Goal: Information Seeking & Learning: Find specific fact

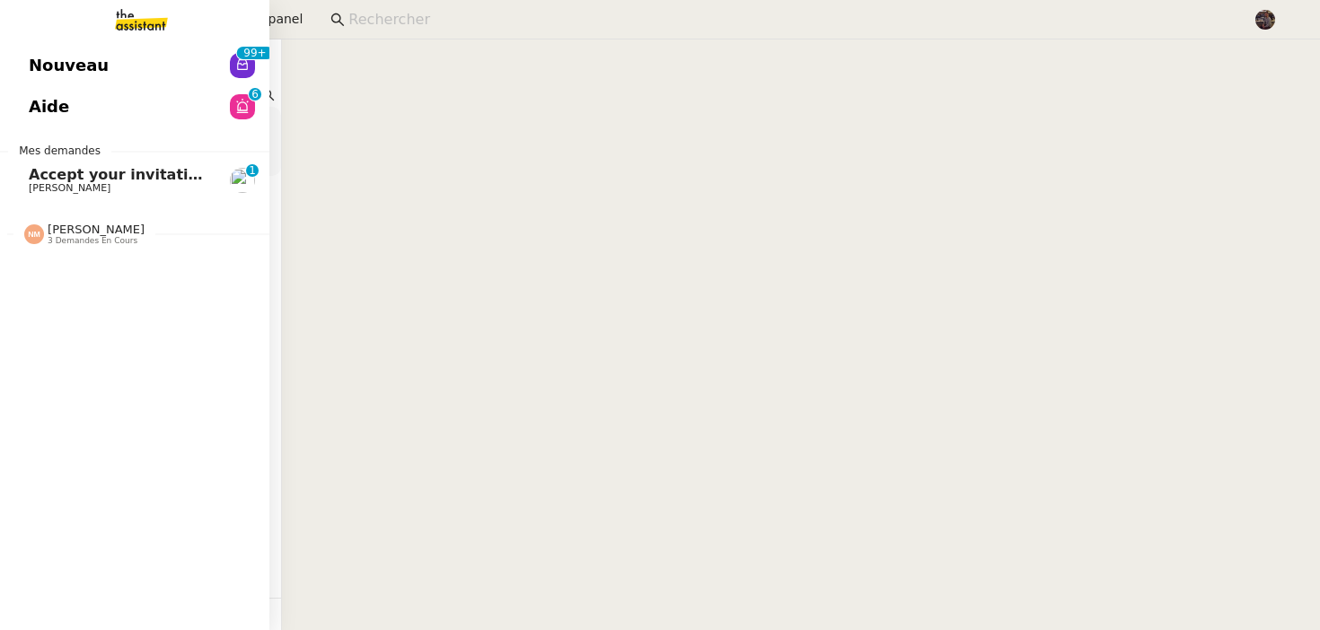
click at [40, 195] on link "Accept your invitation to join shared calenda"[PERSON_NAME]" [PERSON_NAME] 0 1 …" at bounding box center [134, 180] width 269 height 41
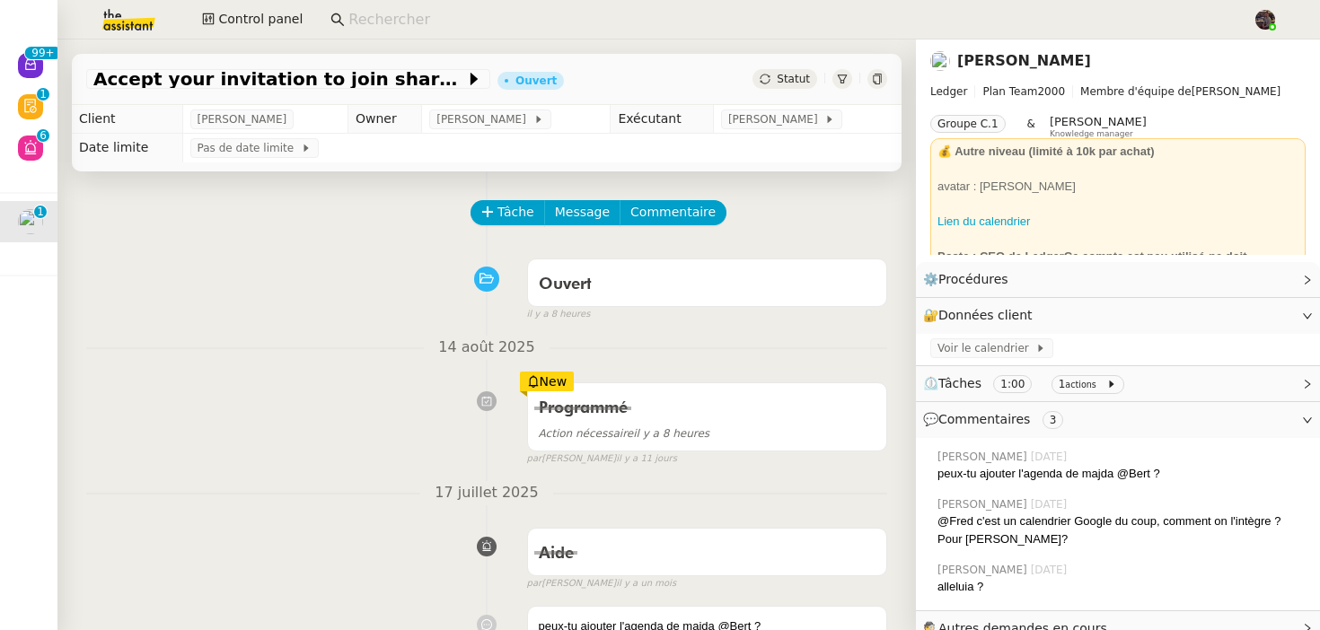
click at [365, 366] on div "14 août 2025 Programmé Action nécessaire il y a 8 heures New par [PERSON_NAME] …" at bounding box center [486, 401] width 801 height 131
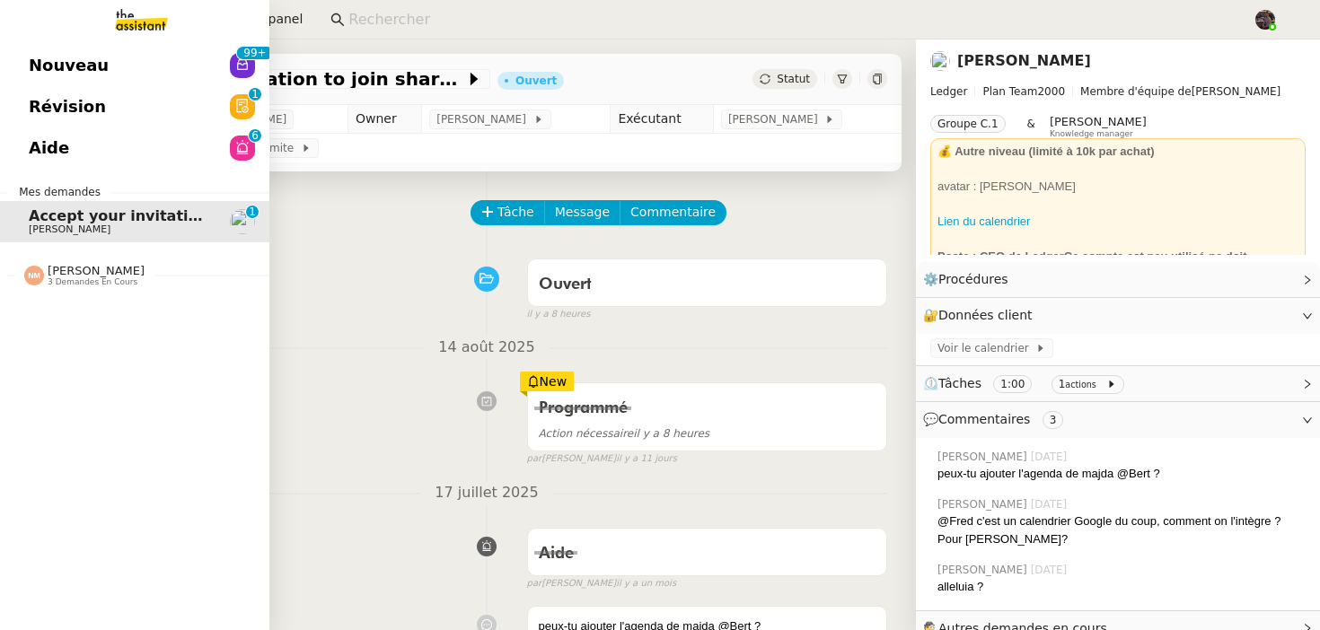
click at [41, 56] on span "Nouveau" at bounding box center [69, 65] width 80 height 27
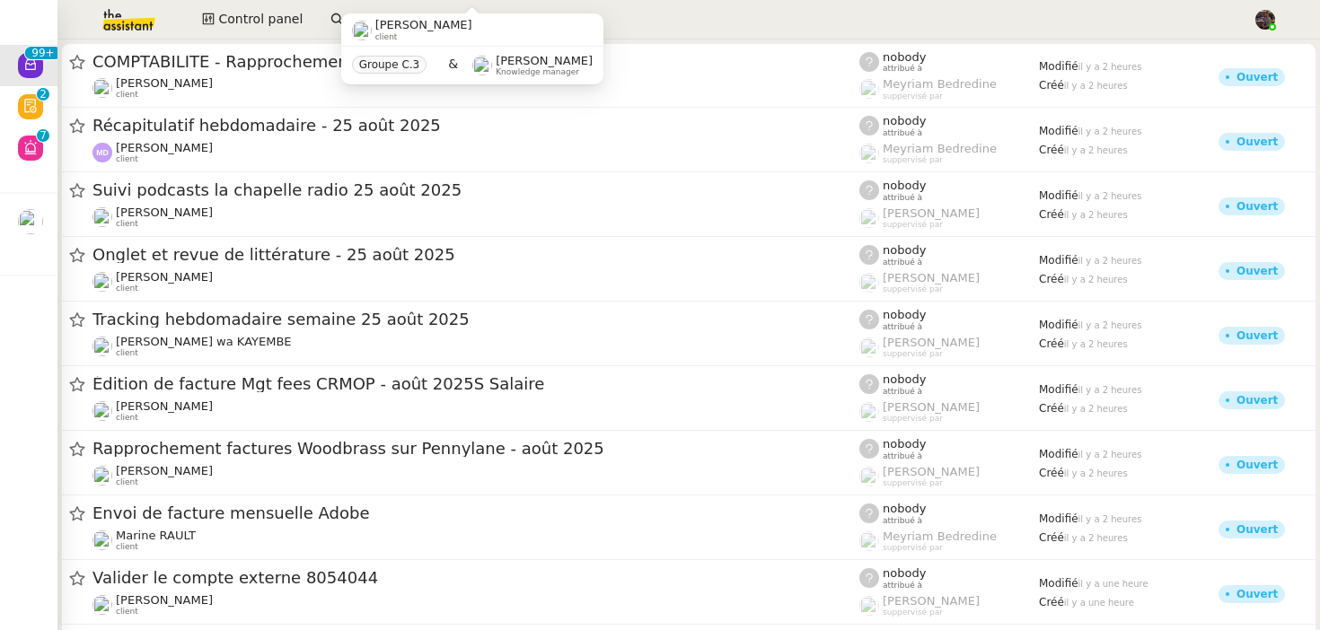
scroll to position [11763, 0]
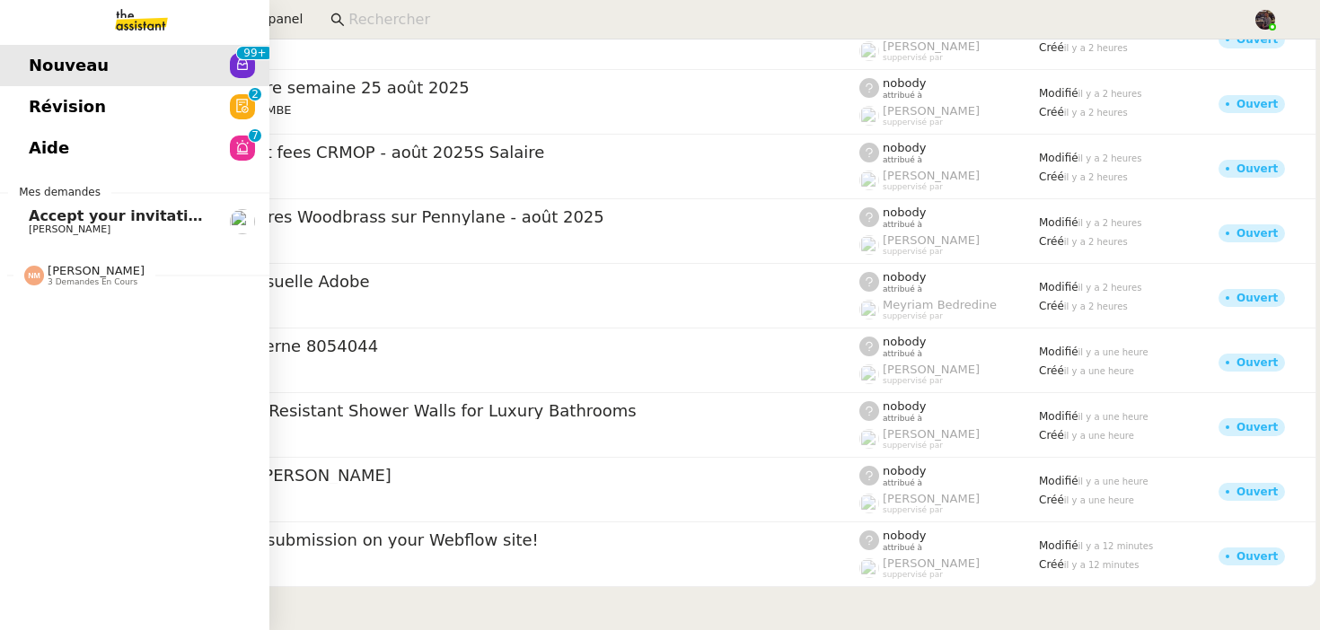
click at [145, 5] on img at bounding box center [126, 20] width 139 height 40
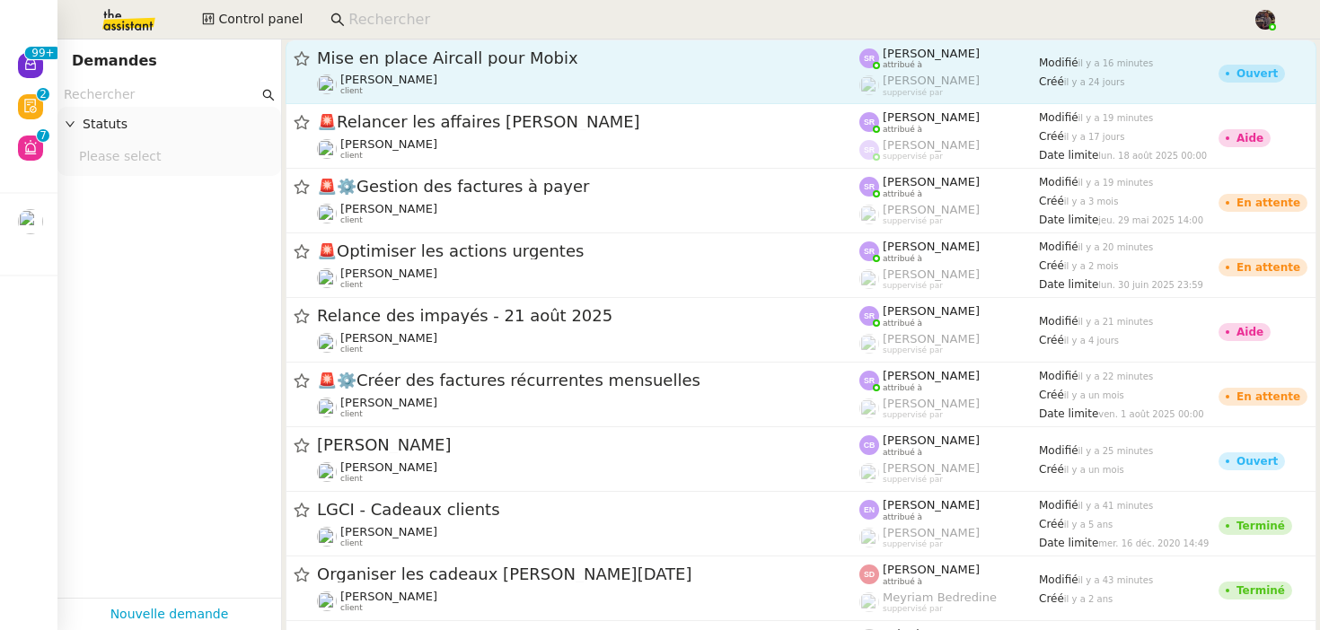
click at [490, 101] on link "Mise en place Aircall pour Mobix Florian Parant client Stéphanie Rakotosalama a…" at bounding box center [801, 72] width 1031 height 65
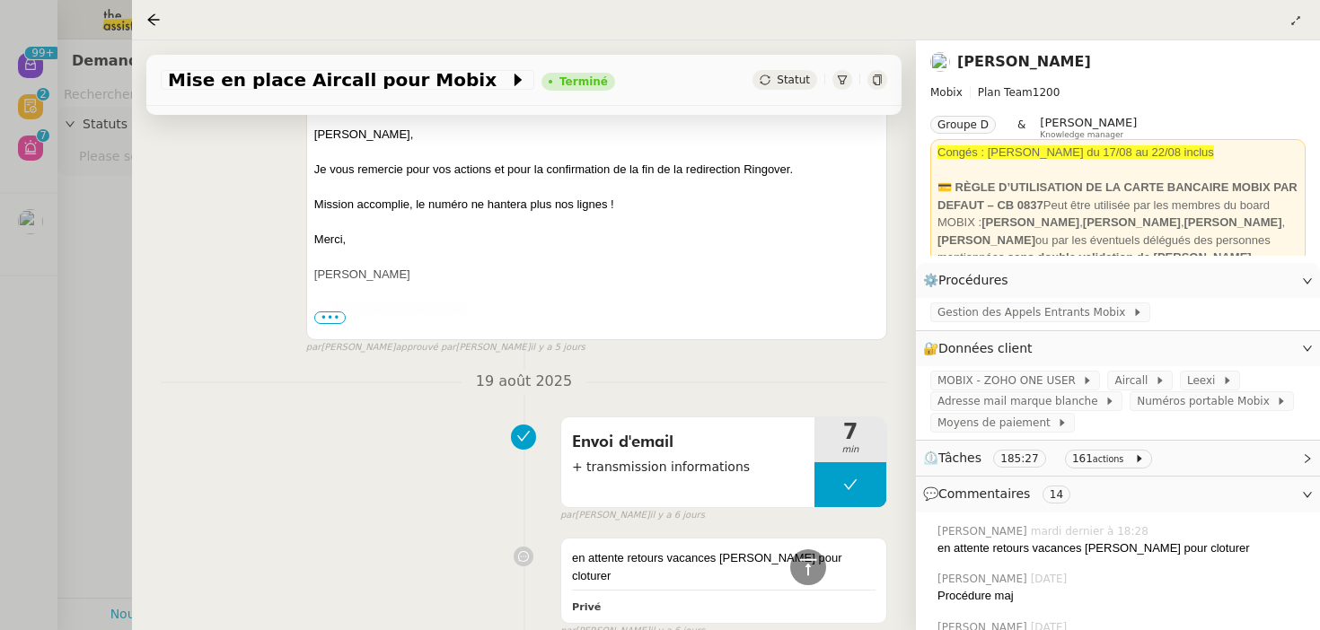
scroll to position [323, 0]
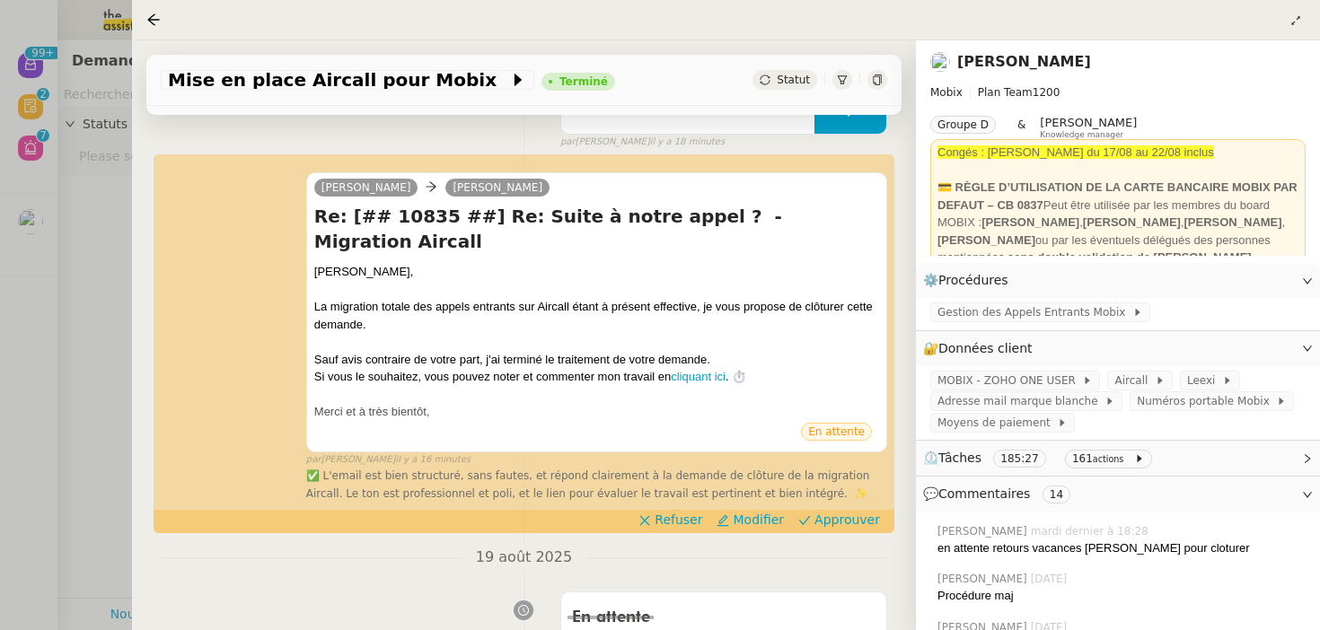
click at [265, 546] on nz-divider "19 août 2025" at bounding box center [524, 558] width 727 height 24
click at [13, 467] on div at bounding box center [660, 315] width 1320 height 630
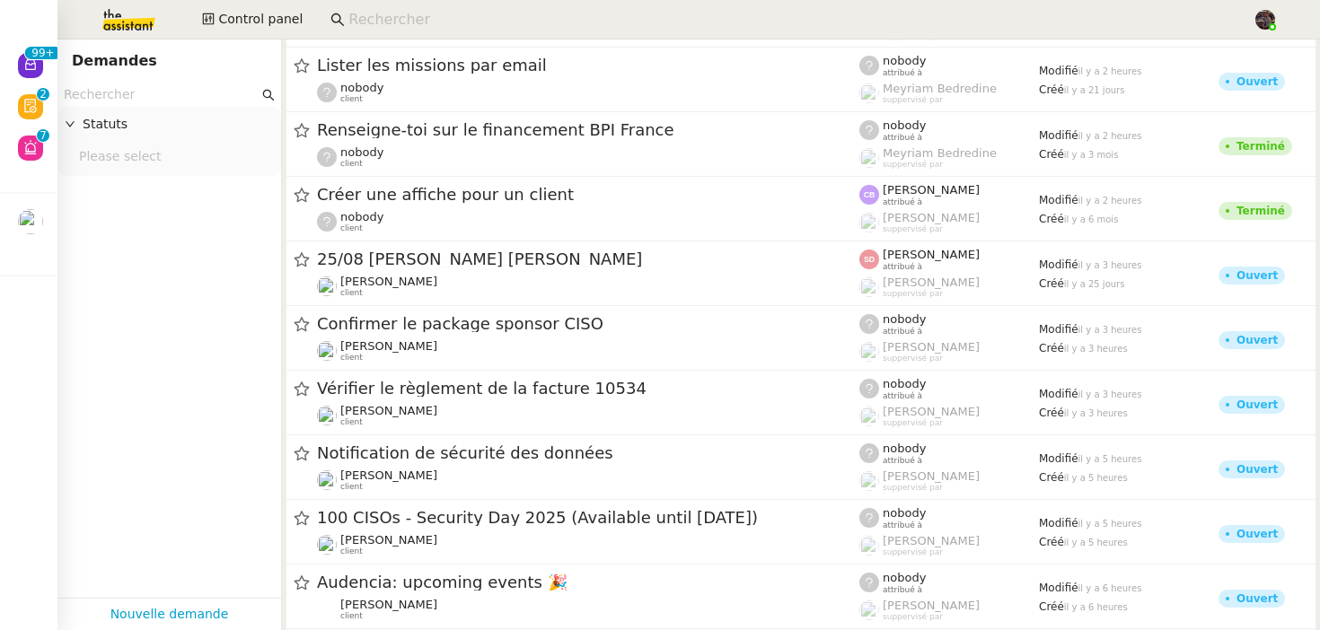
scroll to position [7862, 0]
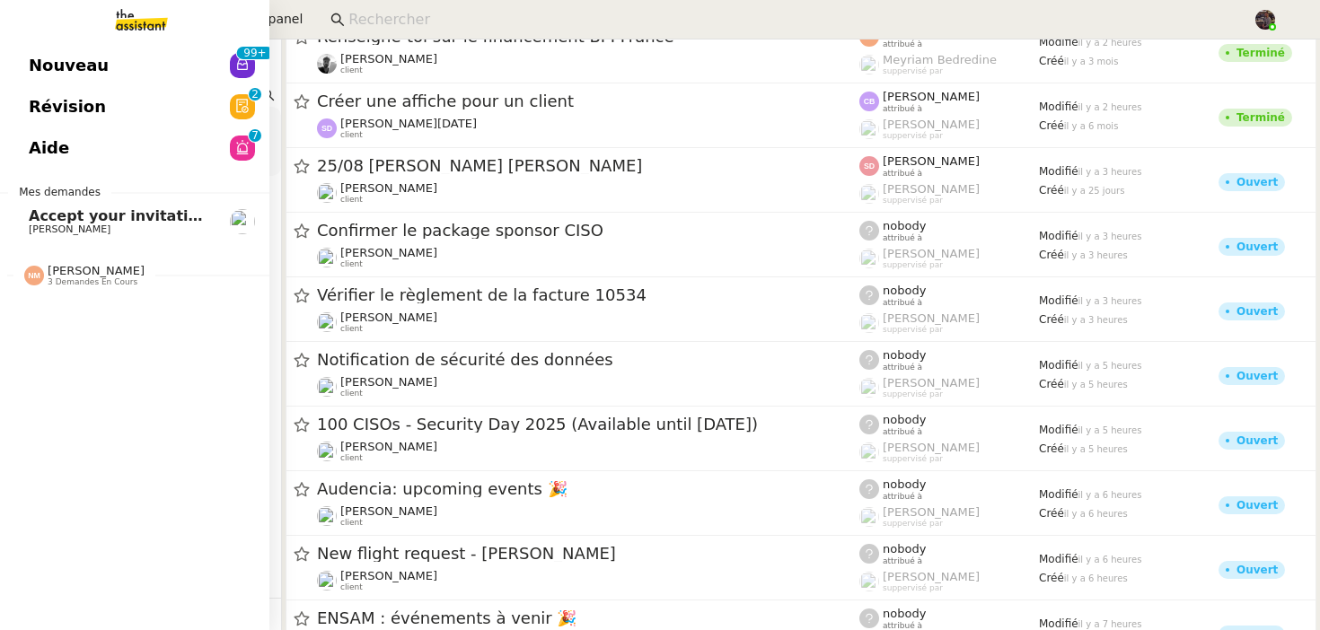
click at [136, 42] on div "Nouveau 99+ Révision 0 1 2 3 4 5 6 7 8 9 Aide 0 1 2 3 4 5 6 7 8 9 Mes demandes …" at bounding box center [134, 335] width 269 height 591
click at [133, 62] on link "Nouveau 99+" at bounding box center [134, 65] width 269 height 41
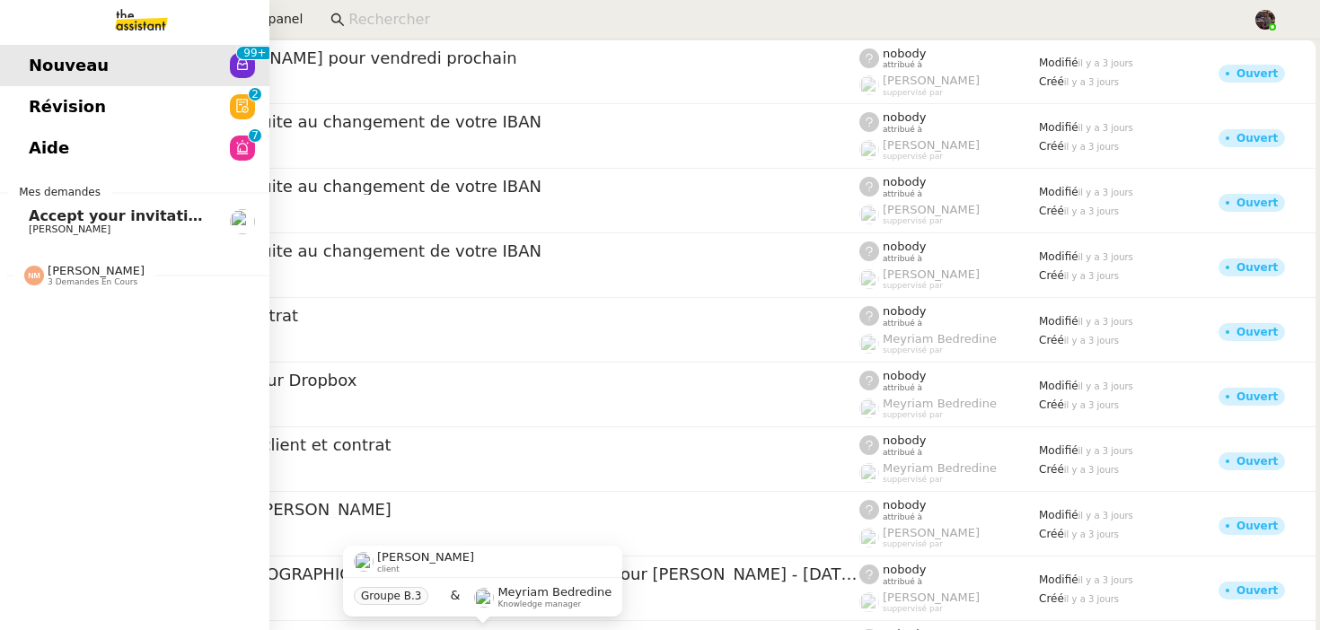
click at [47, 215] on span "Accept your invitation to join shared calenda"[PERSON_NAME]"" at bounding box center [286, 215] width 514 height 17
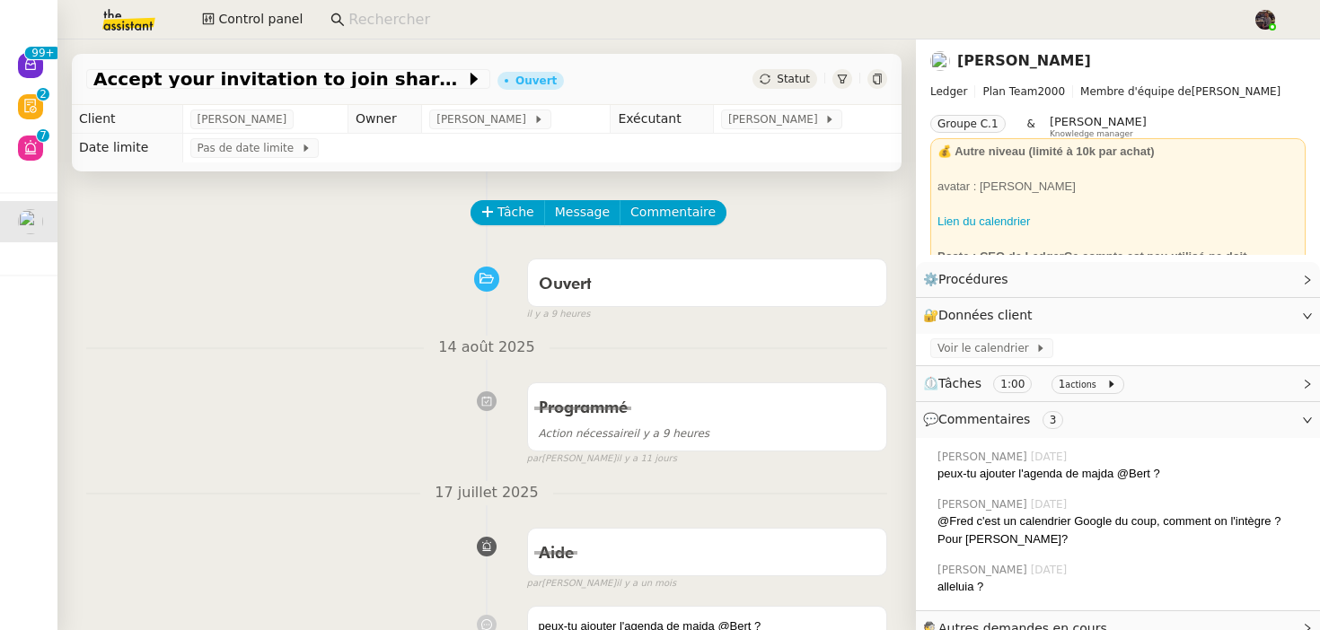
click at [1021, 62] on link "[PERSON_NAME]" at bounding box center [1024, 60] width 134 height 17
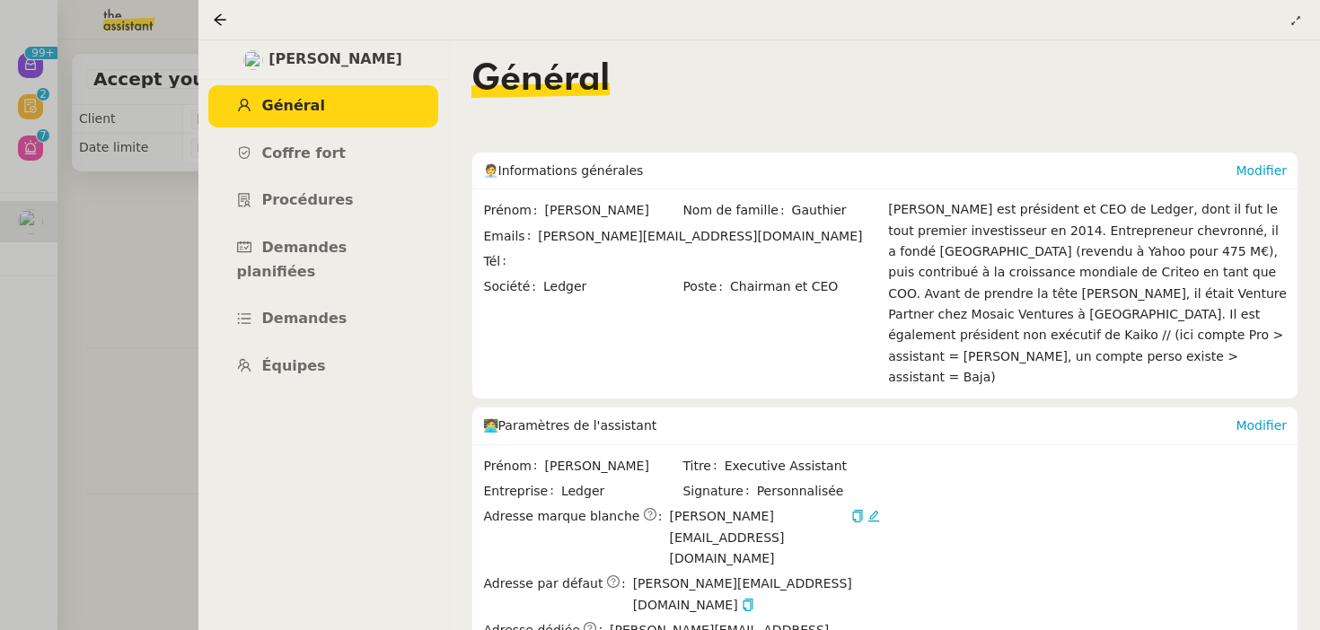
click at [1306, 22] on nz-page-header at bounding box center [759, 20] width 1123 height 40
click at [1296, 22] on icon at bounding box center [1295, 20] width 11 height 11
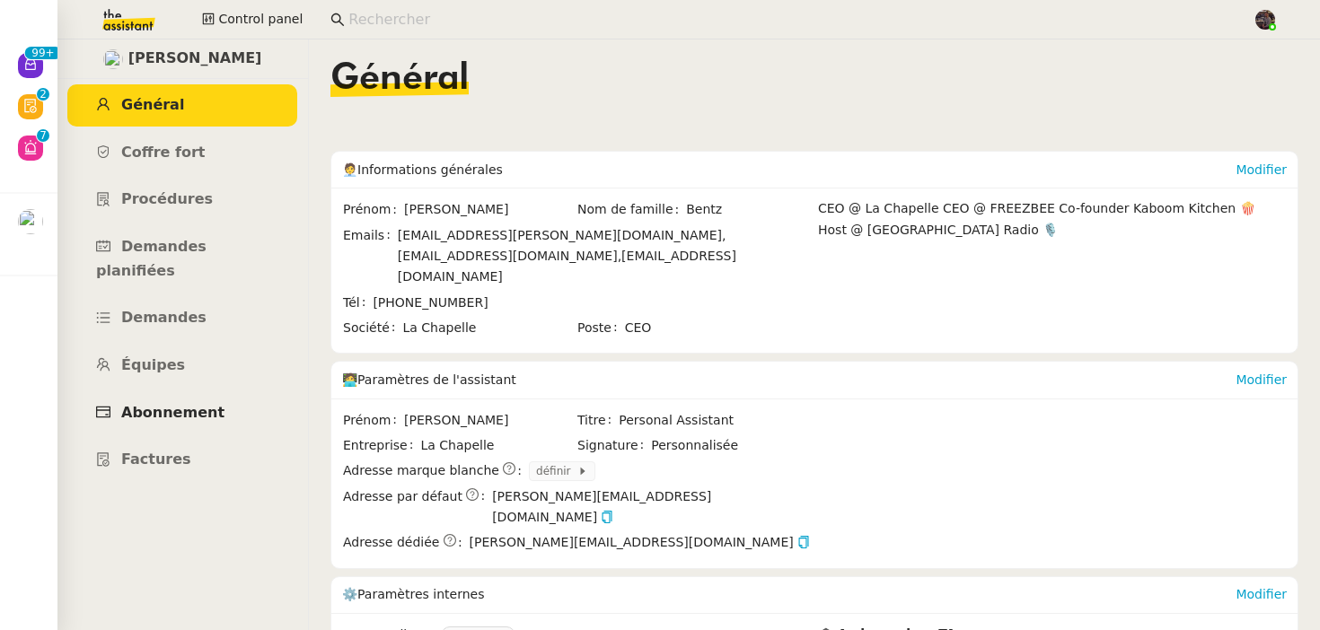
click at [198, 404] on span "Abonnement" at bounding box center [172, 412] width 103 height 17
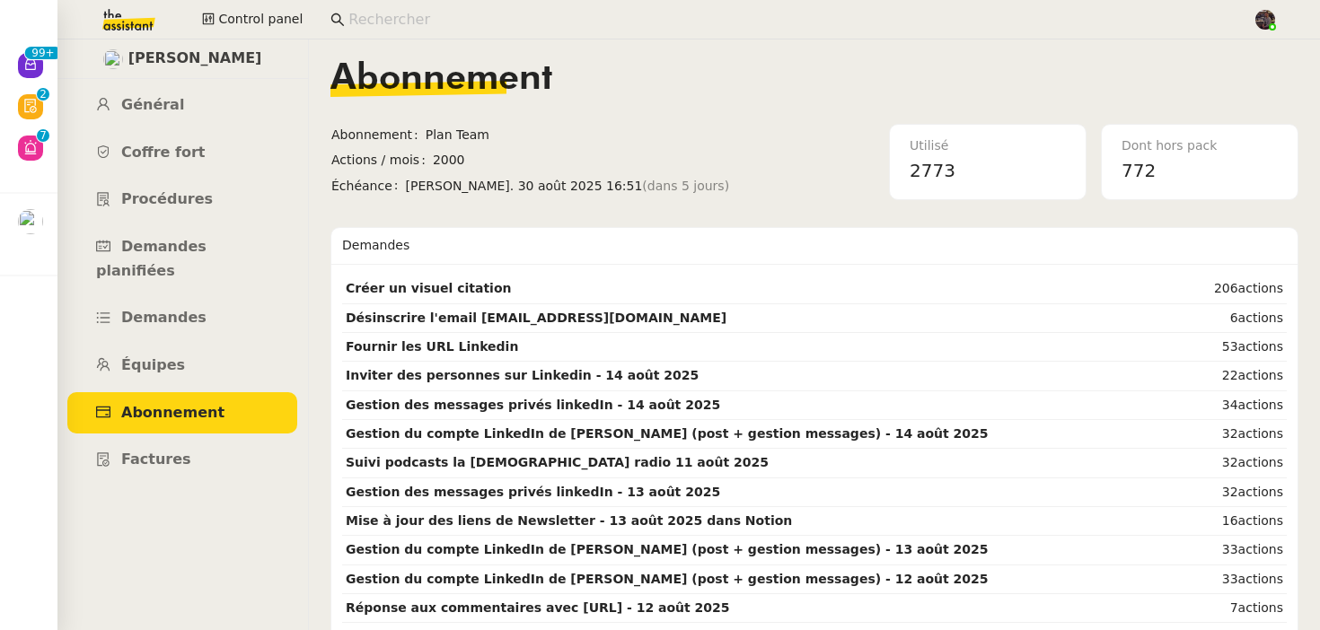
click at [531, 195] on span "sam. 30 août 2025 16:51 (dans 5 jours)" at bounding box center [597, 186] width 383 height 21
click at [727, 198] on td "Échéance sam. 30 août 2025 16:51 (dans 5 jours)" at bounding box center [560, 187] width 460 height 25
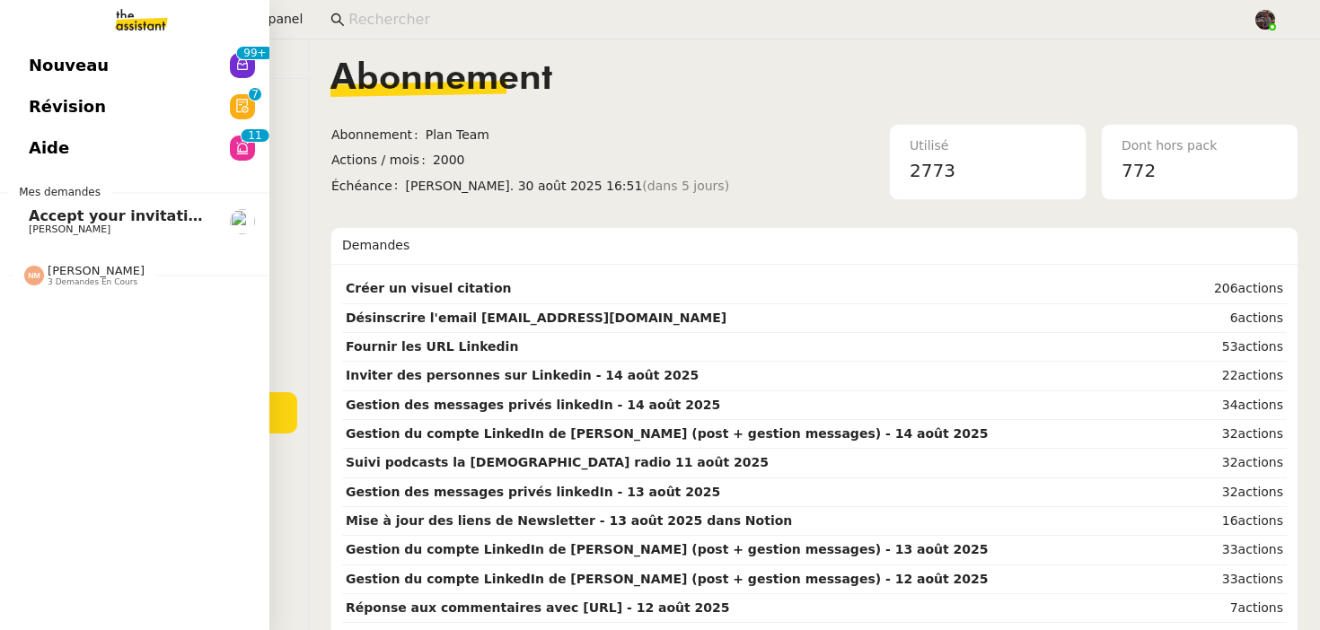
click at [137, 71] on link "Nouveau 99+" at bounding box center [134, 65] width 269 height 41
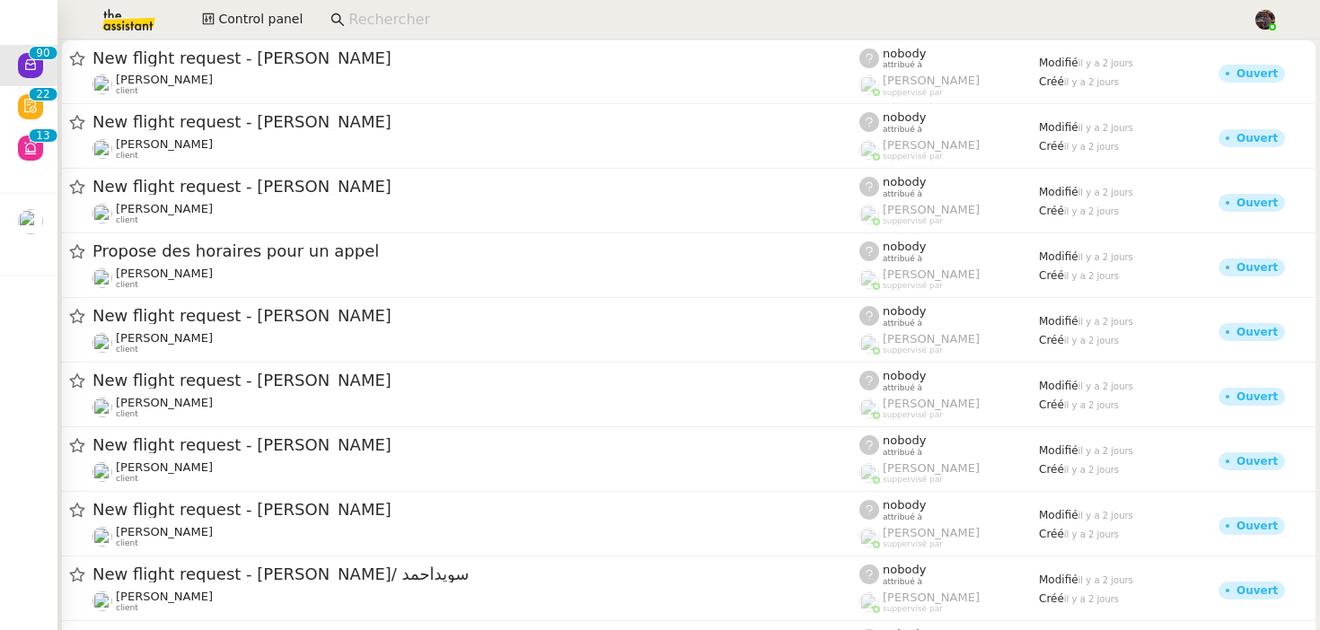
click at [426, 29] on input at bounding box center [791, 20] width 886 height 24
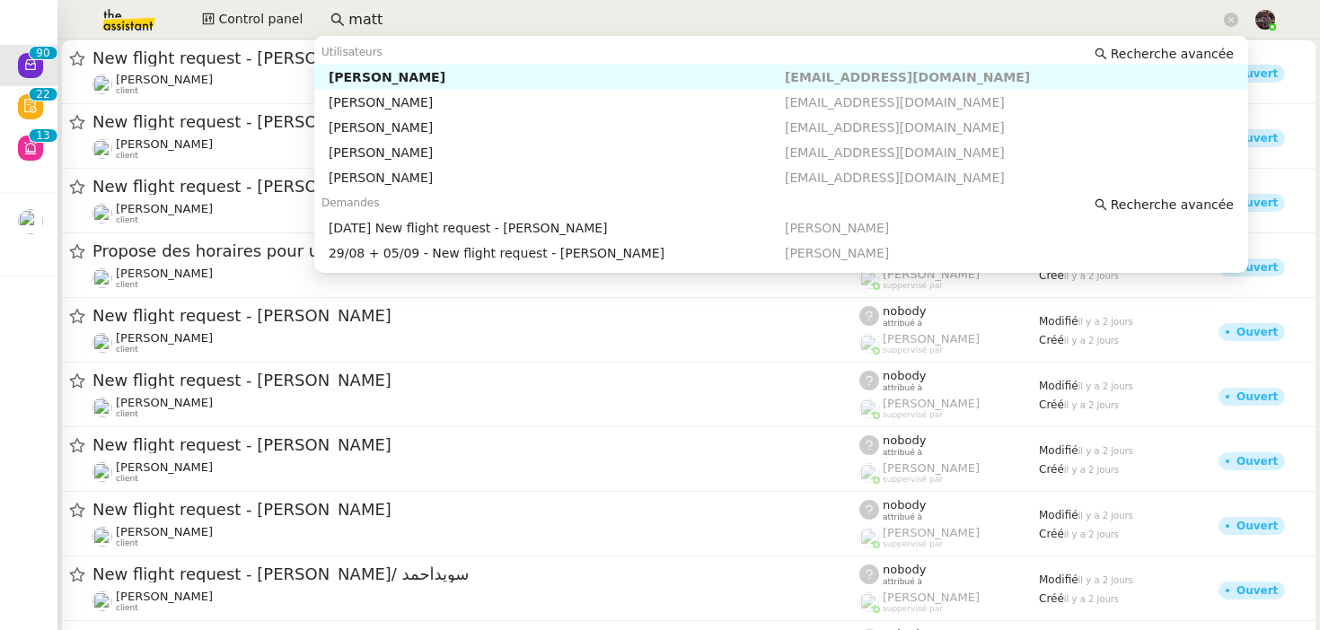
click at [375, 74] on div "Matt GUETTA" at bounding box center [557, 77] width 456 height 16
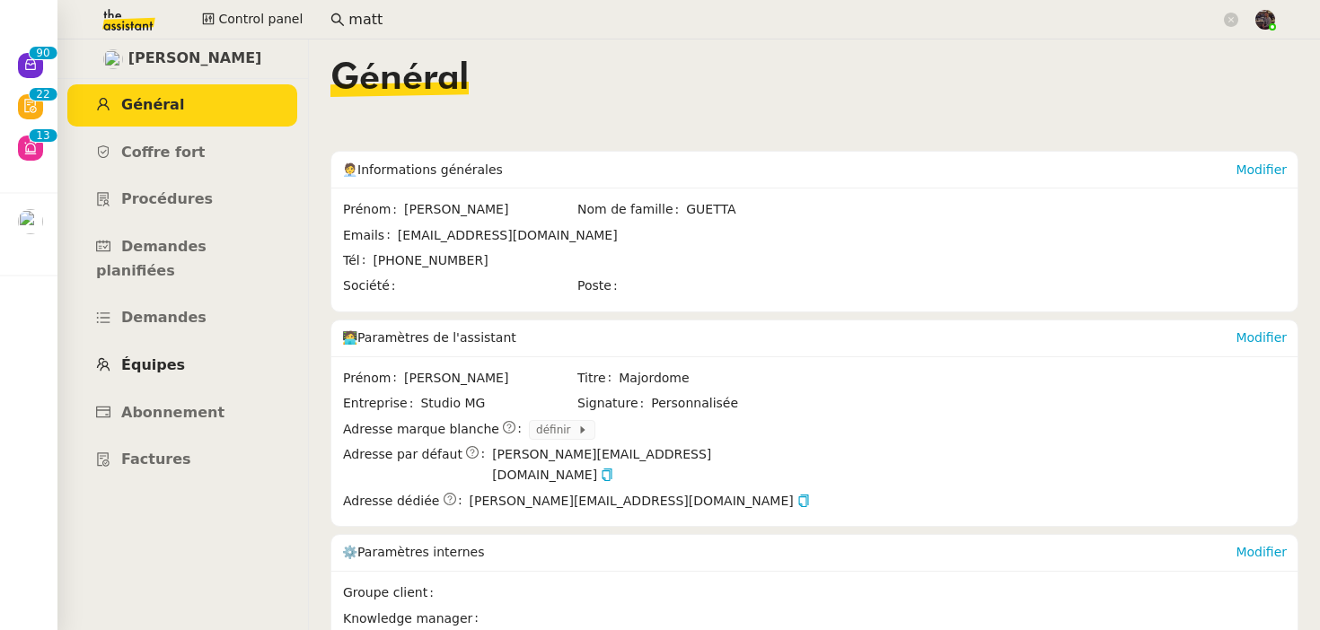
click at [164, 357] on span "Équipes" at bounding box center [153, 365] width 64 height 17
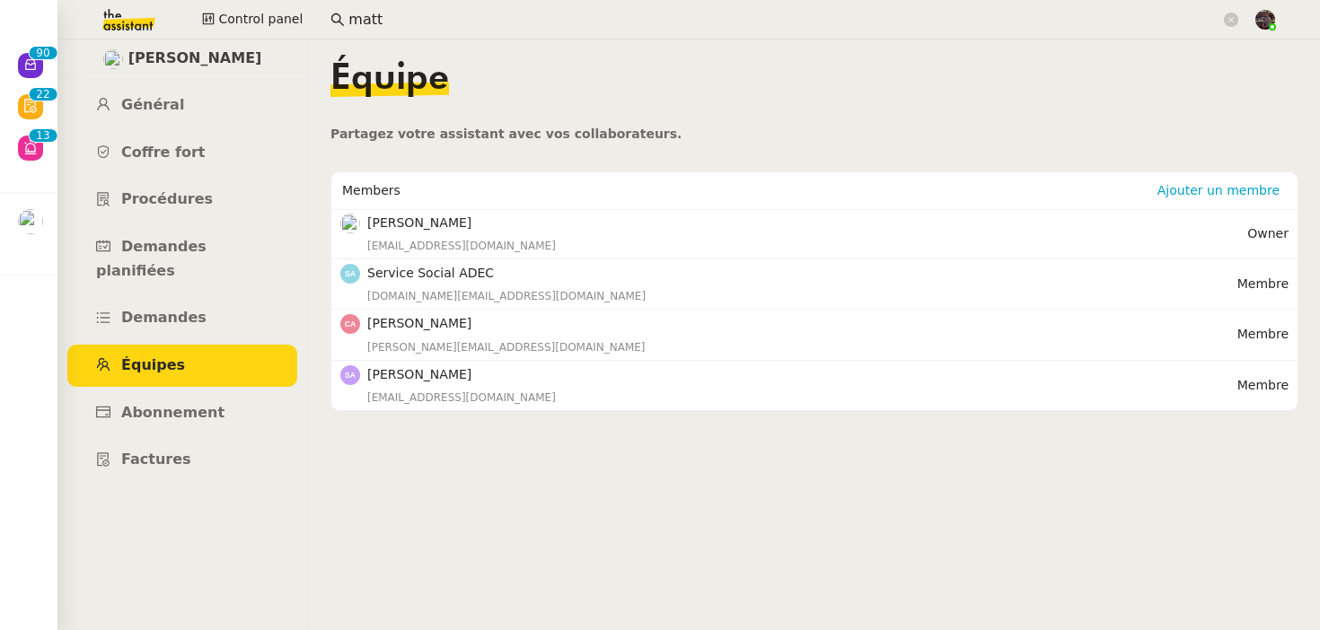
click at [531, 518] on nz-content "Équipe Partagez votre assistant avec vos collaborateurs. Members Ajouter un mem…" at bounding box center [814, 335] width 968 height 591
click at [244, 297] on link "Demandes" at bounding box center [182, 318] width 230 height 42
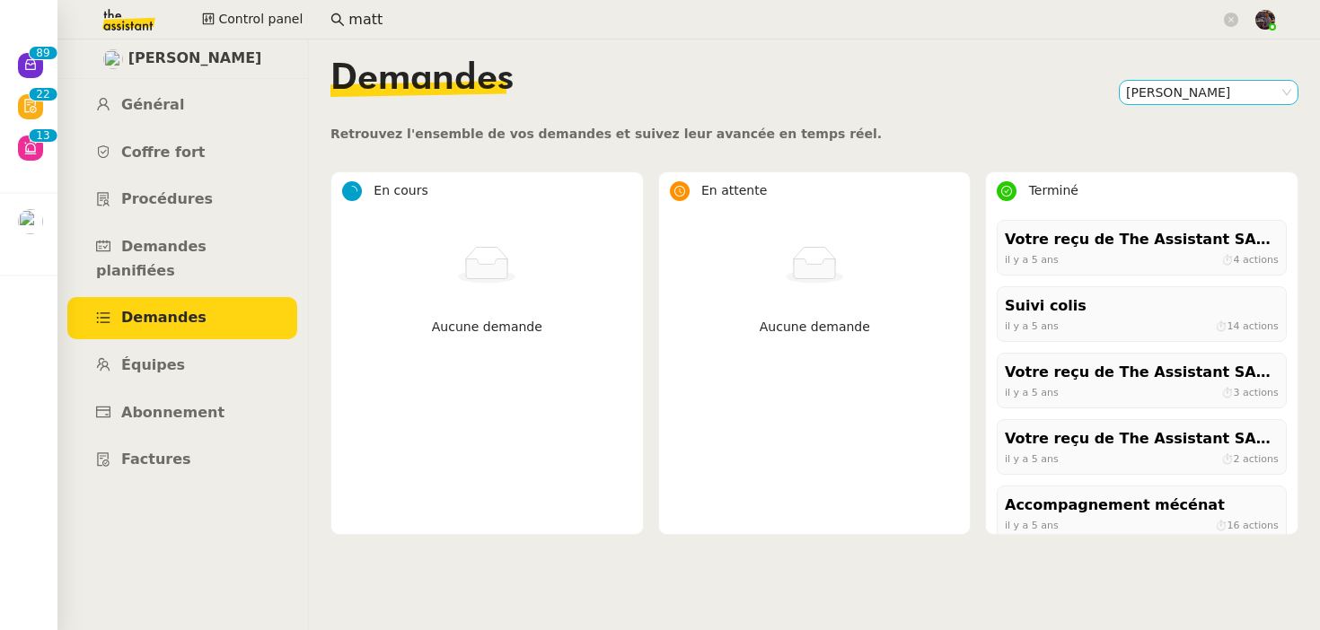
click at [1160, 84] on nz-select-item "Matt GUETTA" at bounding box center [1208, 92] width 165 height 23
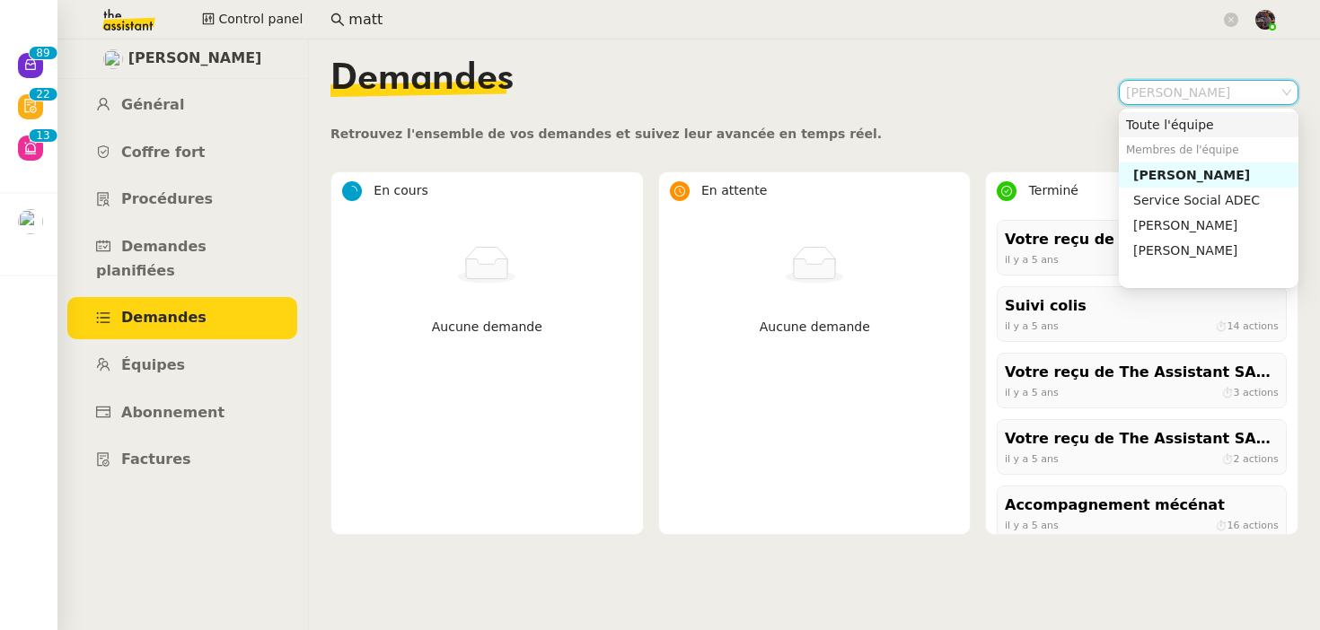
click at [1156, 110] on nz-option-container "Toute l'équipe Membres de l'équipe Matt GUETTA Service Social ADEC Cécile ADEC …" at bounding box center [1209, 199] width 180 height 180
click at [1149, 118] on div "Toute l'équipe" at bounding box center [1208, 125] width 165 height 16
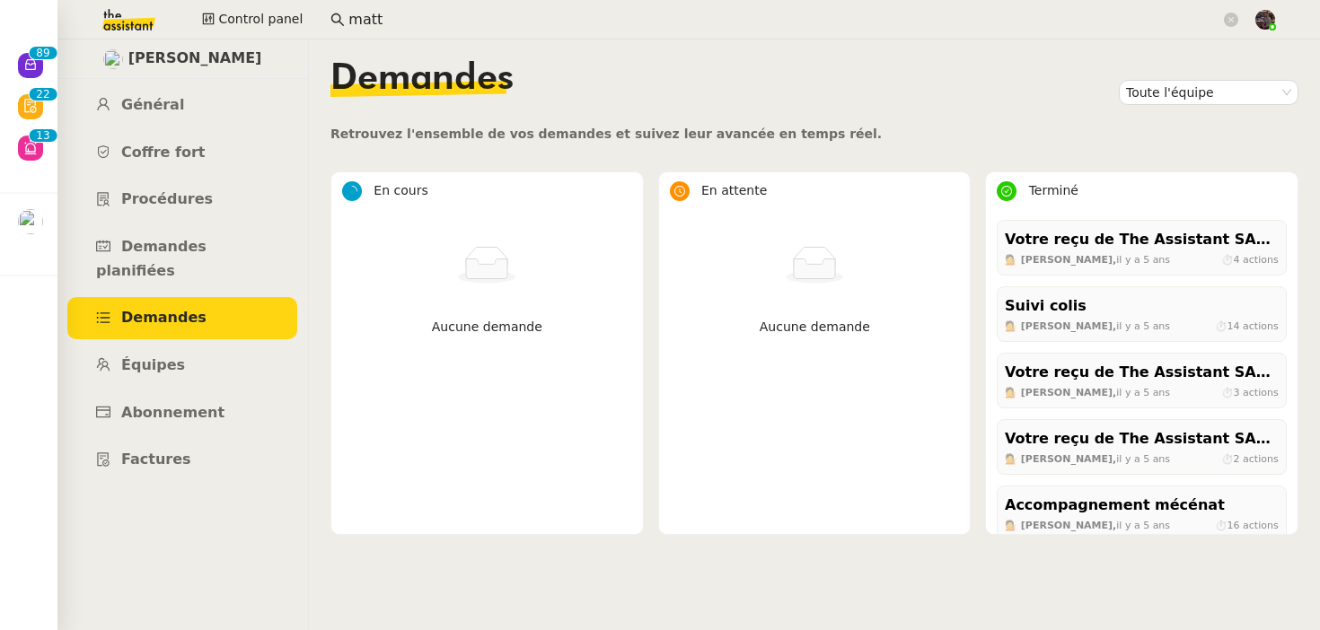
click at [137, 26] on img at bounding box center [114, 20] width 139 height 40
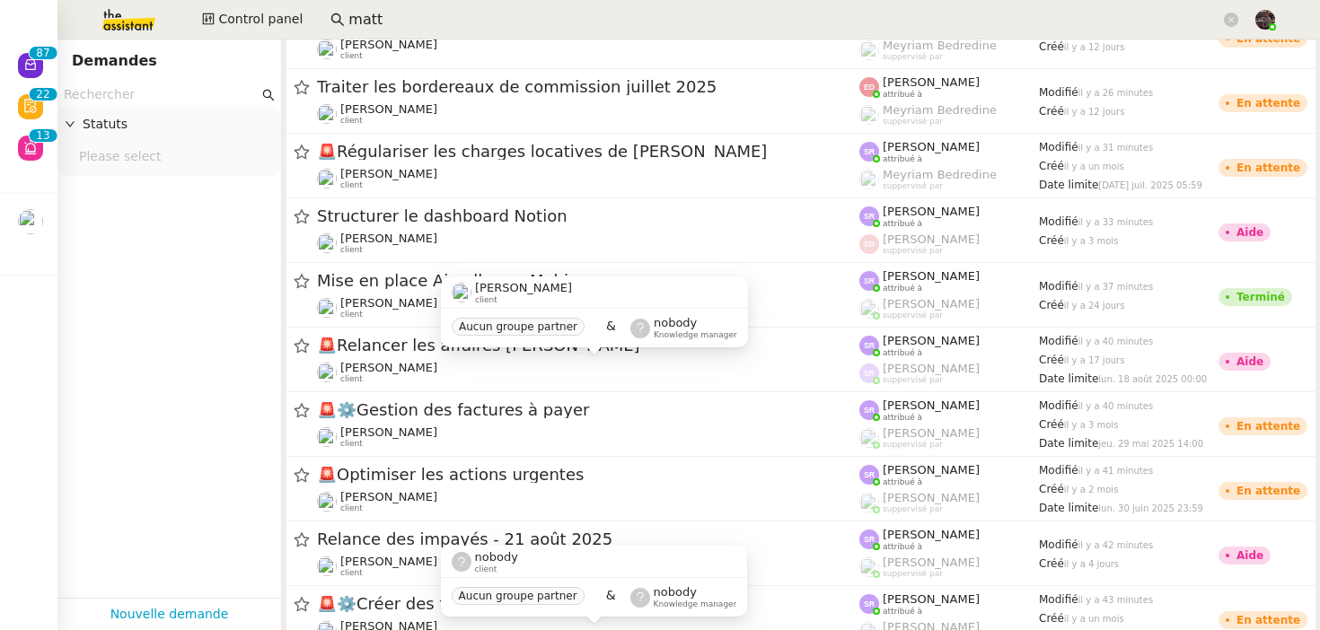
scroll to position [11435, 0]
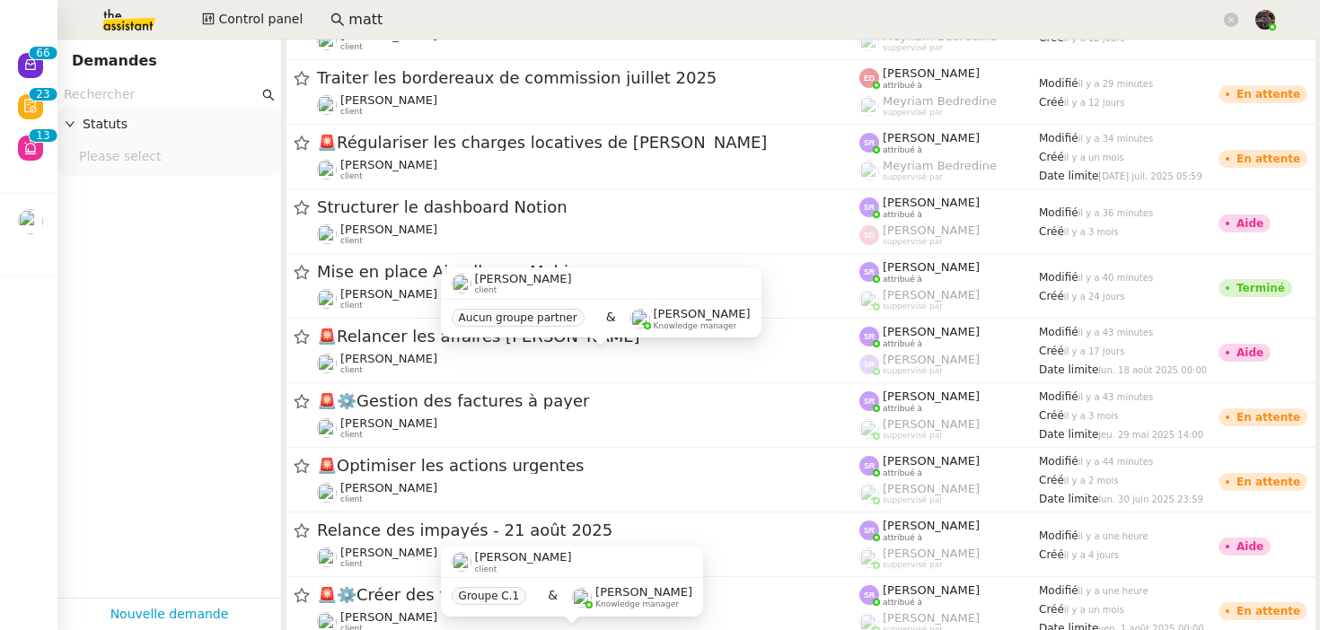
click at [406, 21] on input "matt" at bounding box center [784, 20] width 872 height 24
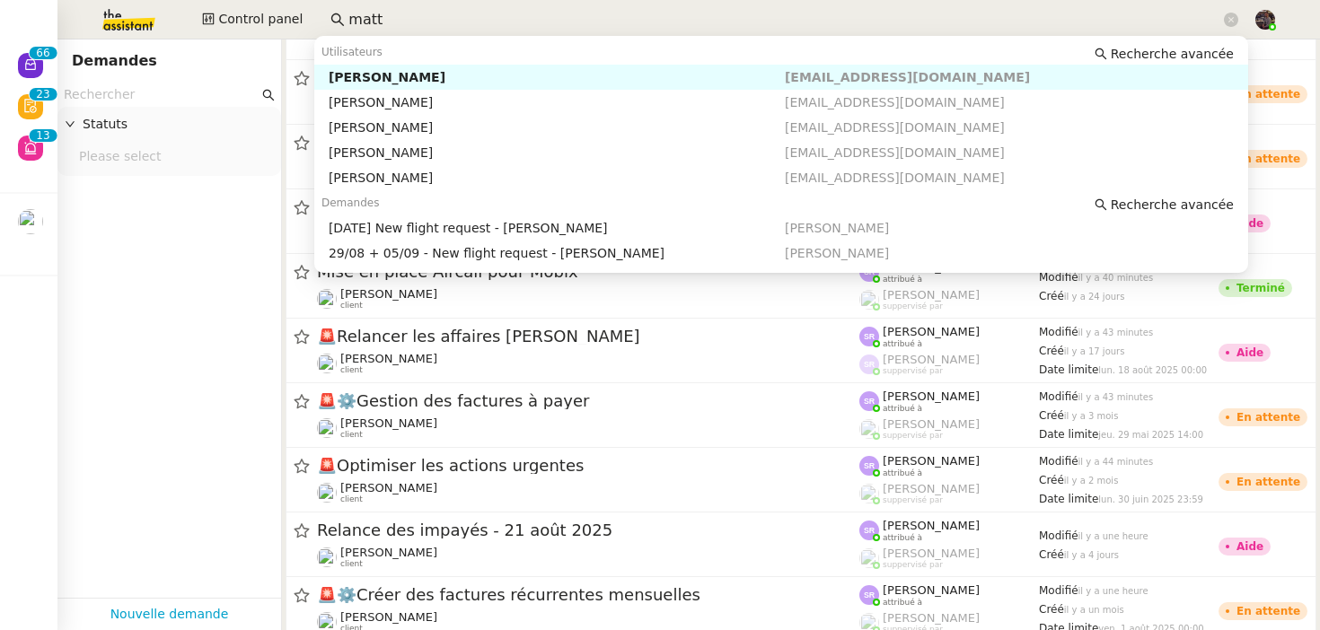
click at [406, 21] on input "matt" at bounding box center [784, 20] width 872 height 24
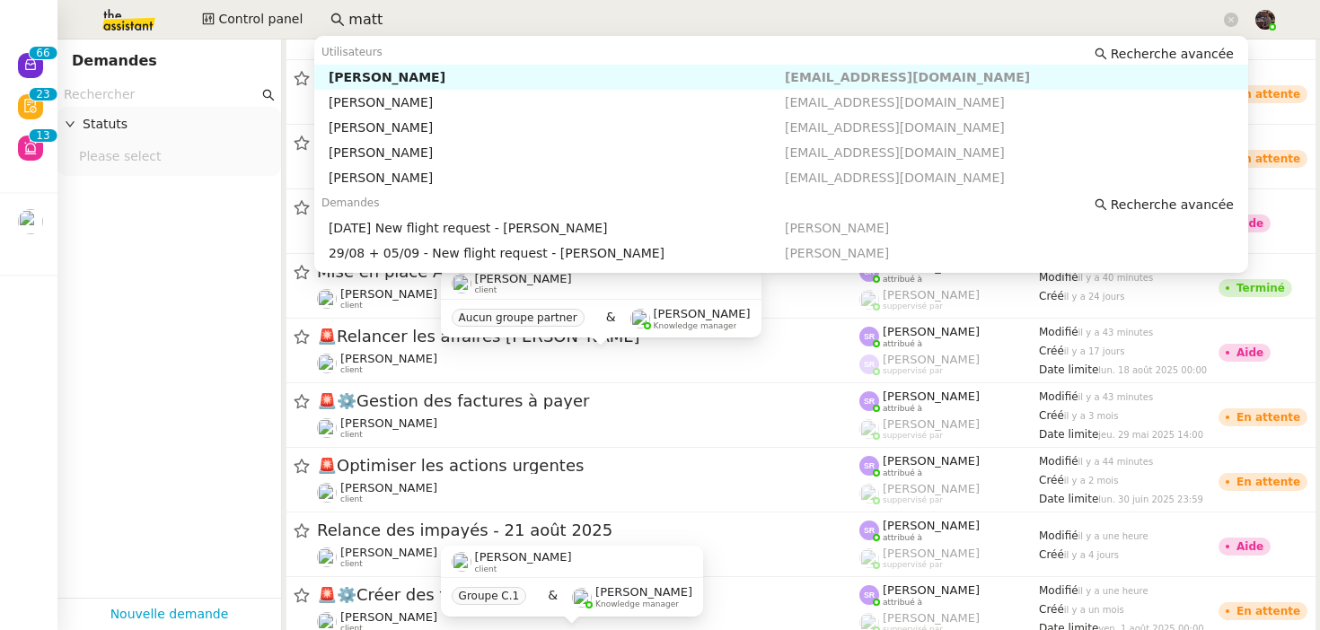
paste input "Jessica SANSON"
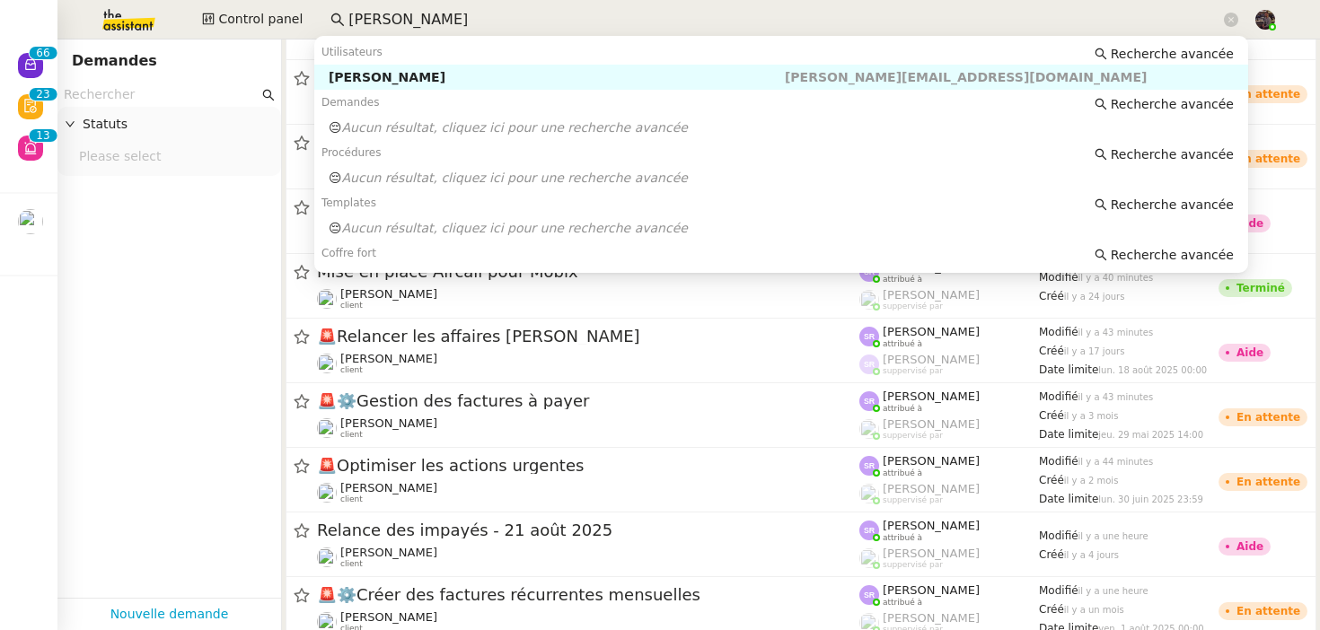
click at [445, 73] on div "Jessica SANSON" at bounding box center [557, 77] width 456 height 16
type input "Jessica SANSON"
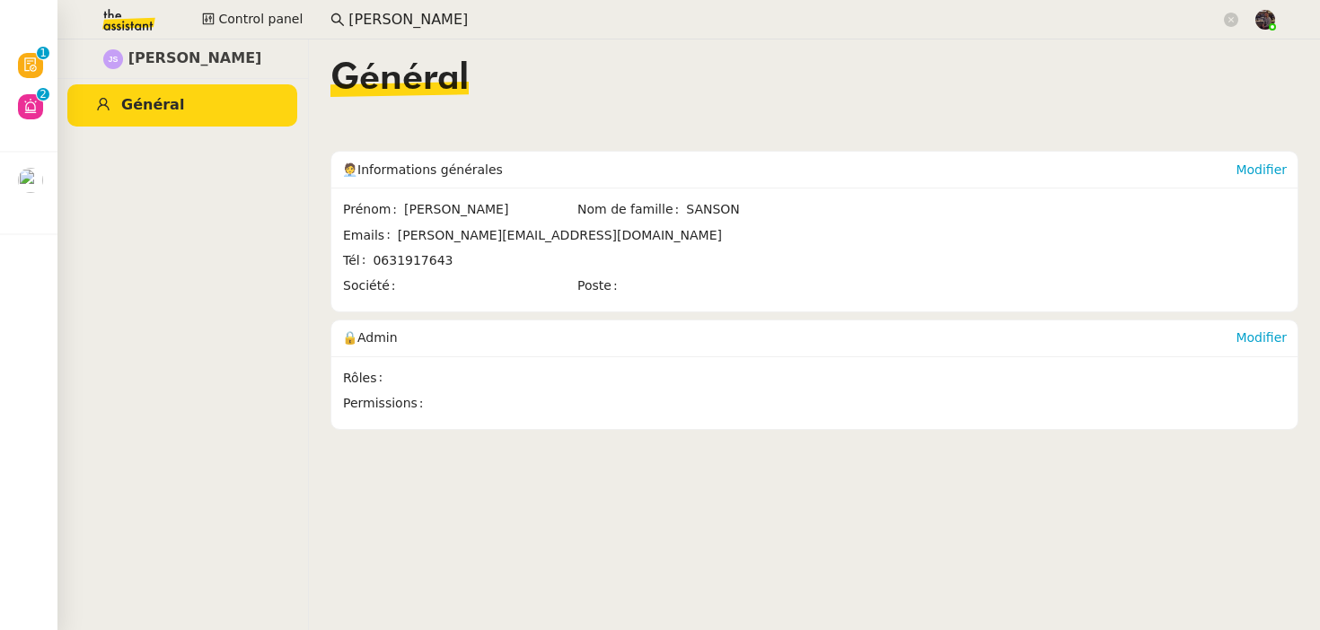
click at [137, 8] on img at bounding box center [114, 20] width 139 height 40
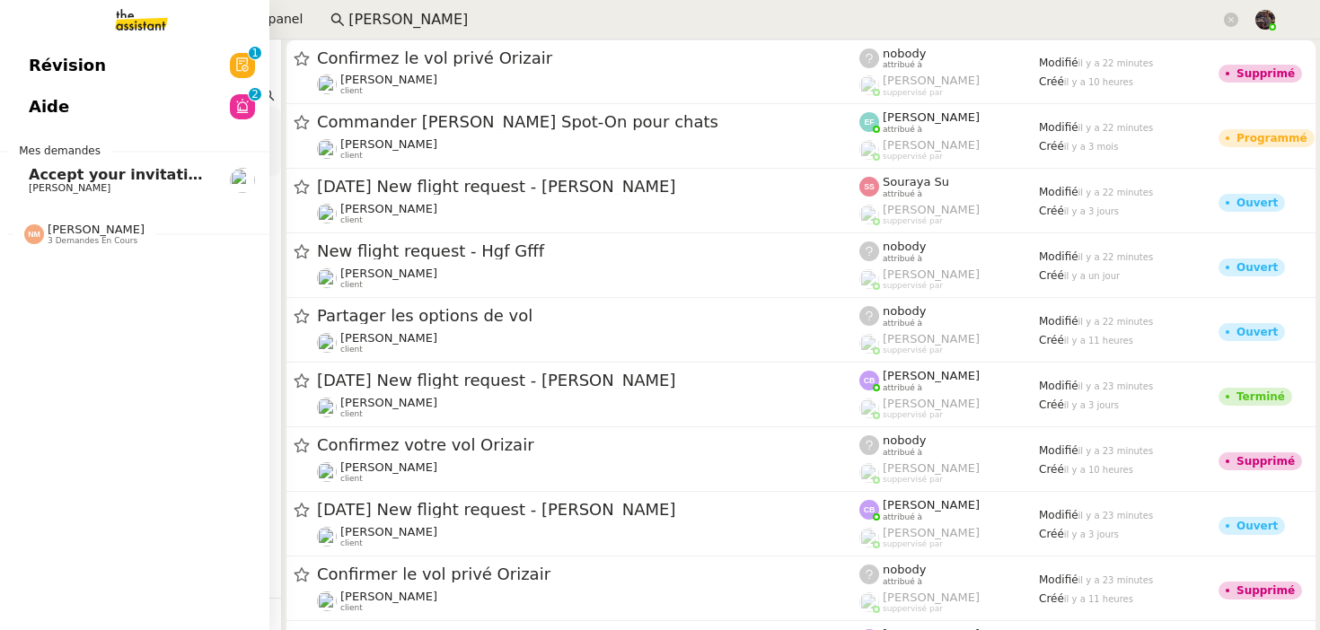
click at [56, 115] on span "Aide" at bounding box center [49, 106] width 40 height 27
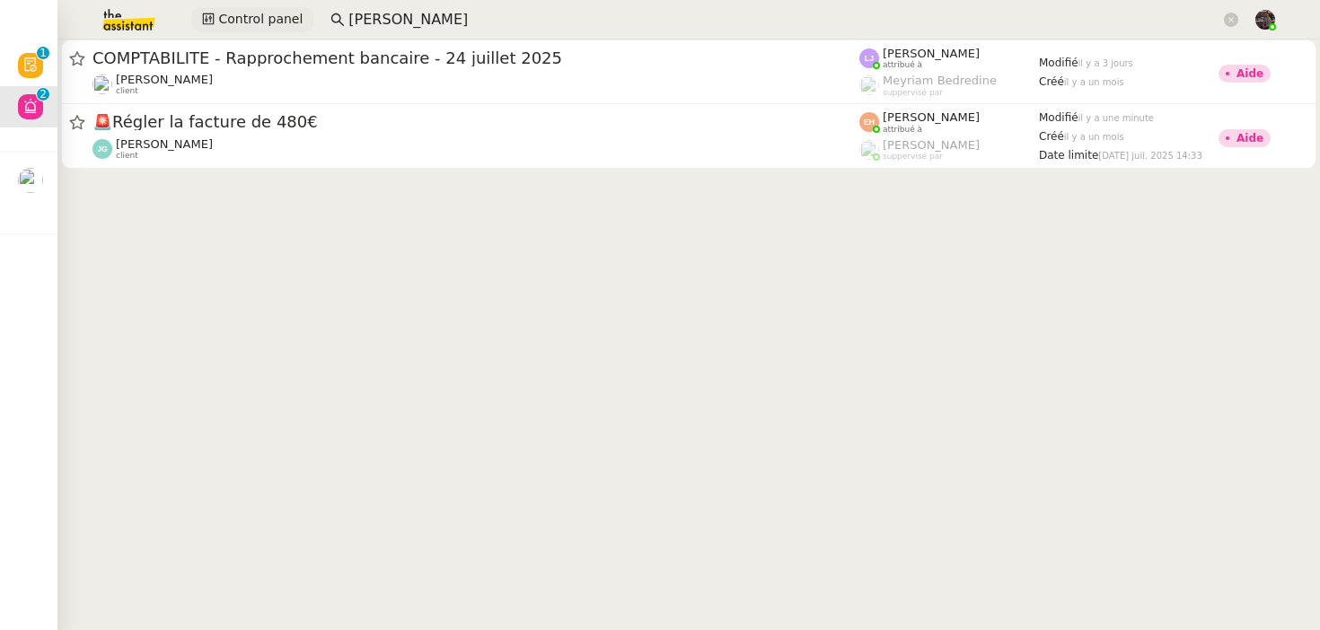
click at [229, 25] on span "Control panel" at bounding box center [260, 19] width 84 height 21
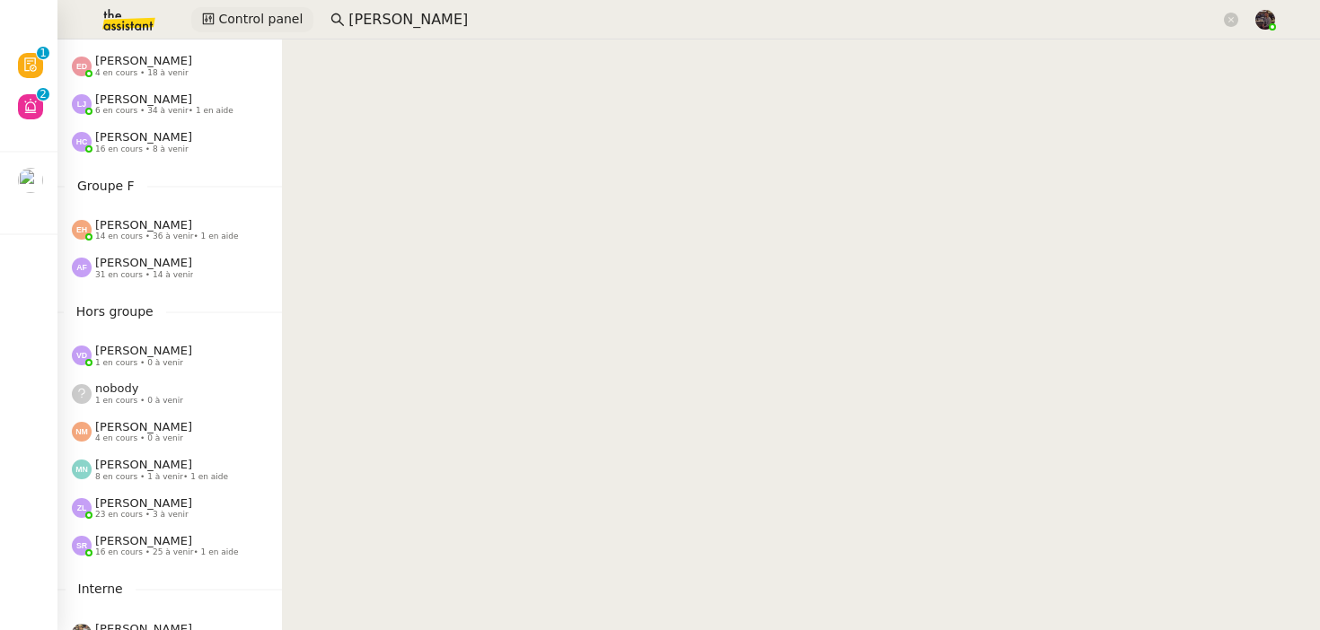
scroll to position [755, 0]
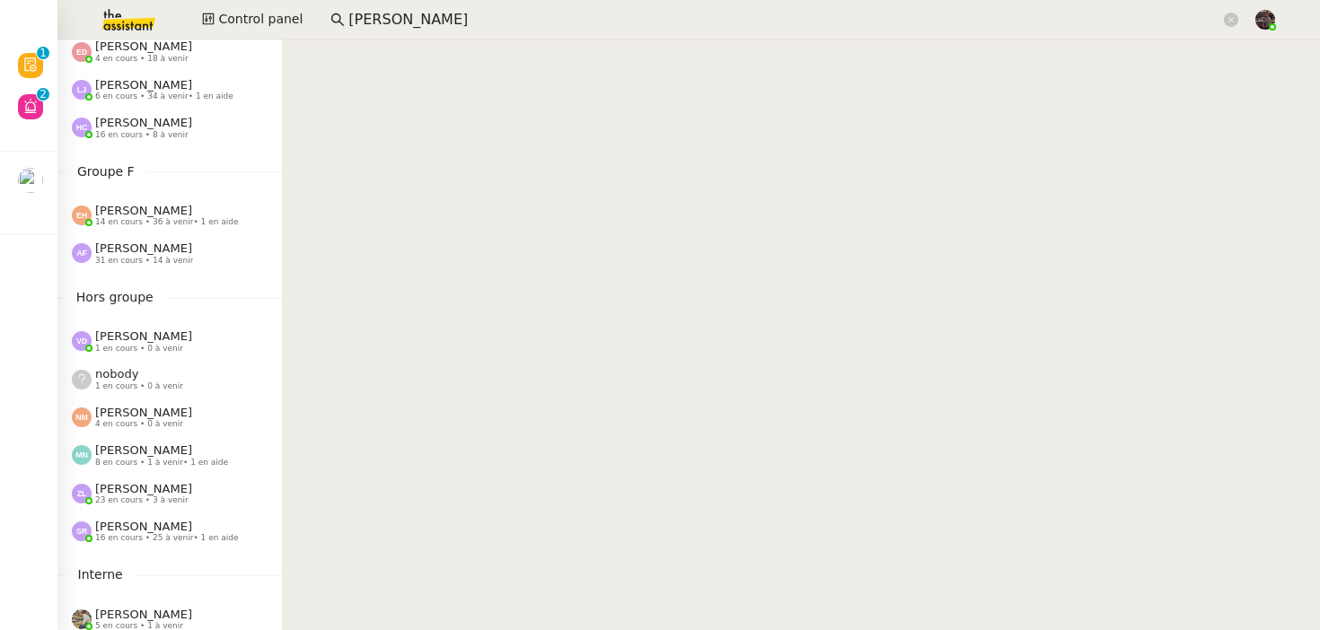
click at [173, 357] on div "Vanessa Decouflet 1 en cours • 0 à venir" at bounding box center [169, 341] width 225 height 38
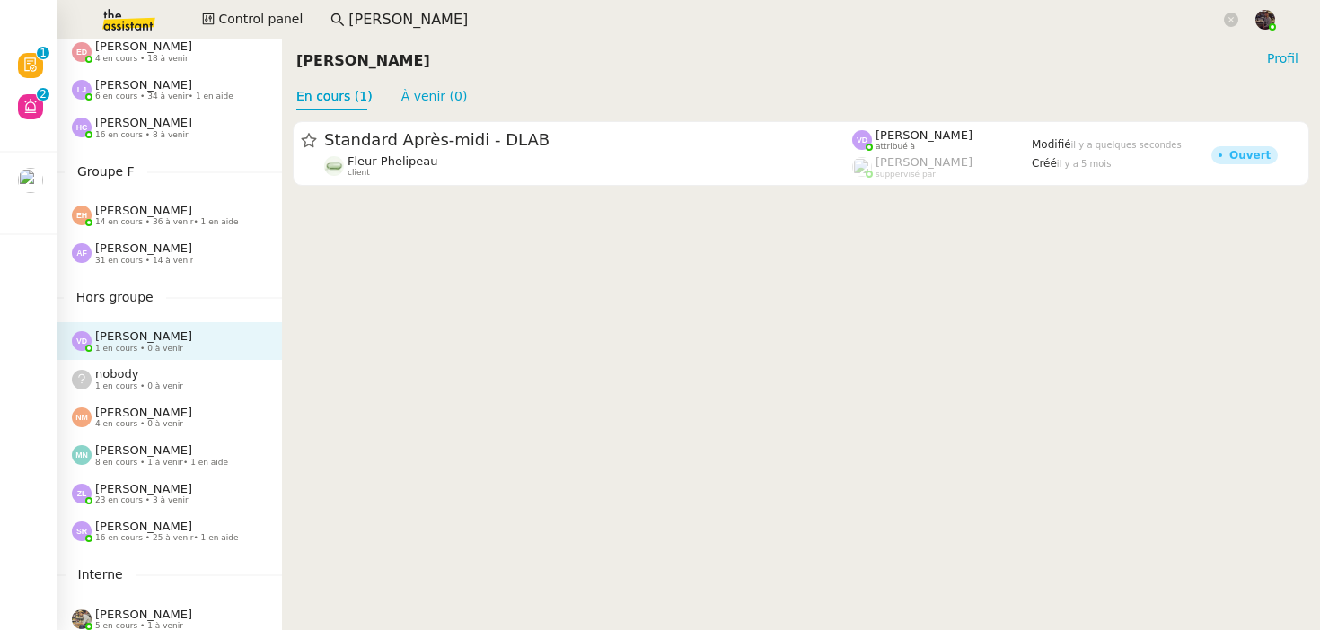
click at [549, 425] on cdk-virtual-scroll-viewport "Standard Après-midi - DLAB Fleur Phelipeau client Vanessa Decouflet attribué à …" at bounding box center [801, 370] width 1038 height 520
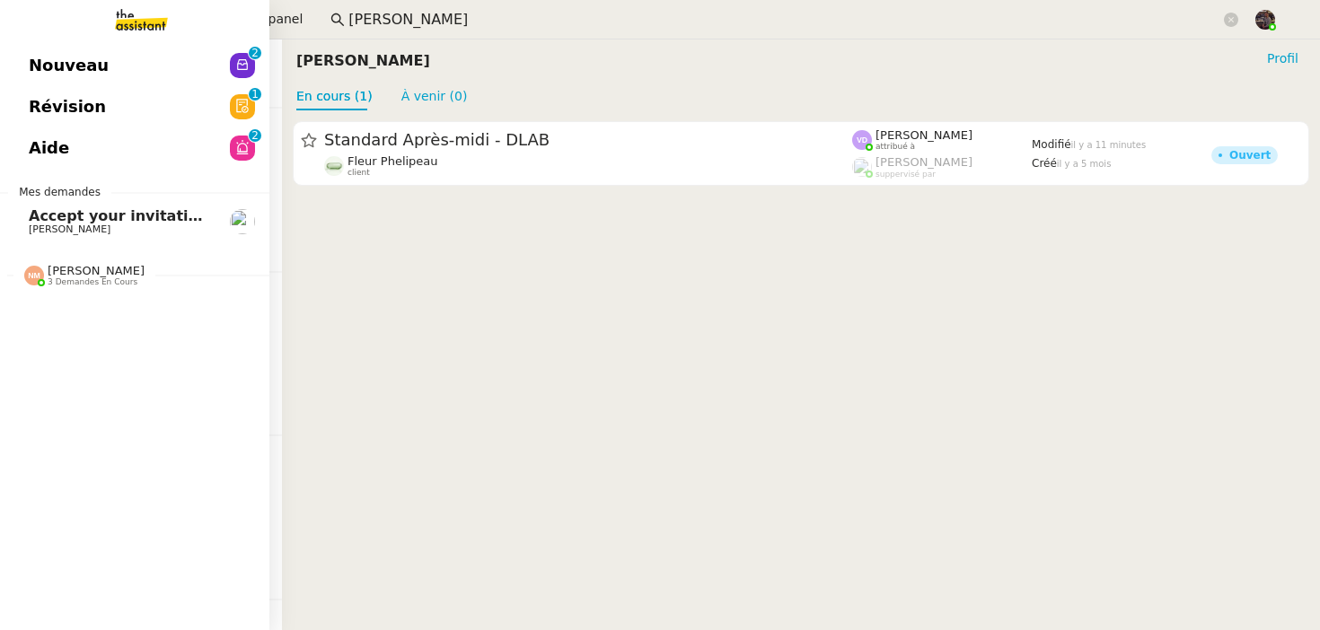
click at [35, 57] on link "Nouveau 0 1 2 3 4 5 6 7 8 9" at bounding box center [134, 65] width 269 height 41
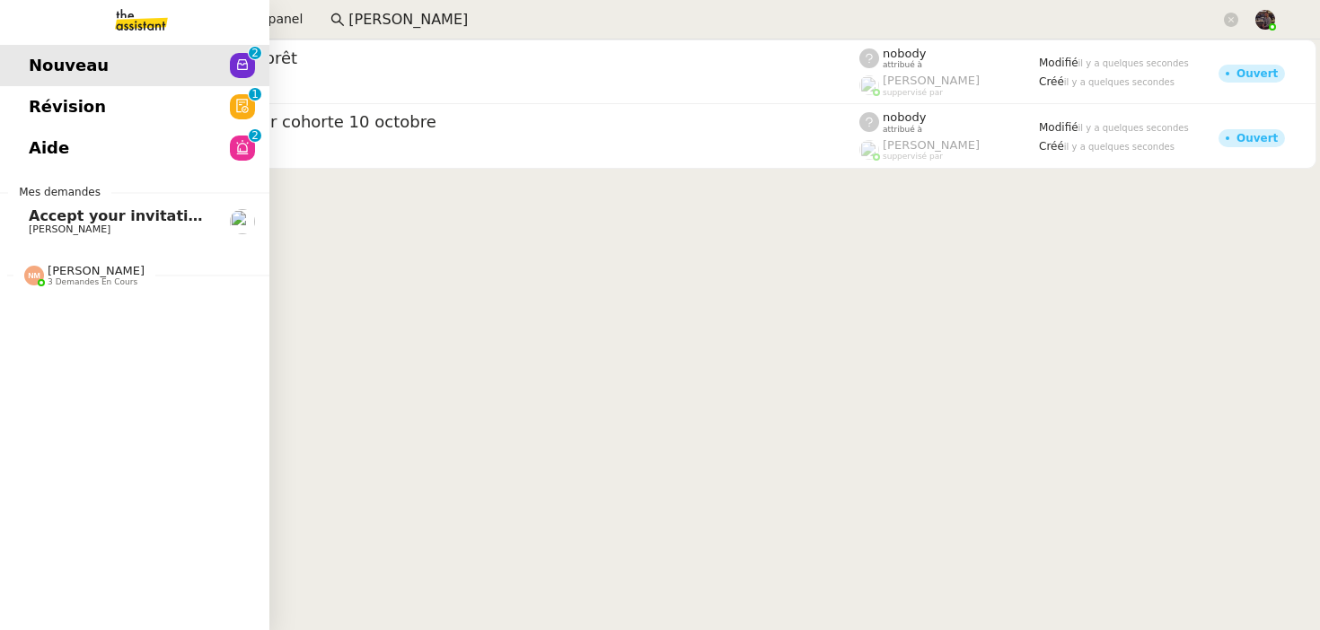
click at [81, 231] on span "[PERSON_NAME]" at bounding box center [70, 230] width 82 height 12
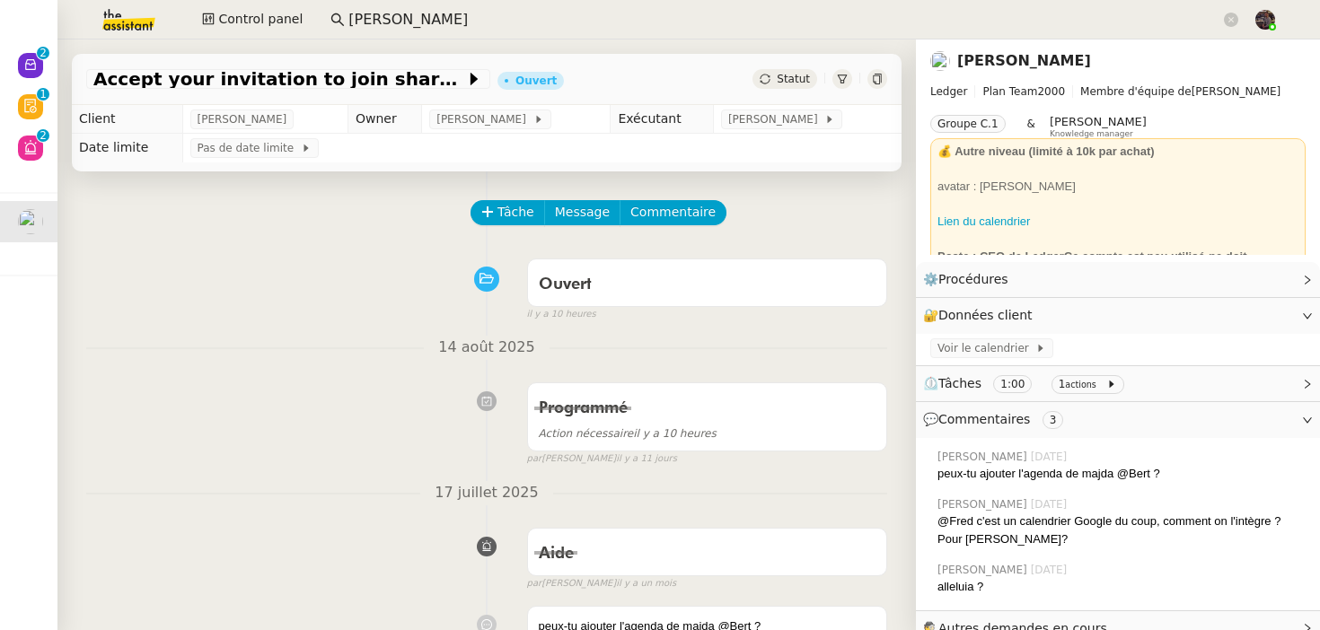
click at [125, 15] on img at bounding box center [114, 20] width 139 height 40
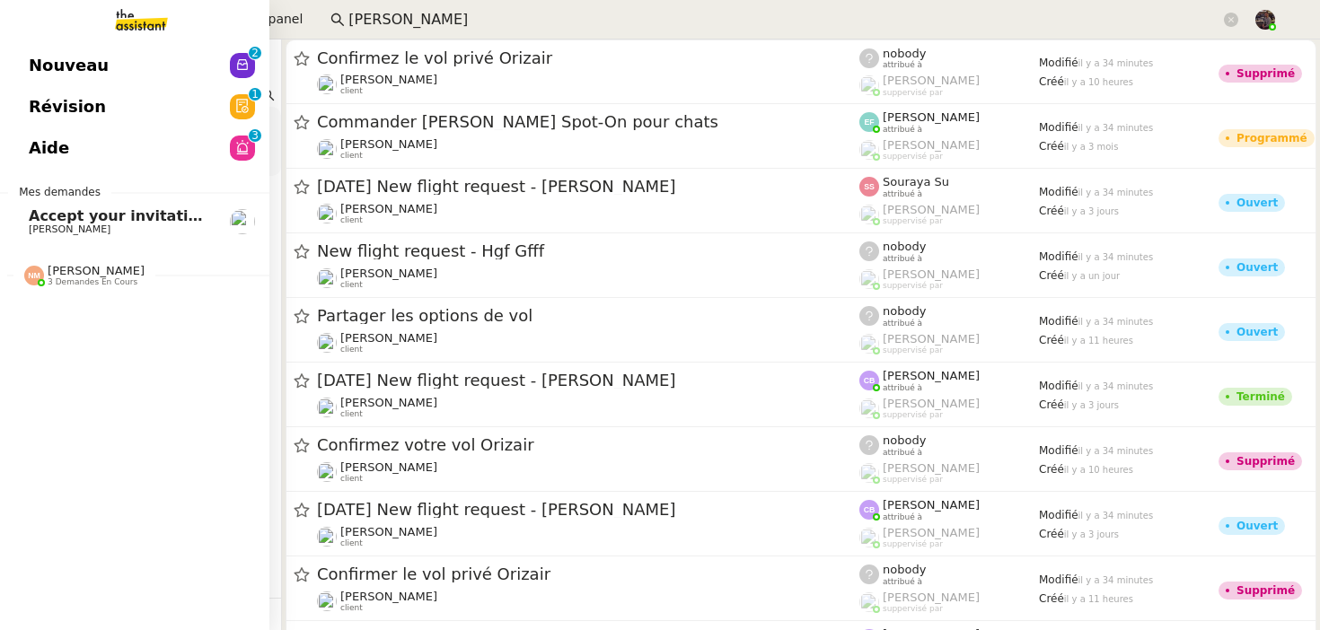
click at [30, 61] on span "Nouveau" at bounding box center [69, 65] width 80 height 27
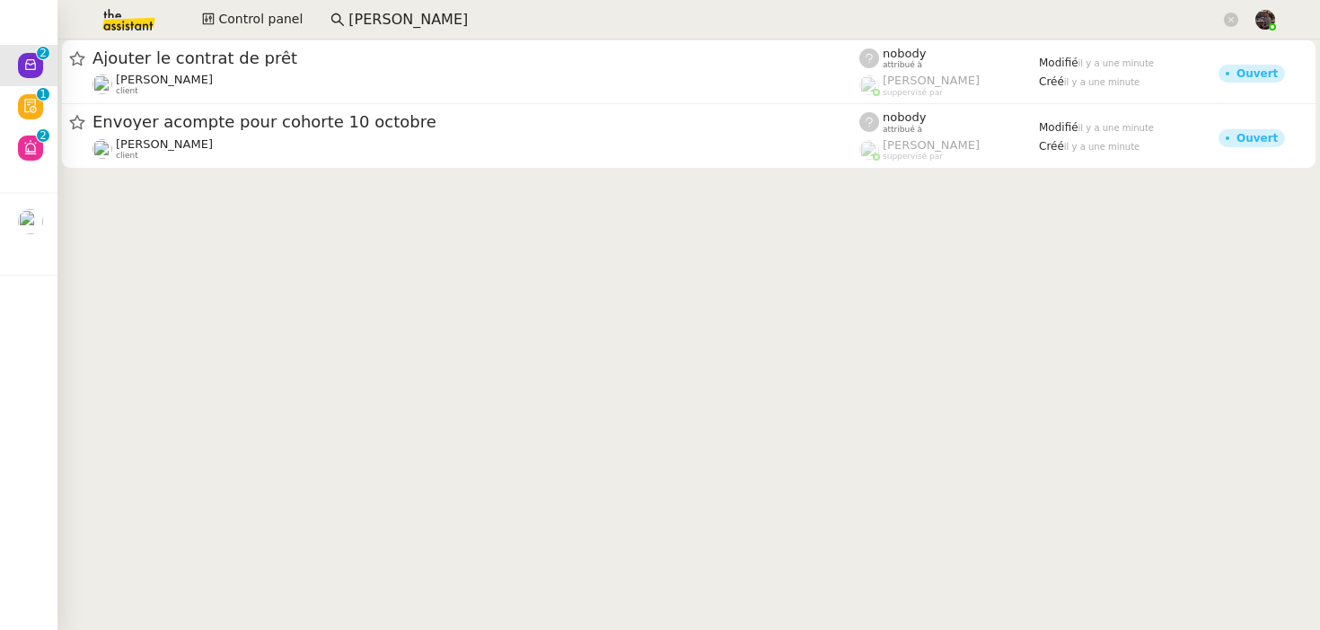
click at [108, 10] on img at bounding box center [114, 20] width 139 height 40
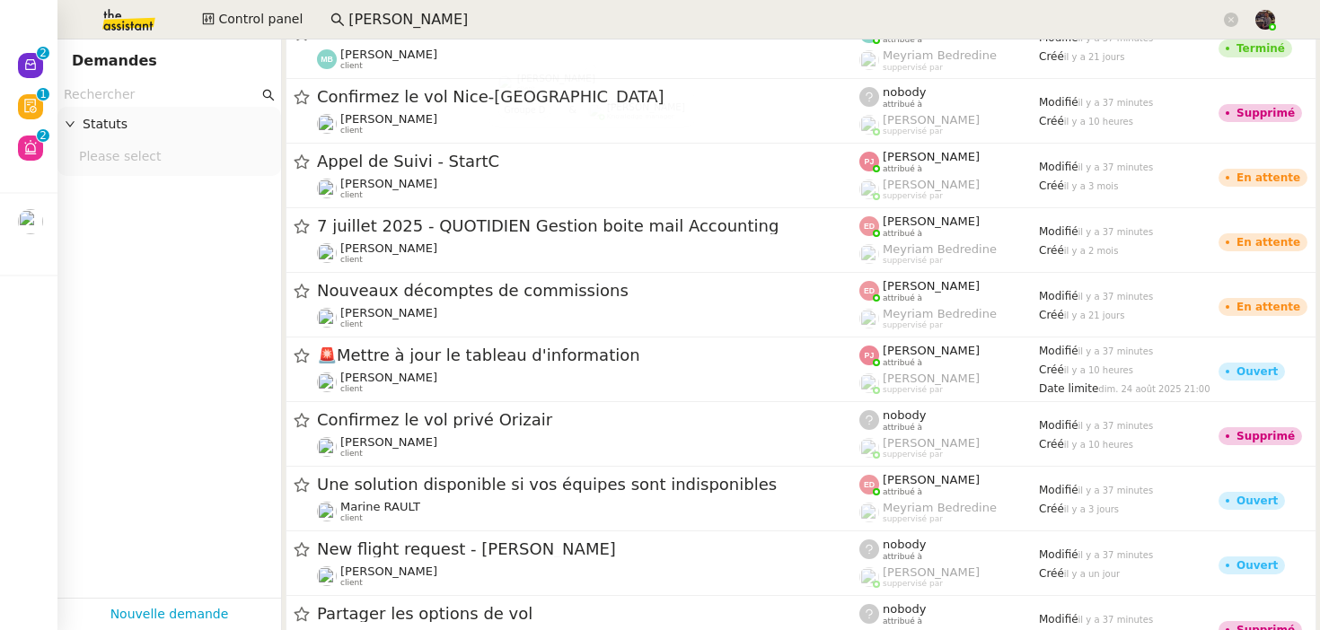
scroll to position [2356, 0]
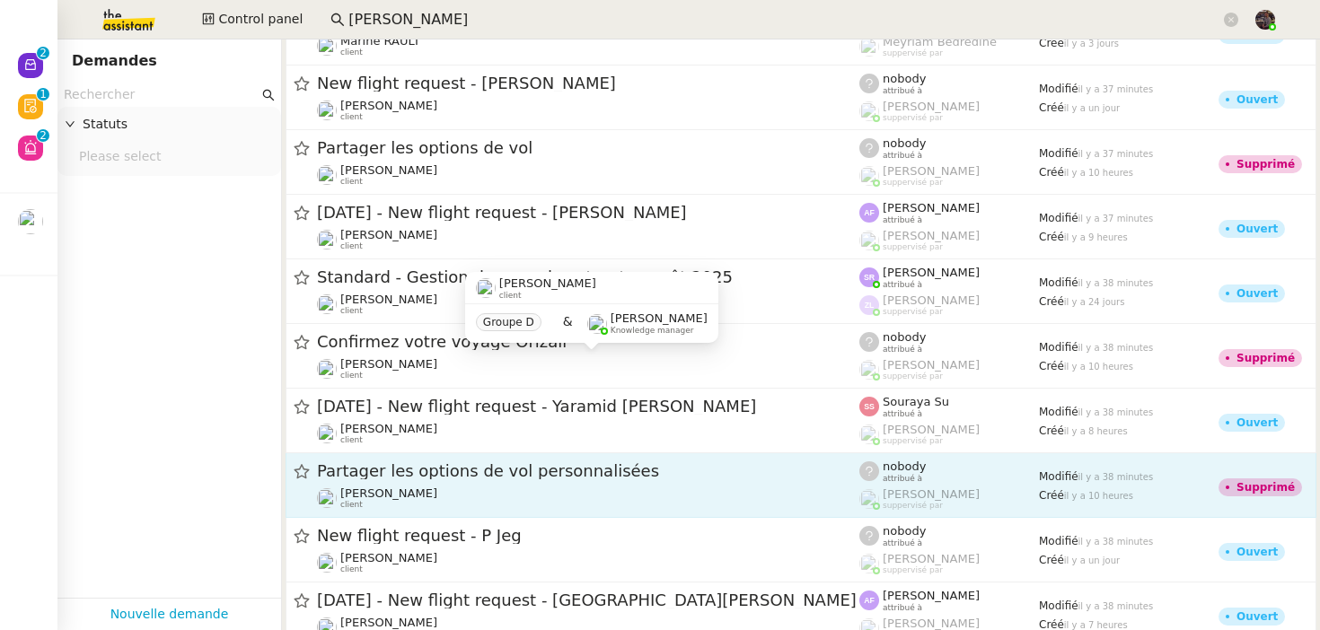
click at [402, 500] on div "Louis Frei client" at bounding box center [588, 498] width 542 height 23
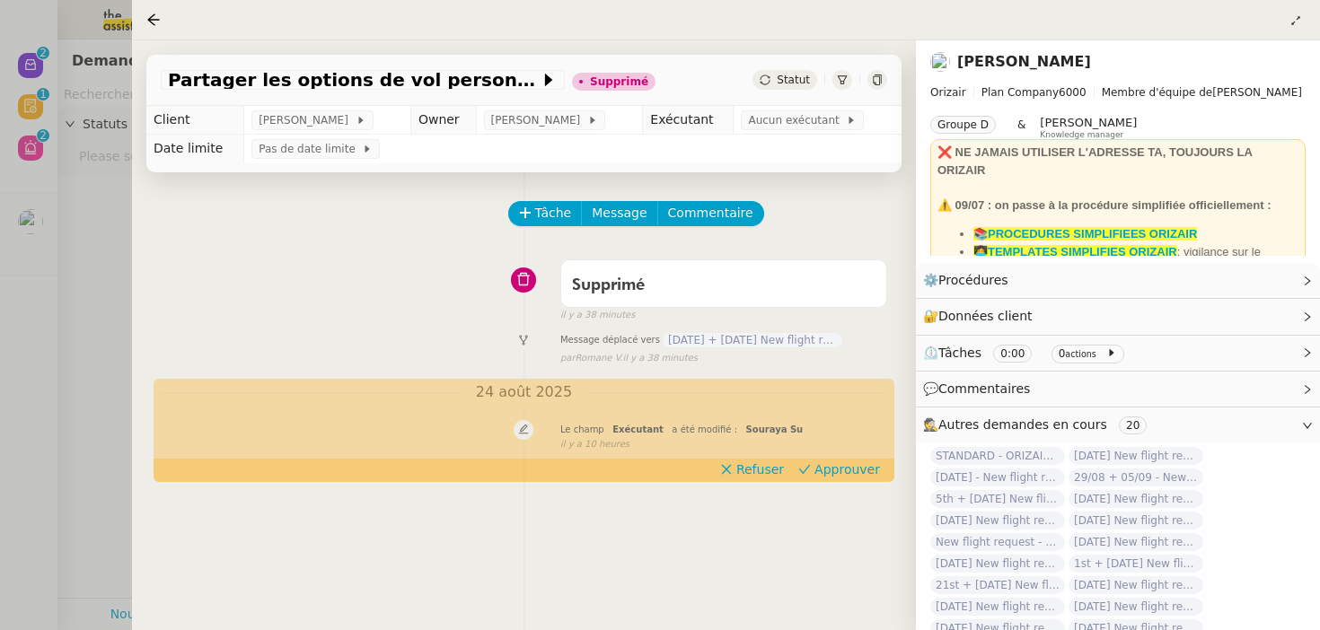
click at [156, 333] on div "Tâche Message Commentaire Veuillez patienter une erreur s'est produite 👌👌👌 mess…" at bounding box center [524, 487] width 784 height 630
click at [128, 286] on div at bounding box center [660, 315] width 1320 height 630
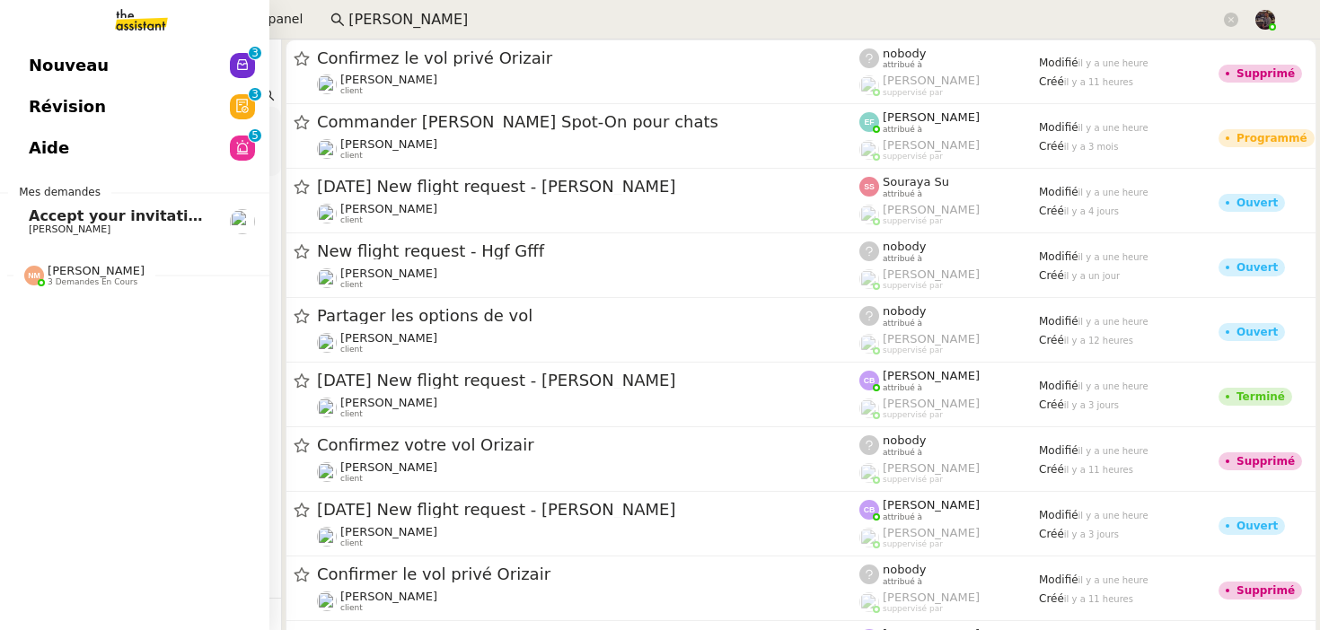
click at [123, 52] on link "Nouveau 0 1 2 3 4 5 6 7 8 9" at bounding box center [134, 65] width 269 height 41
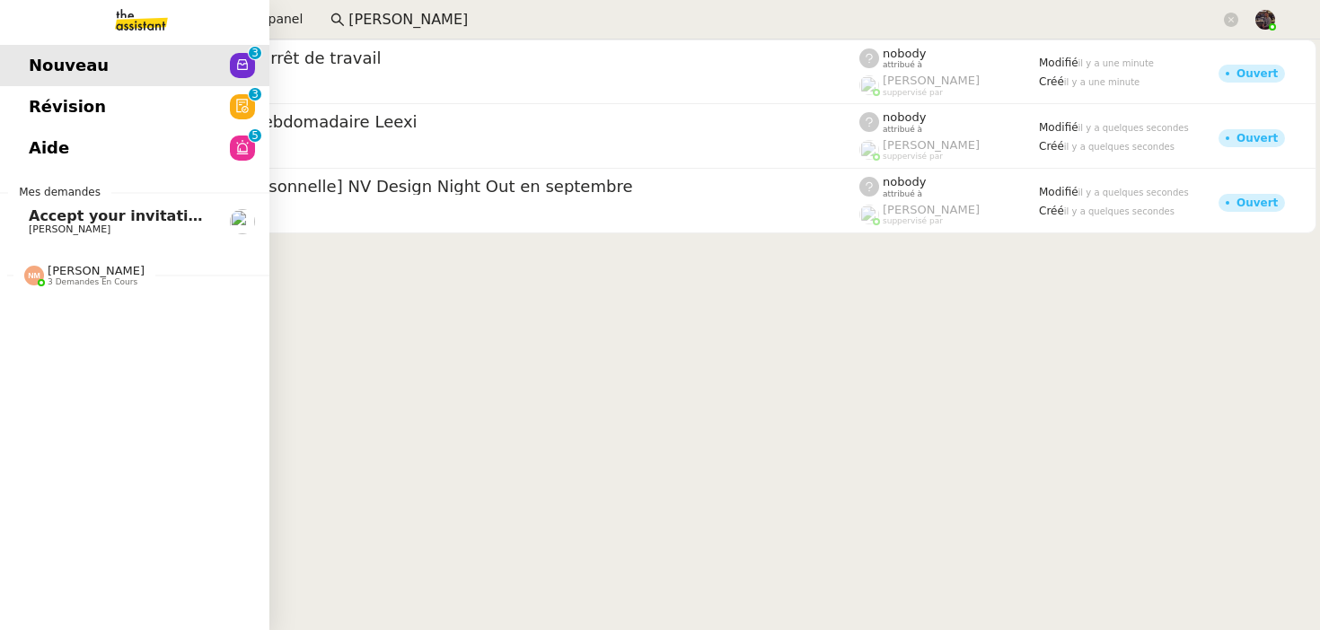
click at [116, 103] on link "Révision 0 1 2 3 4 5 6 7 8 9" at bounding box center [134, 106] width 269 height 41
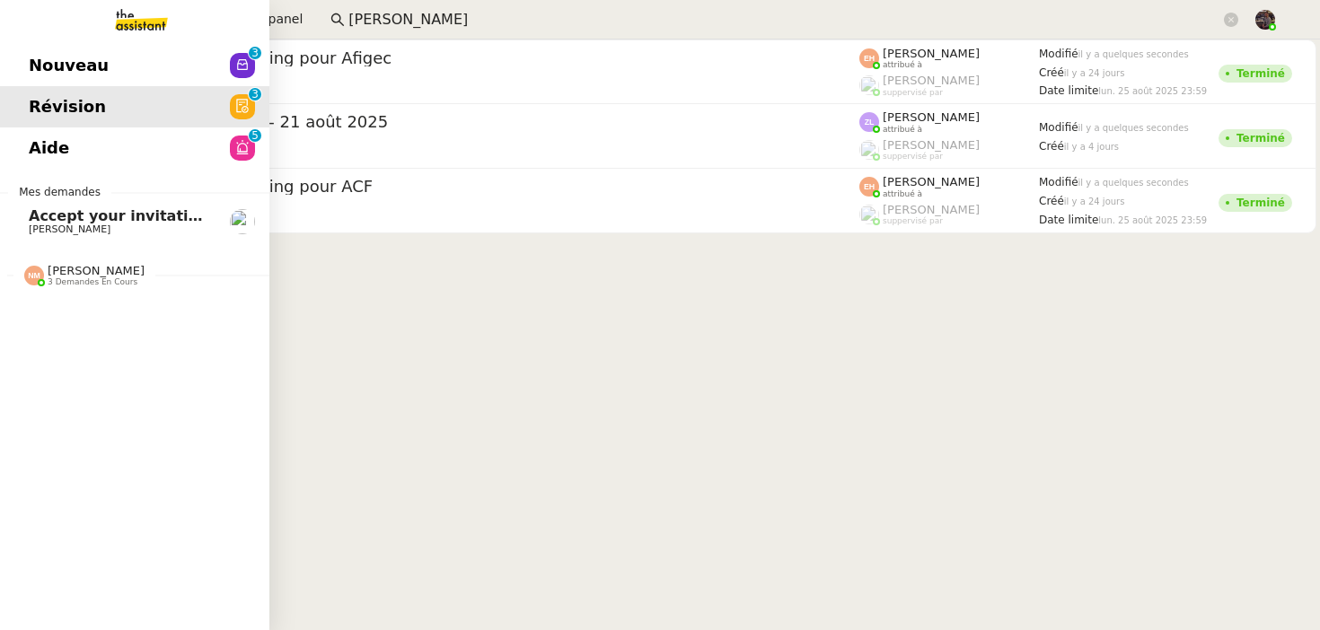
click at [104, 145] on link "Aide 0 1 2 3 4 5 6 7 8 9" at bounding box center [134, 148] width 269 height 41
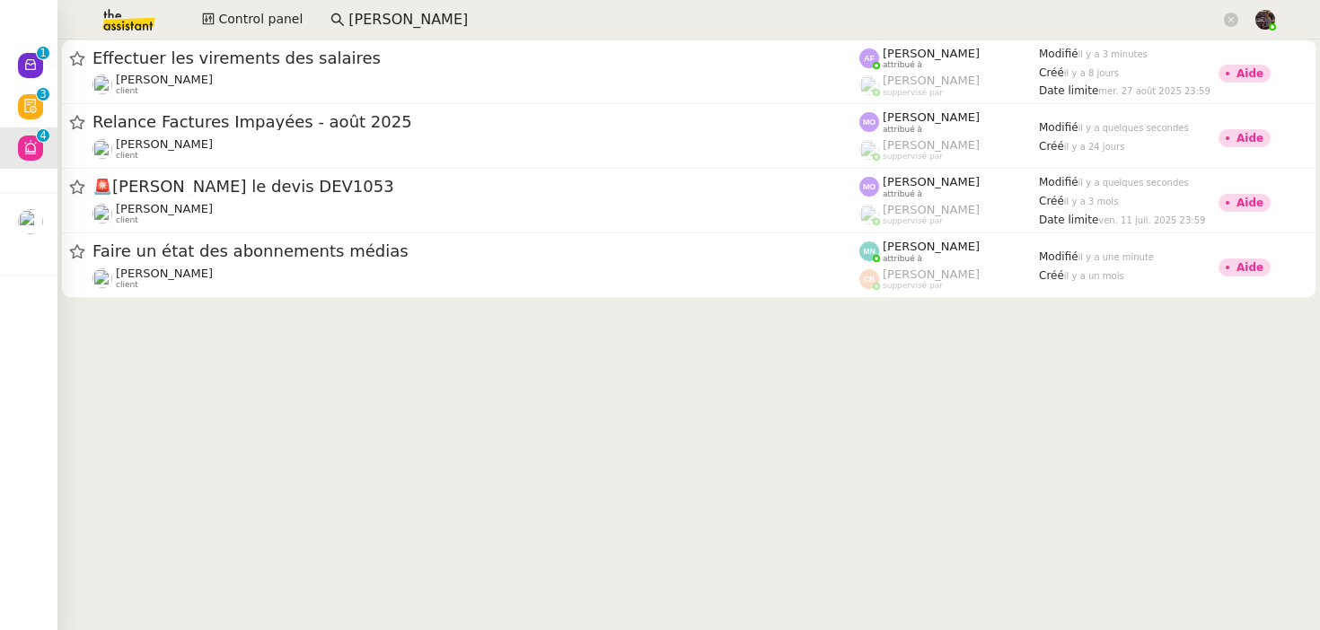
click at [340, 328] on cdk-virtual-scroll-viewport "Effectuer les virements des salaires Céline MAS client Anna Florent attribué à …" at bounding box center [688, 335] width 1263 height 591
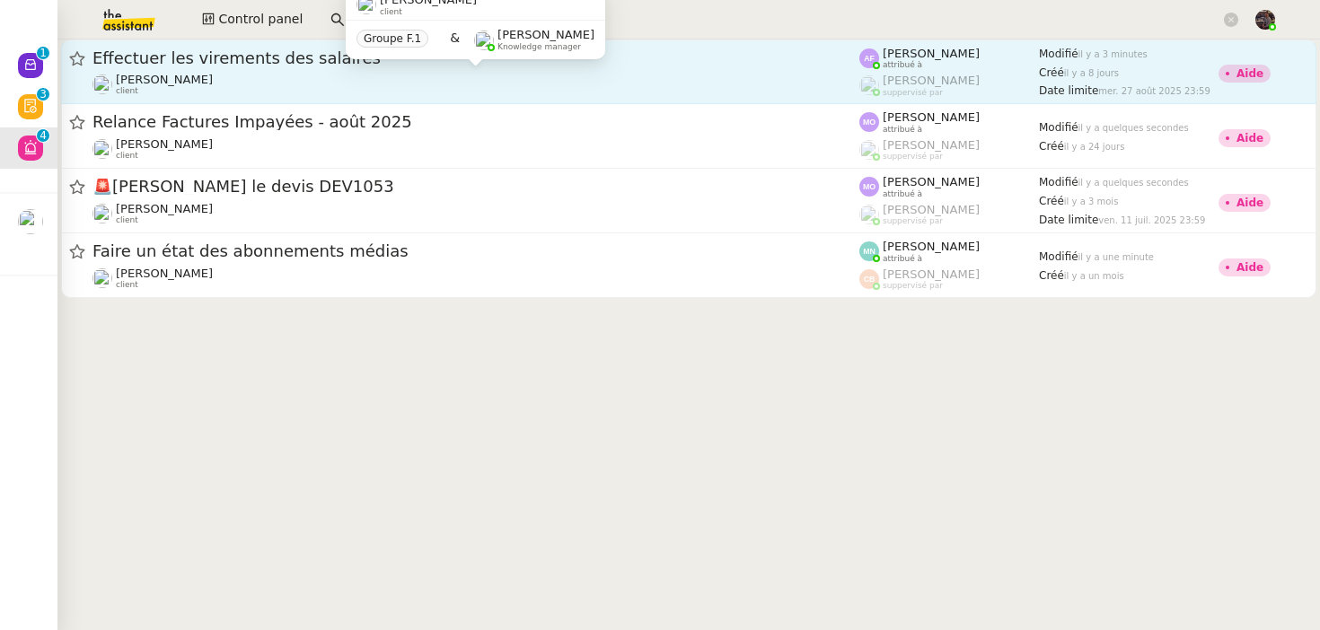
click at [188, 80] on div "Céline MAS client" at bounding box center [475, 84] width 767 height 23
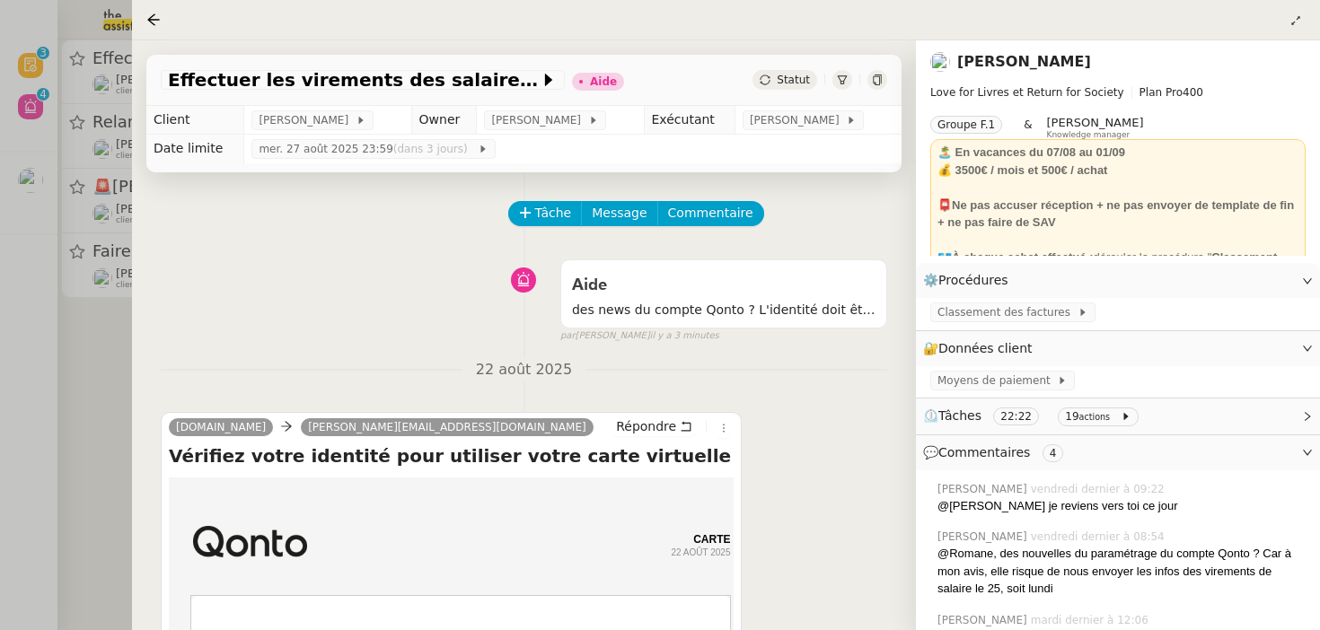
click at [357, 307] on div "Aide des news du compte Qonto ? L'identité doit être confirmée à nouveau visibl…" at bounding box center [524, 297] width 727 height 92
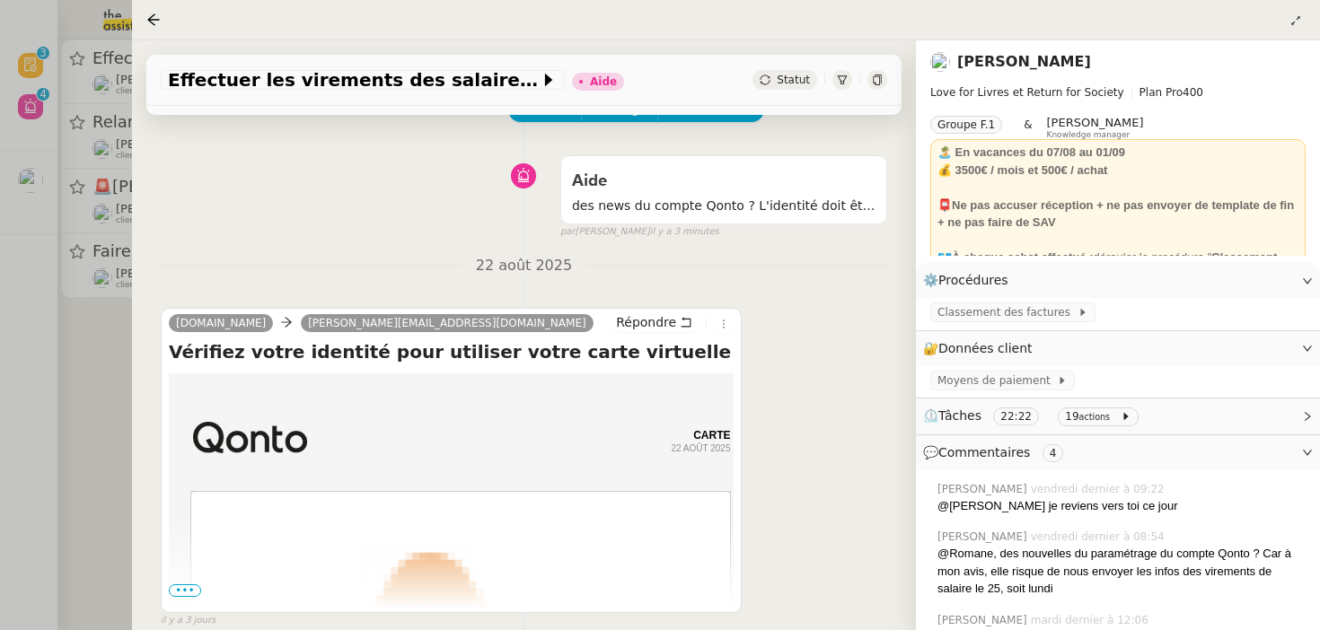
scroll to position [223, 0]
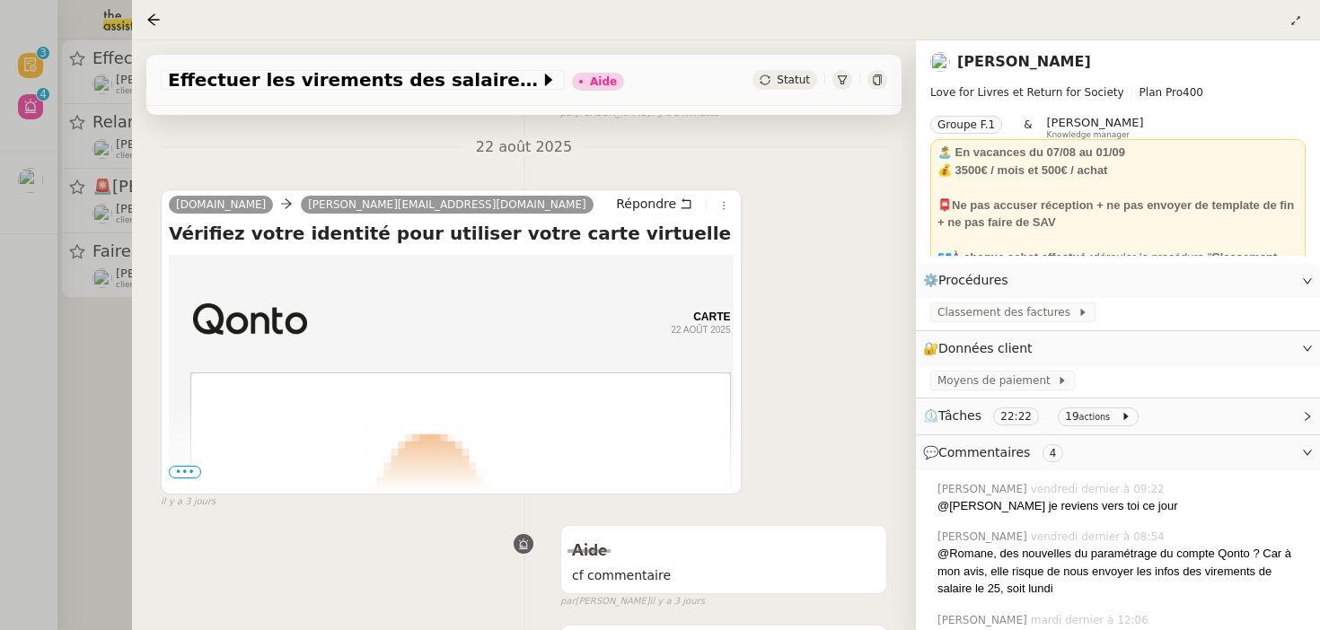
click at [196, 469] on span "•••" at bounding box center [185, 472] width 32 height 13
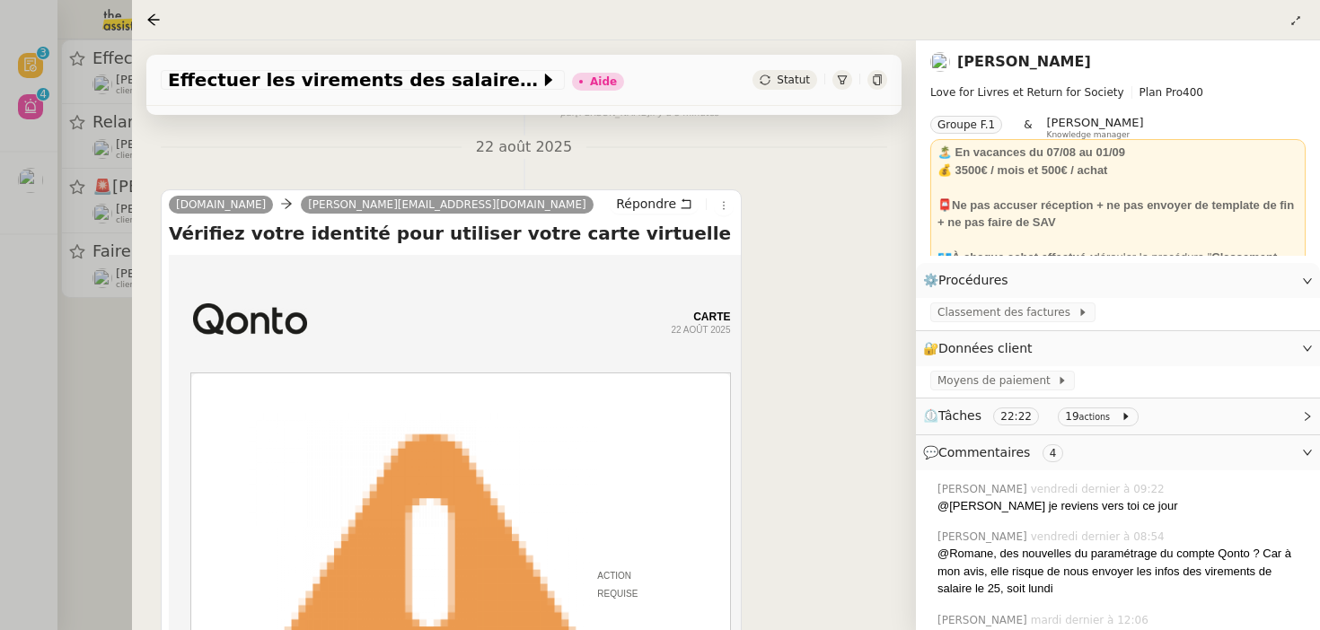
click at [60, 459] on div at bounding box center [660, 315] width 1320 height 630
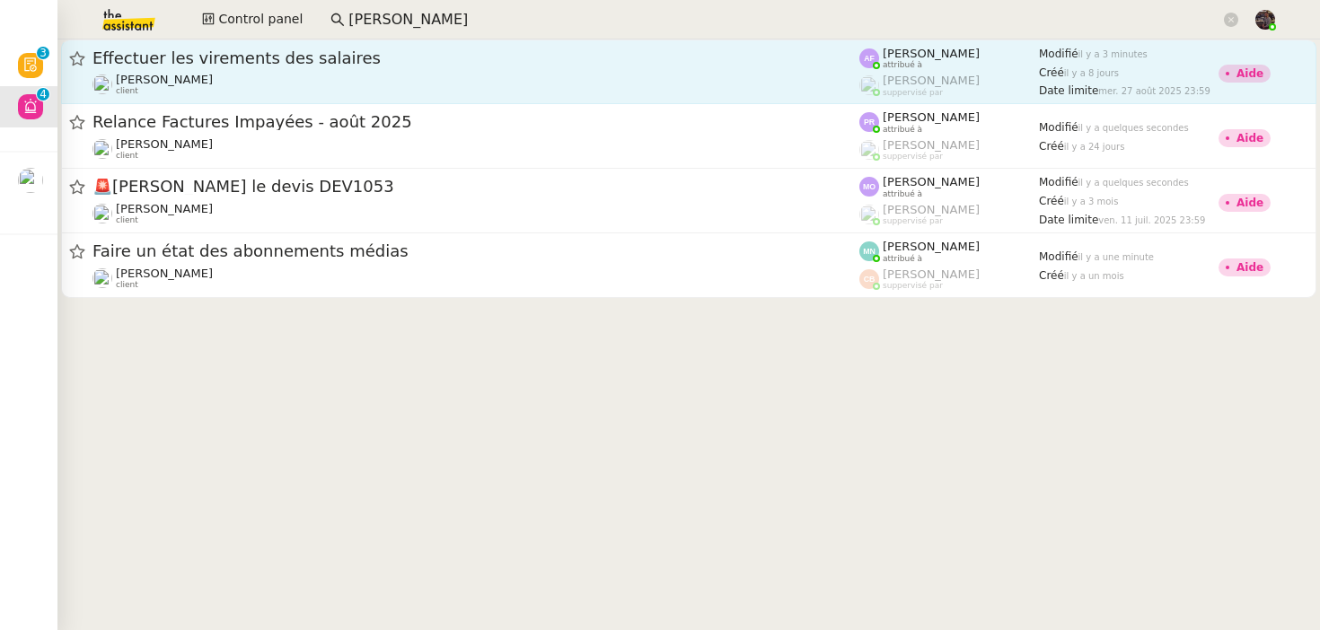
click at [170, 63] on span "Effectuer les virements des salaires" at bounding box center [475, 58] width 767 height 16
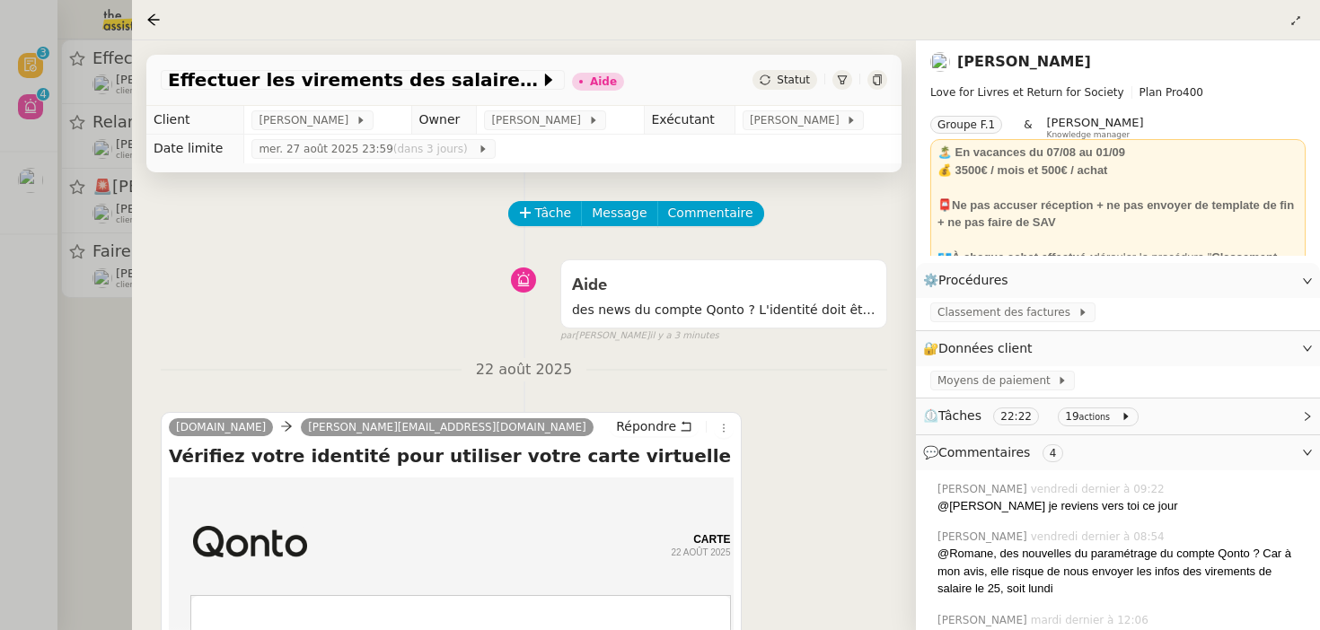
click at [36, 40] on div at bounding box center [660, 315] width 1320 height 630
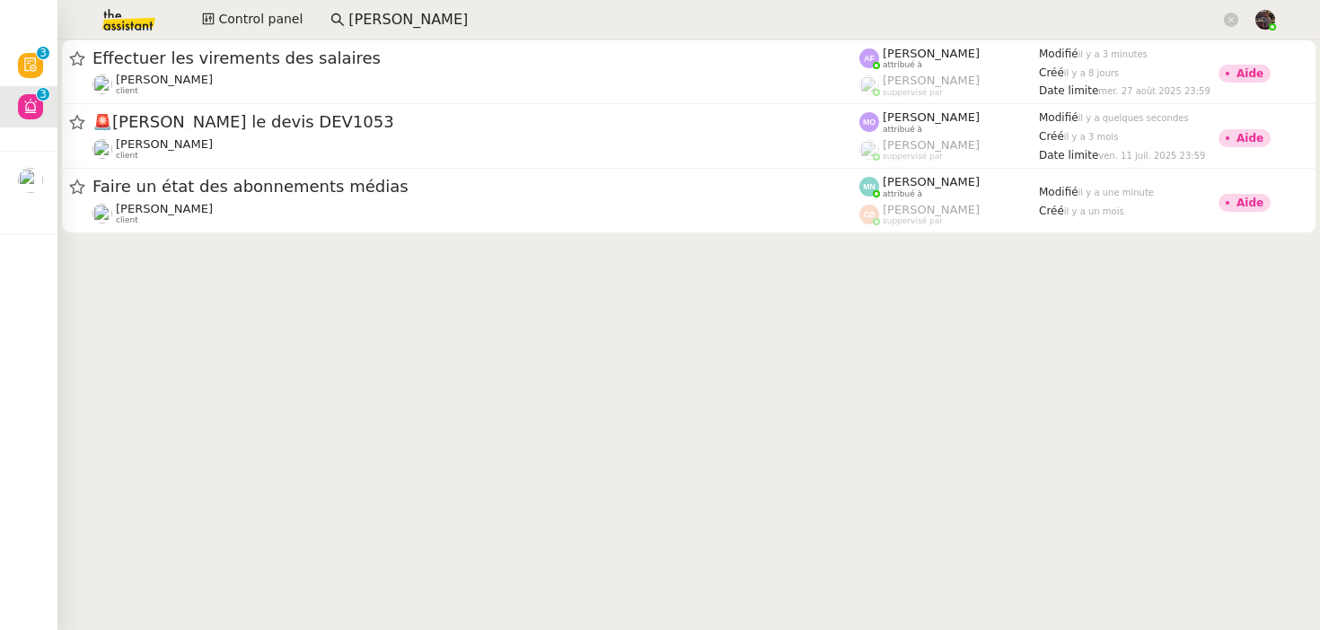
click at [462, 392] on cdk-virtual-scroll-viewport "Effectuer les virements des salaires Céline MAS client Anna Florent attribué à …" at bounding box center [688, 335] width 1263 height 591
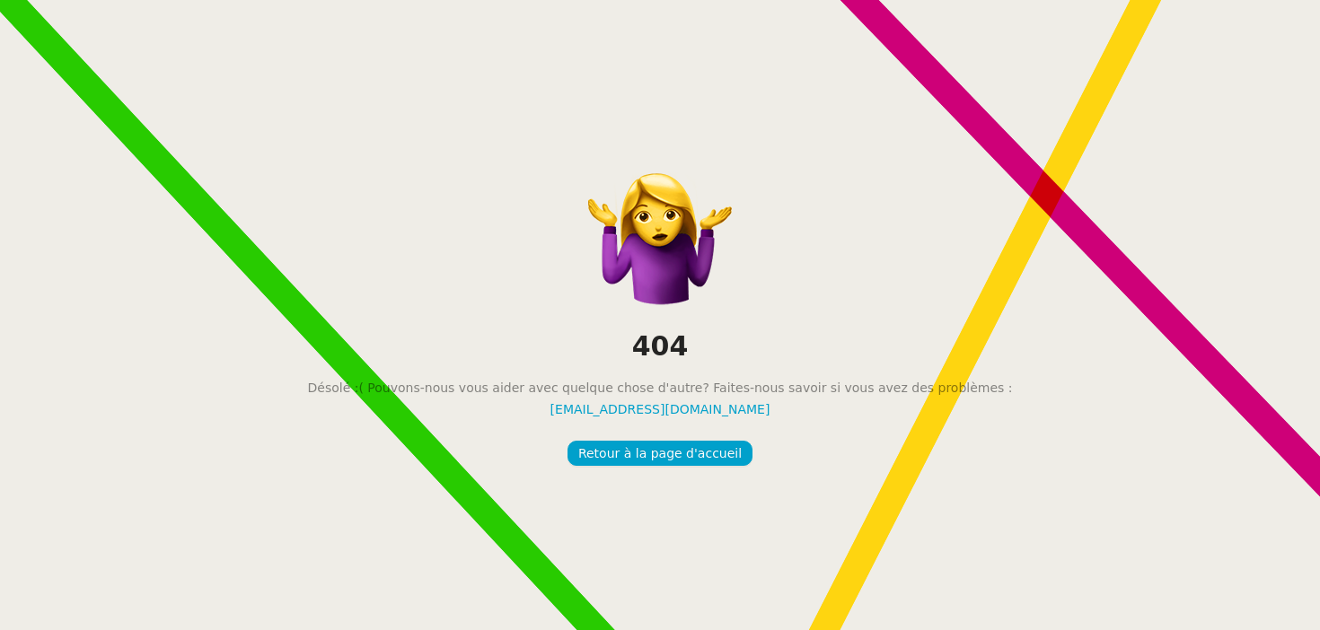
click at [473, 258] on div "404 Désolé :( Pouvons-nous vous aider avec quelque chose d'autre? Faites-nous s…" at bounding box center [660, 315] width 1320 height 630
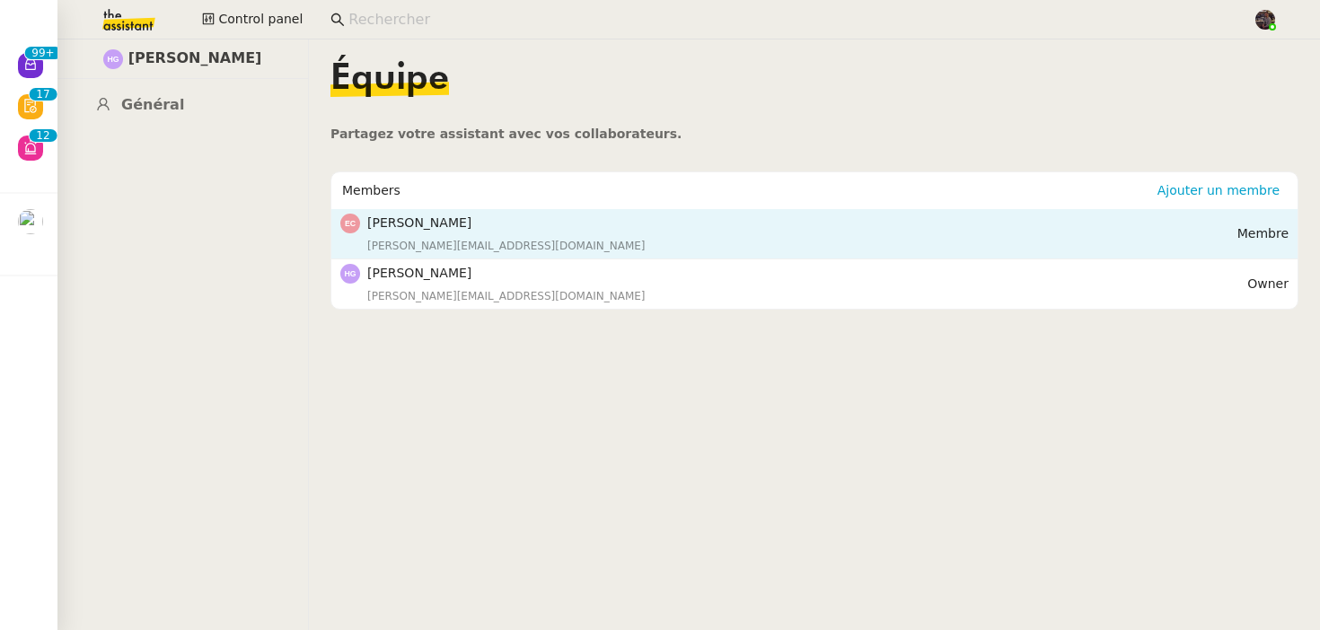
click at [584, 243] on div "elio.comtet@octave-fo.com" at bounding box center [802, 246] width 870 height 18
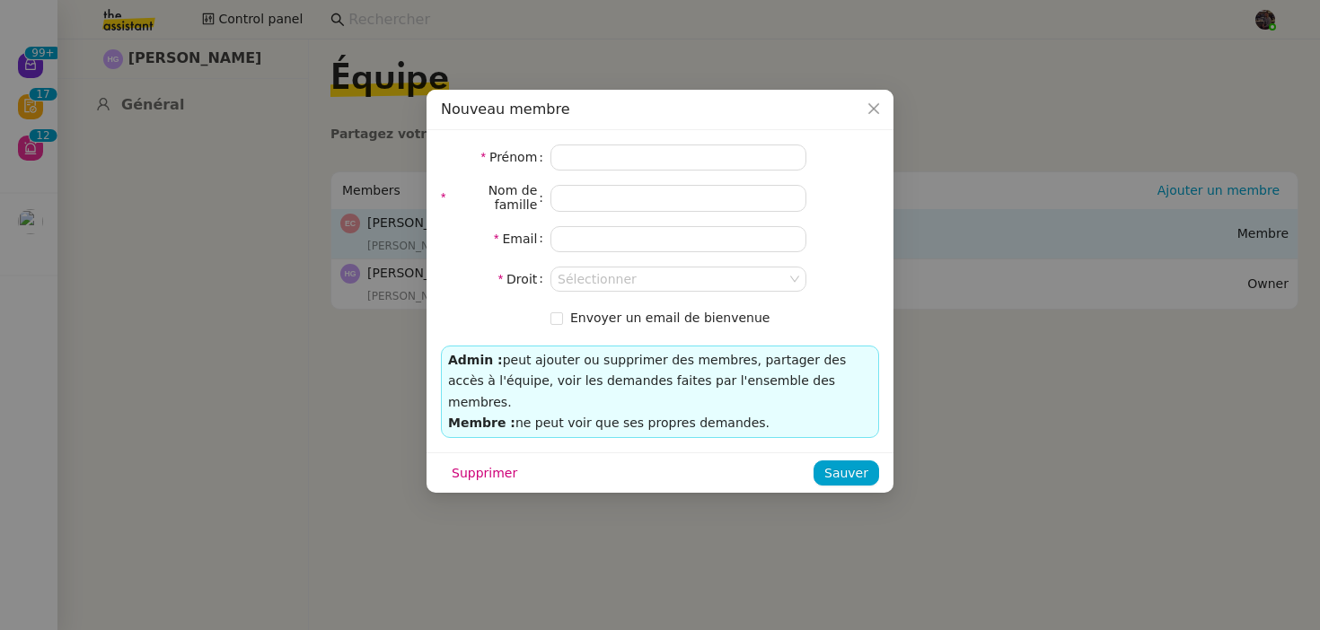
type input "Elio"
type input "Comtet"
type input "elio.comtet@octave-fo.com"
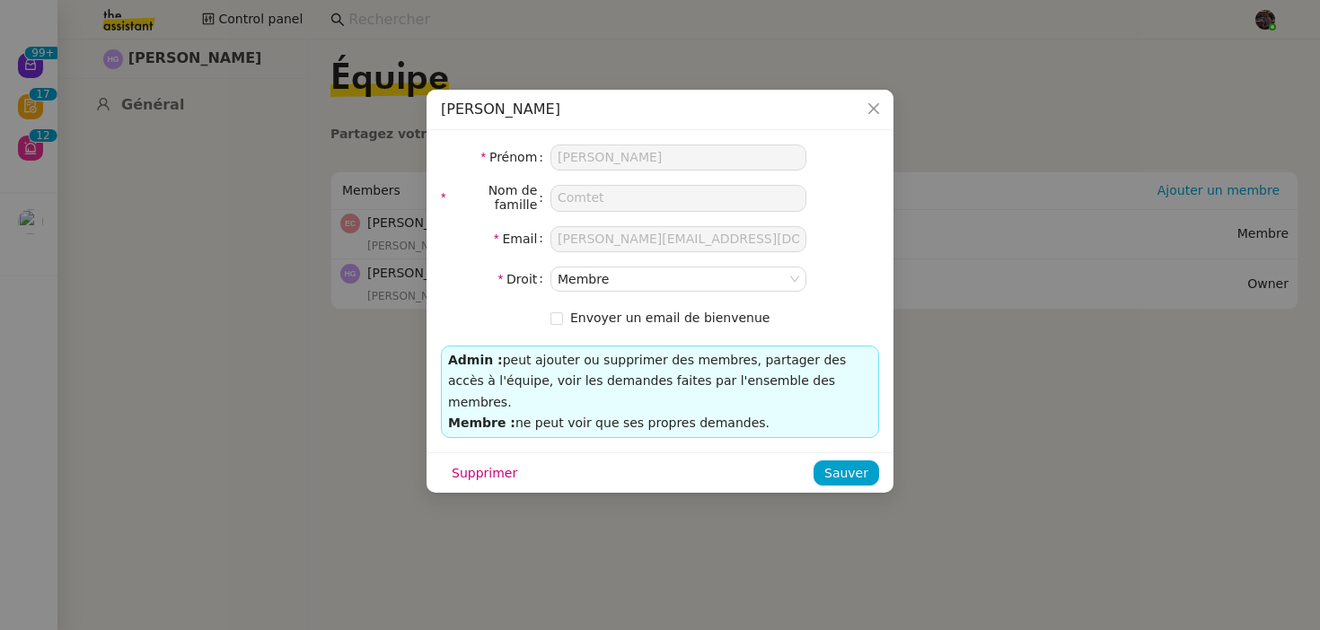
click at [335, 436] on nz-modal-container "Elio Comtet Prénom Elio Nom de famille Comtet Email elio.comtet@octave-fo.com D…" at bounding box center [660, 315] width 1320 height 630
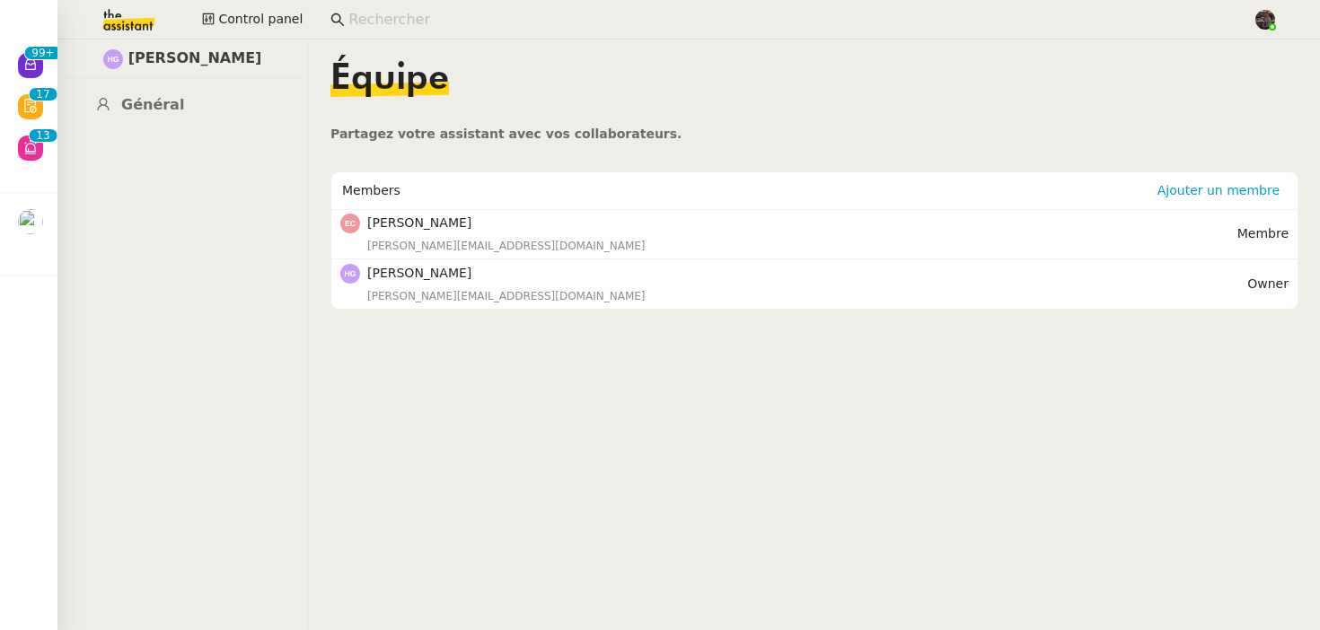
click at [462, 389] on nz-content "Équipe Partagez votre assistant avec vos collaborateurs. Members Ajouter un mem…" at bounding box center [814, 335] width 968 height 591
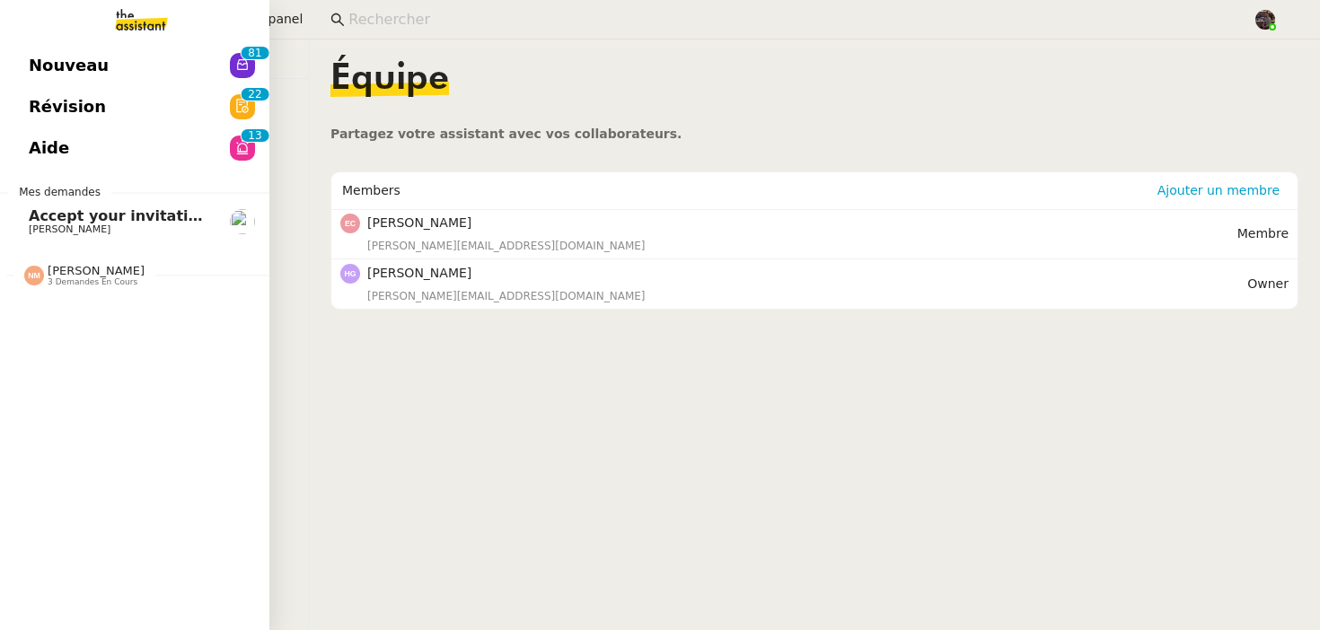
click at [132, 202] on link "Accept your invitation to join shared calenda"[PERSON_NAME]" [PERSON_NAME]" at bounding box center [134, 221] width 269 height 41
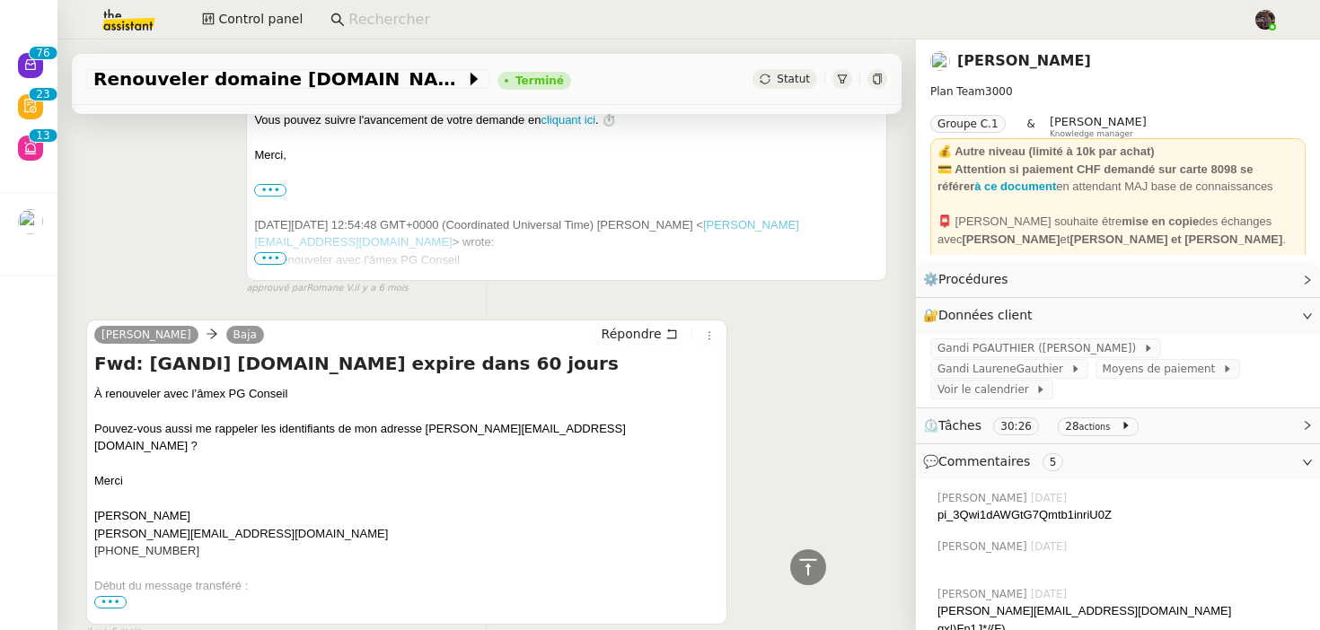
scroll to position [4250, 0]
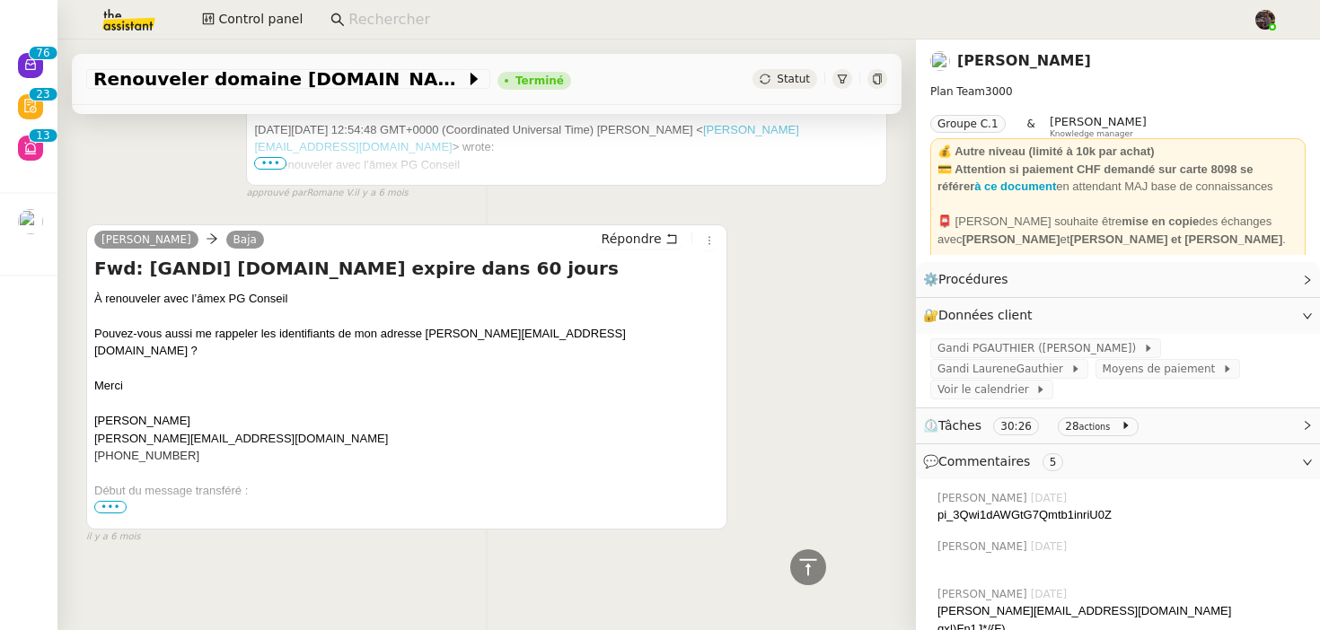
click at [370, 465] on div "Début du message transféré :" at bounding box center [406, 491] width 625 height 53
click at [401, 602] on div "Renouveler domaine pgconseil.io Gandi Terminé Statut Client Laurène Gauthier Ow…" at bounding box center [486, 335] width 859 height 591
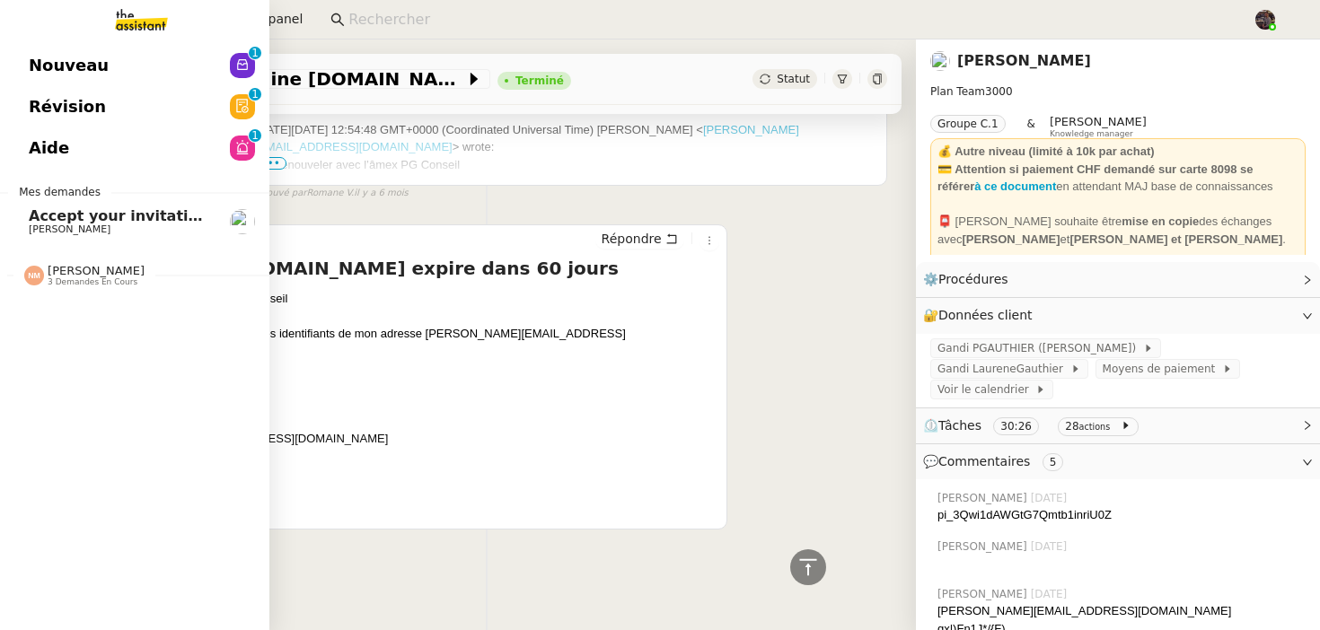
click at [39, 73] on span "Nouveau" at bounding box center [69, 65] width 80 height 27
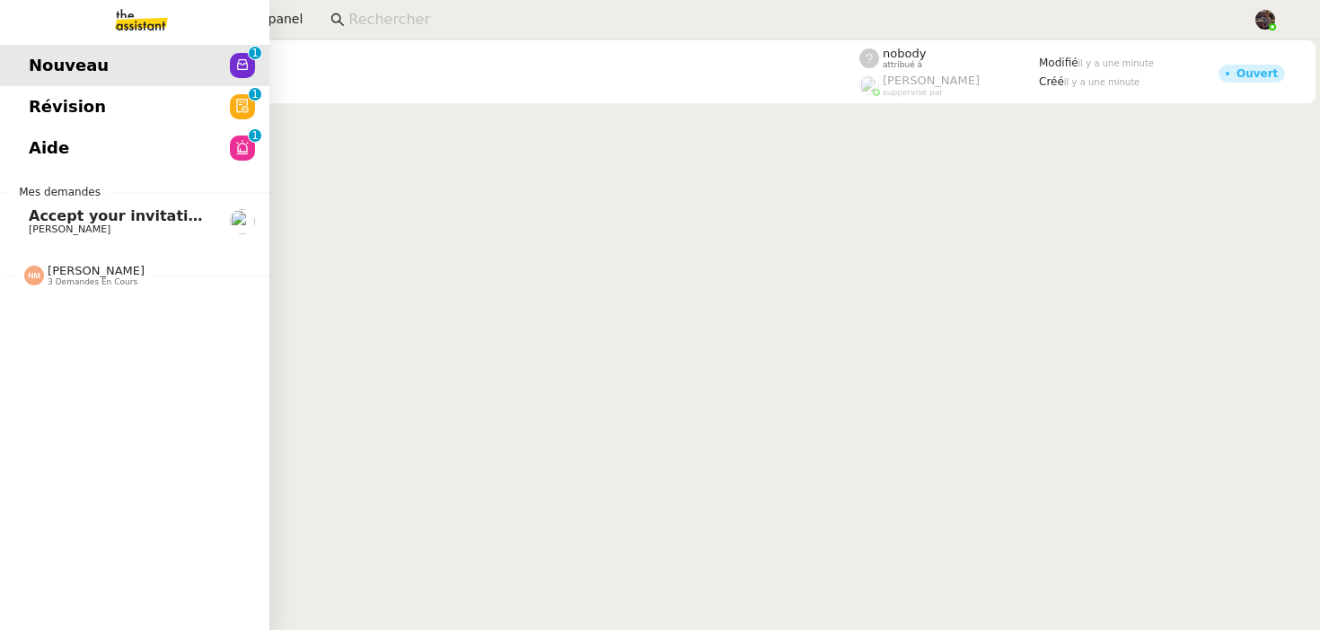
click at [26, 110] on link "Révision 0 1 2 3 4 5 6 7 8 9" at bounding box center [134, 106] width 269 height 41
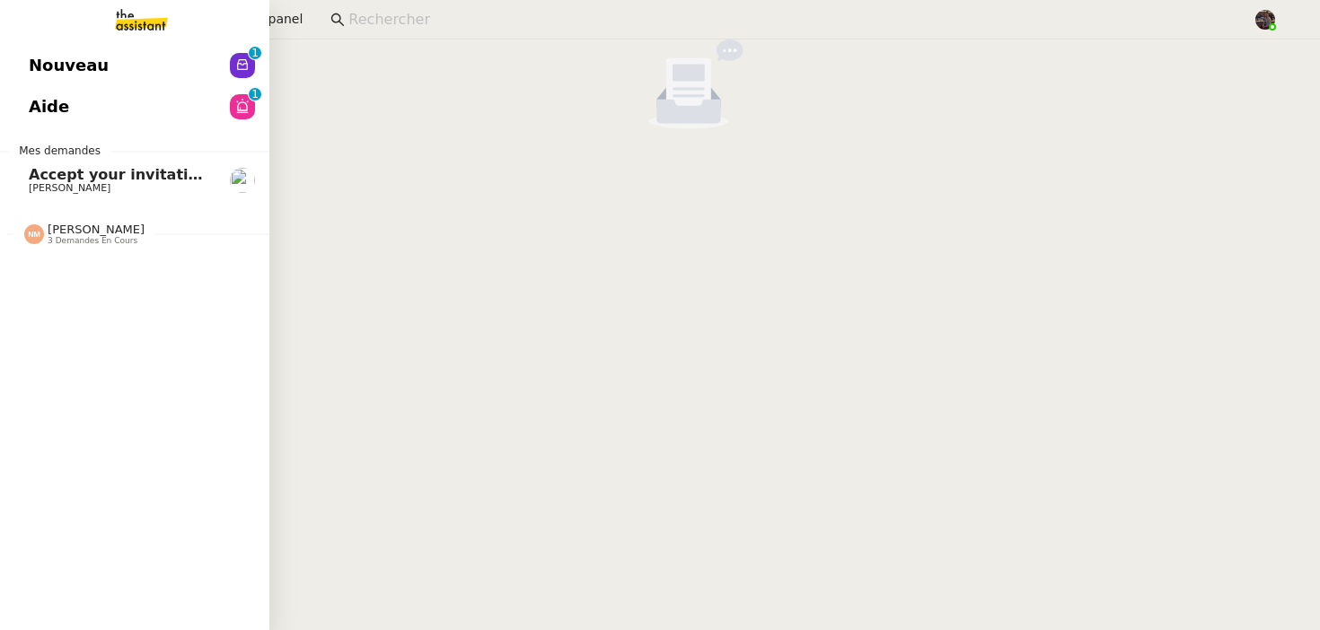
click at [183, 111] on link "Aide 0 1 2 3 4 5 6 7 8 9" at bounding box center [134, 106] width 269 height 41
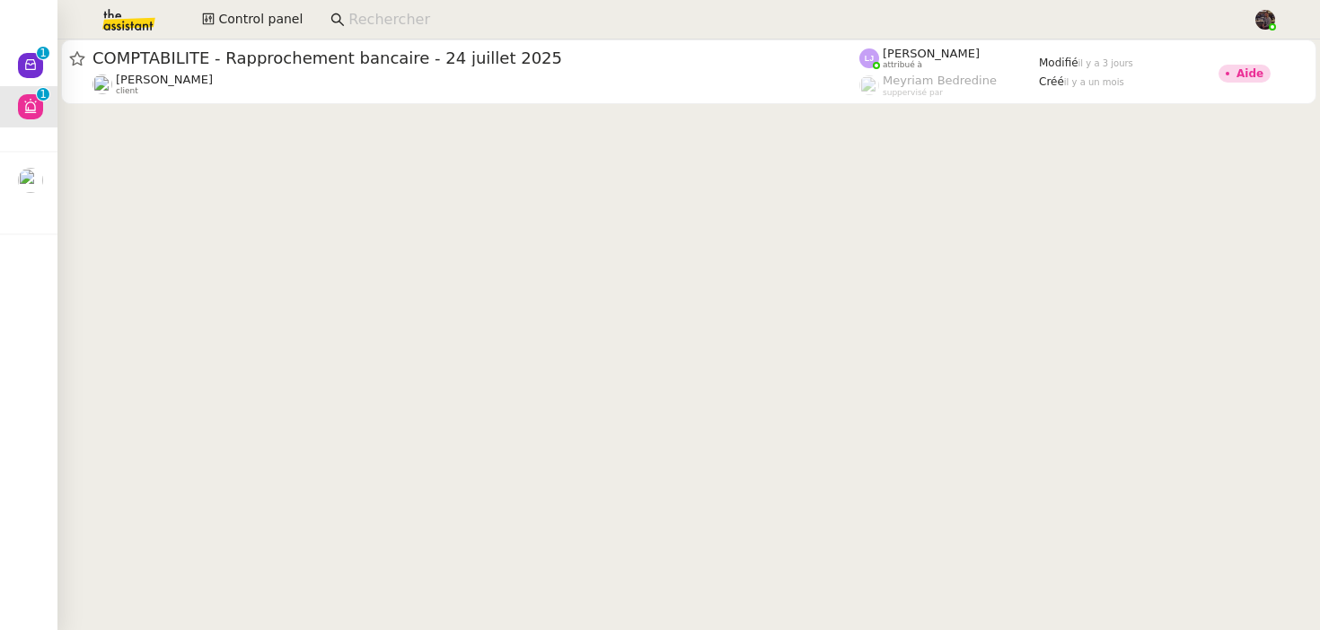
click at [142, 35] on img at bounding box center [114, 20] width 139 height 40
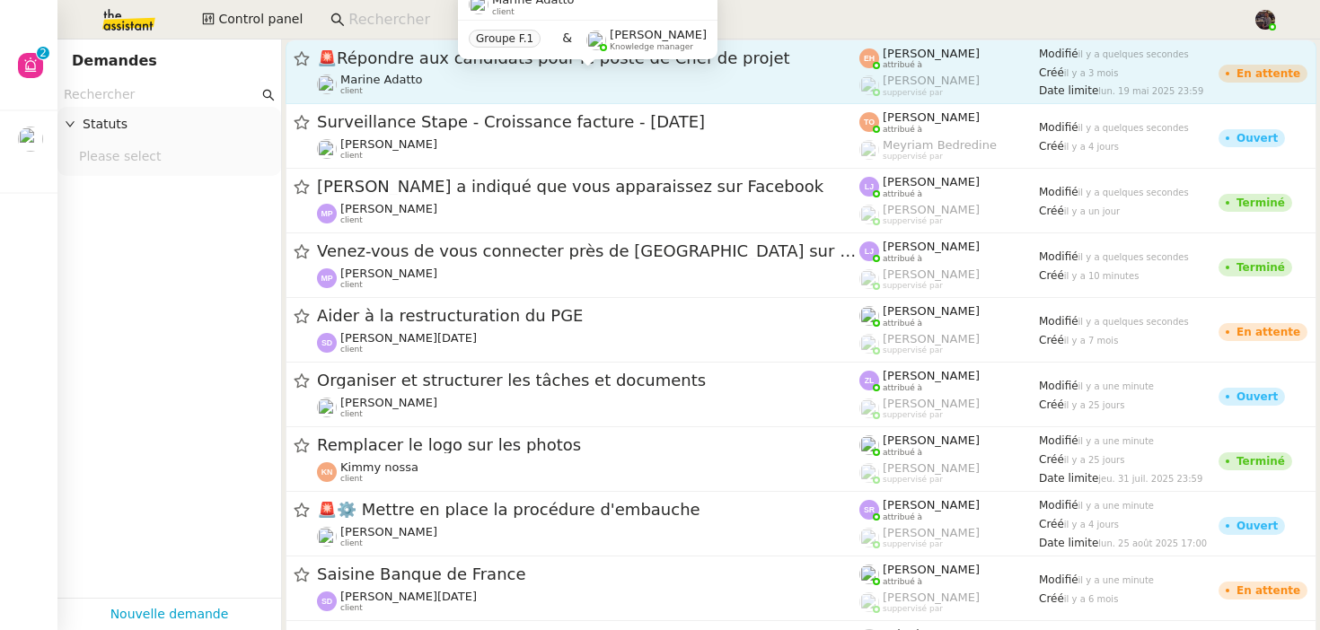
click at [392, 92] on div "Marine Adatto client" at bounding box center [381, 84] width 83 height 23
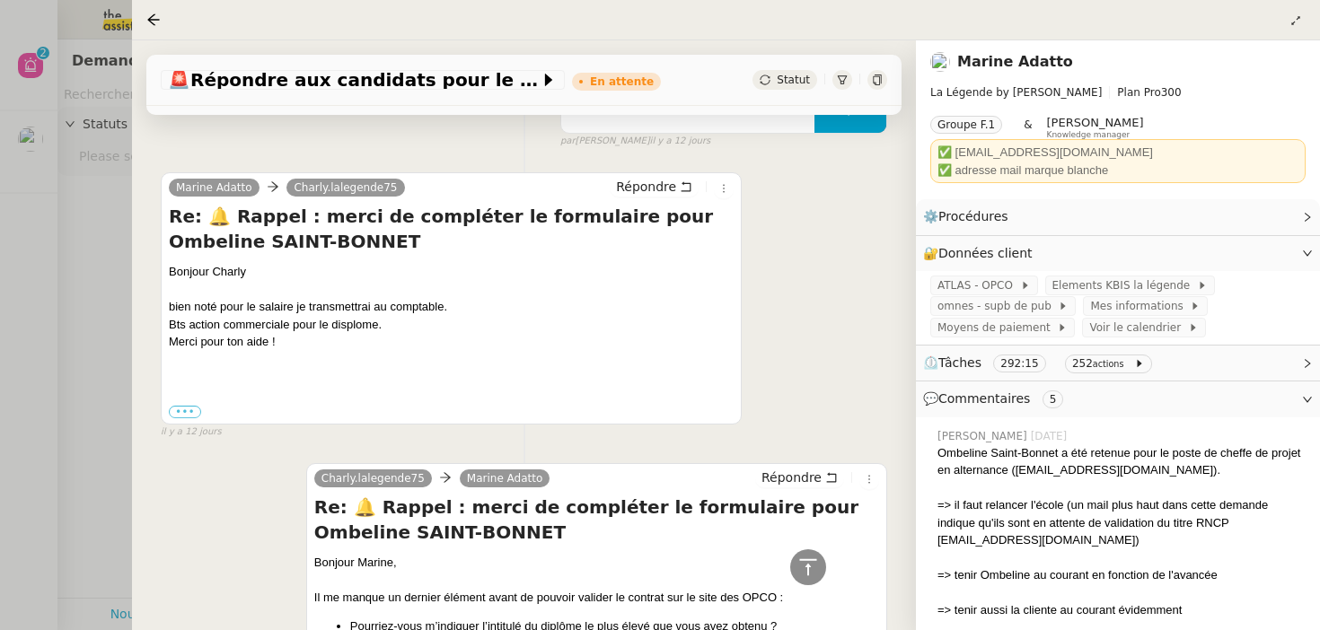
scroll to position [4417, 0]
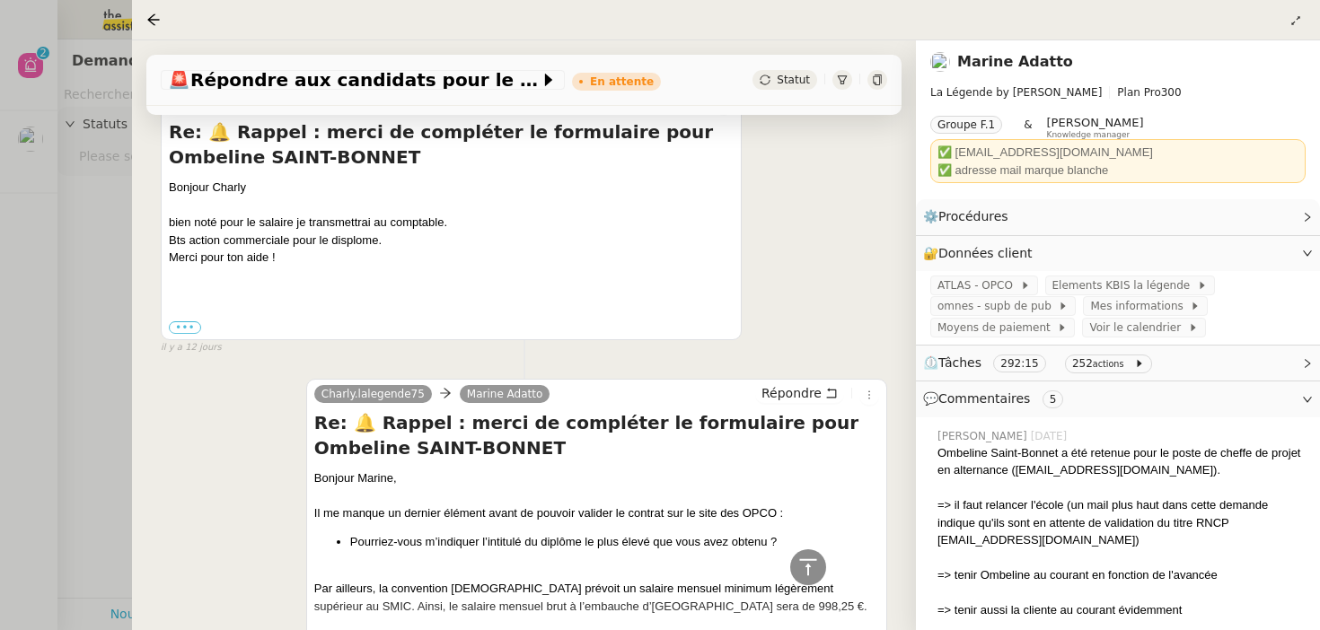
click at [42, 132] on div at bounding box center [660, 315] width 1320 height 630
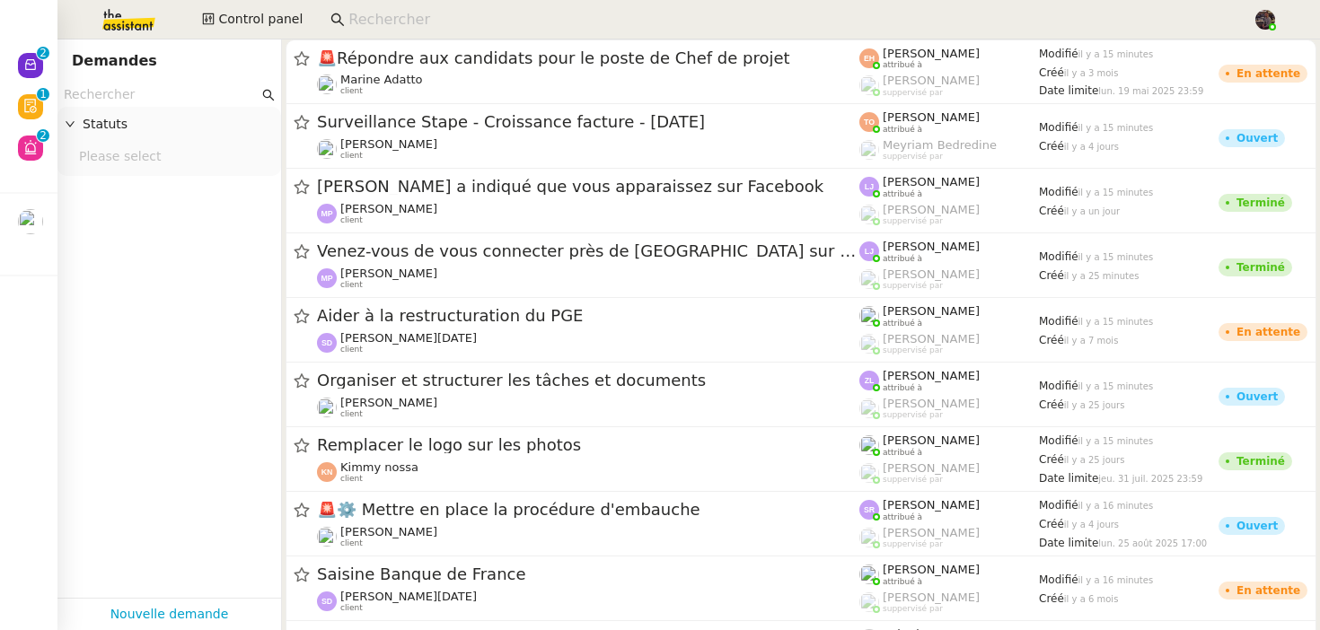
click at [156, 92] on input "text" at bounding box center [161, 94] width 195 height 21
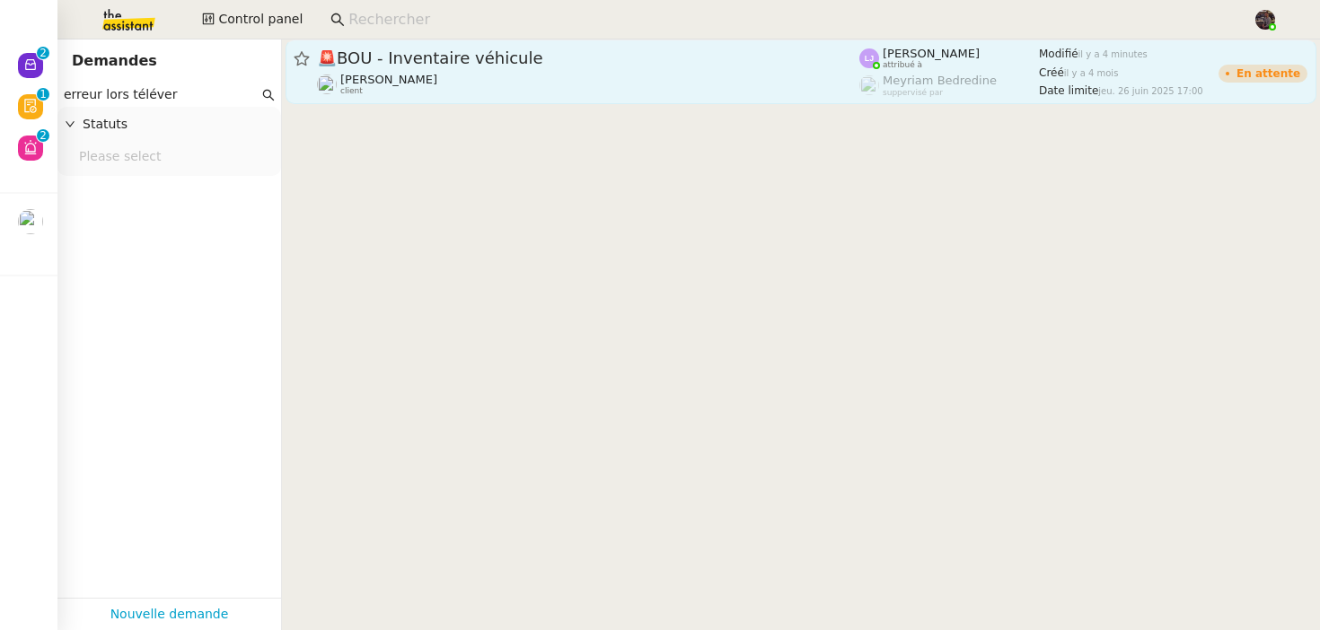
type input "erreur lors téléver"
click at [394, 86] on div "Johanna Massa client" at bounding box center [388, 84] width 97 height 23
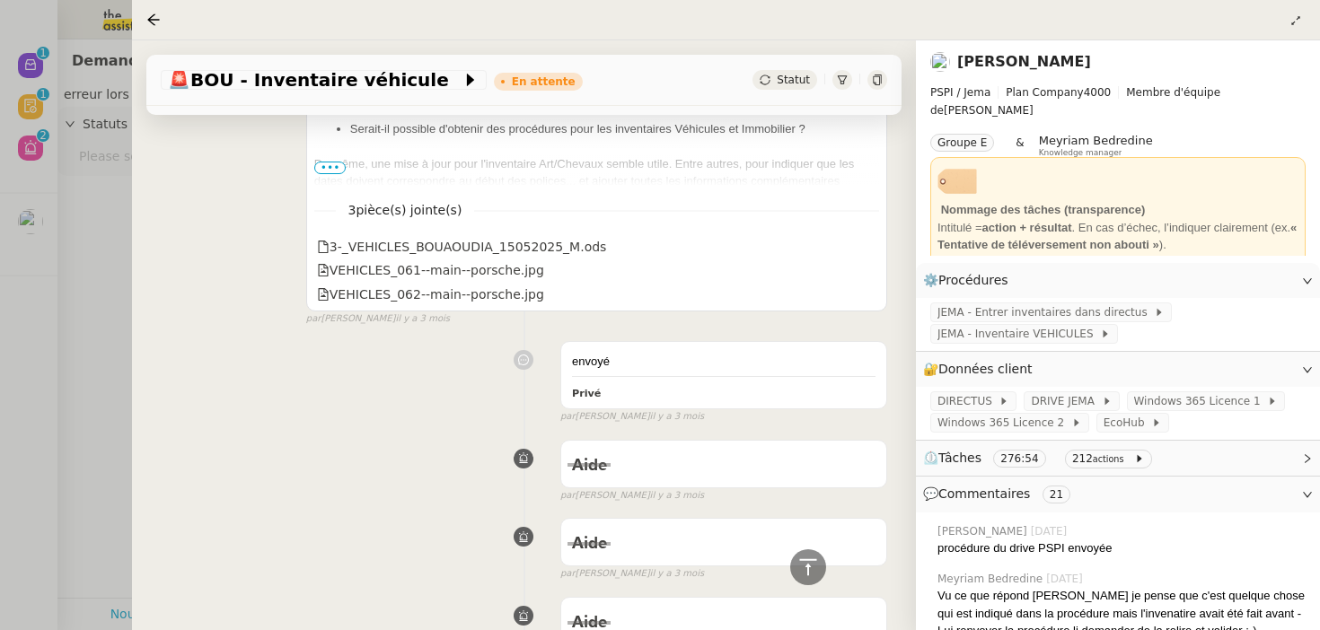
scroll to position [12898, 0]
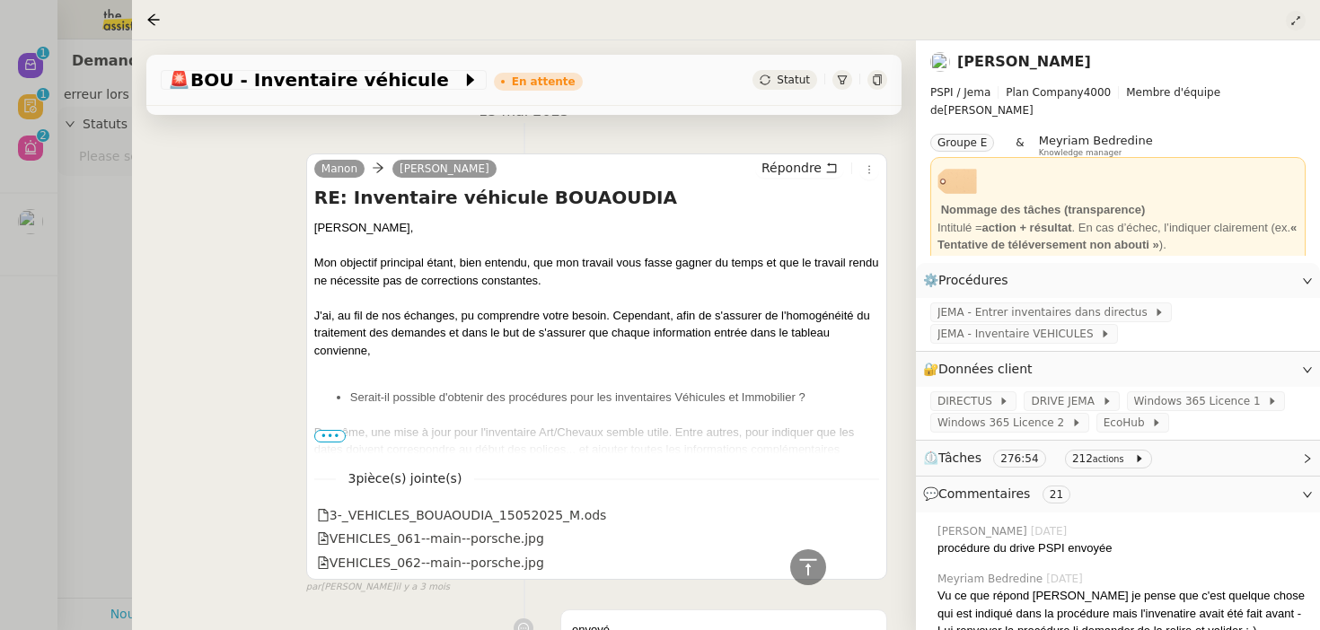
click at [1299, 14] on button at bounding box center [1296, 21] width 20 height 20
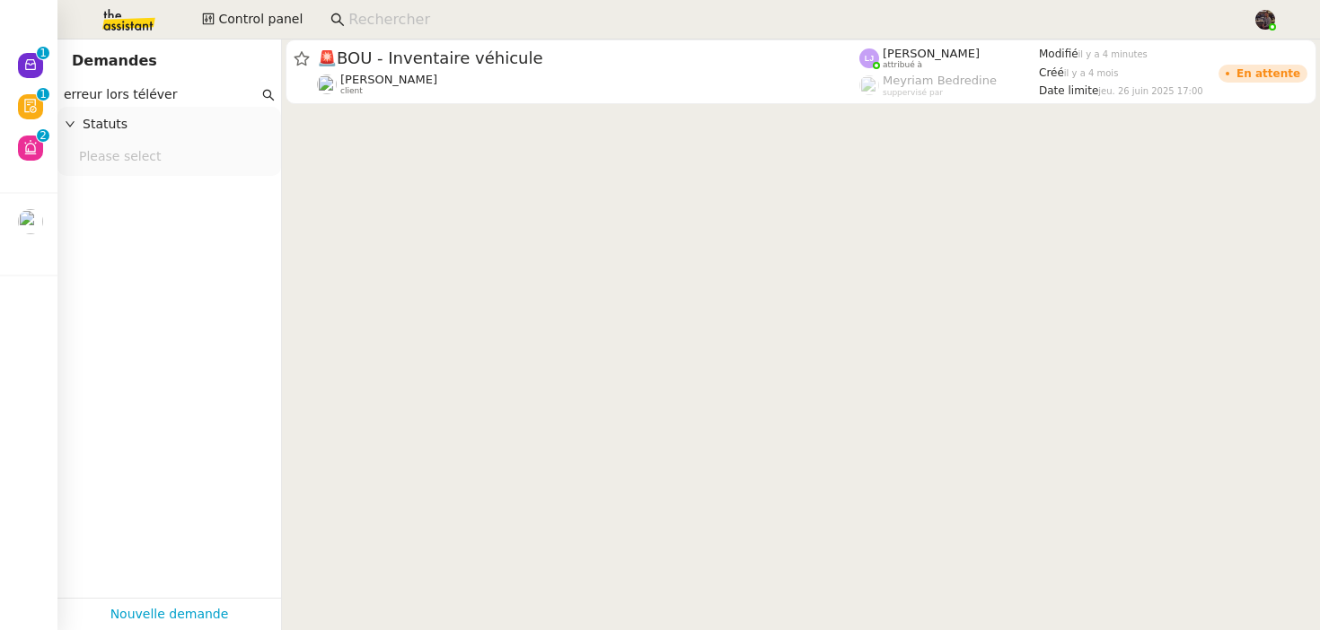
click at [156, 99] on input "erreur lors téléver" at bounding box center [161, 94] width 195 height 21
click at [143, 90] on input "erreur lors téléver" at bounding box center [161, 94] width 195 height 21
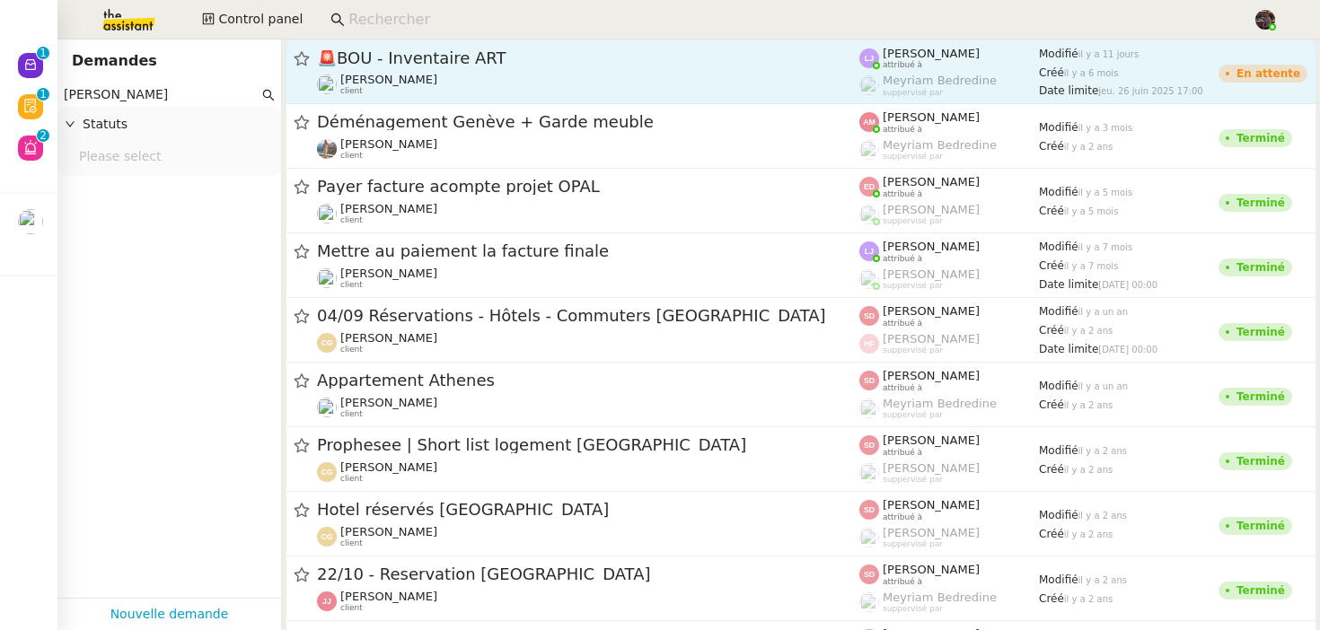
type input "christian lacrois"
click at [486, 58] on span "🚨 BOU - Inventaire ART" at bounding box center [588, 58] width 542 height 16
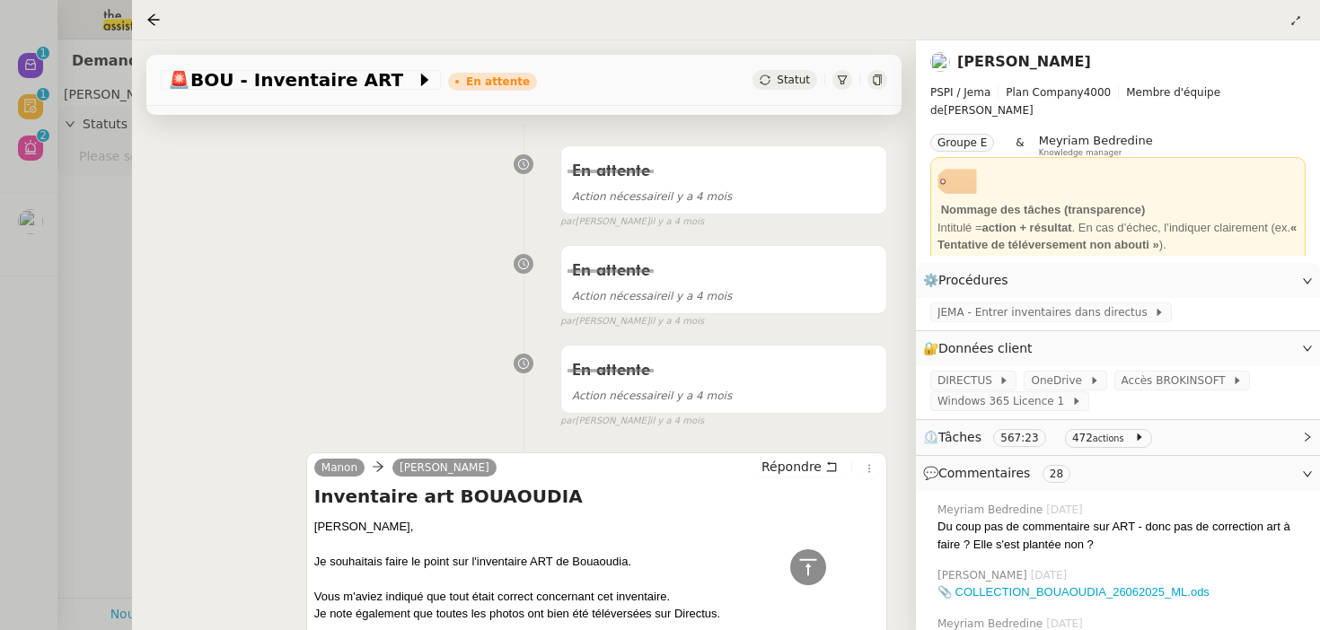
scroll to position [8305, 0]
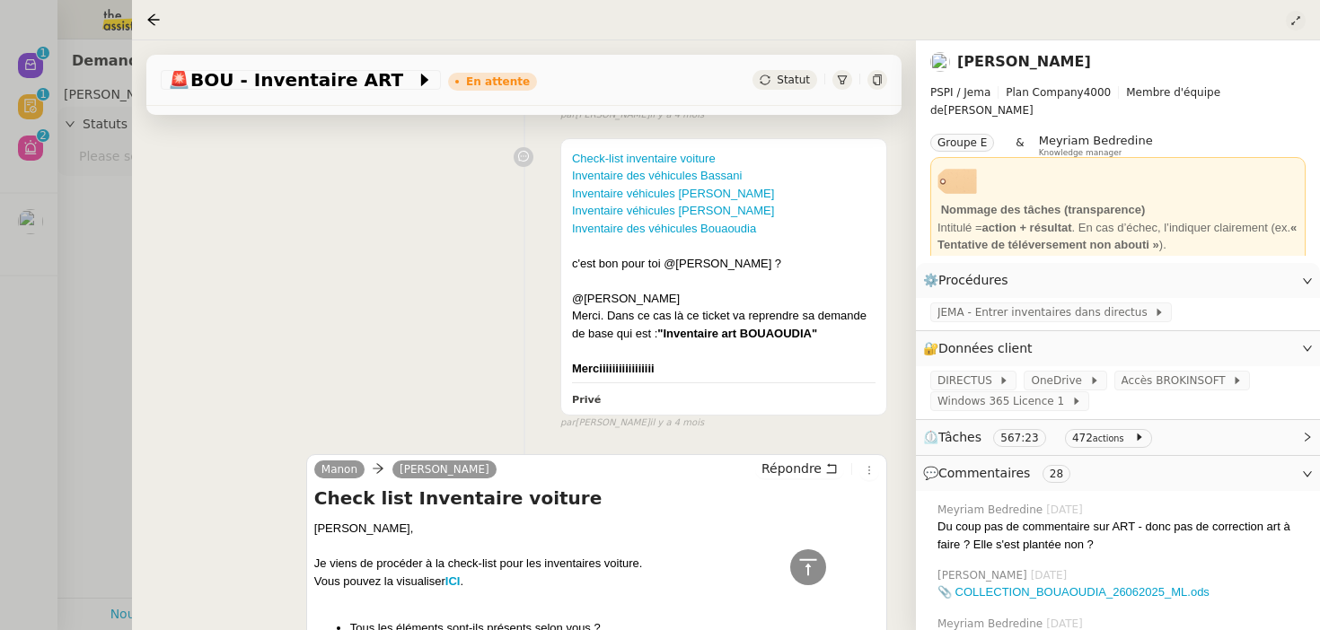
click at [1290, 20] on icon at bounding box center [1295, 20] width 11 height 11
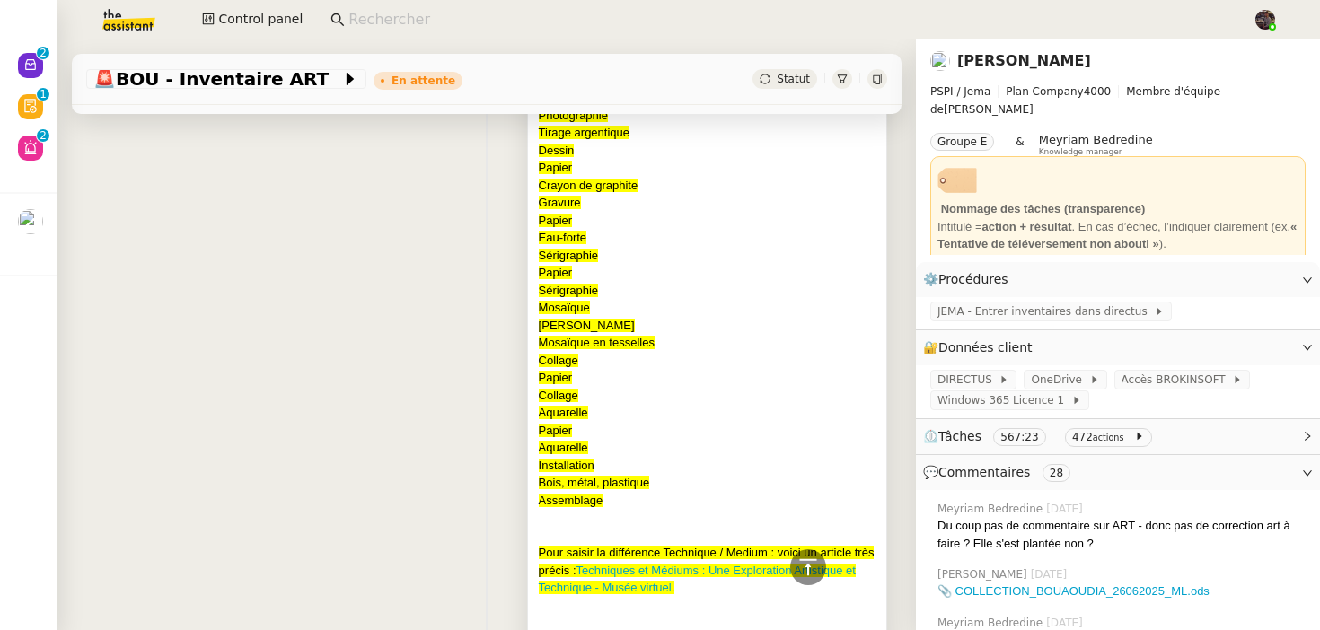
scroll to position [23677, 0]
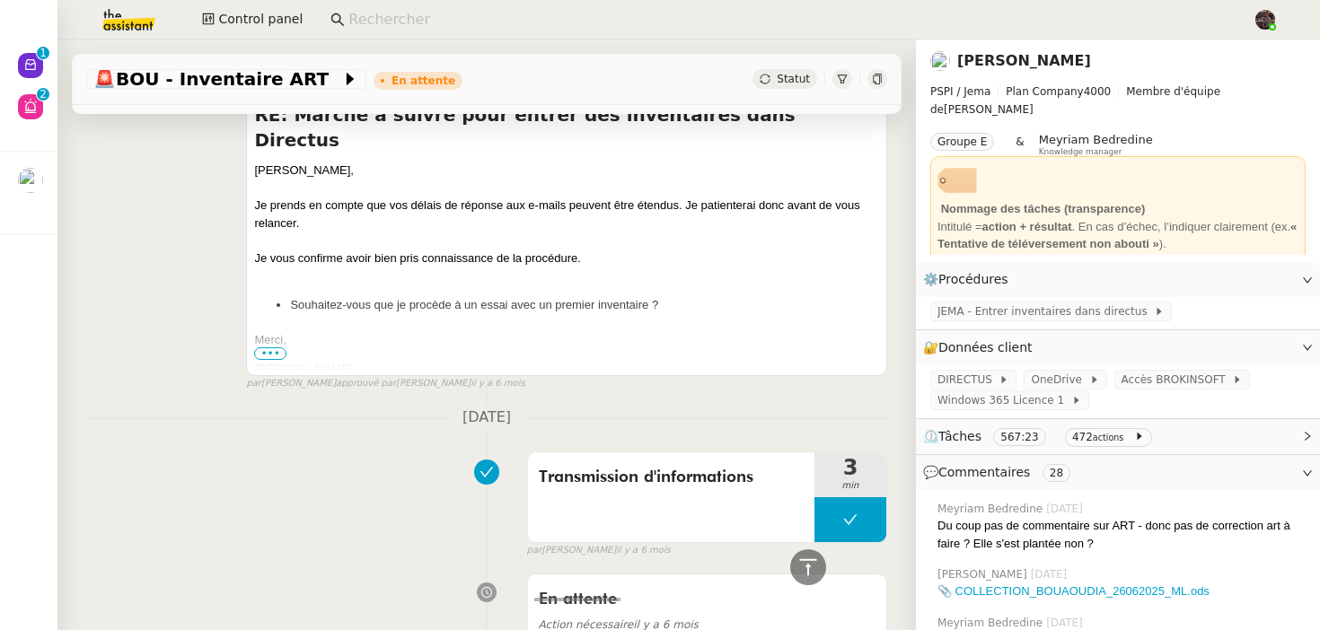
scroll to position [38780, 0]
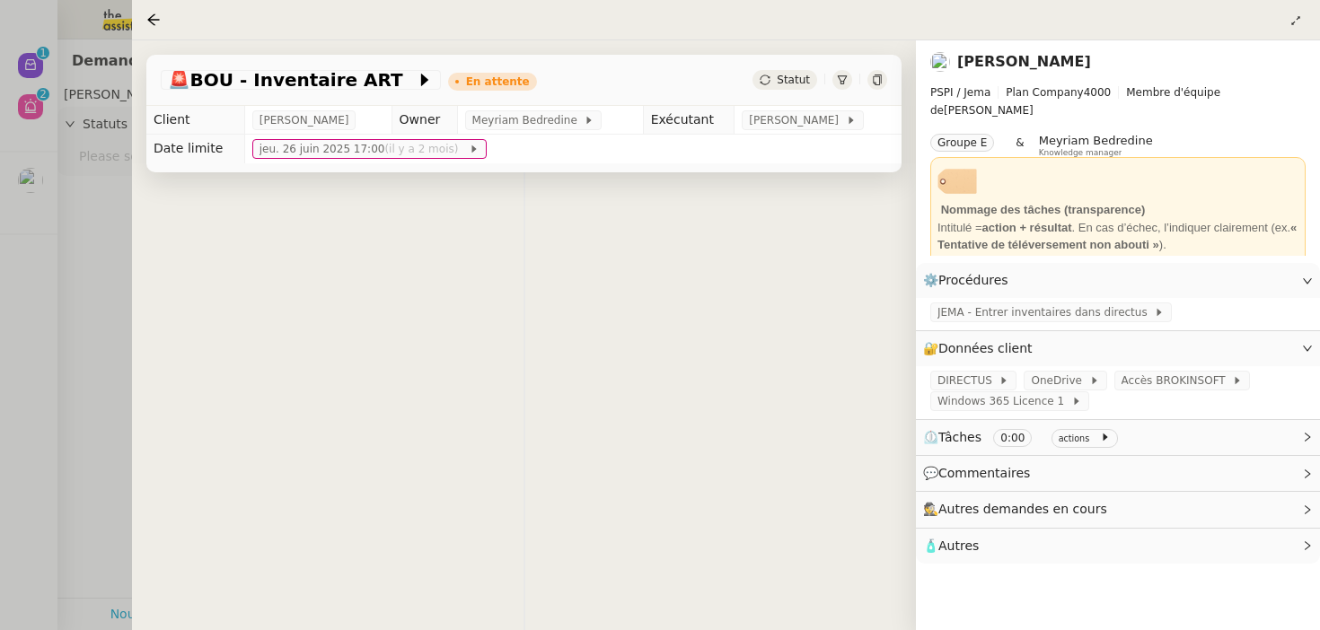
click at [128, 26] on div at bounding box center [660, 315] width 1320 height 630
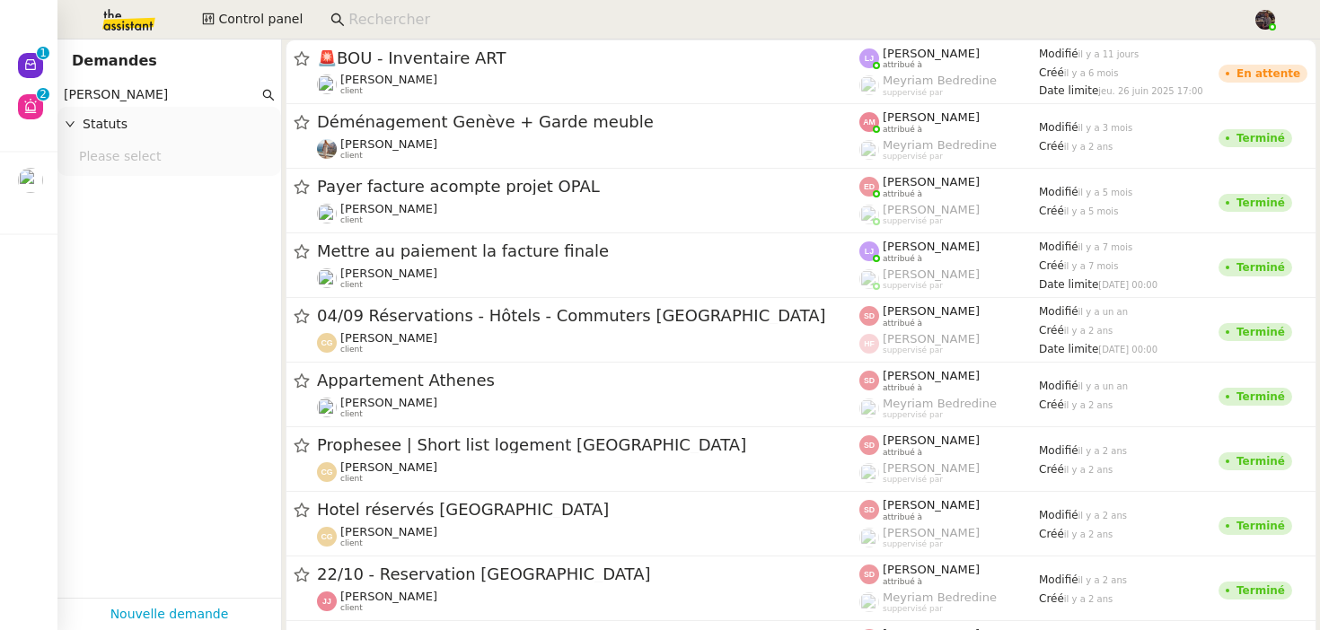
click at [162, 94] on input "christian lacrois" at bounding box center [161, 94] width 195 height 21
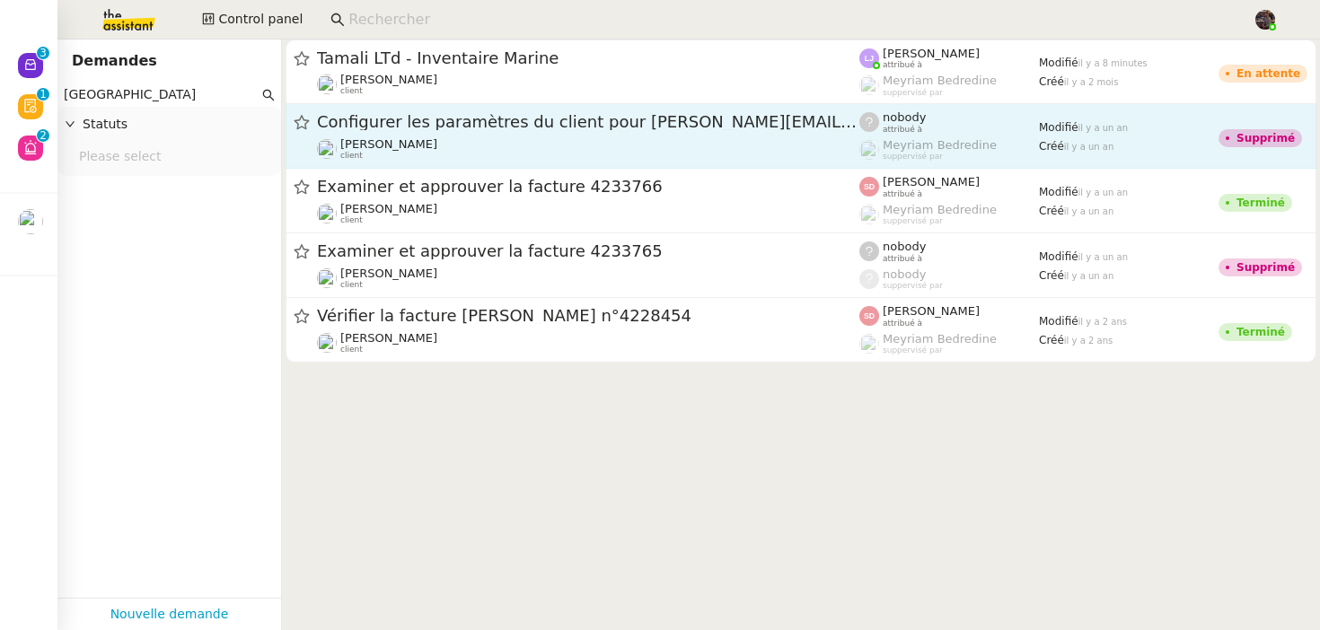
type input "cayman island"
click at [469, 121] on span "Configurer les paramètres du client pour rachel@davidmaslo.com" at bounding box center [588, 122] width 542 height 16
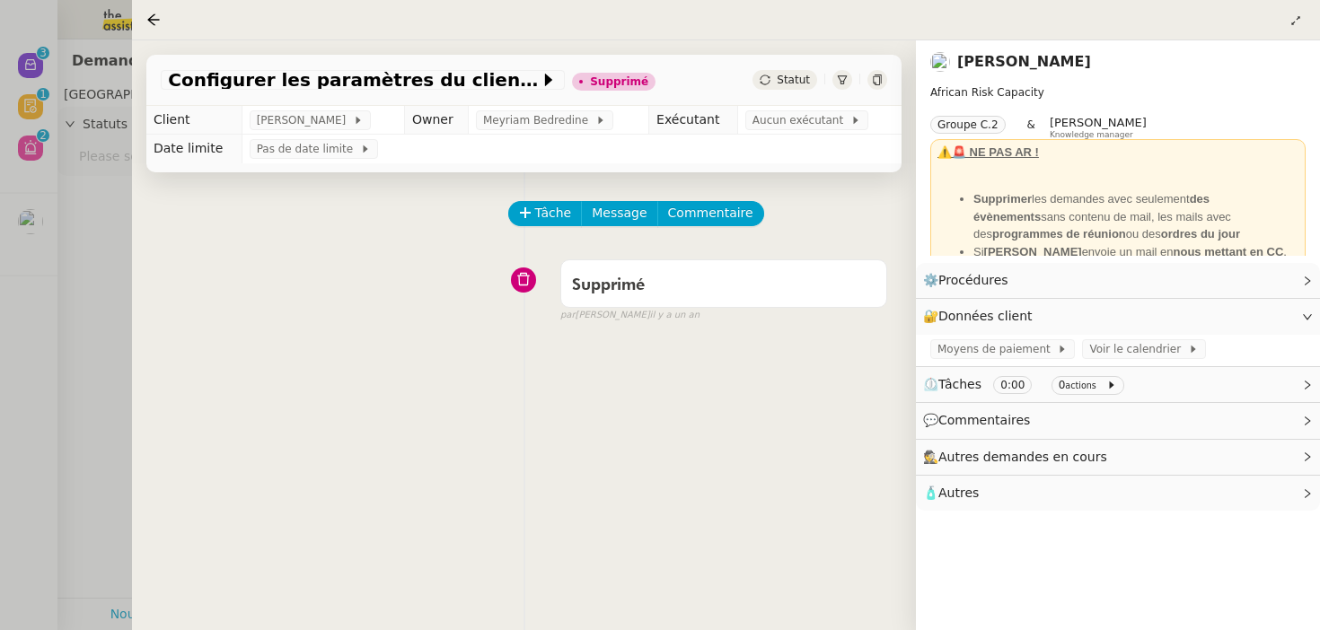
click at [111, 159] on div at bounding box center [660, 315] width 1320 height 630
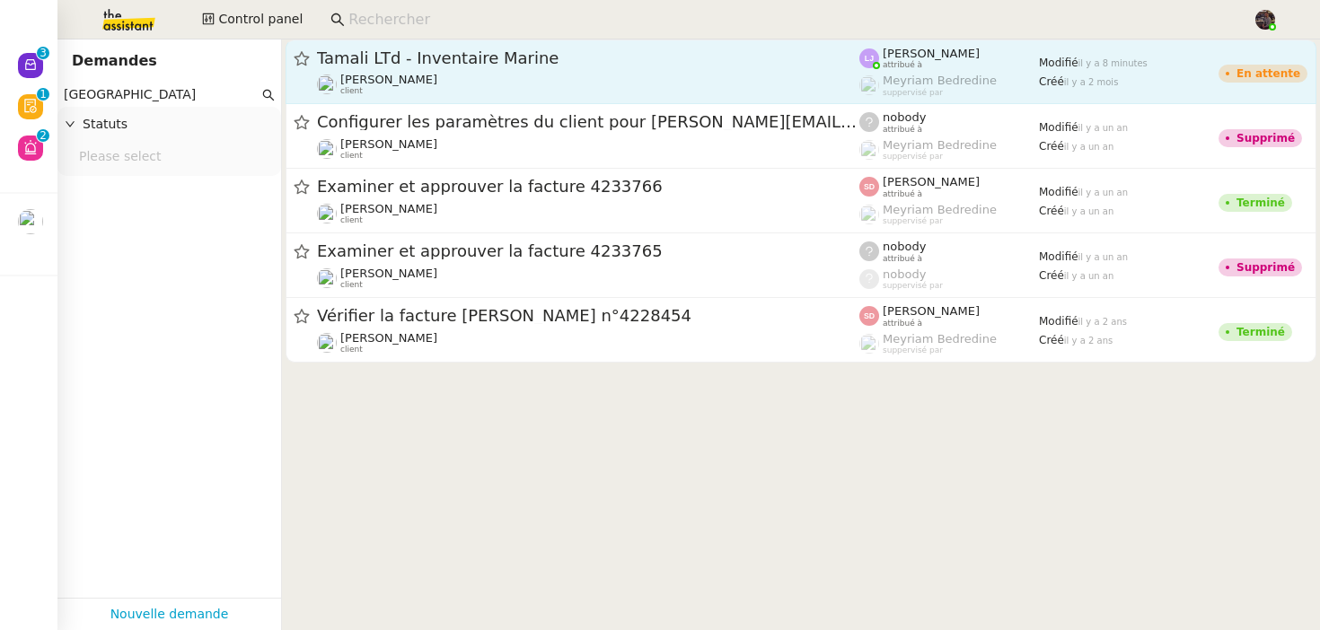
click at [455, 81] on div "Johanna Massa client" at bounding box center [588, 84] width 542 height 23
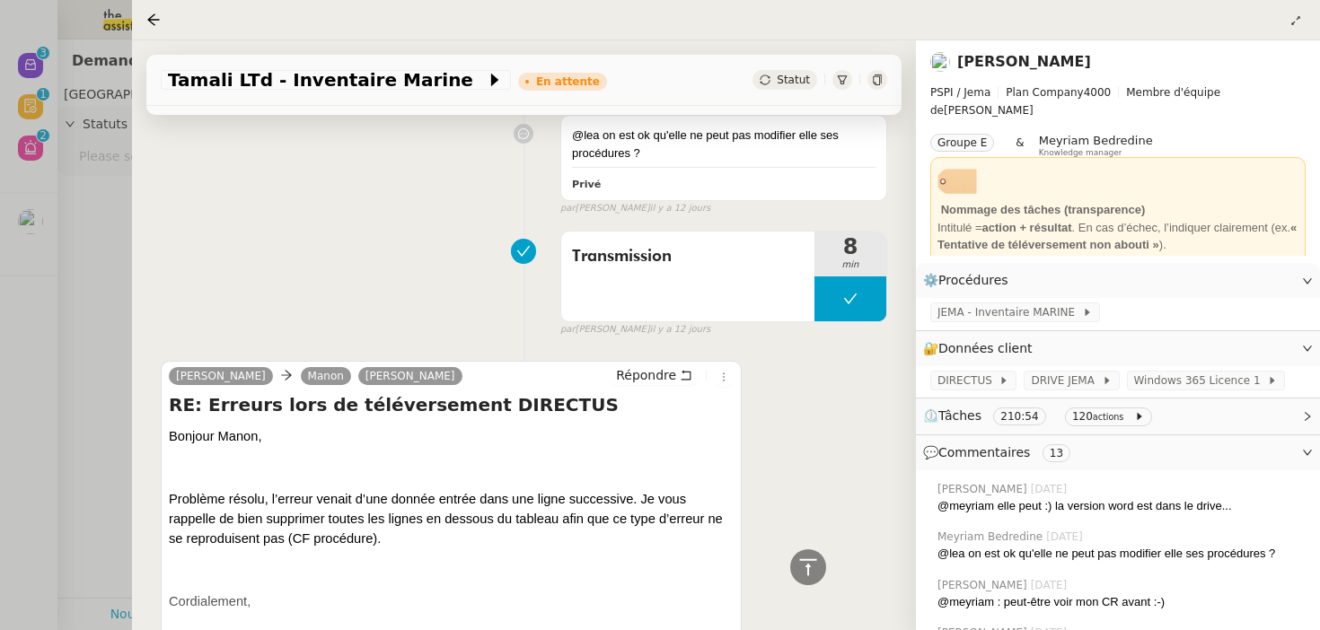
scroll to position [2644, 0]
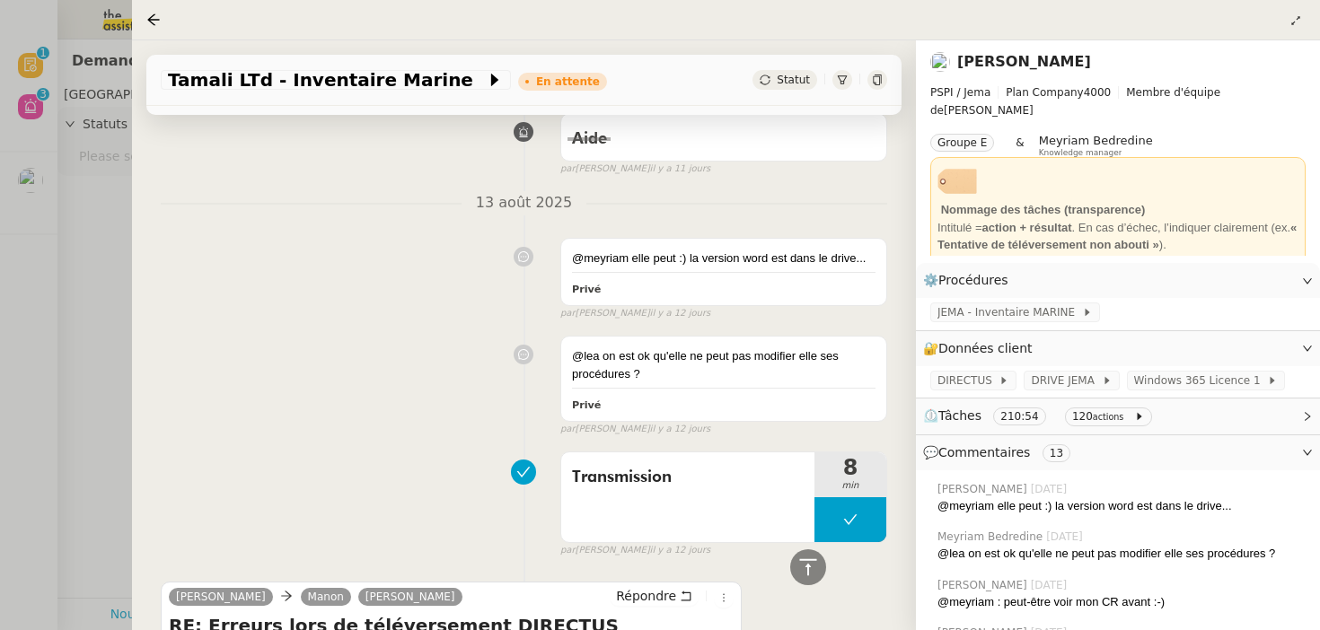
click at [4, 451] on div at bounding box center [660, 315] width 1320 height 630
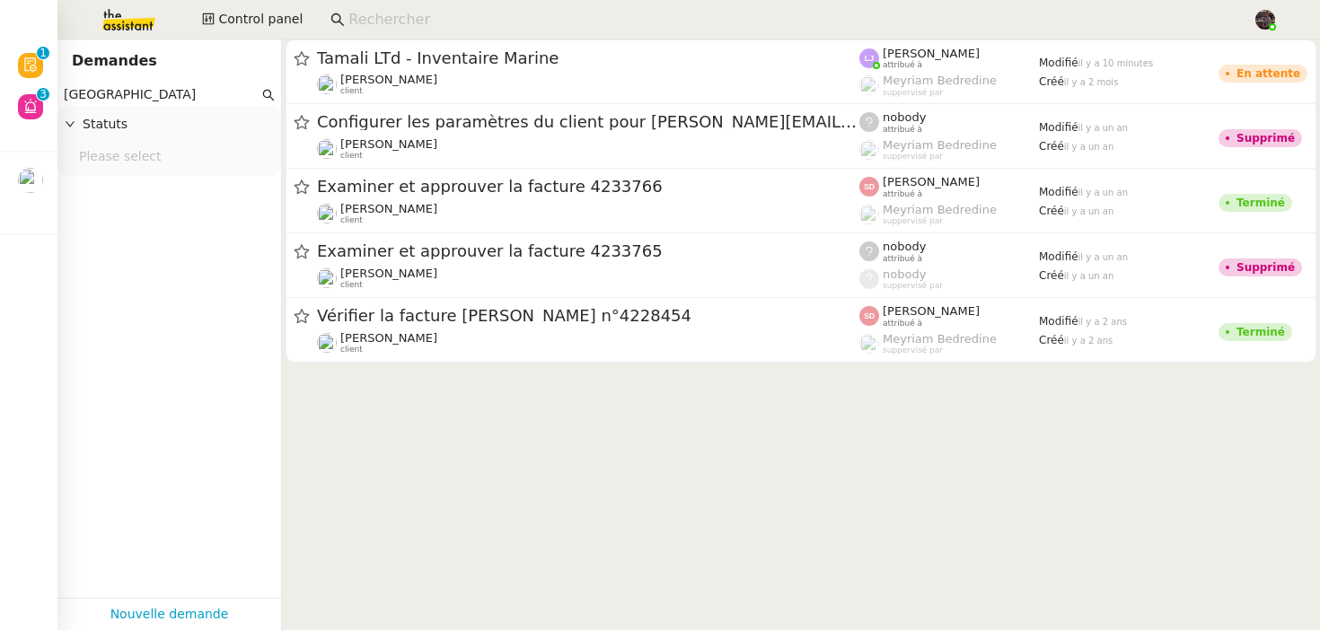
click at [134, 110] on div "Statuts" at bounding box center [169, 124] width 224 height 35
click at [116, 90] on input "cayman island" at bounding box center [161, 94] width 195 height 21
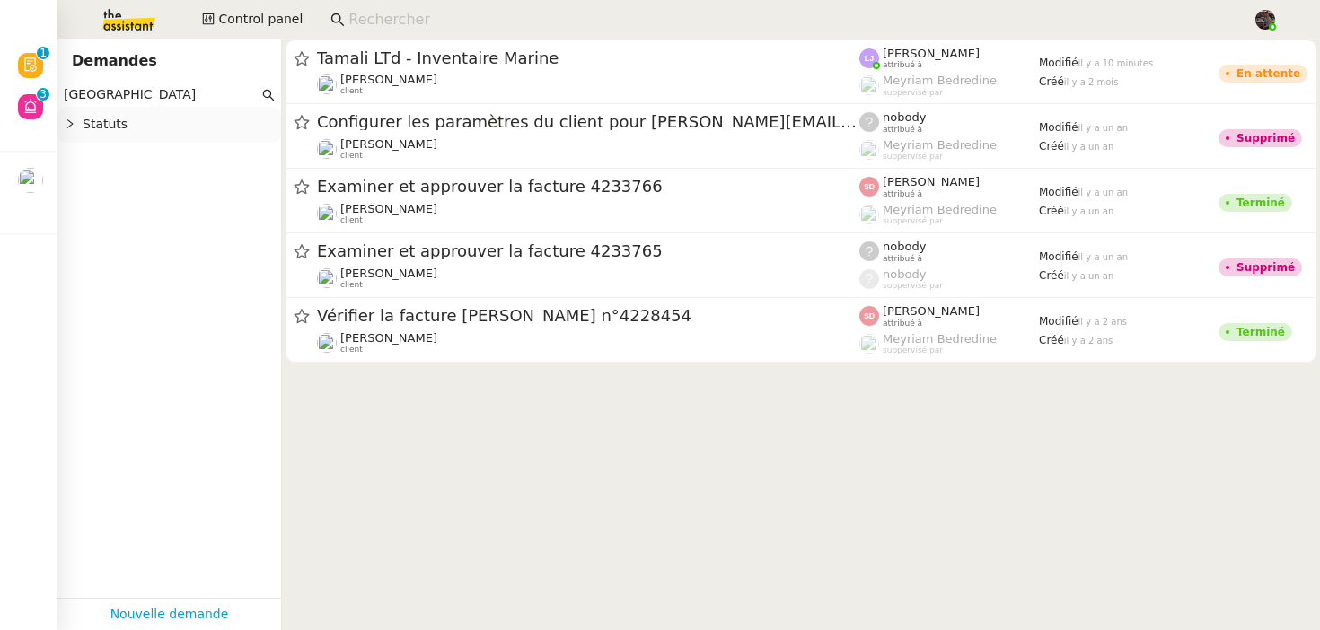
click at [116, 89] on input "cayman island" at bounding box center [161, 94] width 195 height 21
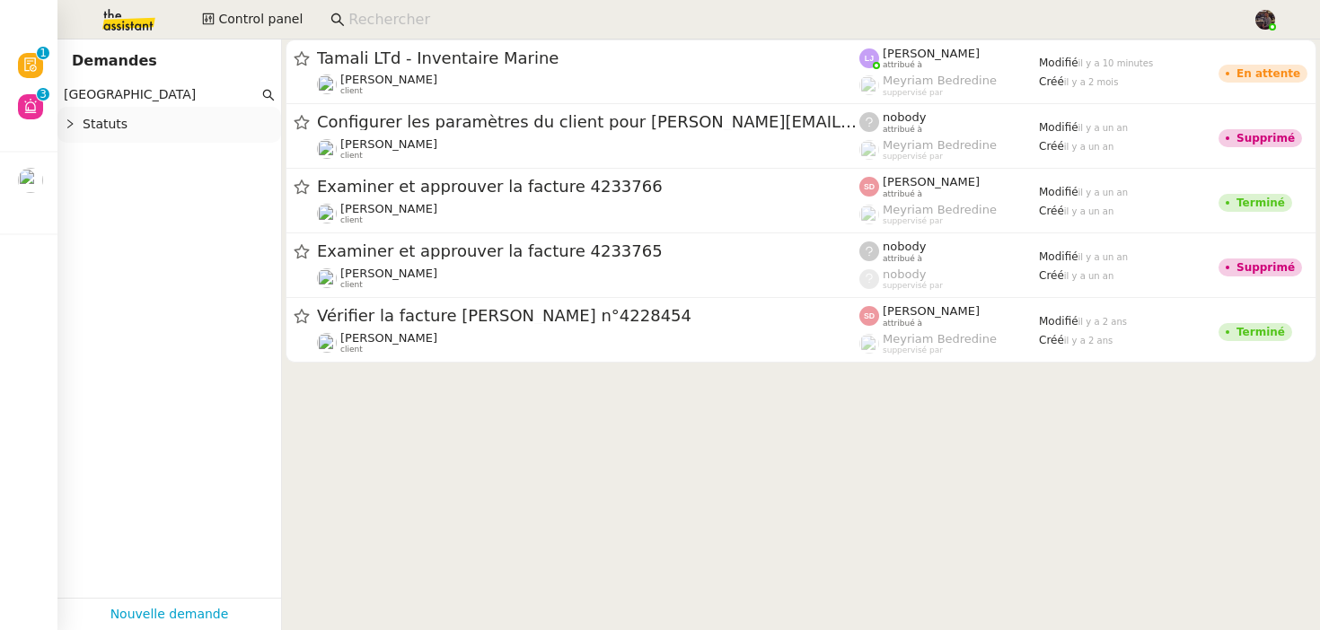
click at [116, 89] on input "cayman island" at bounding box center [161, 94] width 195 height 21
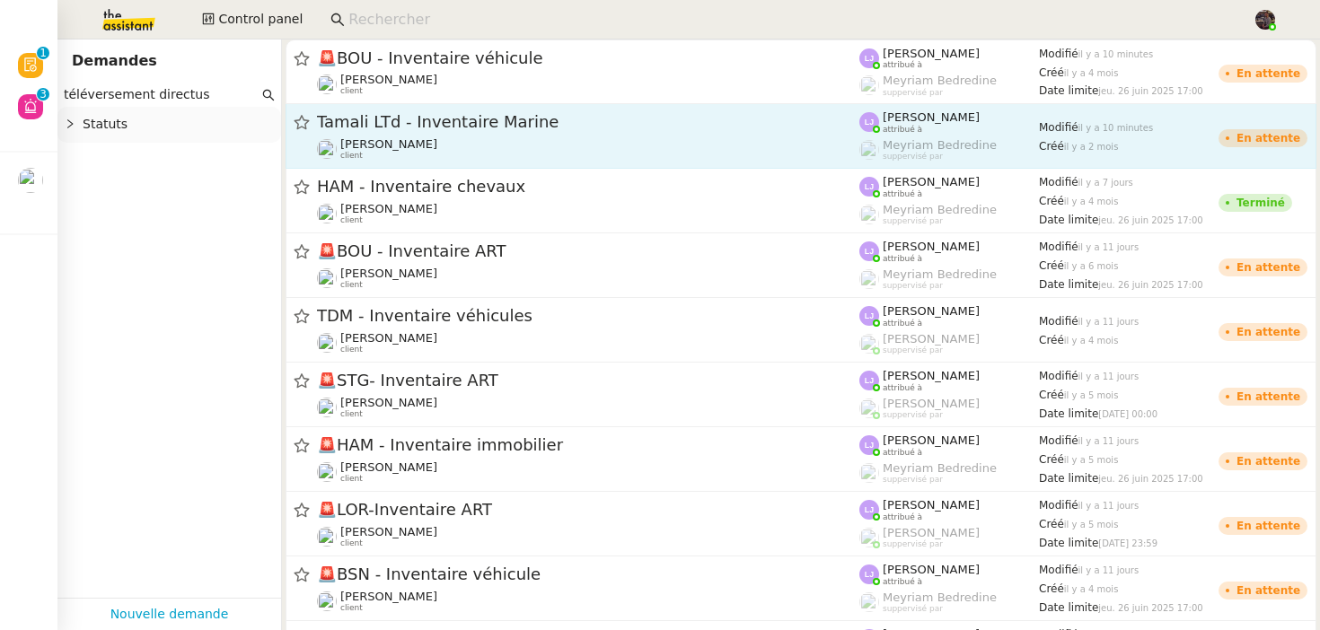
click at [346, 121] on span "Tamali LTd - Inventaire Marine" at bounding box center [588, 122] width 542 height 16
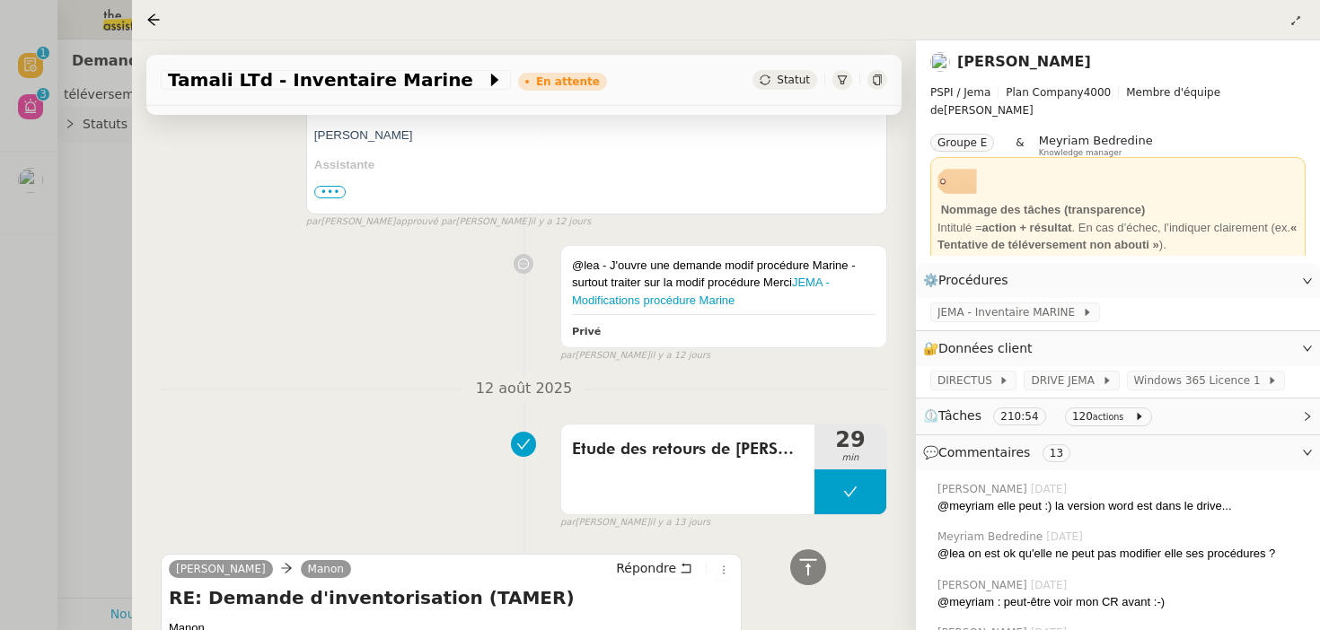
scroll to position [6346, 0]
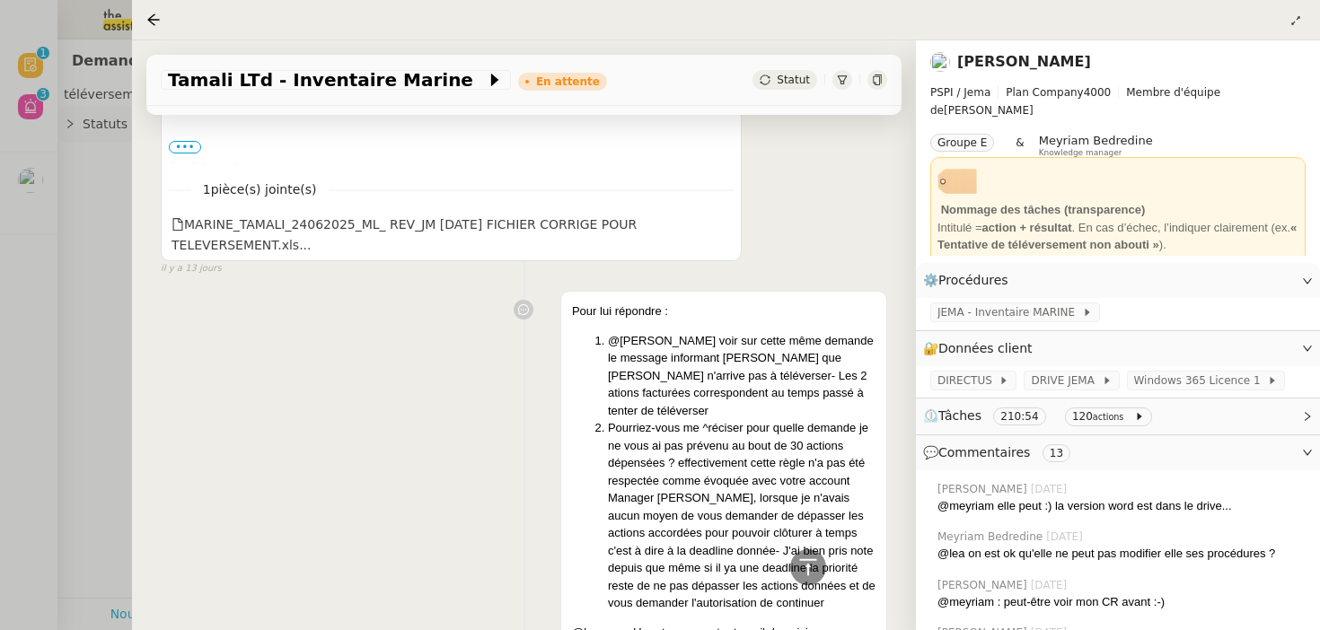
click at [77, 312] on div at bounding box center [660, 315] width 1320 height 630
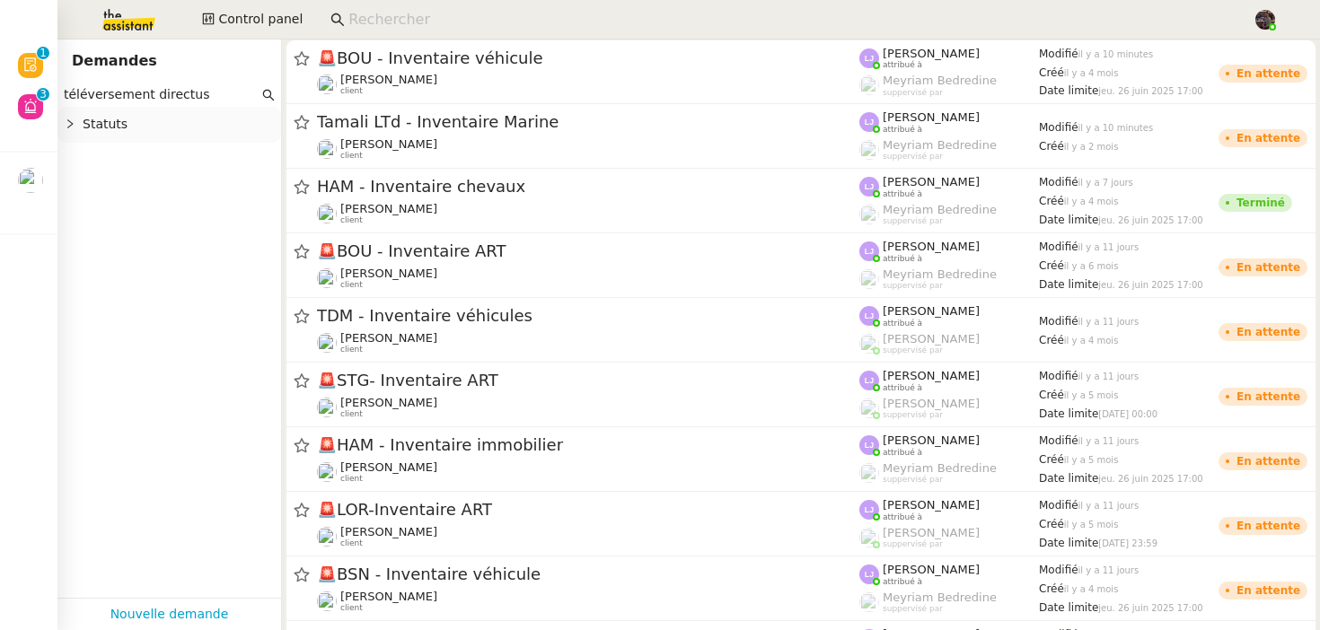
click at [199, 98] on input "téléversement directus" at bounding box center [161, 94] width 195 height 21
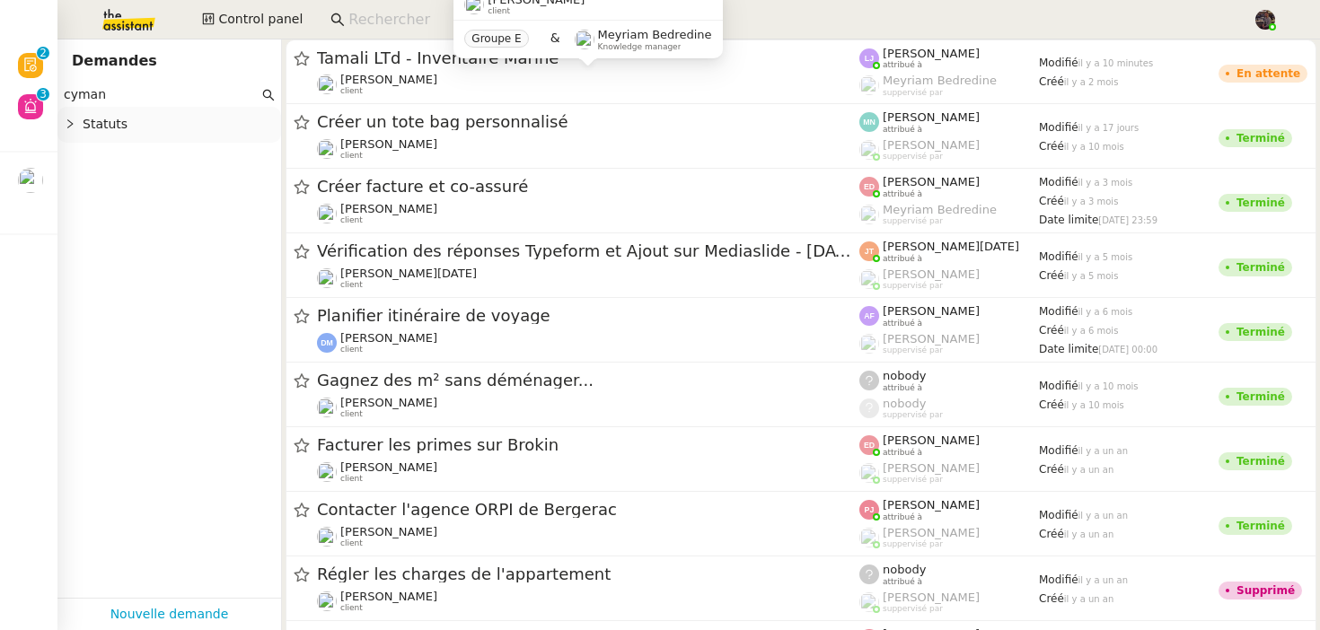
click at [484, 54] on div "Groupe E & Meyriam Bedredine Knowledge manager" at bounding box center [588, 40] width 269 height 38
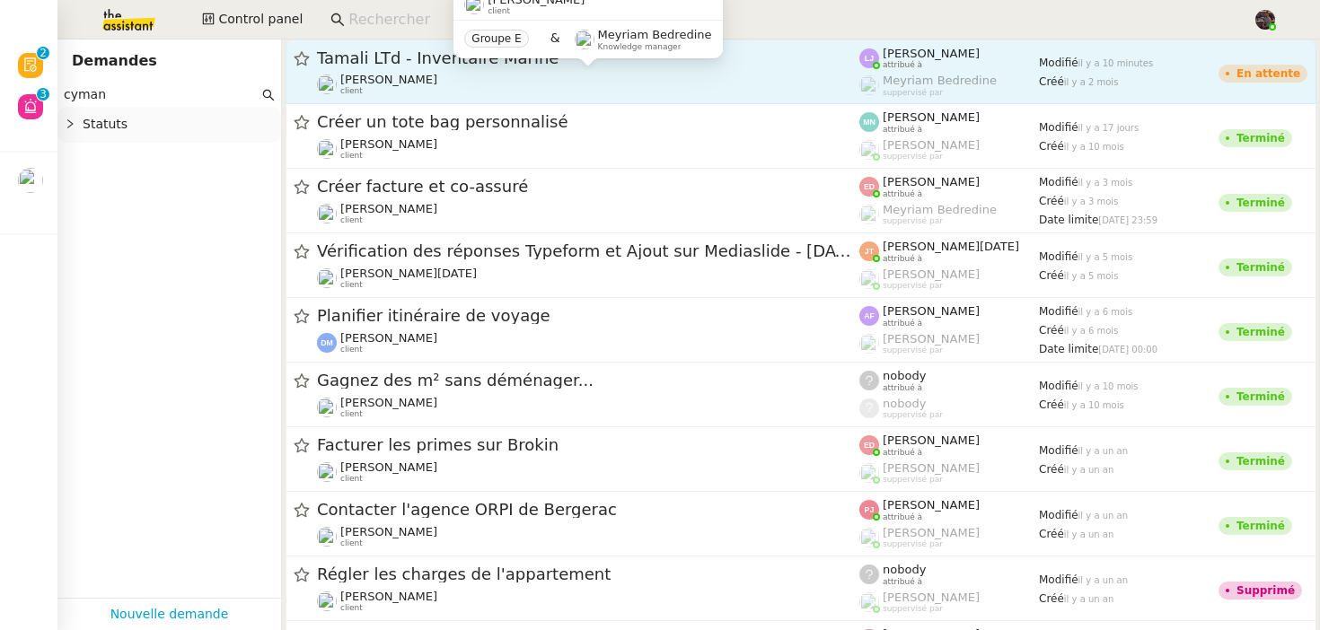
click at [428, 96] on link "Tamali LTd - Inventaire Marine Johanna Massa client Léa Jonville attribué à Mey…" at bounding box center [801, 72] width 1031 height 65
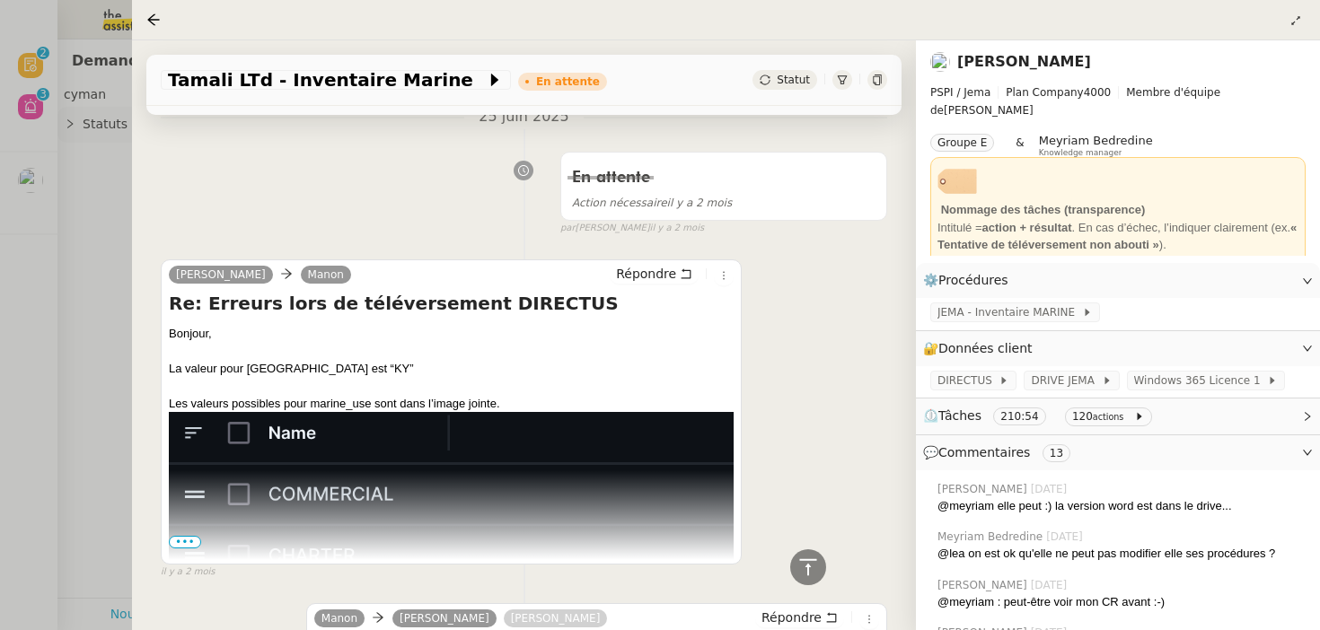
scroll to position [10285, 0]
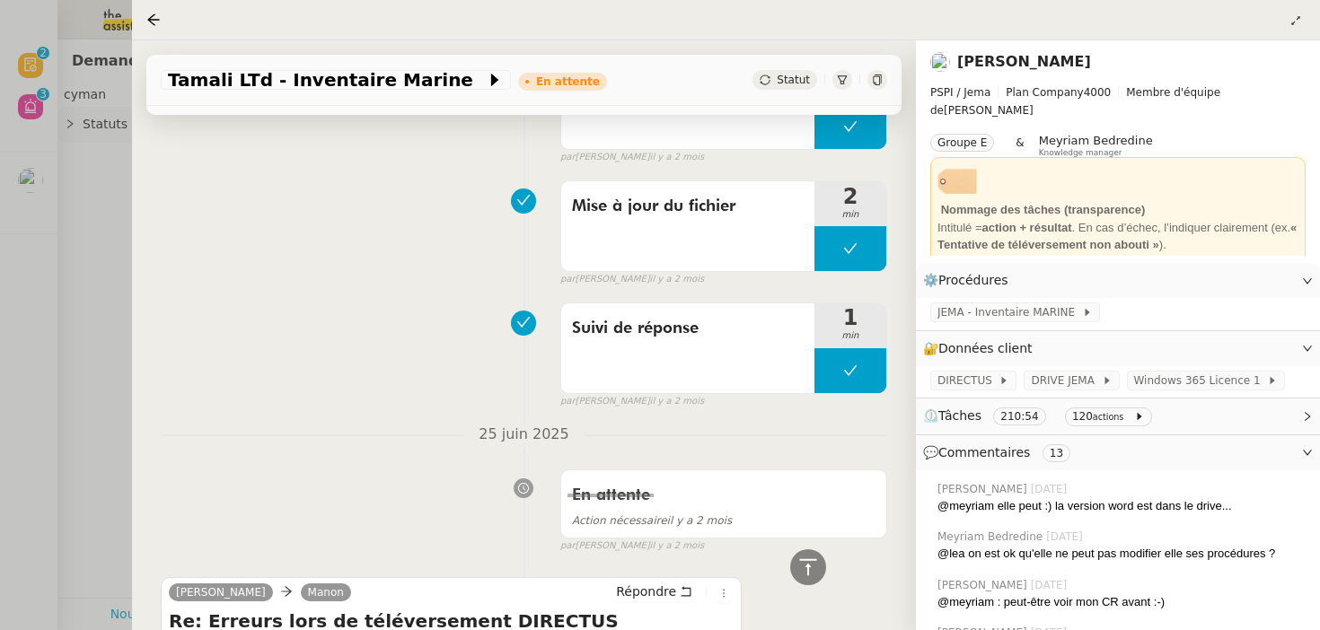
click at [233, 609] on h4 "Re: Erreurs lors de téléversement DIRECTUS" at bounding box center [451, 621] width 565 height 25
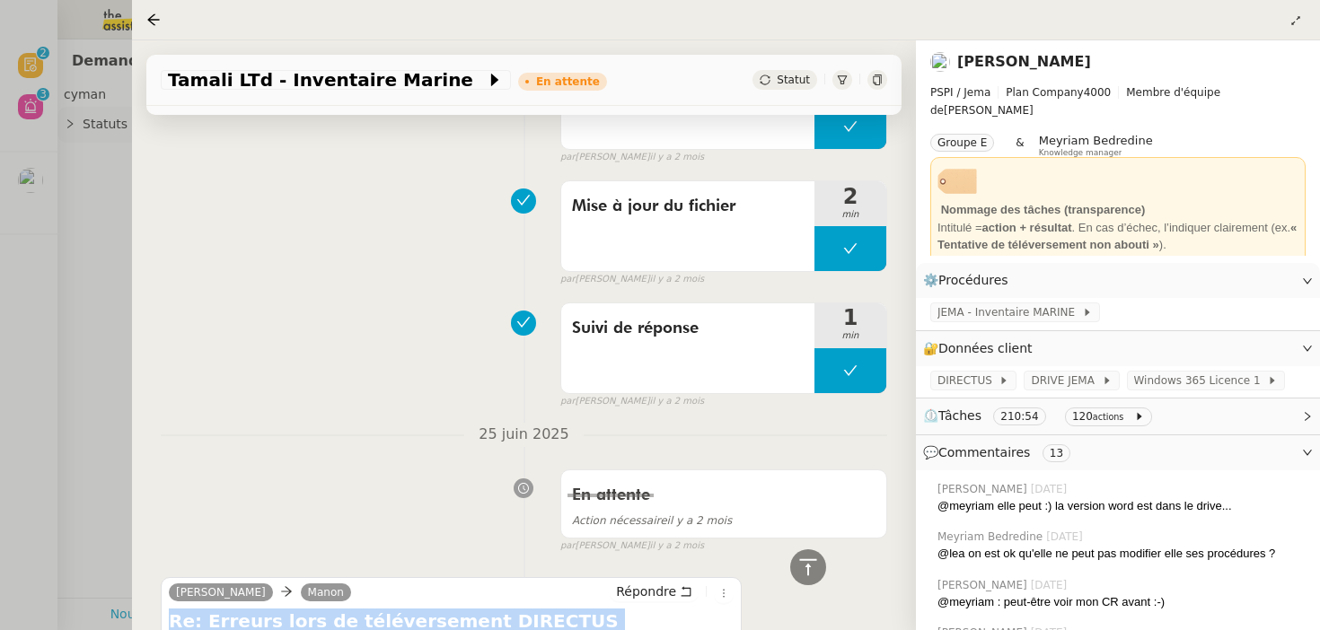
click at [233, 609] on h4 "Re: Erreurs lors de téléversement DIRECTUS" at bounding box center [451, 621] width 565 height 25
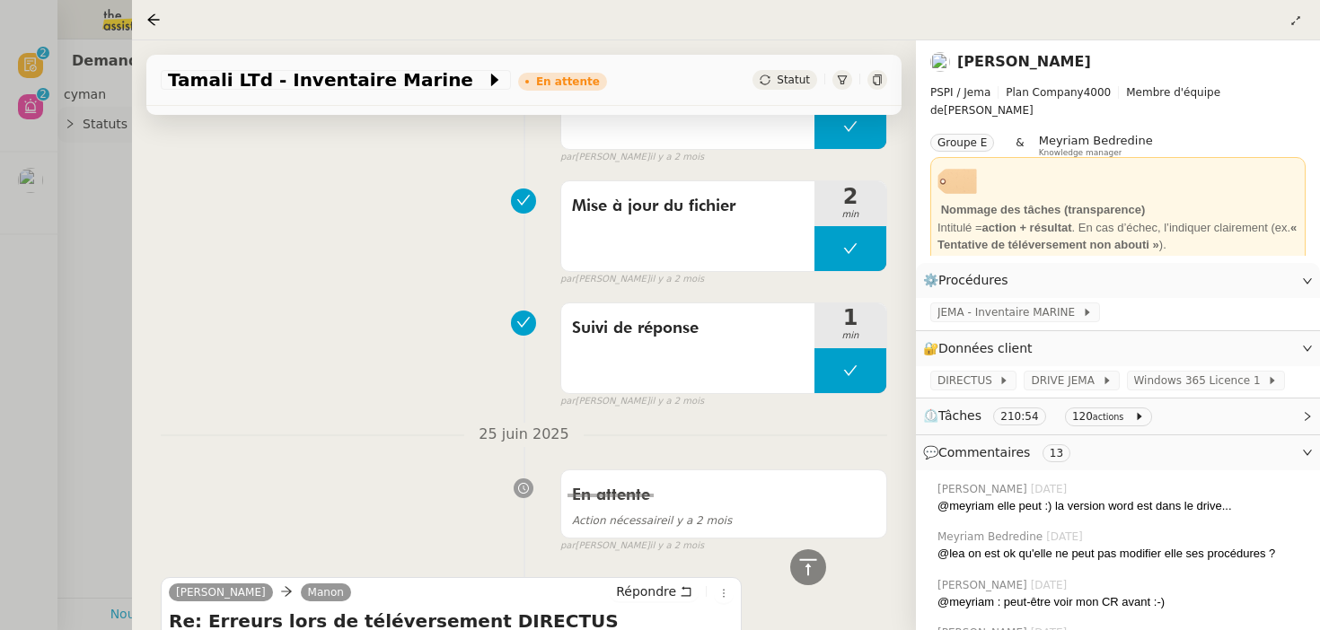
click at [216, 609] on h4 "Re: Erreurs lors de téléversement DIRECTUS" at bounding box center [451, 621] width 565 height 25
drag, startPoint x: 216, startPoint y: 586, endPoint x: 508, endPoint y: 597, distance: 293.0
click at [508, 609] on h4 "Re: Erreurs lors de téléversement DIRECTUS" at bounding box center [451, 621] width 565 height 25
copy h4 "Erreurs lors de téléversement DIRECTUS"
click at [75, 309] on div at bounding box center [660, 315] width 1320 height 630
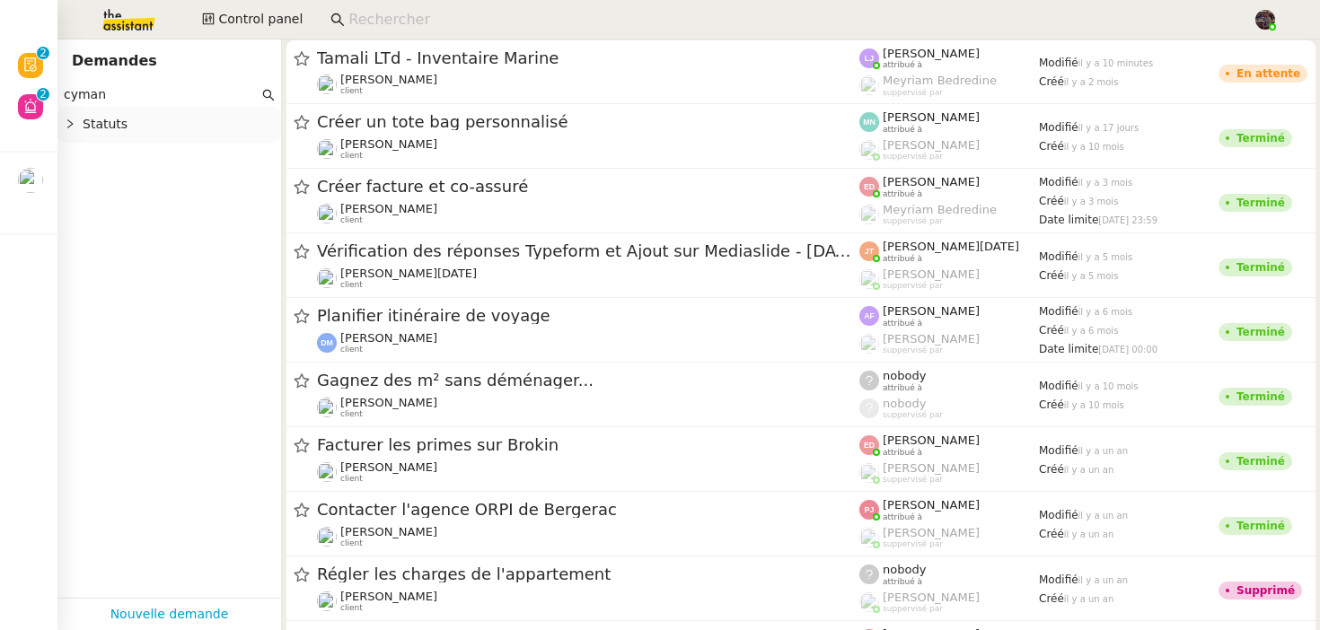
click at [168, 94] on input "cyman" at bounding box center [161, 94] width 195 height 21
paste input "Erreurs lors de téléversement DIRECTUS"
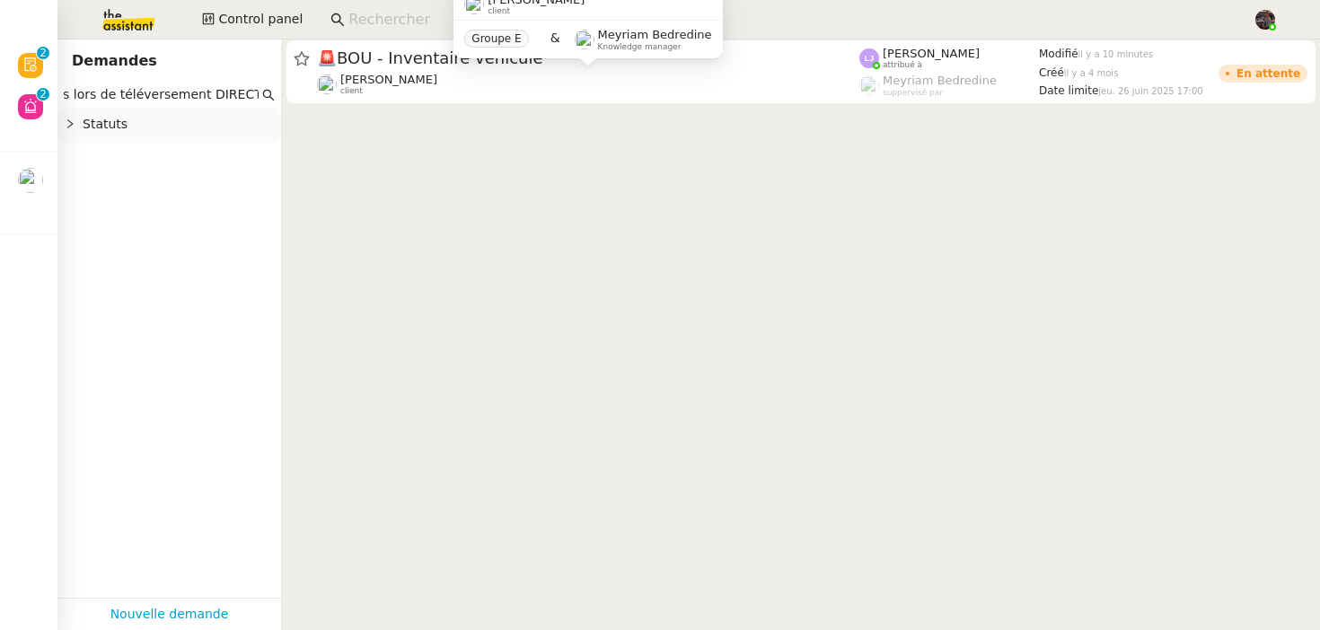
type input "cyman"
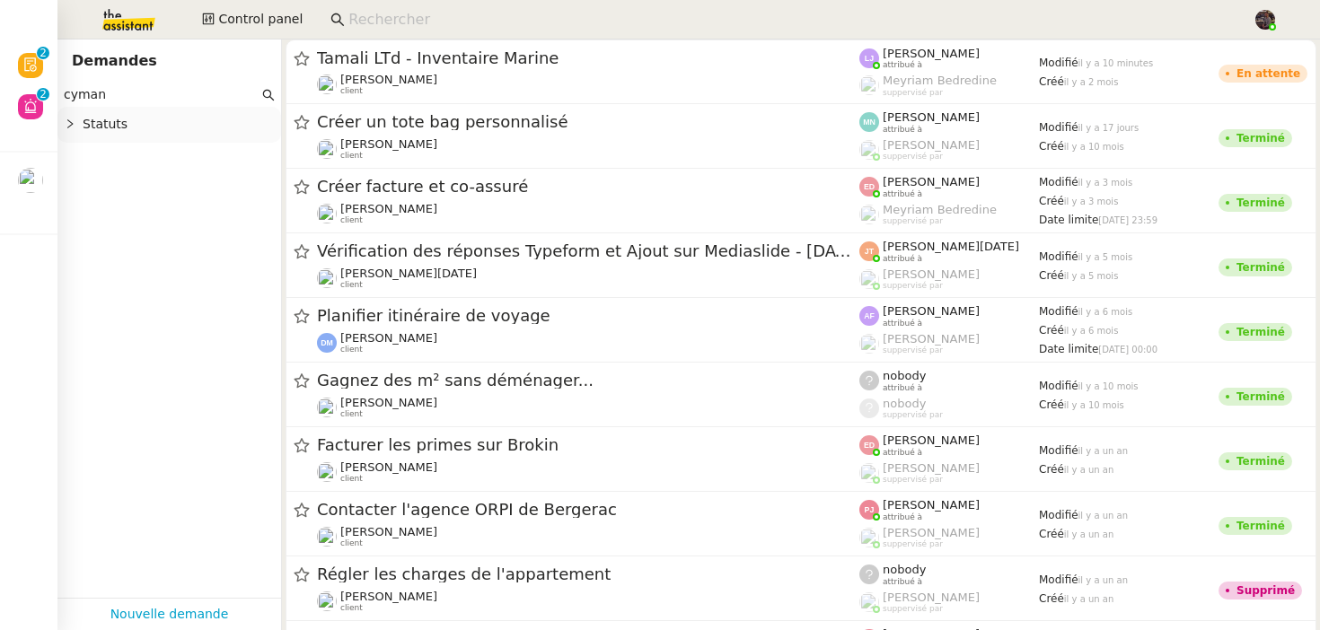
click at [138, 93] on input "cyman" at bounding box center [161, 94] width 195 height 21
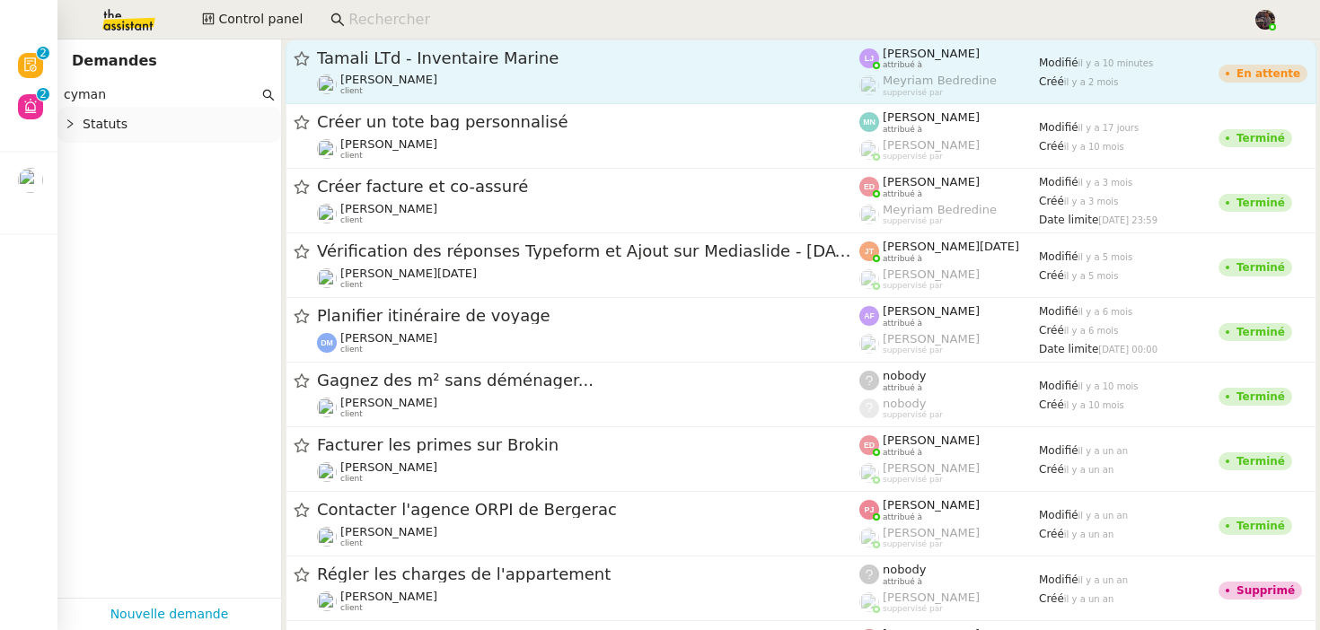
click at [513, 61] on span "Tamali LTd - Inventaire Marine" at bounding box center [588, 58] width 542 height 16
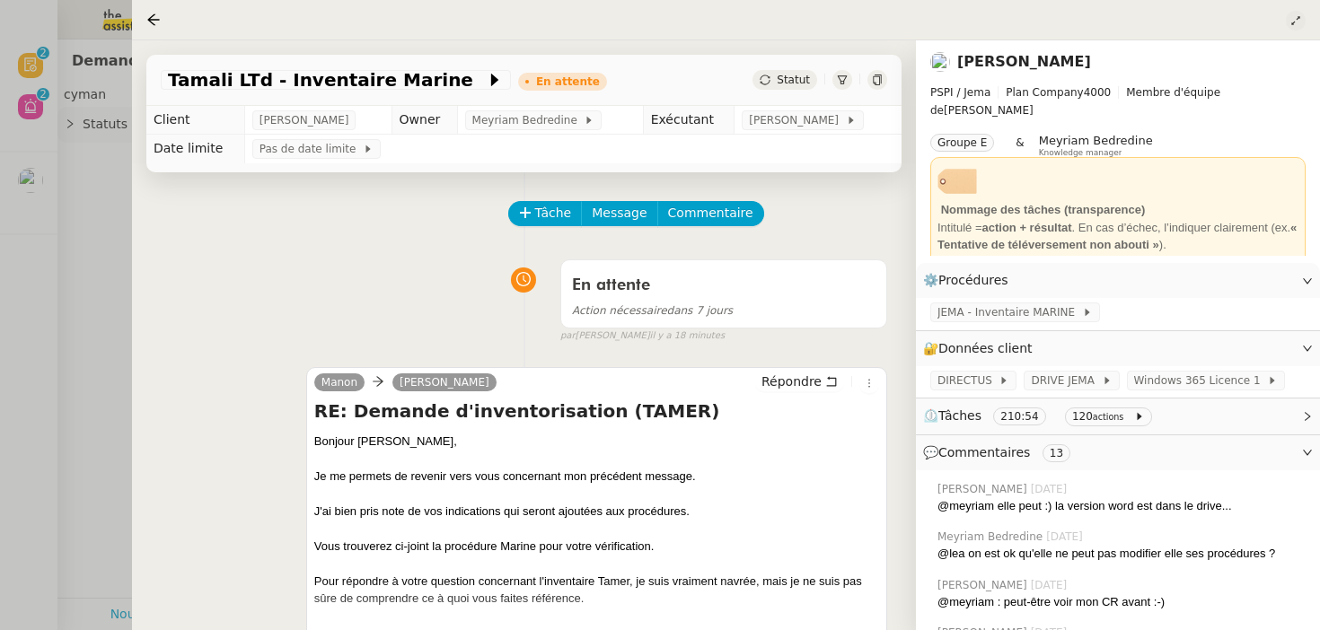
click at [1292, 29] on button at bounding box center [1296, 21] width 20 height 20
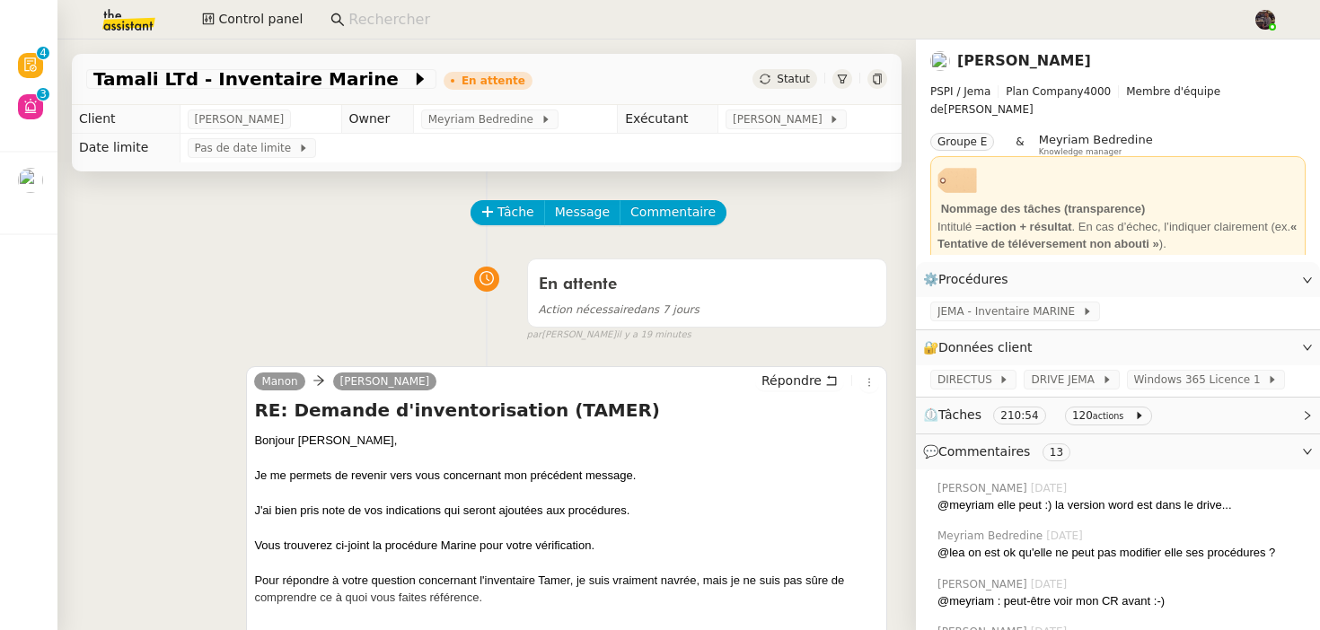
click at [157, 26] on img at bounding box center [114, 20] width 139 height 40
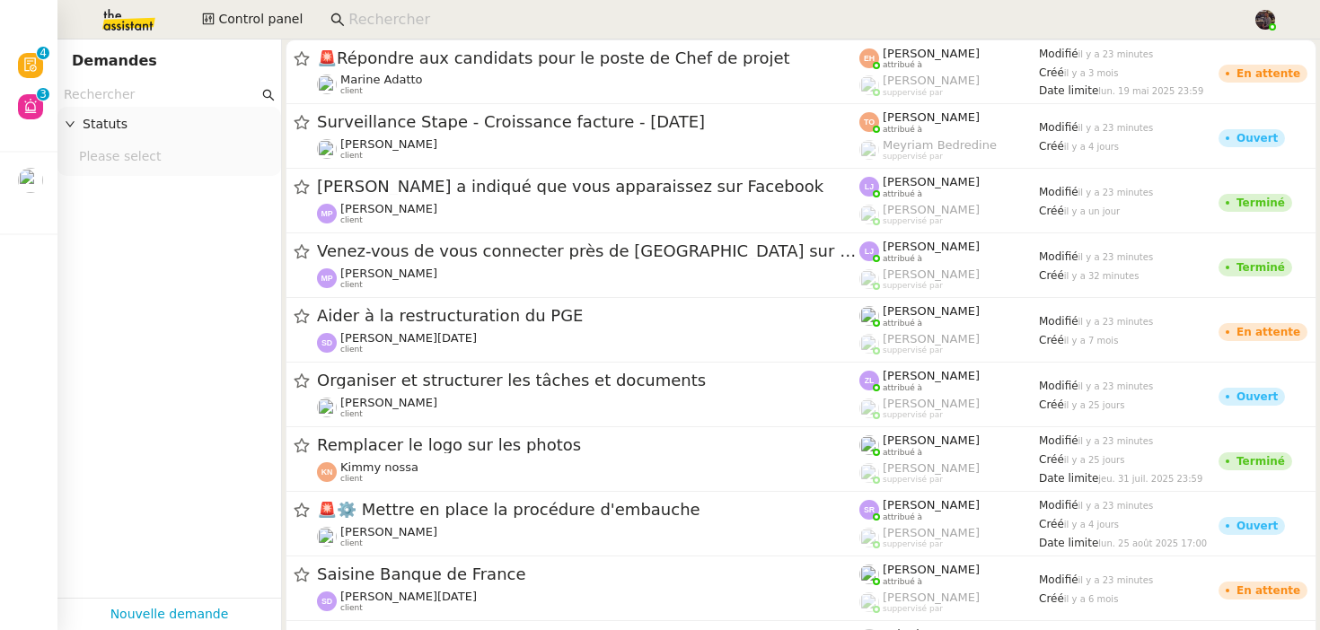
click at [132, 75] on div "Demandes" at bounding box center [169, 61] width 195 height 29
click at [127, 93] on input "text" at bounding box center [161, 94] width 195 height 21
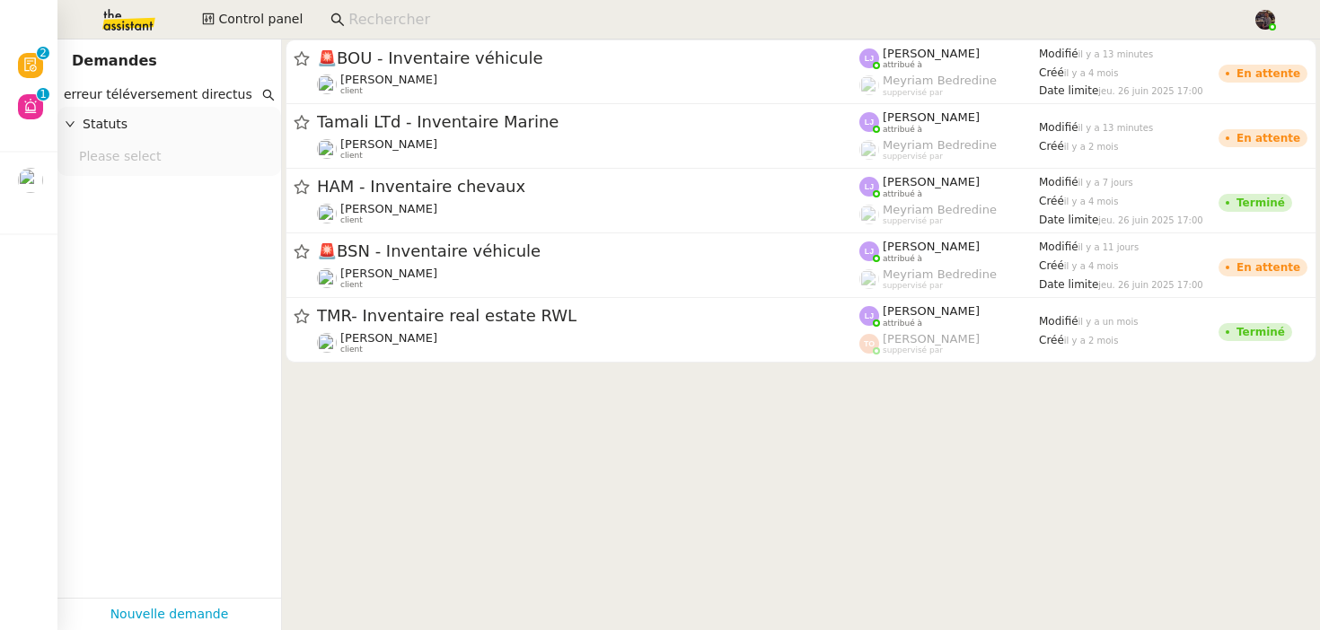
click at [102, 96] on input "erreur téléversement directus" at bounding box center [161, 94] width 195 height 21
click at [553, 492] on cdk-virtual-scroll-viewport "🚨 BOU - Inventaire véhicule Johanna Massa client Léa Jonville attribué à Meyria…" at bounding box center [801, 335] width 1038 height 591
click at [494, 399] on cdk-virtual-scroll-viewport "🚨 BOU - Inventaire véhicule Johanna Massa client Léa Jonville attribué à Meyria…" at bounding box center [801, 335] width 1038 height 591
click at [912, 412] on cdk-virtual-scroll-viewport "🚨 BOU - Inventaire véhicule Johanna Massa client Léa Jonville attribué à Meyria…" at bounding box center [801, 335] width 1038 height 591
click at [92, 101] on input "erreur téléversement directus" at bounding box center [161, 94] width 195 height 21
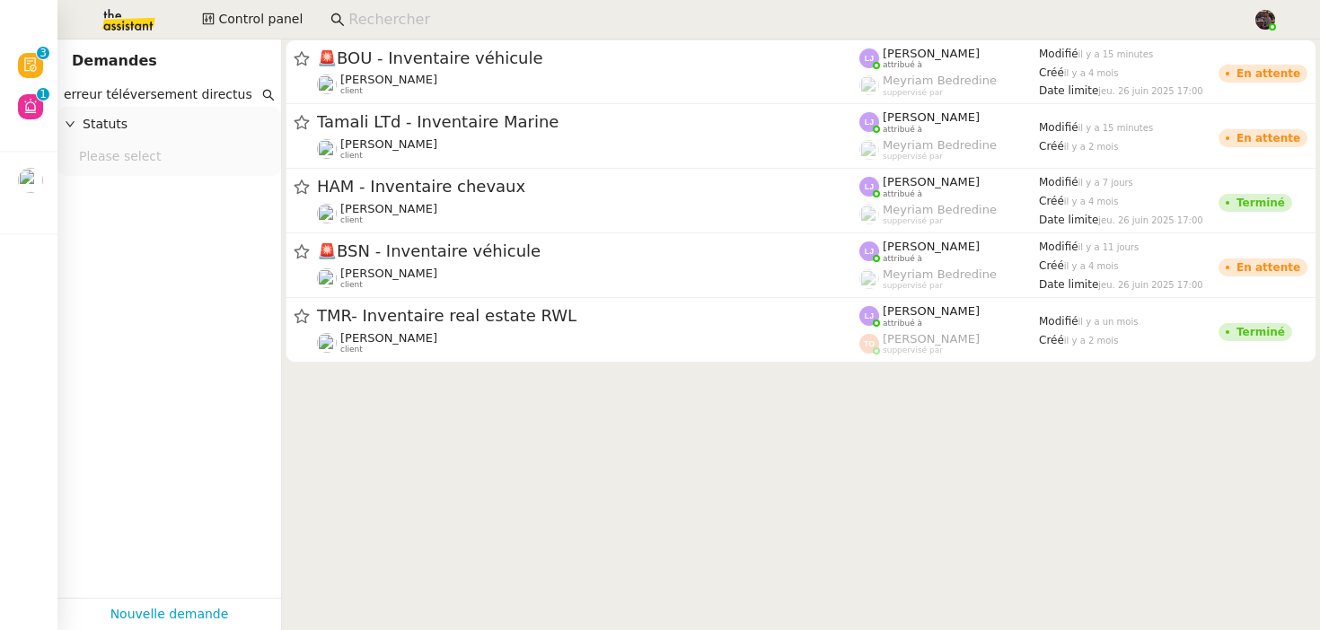
click at [92, 101] on input "erreur téléversement directus" at bounding box center [161, 94] width 195 height 21
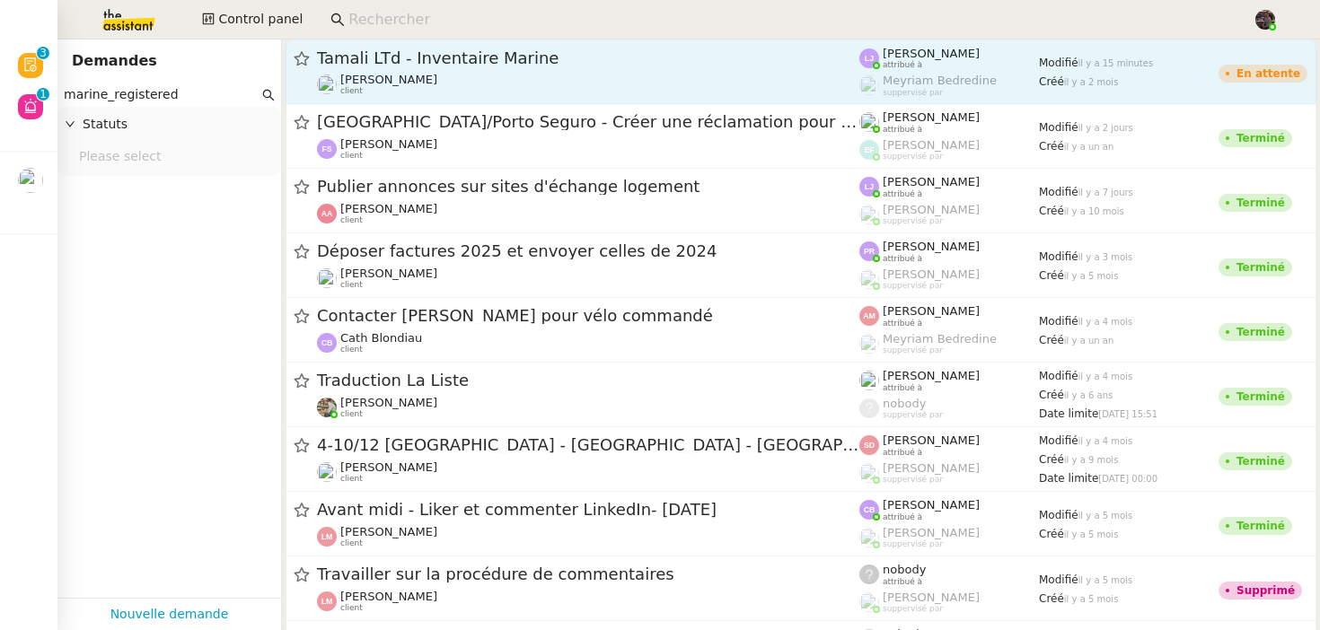
click at [445, 66] on div "Tamali LTd - Inventaire Marine" at bounding box center [588, 59] width 542 height 22
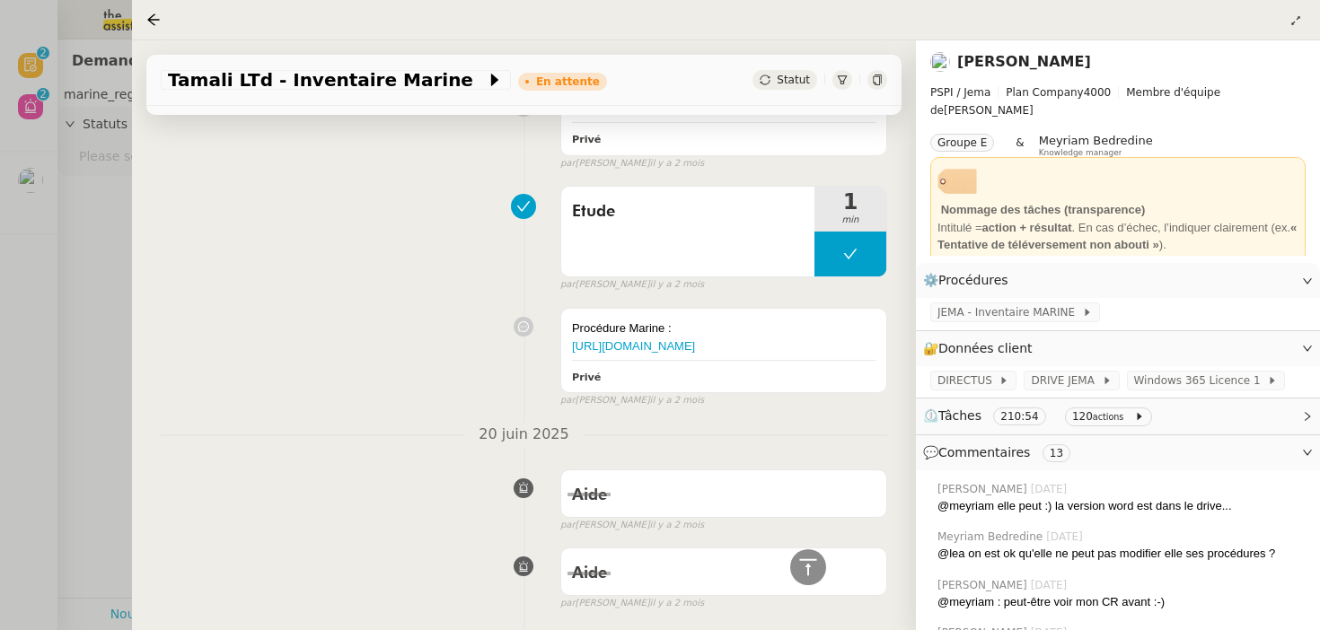
scroll to position [14347, 0]
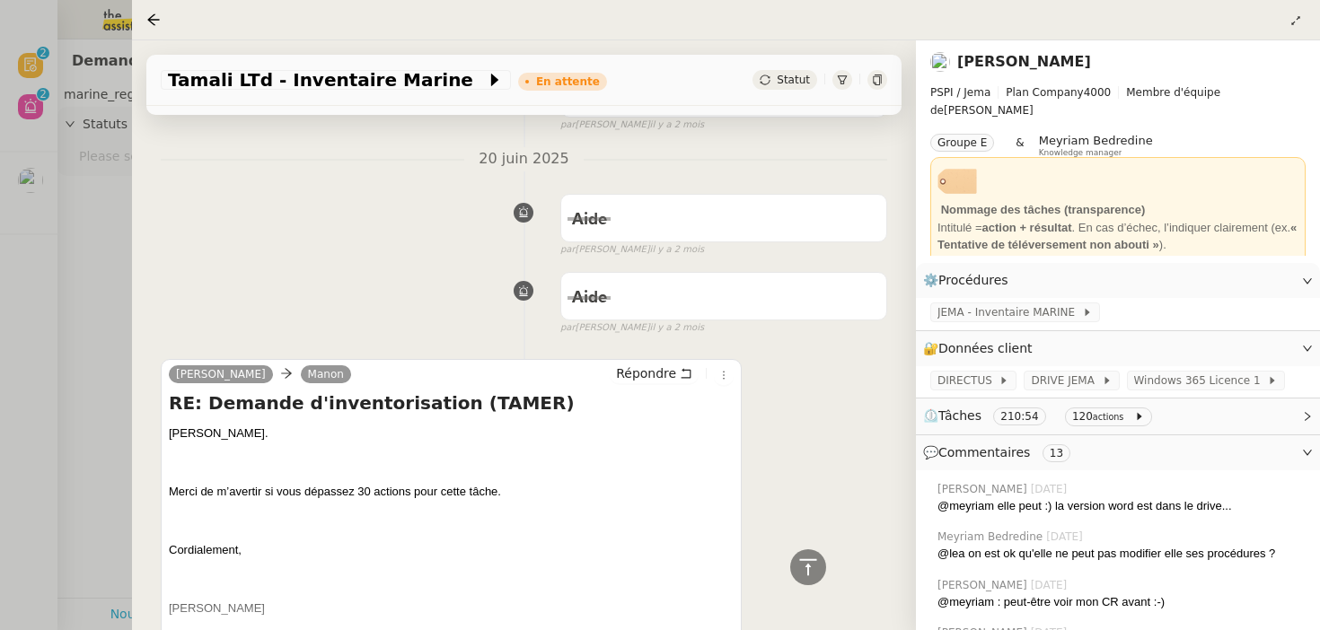
click at [400, 264] on div "Aide false par Tatyana O. il y a 2 mois" at bounding box center [524, 300] width 727 height 72
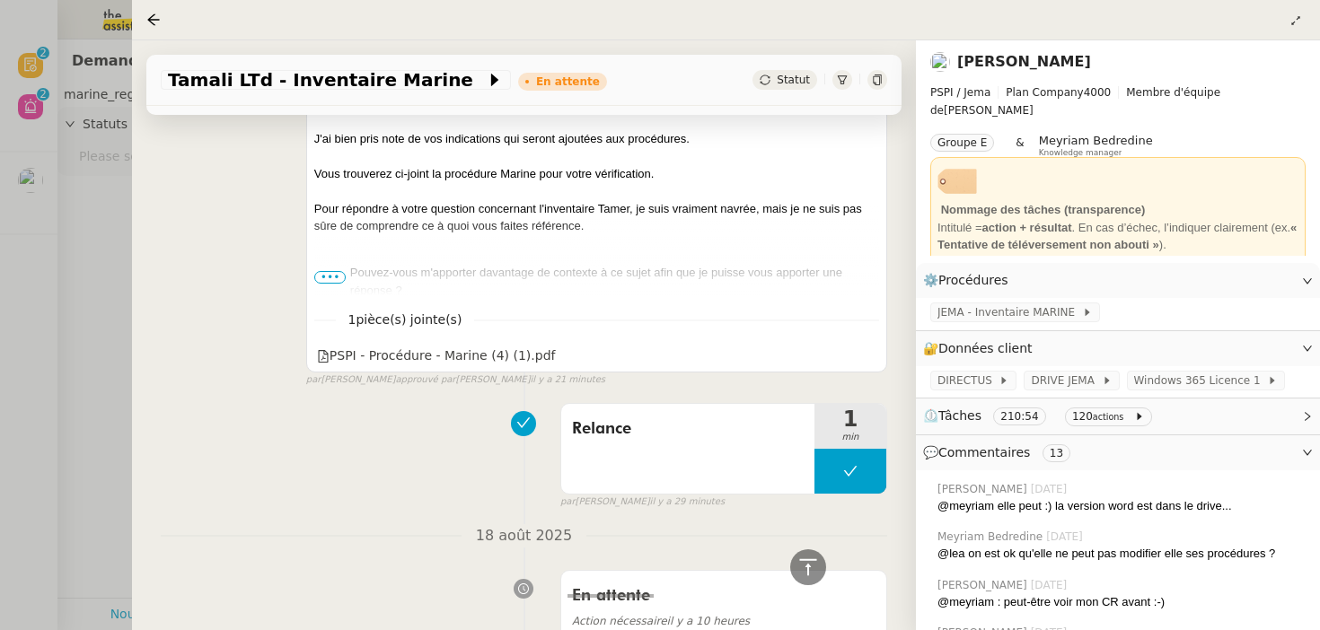
scroll to position [0, 0]
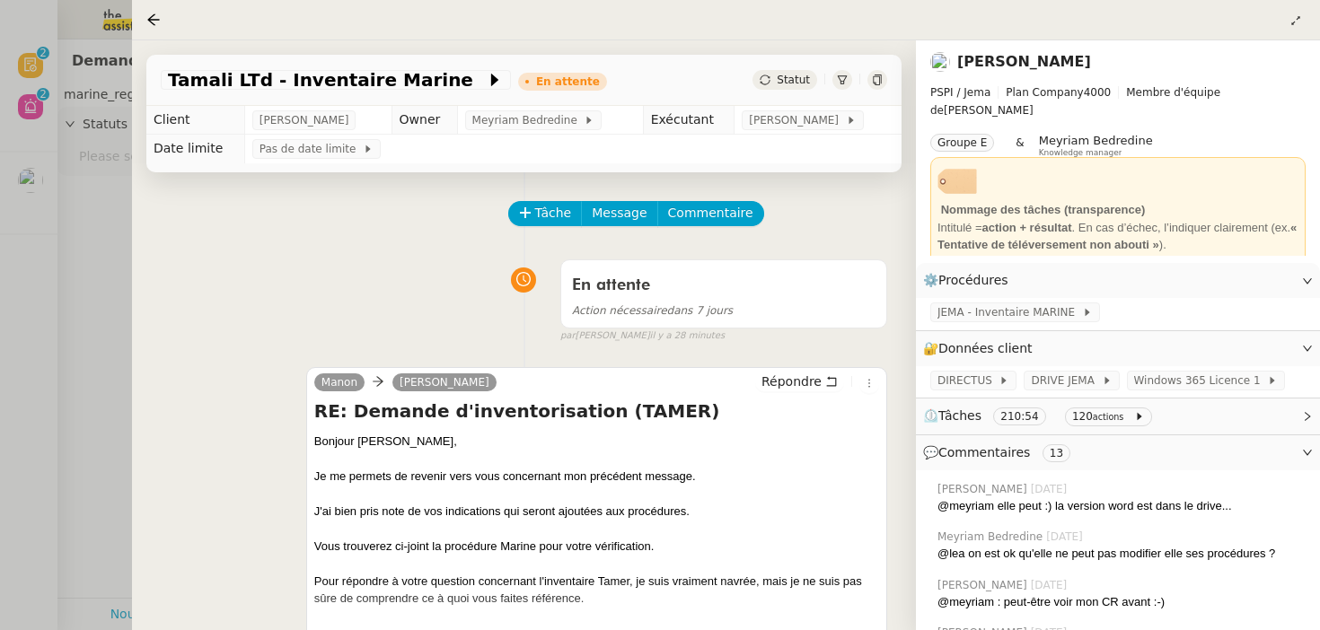
click at [400, 258] on div "En attente Action nécessaire dans 7 jours false par Léa J. il y a 28 minutes" at bounding box center [524, 297] width 727 height 92
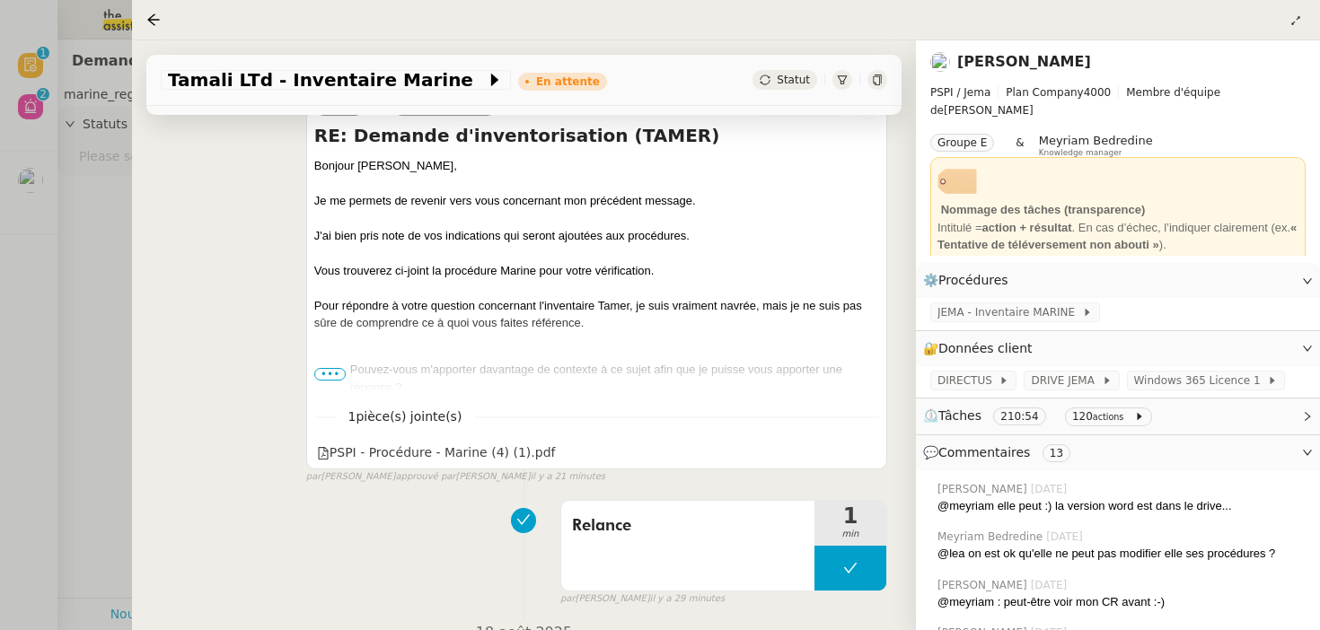
scroll to position [411, 0]
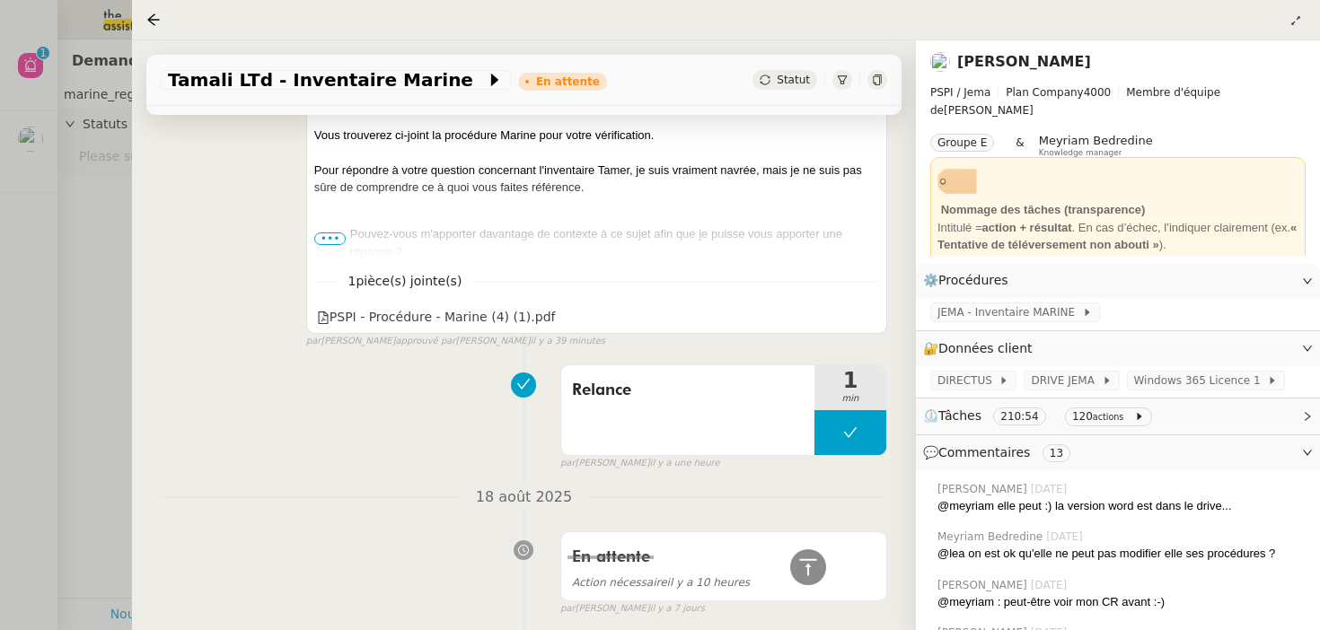
click at [67, 228] on div at bounding box center [660, 315] width 1320 height 630
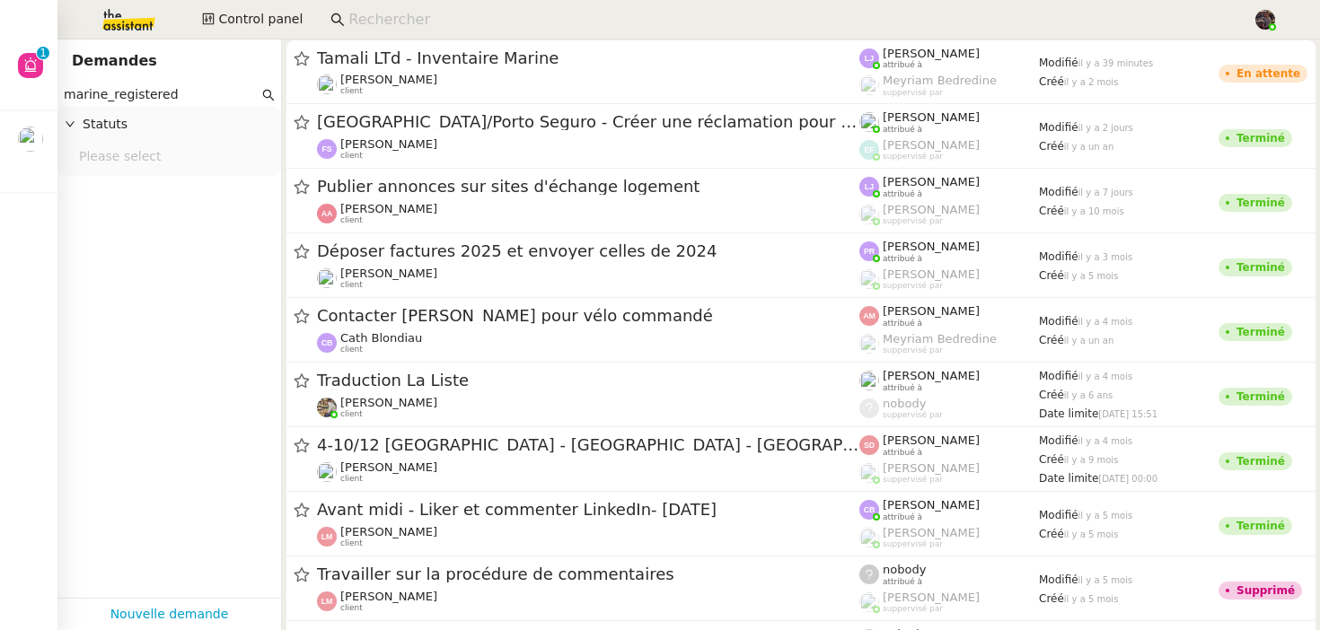
click at [137, 91] on input "marine_registered" at bounding box center [161, 94] width 195 height 21
type input "r"
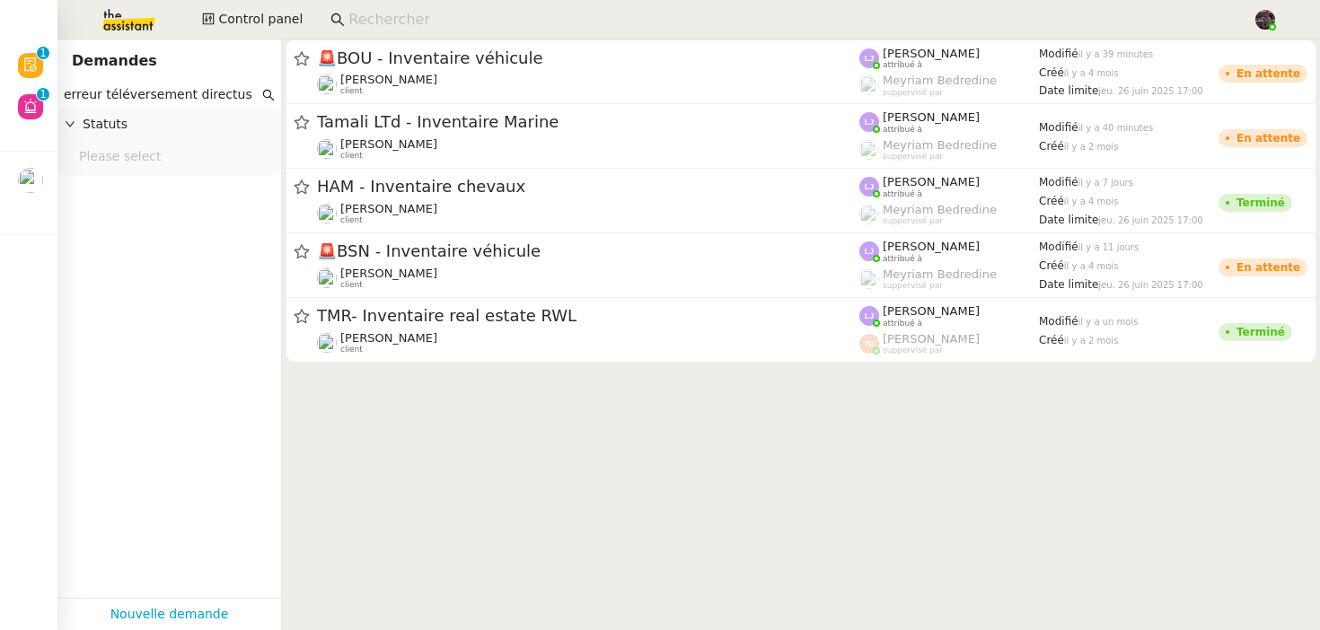
type input "erreur téléversement directus"
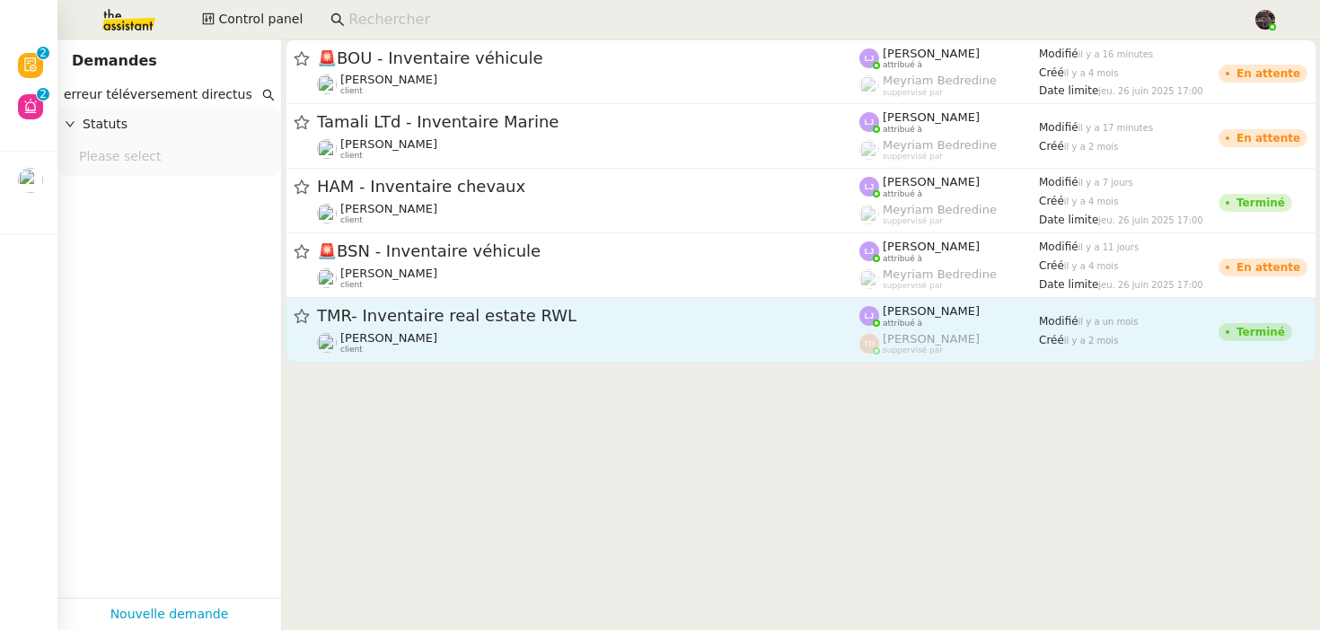
click at [452, 309] on span "TMR- Inventaire real estate RWL" at bounding box center [588, 316] width 542 height 16
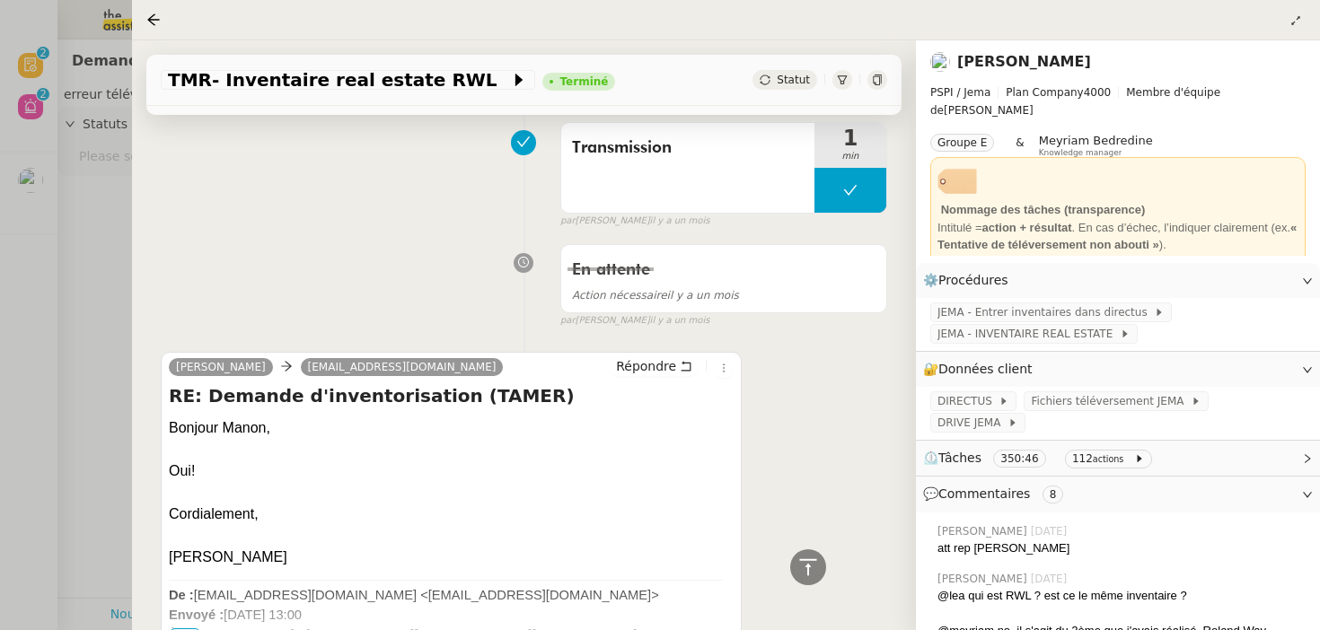
scroll to position [928, 0]
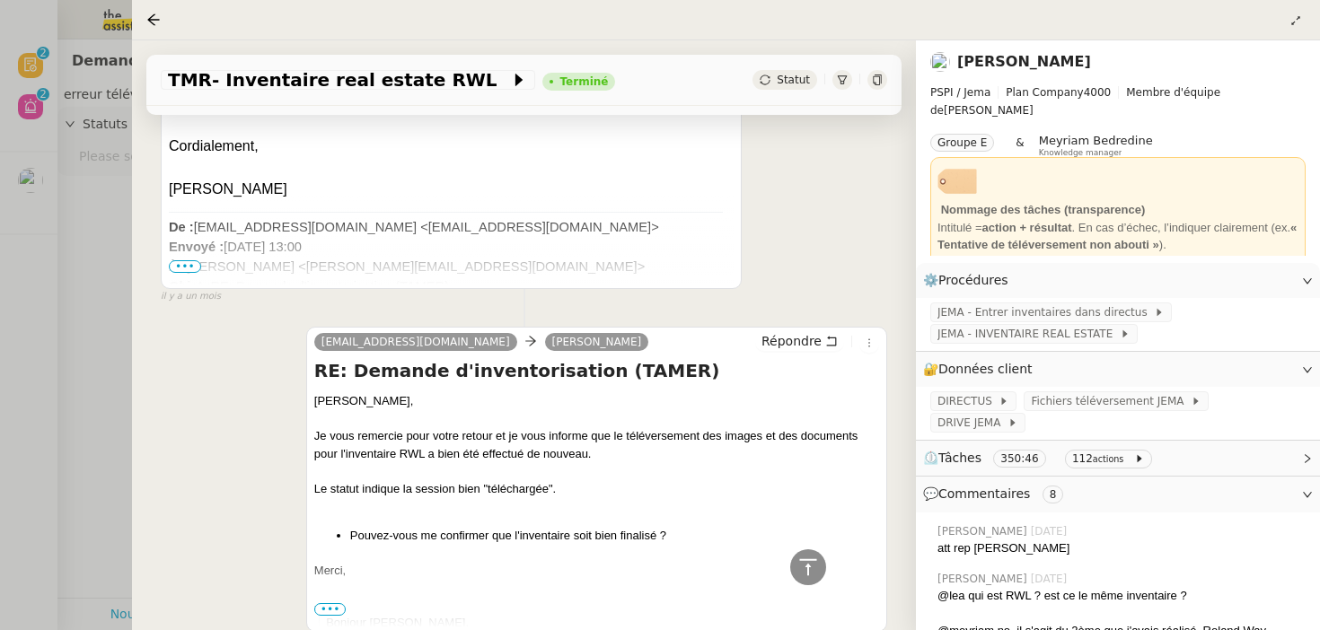
click at [12, 374] on div at bounding box center [660, 315] width 1320 height 630
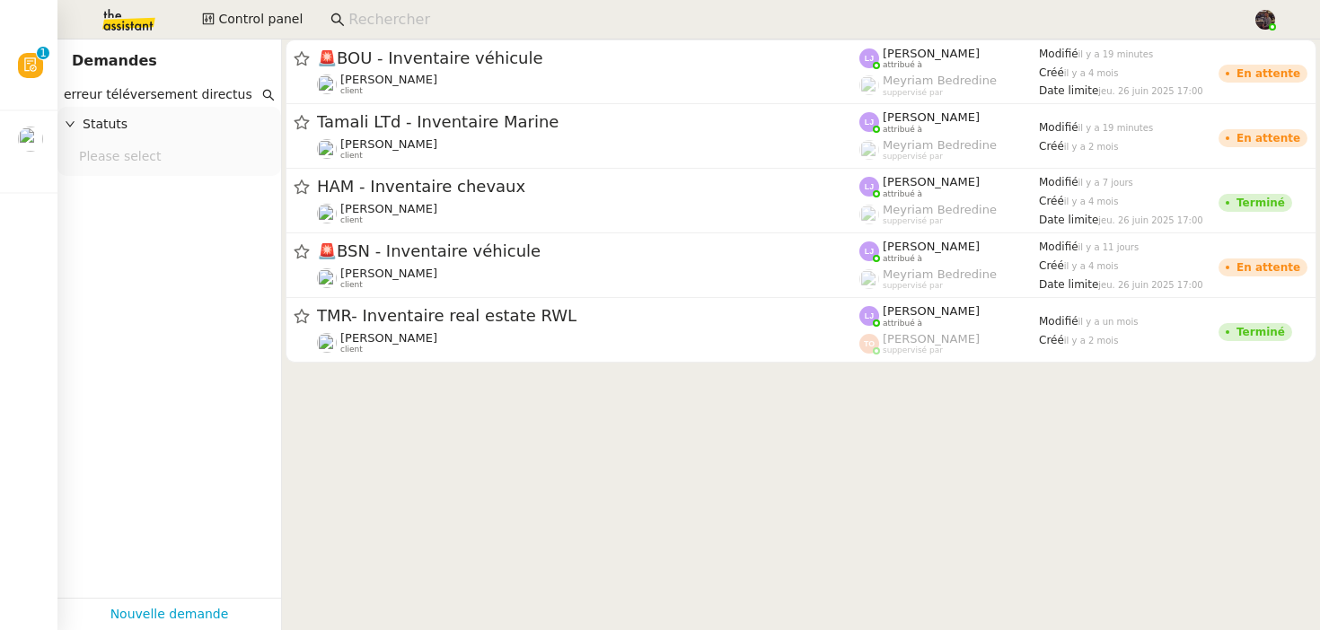
click at [100, 93] on input "erreur téléversement directus" at bounding box center [161, 94] width 195 height 21
type input "erreur téléversement directus"
click at [202, 92] on input "erreur téléversement directus" at bounding box center [161, 94] width 195 height 21
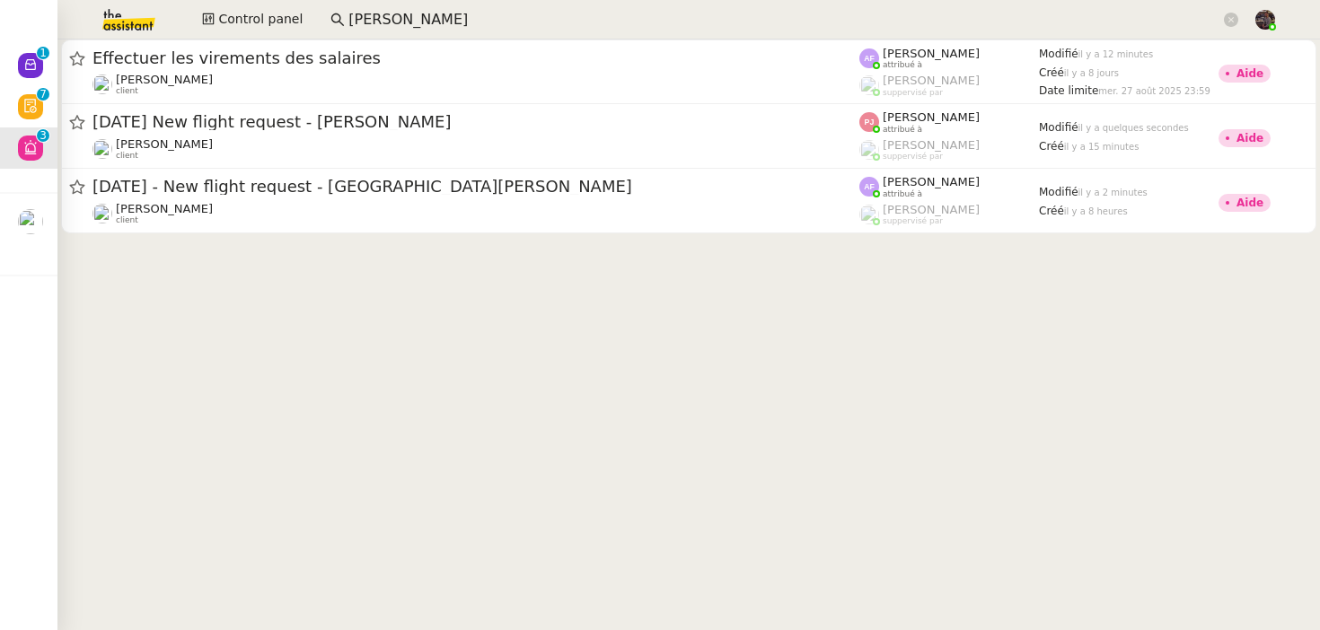
click at [392, 22] on input "[PERSON_NAME]" at bounding box center [784, 20] width 872 height 24
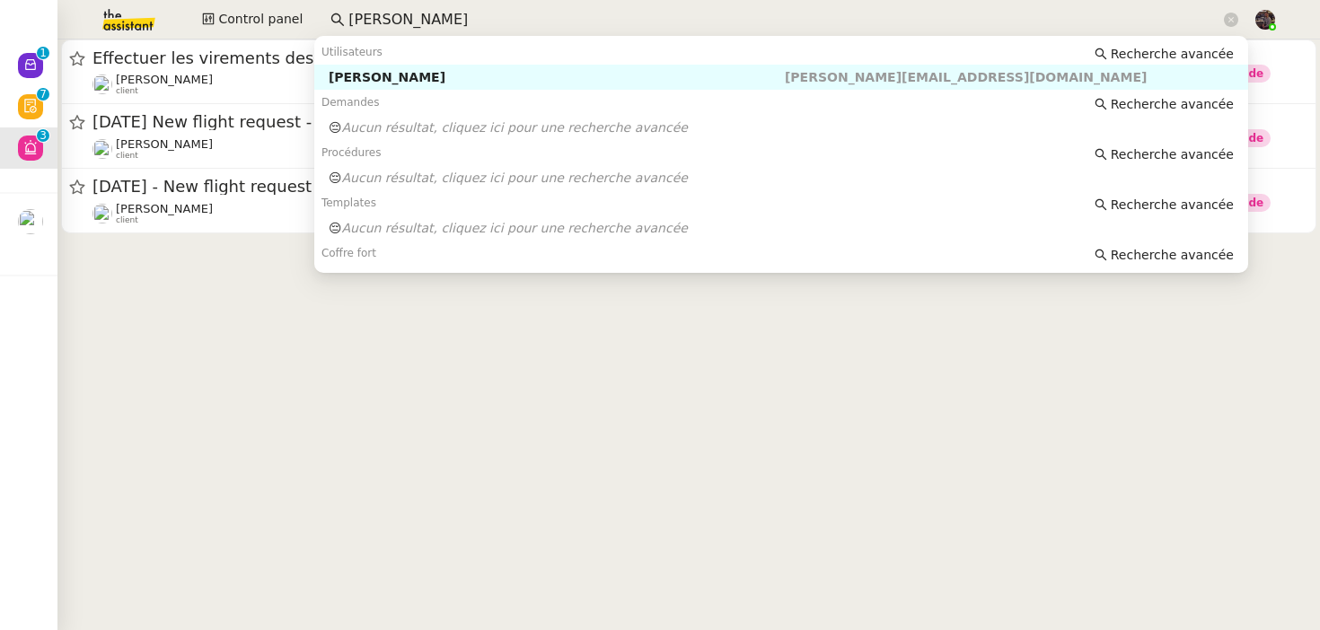
click at [392, 22] on input "[PERSON_NAME]" at bounding box center [784, 20] width 872 height 24
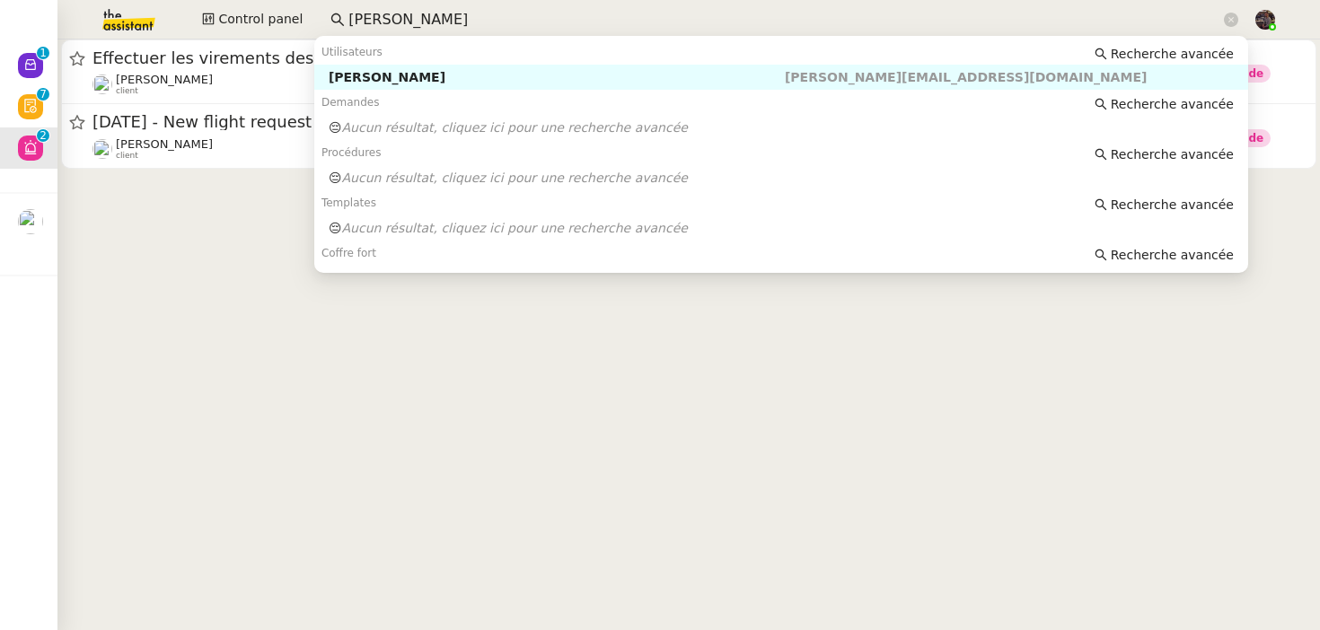
click at [392, 22] on input "[PERSON_NAME]" at bounding box center [784, 20] width 872 height 24
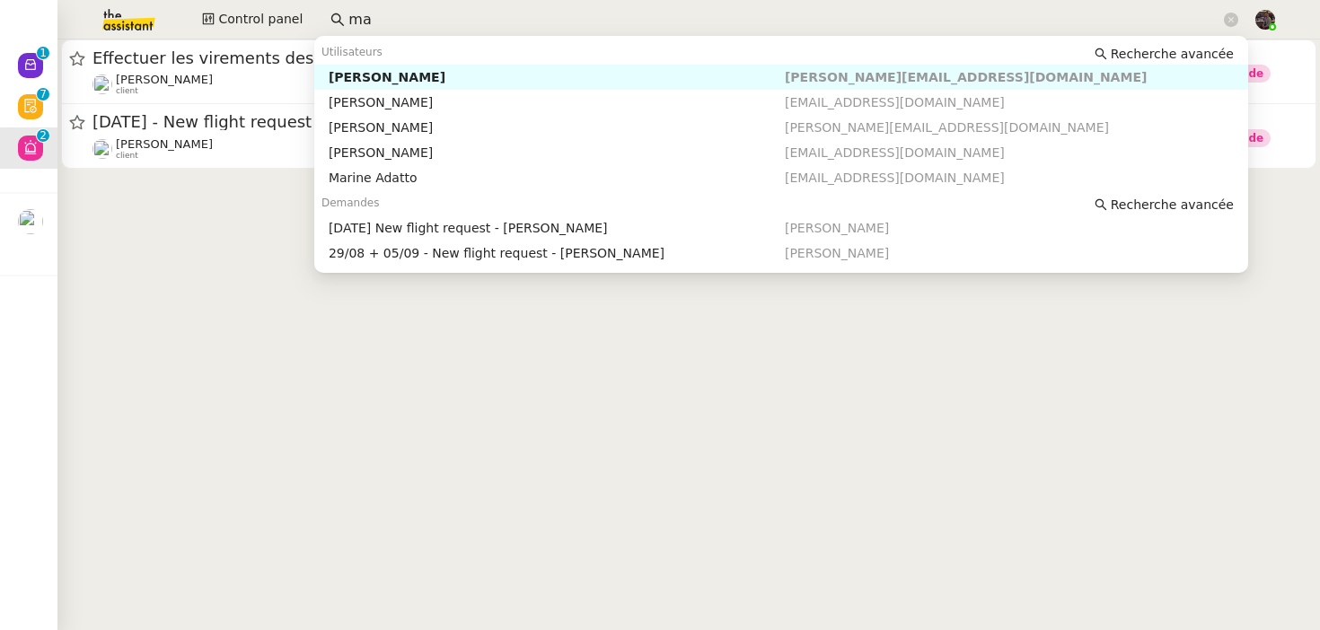
type input "m"
type input "agi"
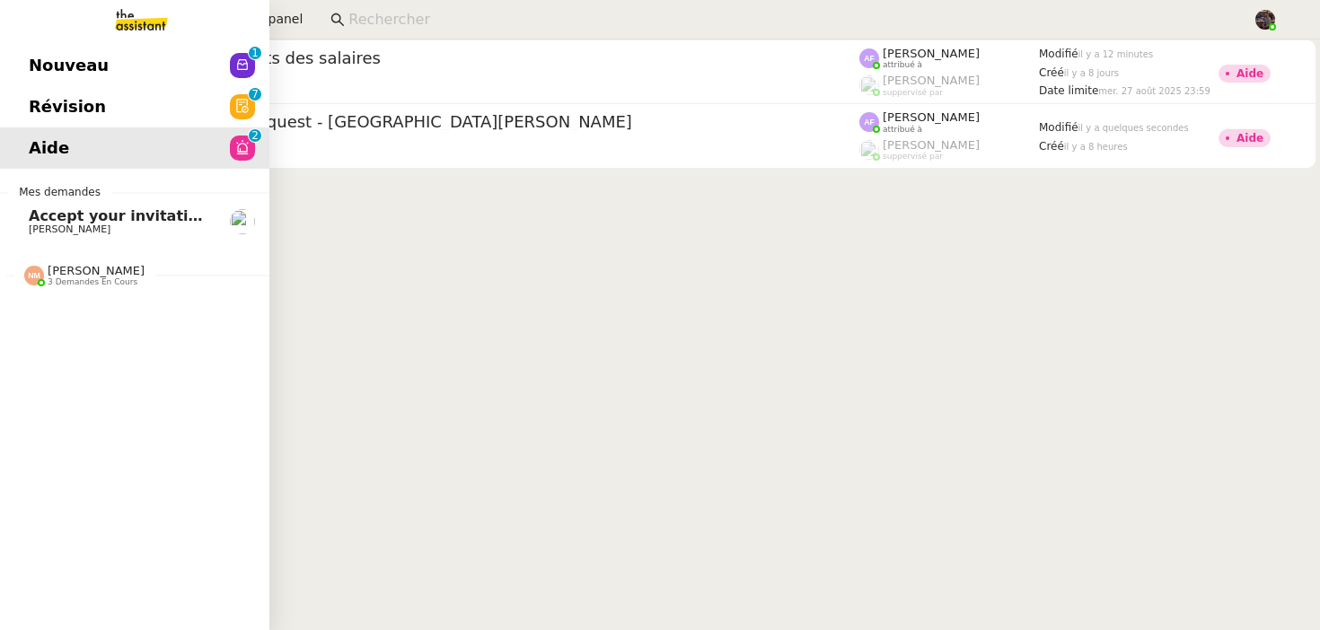
click at [45, 69] on span "Nouveau" at bounding box center [69, 65] width 80 height 27
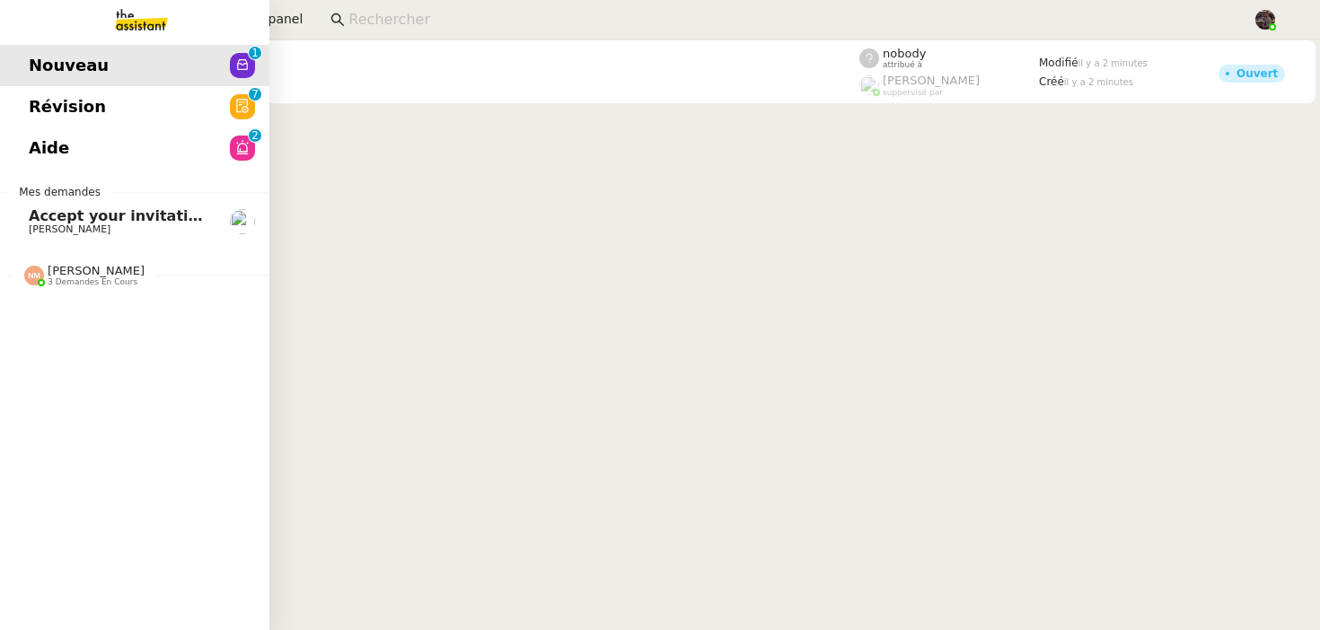
click at [66, 121] on link "Révision 0 1 2 3 4 5 6 7 8 9" at bounding box center [134, 106] width 269 height 41
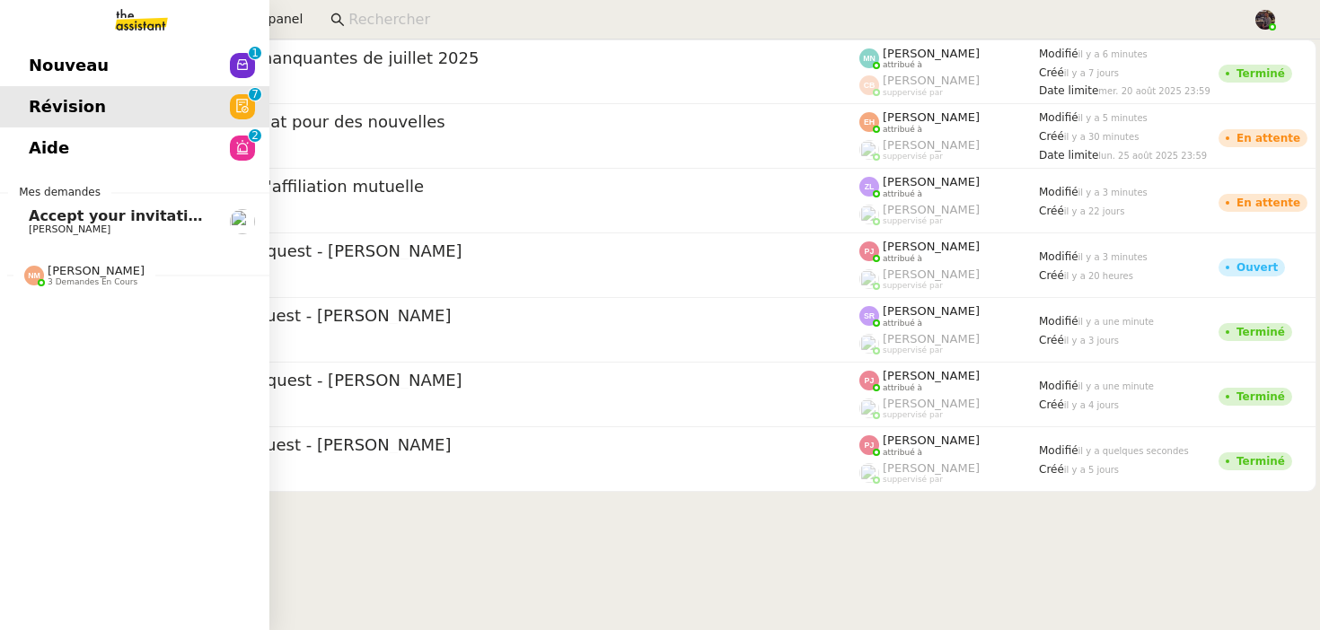
click at [40, 77] on span "Nouveau" at bounding box center [69, 65] width 80 height 27
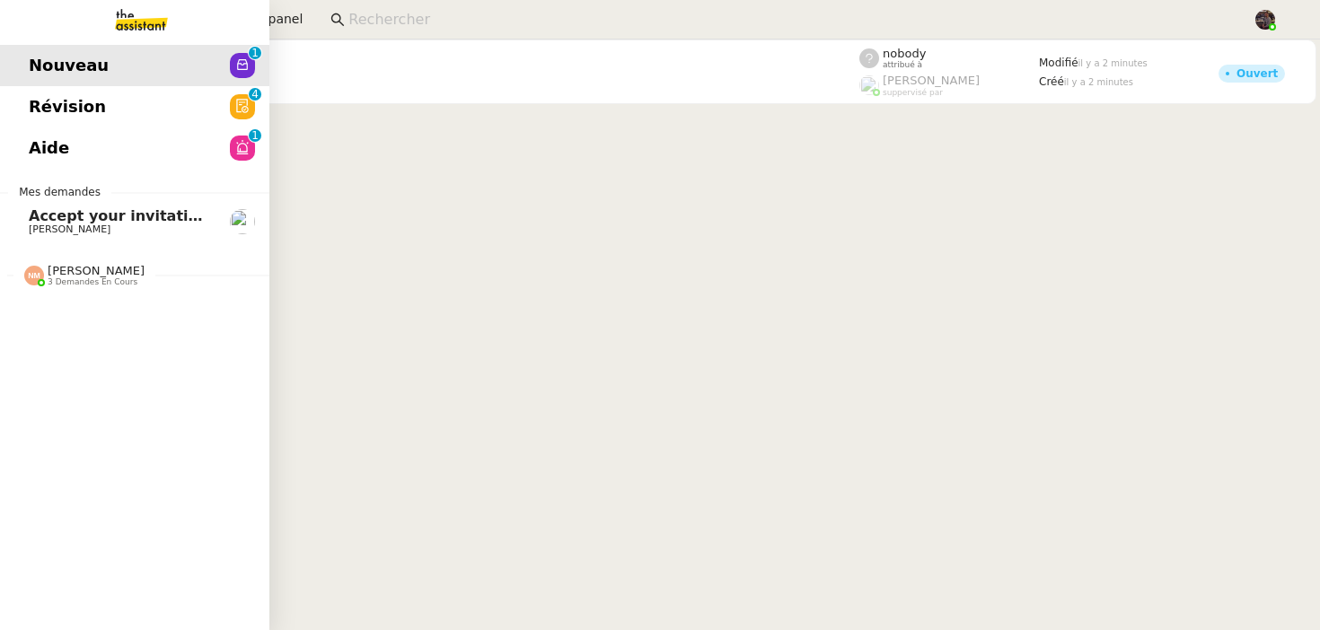
click at [42, 100] on span "Révision" at bounding box center [67, 106] width 77 height 27
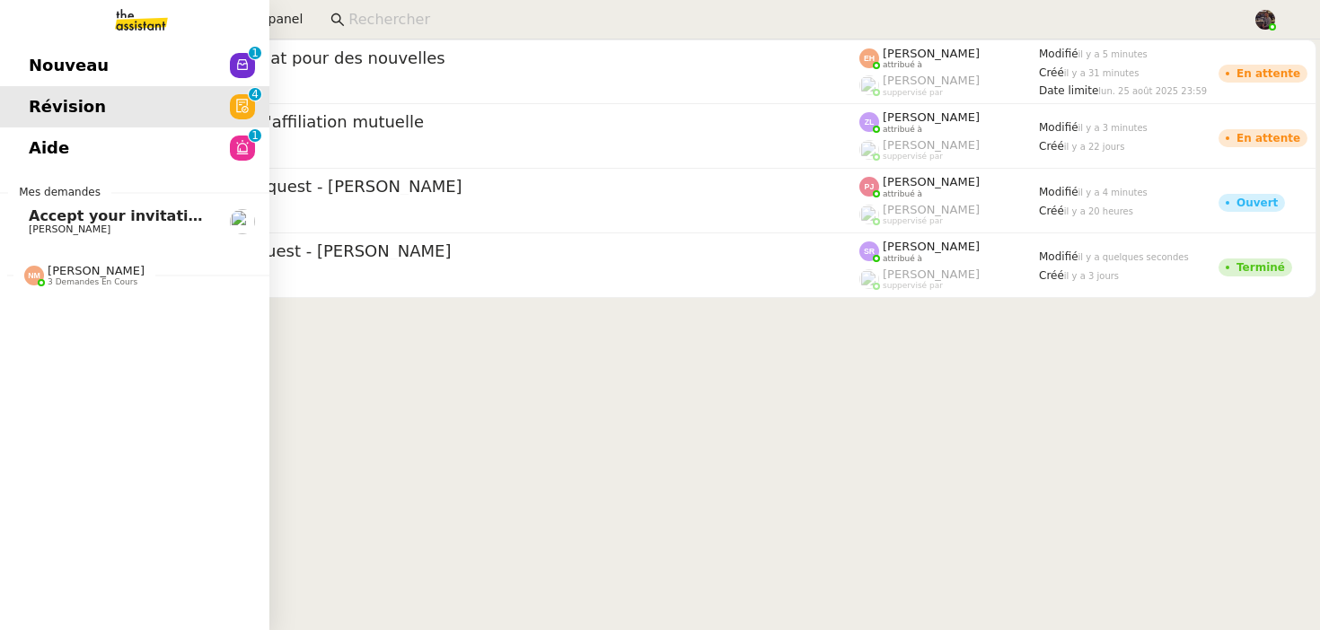
click at [216, 146] on link "Aide 0 1 2 3 4 5 6 7 8 9" at bounding box center [134, 148] width 269 height 41
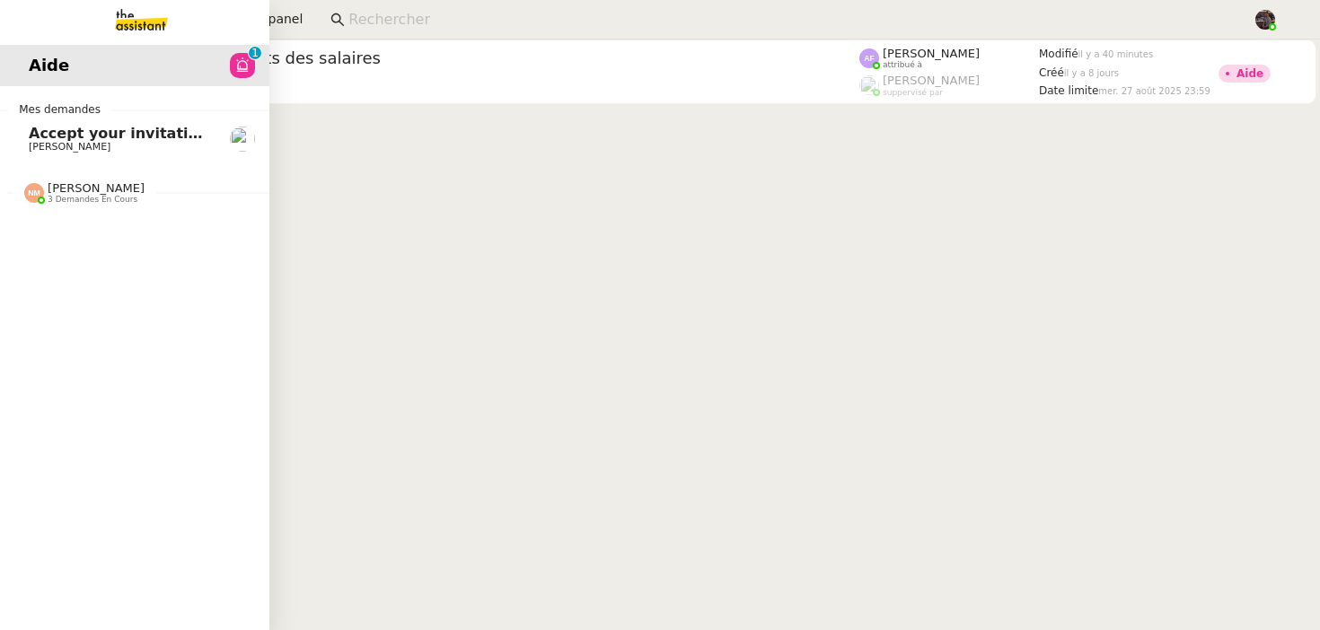
click at [123, 32] on img at bounding box center [126, 20] width 139 height 40
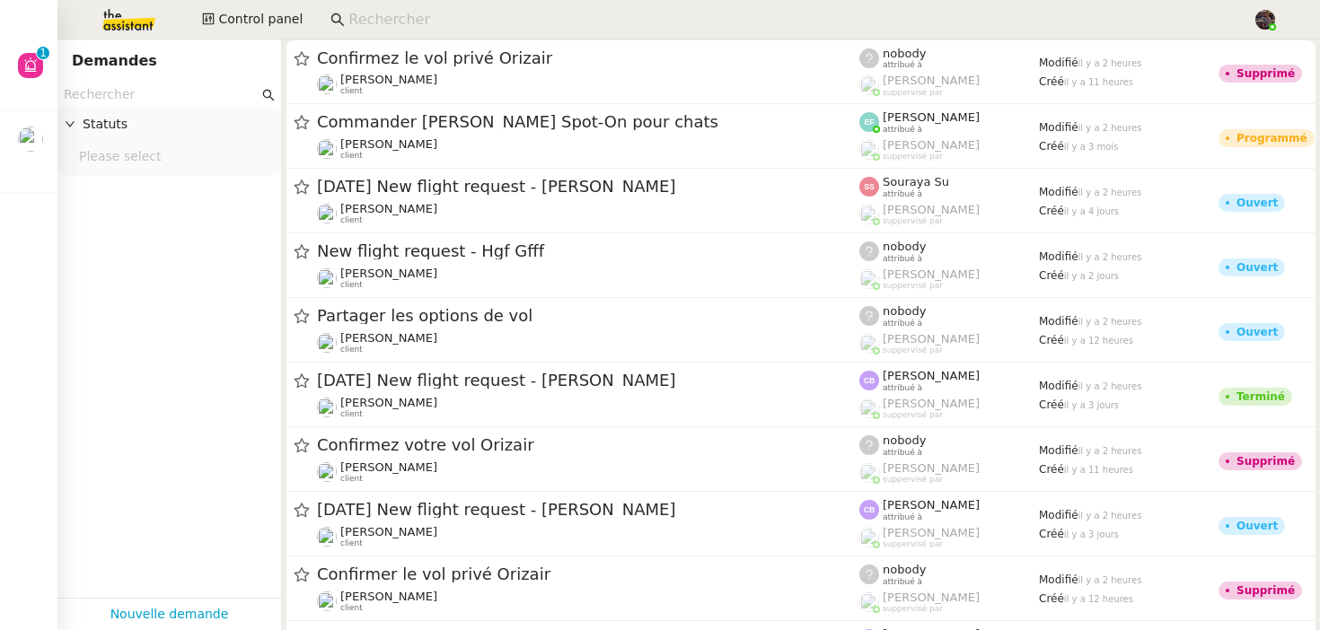
click at [179, 452] on app-tickets-filter "Statuts Please select" at bounding box center [169, 340] width 224 height 515
click at [94, 27] on img at bounding box center [114, 20] width 139 height 40
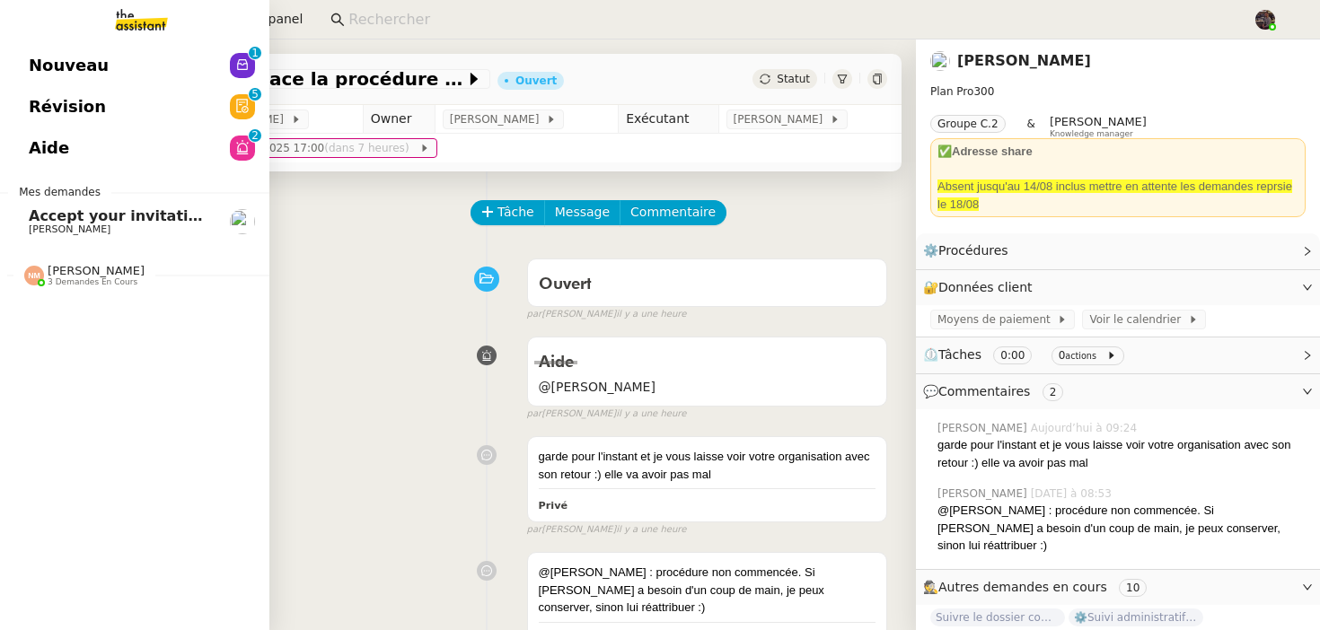
click at [54, 40] on div "Nouveau 0 1 2 3 4 5 6 7 8 9 Révision 0 1 2 3 4 5 6 7 8 9 Aide 0 1 2 3 4 5 6 7 8…" at bounding box center [134, 335] width 269 height 591
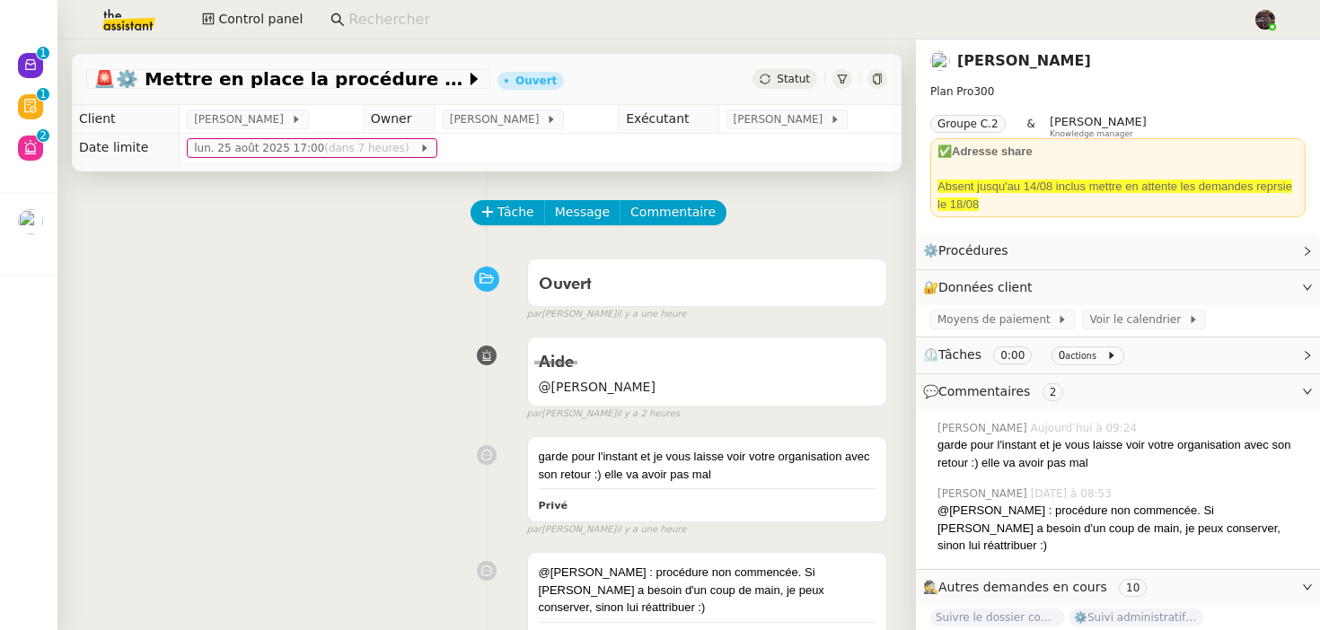
click at [134, 31] on img at bounding box center [114, 20] width 139 height 40
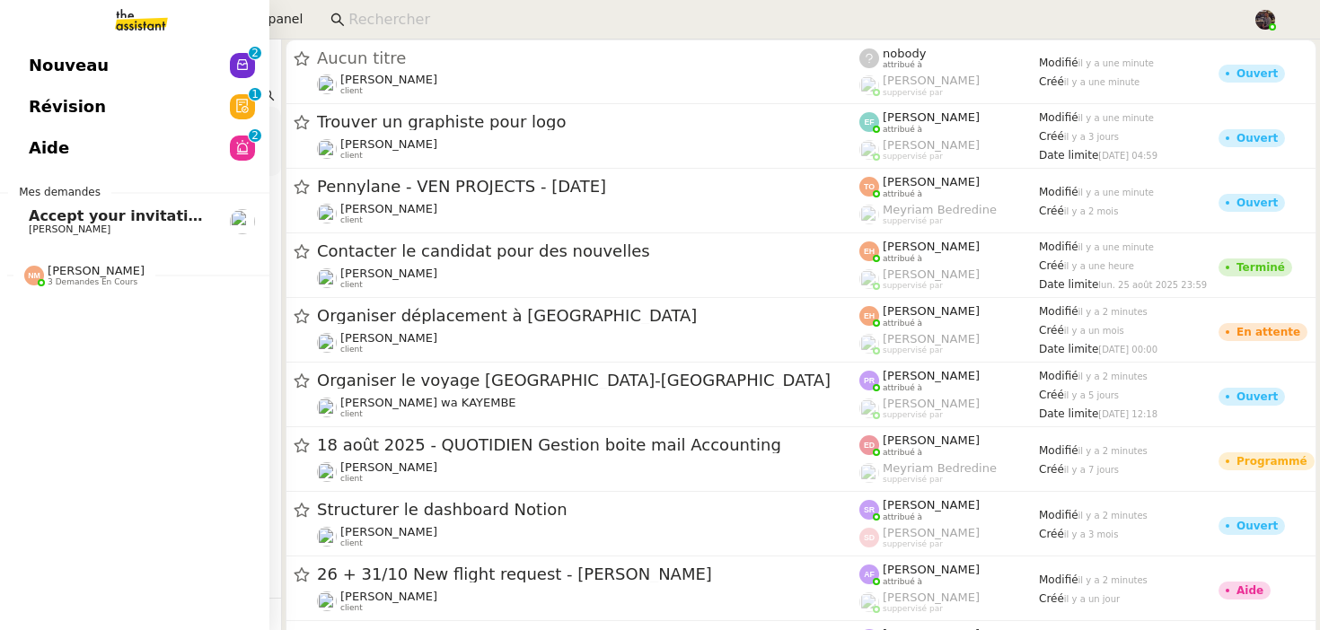
click at [66, 106] on span "Révision" at bounding box center [67, 106] width 77 height 27
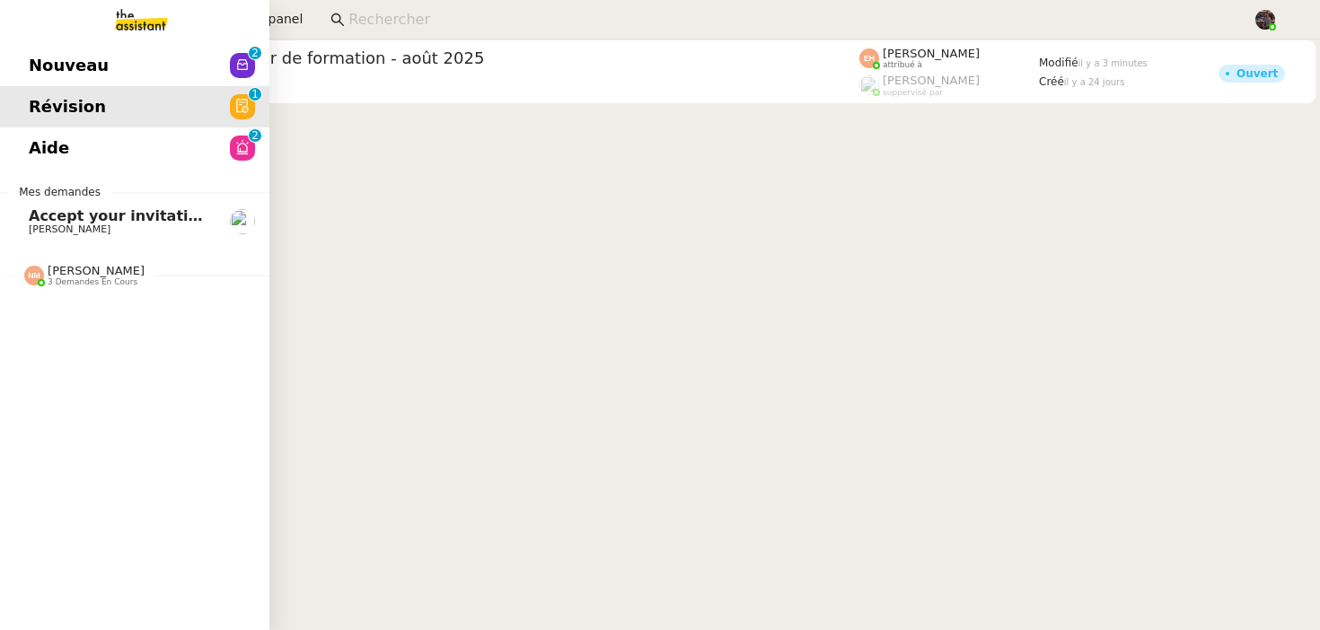
click at [32, 78] on span "Nouveau" at bounding box center [69, 65] width 80 height 27
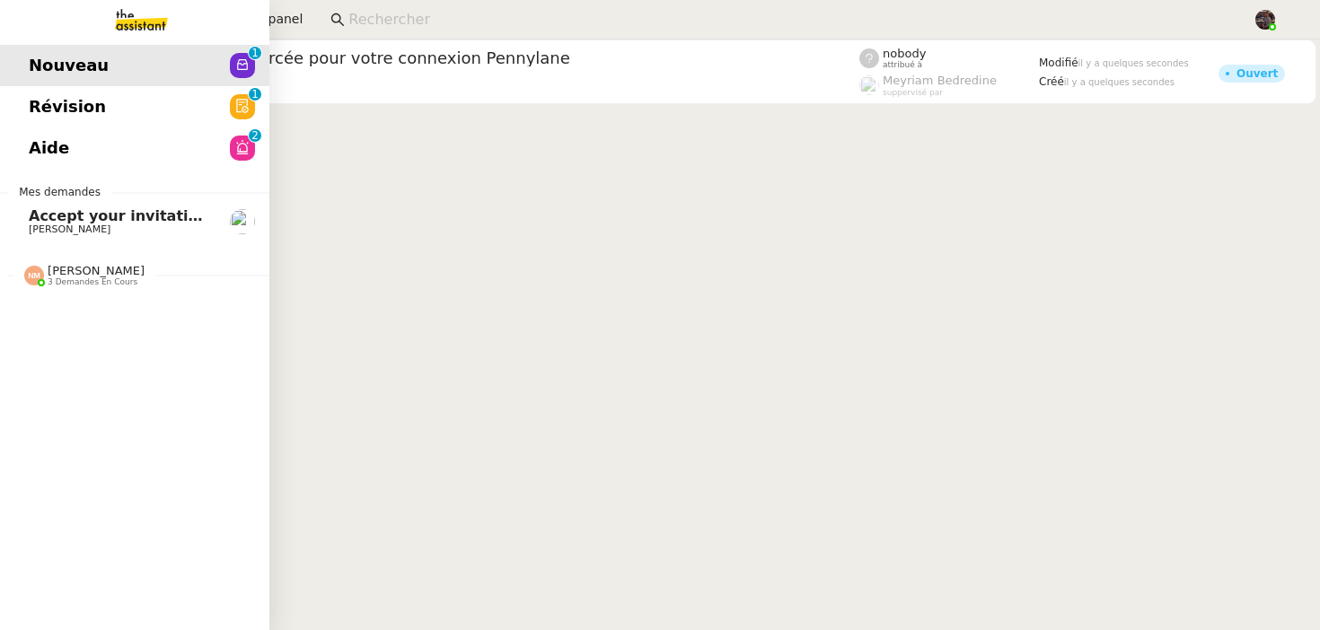
click at [128, 154] on link "Aide 0 1 2 3 4 5 6 7 8 9" at bounding box center [134, 148] width 269 height 41
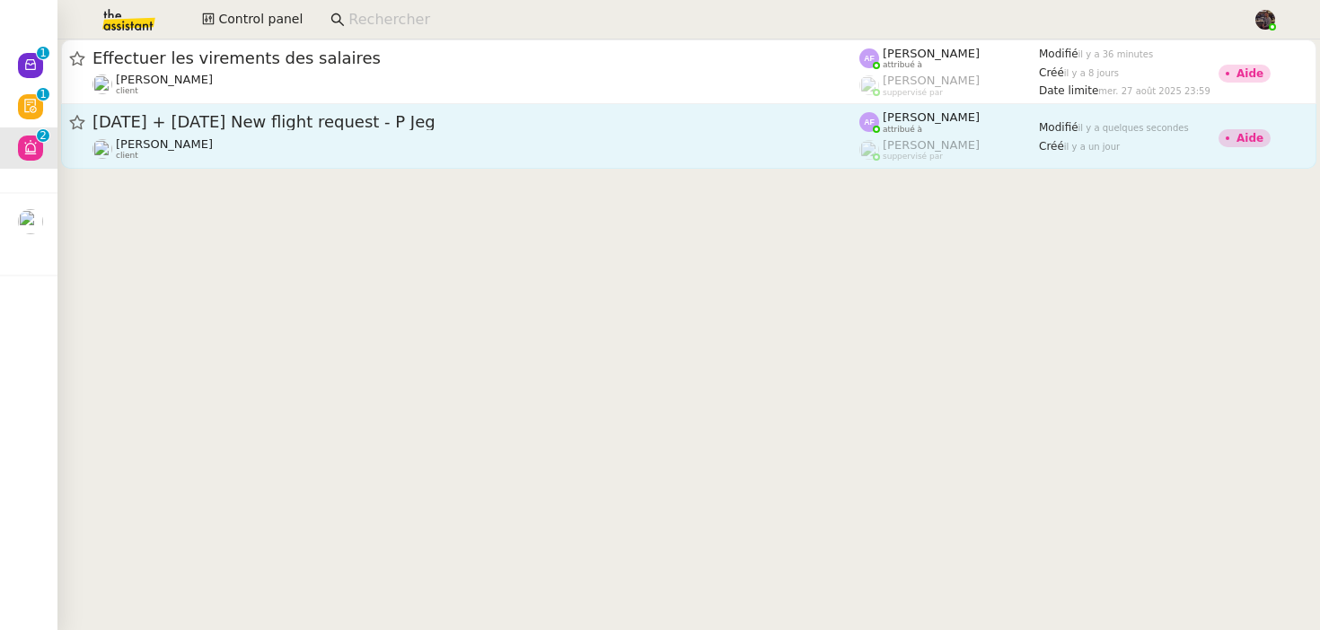
click at [447, 162] on link "[DATE] + [DATE] New flight request - P Jeg [PERSON_NAME] client [PERSON_NAME] a…" at bounding box center [688, 136] width 1255 height 65
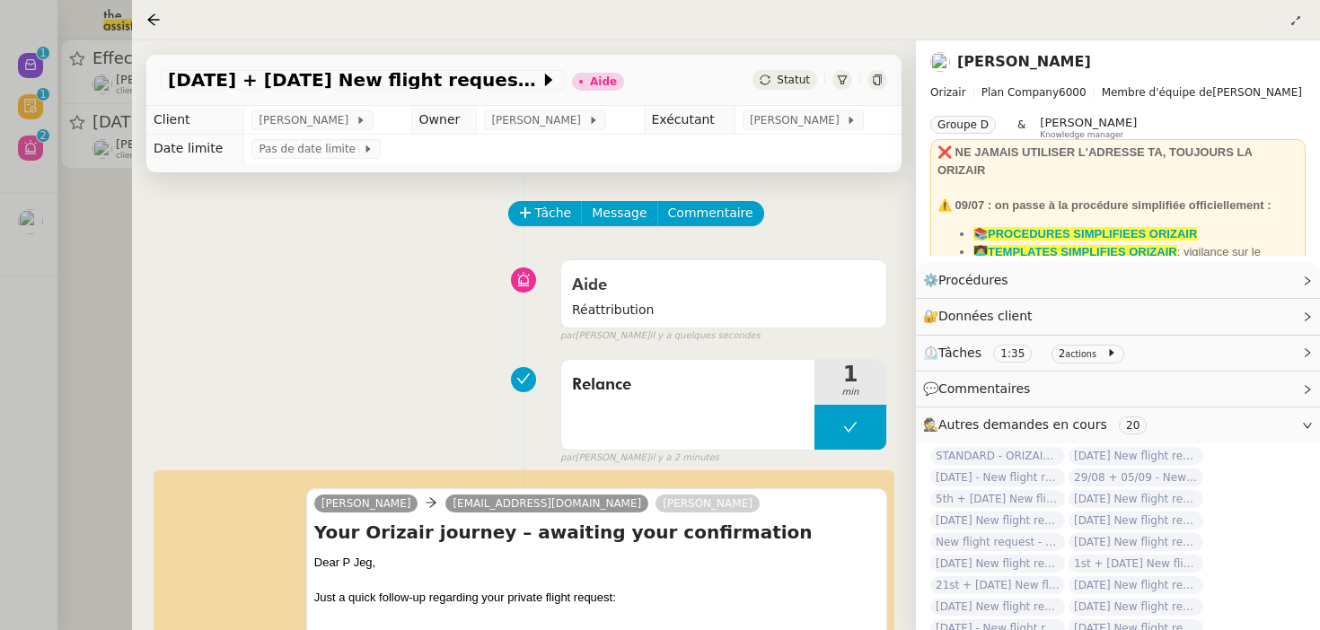
click at [298, 304] on div "Aide Réattribution false par [PERSON_NAME] il y a quelques secondes" at bounding box center [524, 297] width 727 height 92
click at [1299, 23] on icon at bounding box center [1295, 20] width 11 height 11
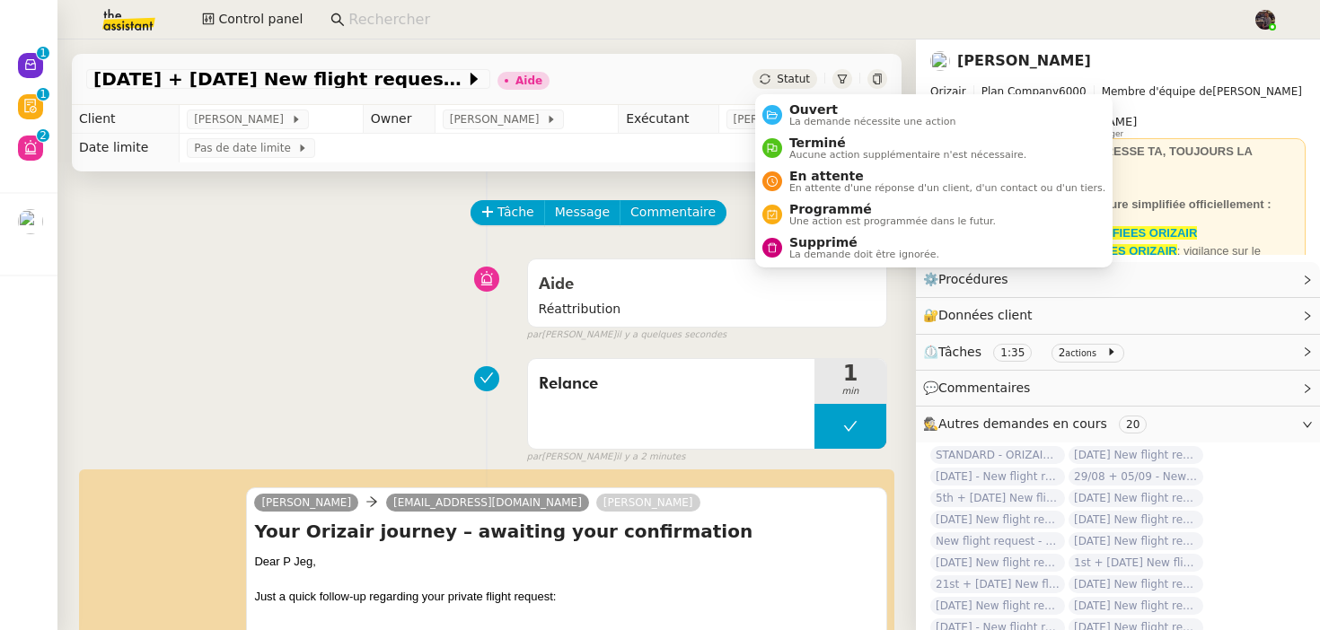
click at [277, 393] on div "Relance 1 min false par [PERSON_NAME] il y a 2 minutes" at bounding box center [486, 407] width 801 height 115
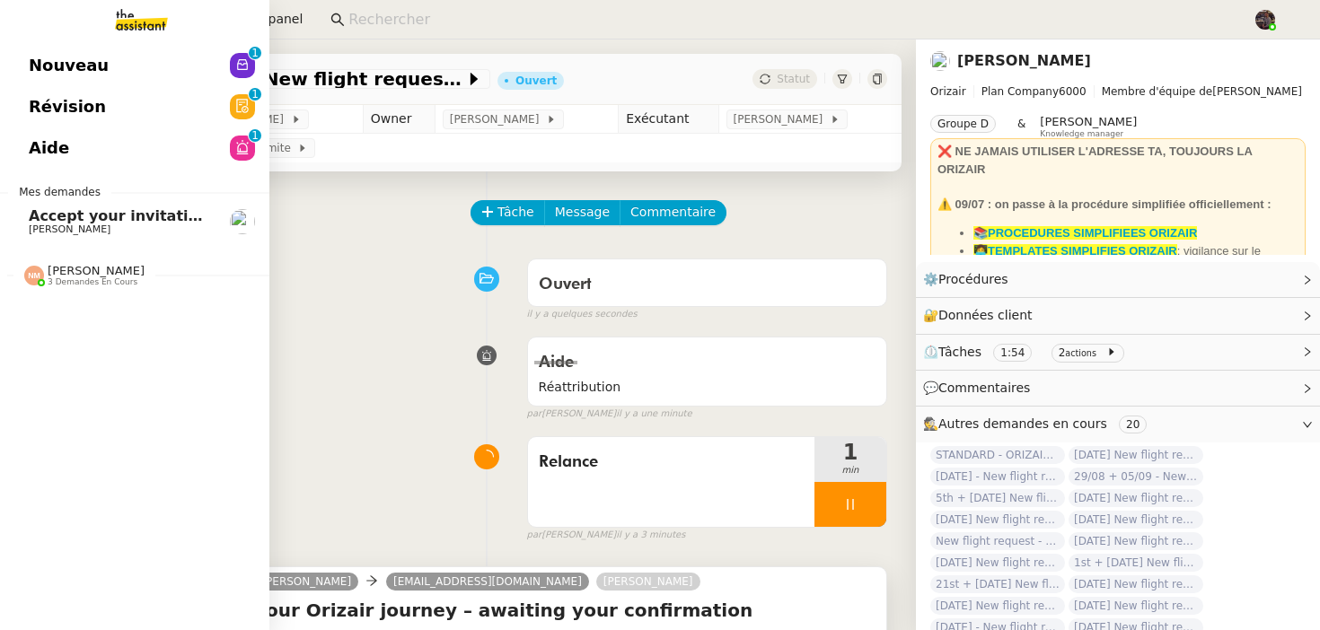
click at [80, 106] on span "Révision" at bounding box center [67, 106] width 77 height 27
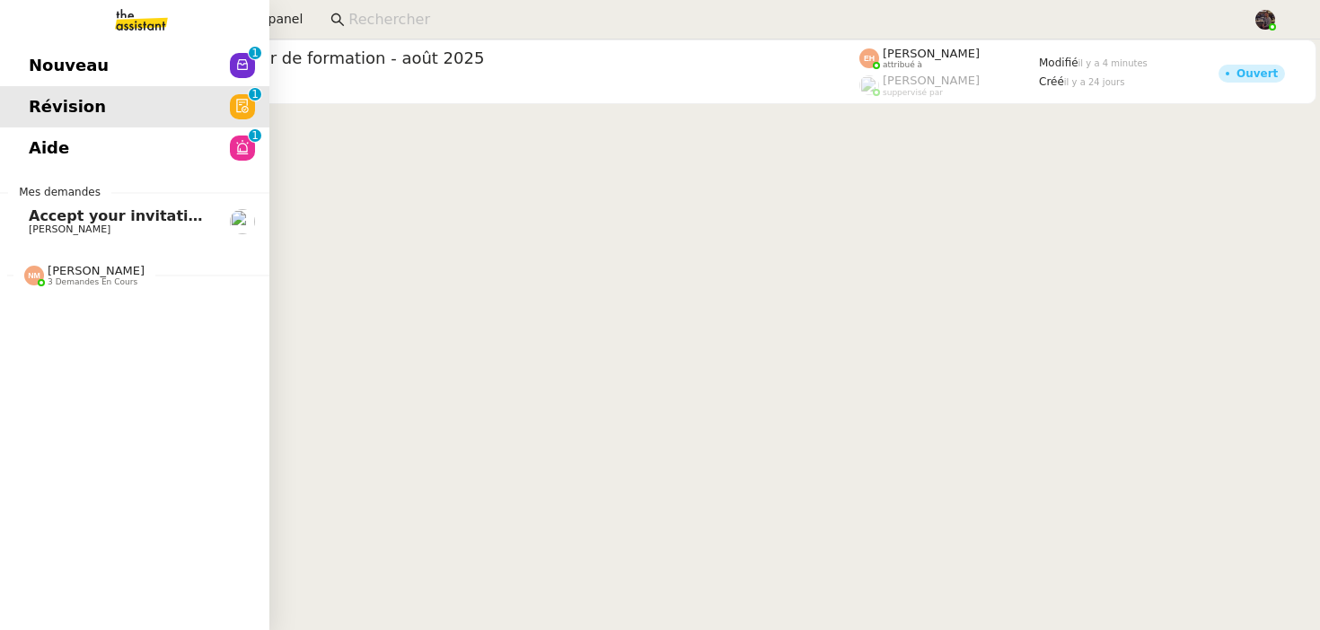
click at [85, 139] on link "Aide 0 1 2 3 4 5 6 7 8 9" at bounding box center [134, 148] width 269 height 41
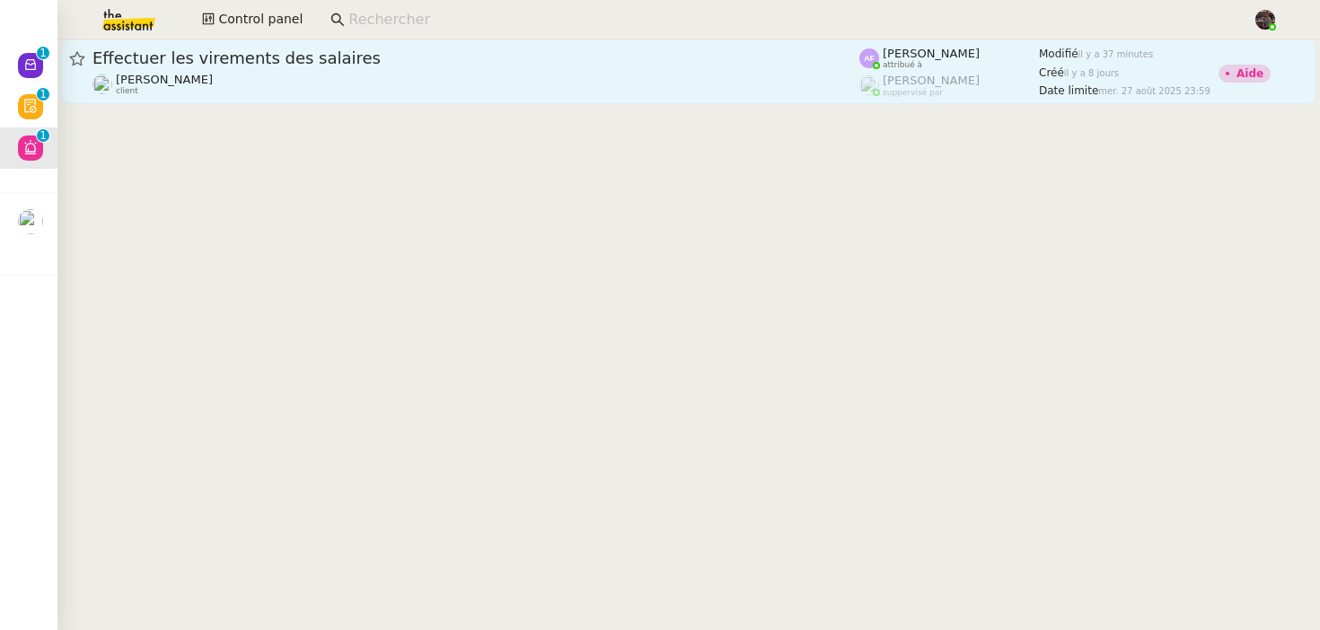
click at [645, 59] on span "Effectuer les virements des salaires" at bounding box center [475, 58] width 767 height 16
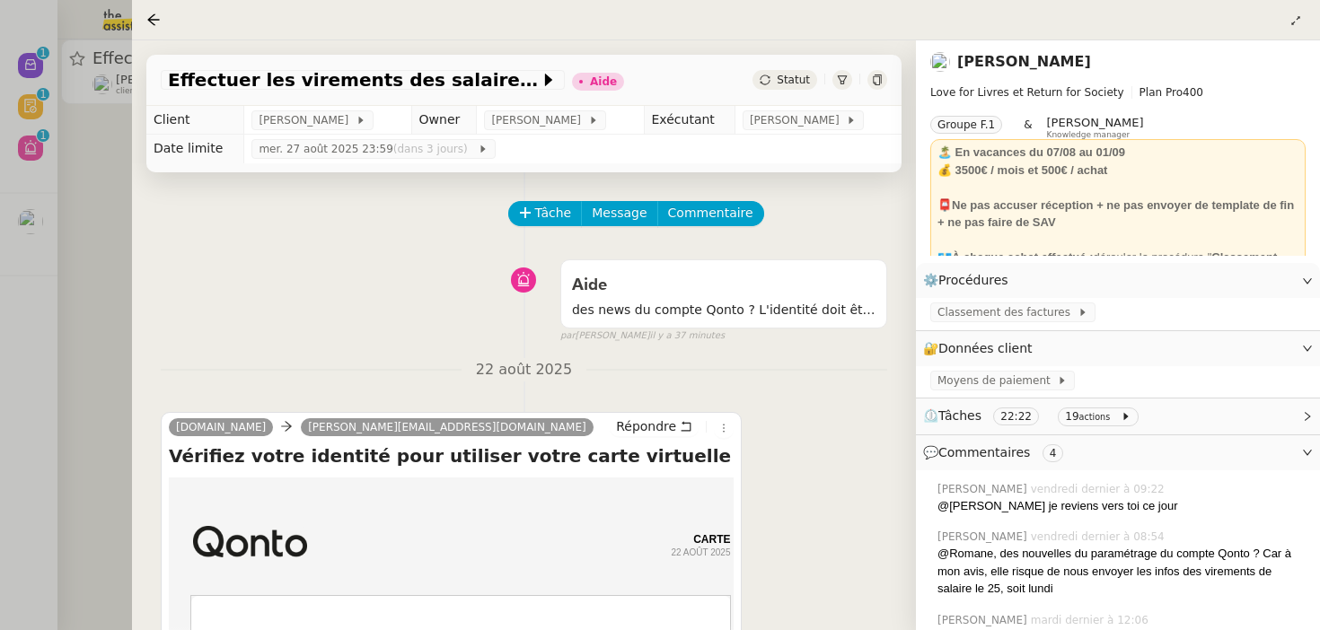
click at [238, 322] on div "Aide des news du compte Qonto ? L'identité doit être confirmée à nouveau visibl…" at bounding box center [524, 297] width 727 height 92
click at [89, 458] on div at bounding box center [660, 315] width 1320 height 630
click at [96, 225] on div at bounding box center [660, 315] width 1320 height 630
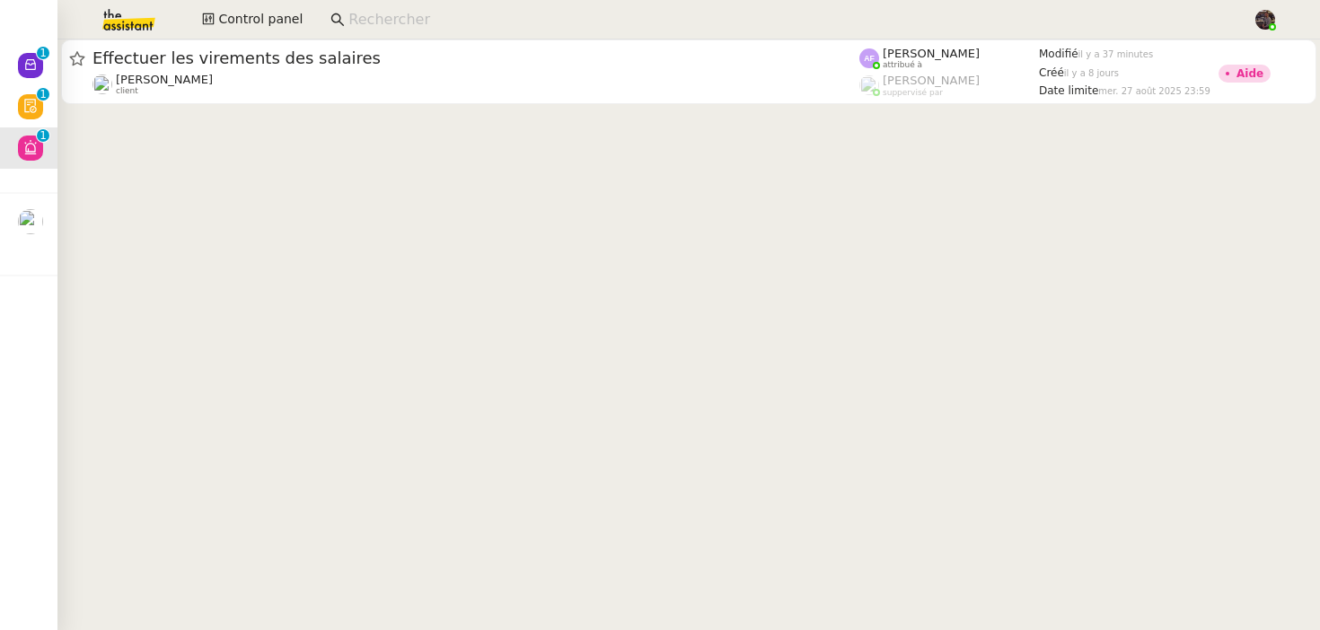
click at [239, 34] on div "Control panel" at bounding box center [660, 20] width 1230 height 40
click at [247, 19] on span "Control panel" at bounding box center [260, 19] width 84 height 21
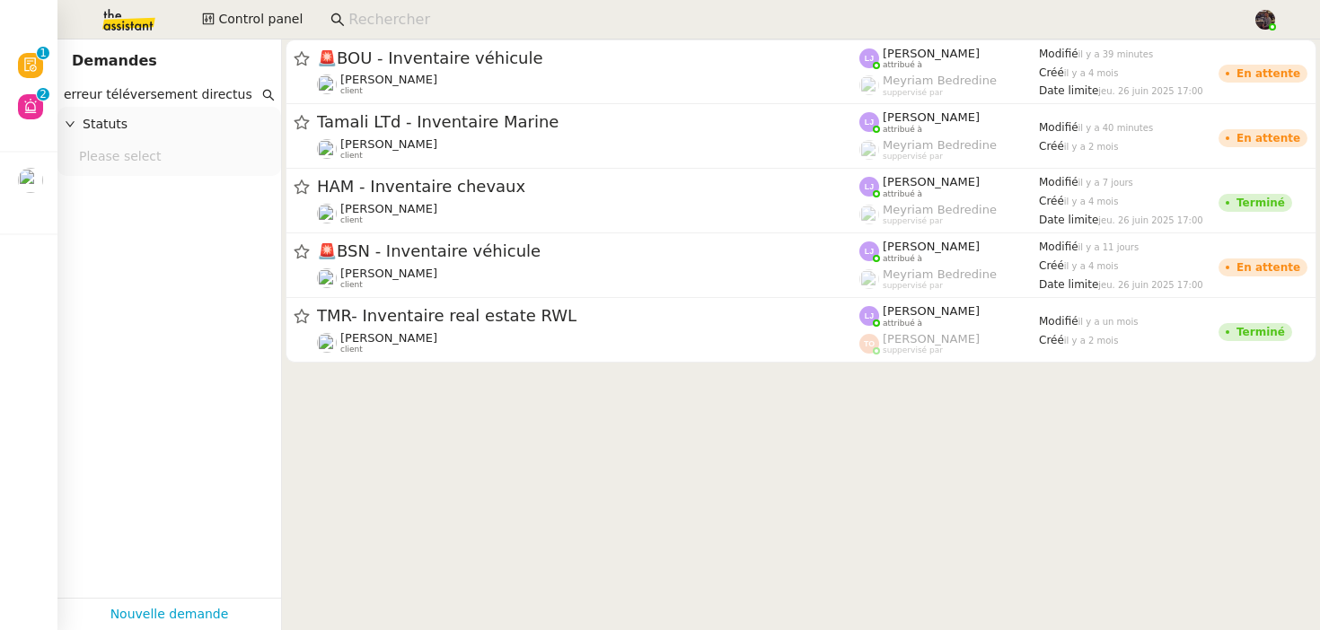
click at [241, 93] on input "erreur téléversement directus" at bounding box center [161, 94] width 195 height 21
click at [442, 445] on cdk-virtual-scroll-viewport "🚨 BOU - Inventaire véhicule [PERSON_NAME] client [PERSON_NAME] attribué à [PERS…" at bounding box center [801, 335] width 1038 height 591
click at [166, 89] on input "erreur téléversement directus" at bounding box center [161, 94] width 195 height 21
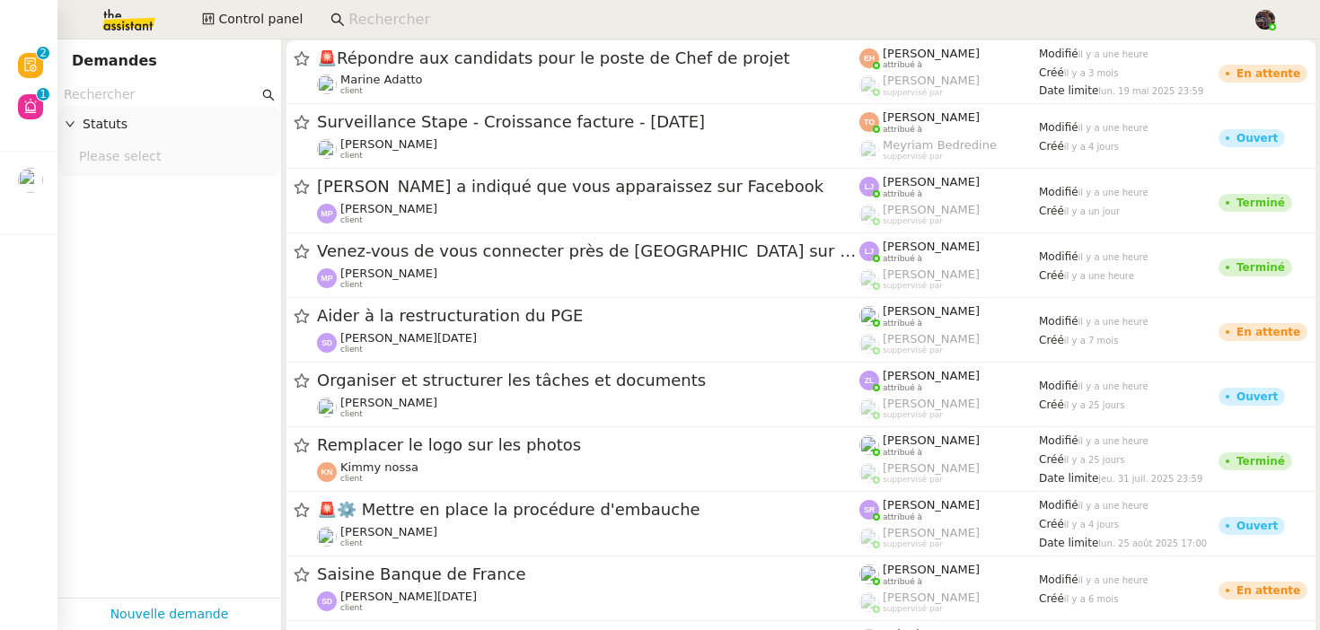
click at [150, 94] on input "text" at bounding box center [161, 94] width 195 height 21
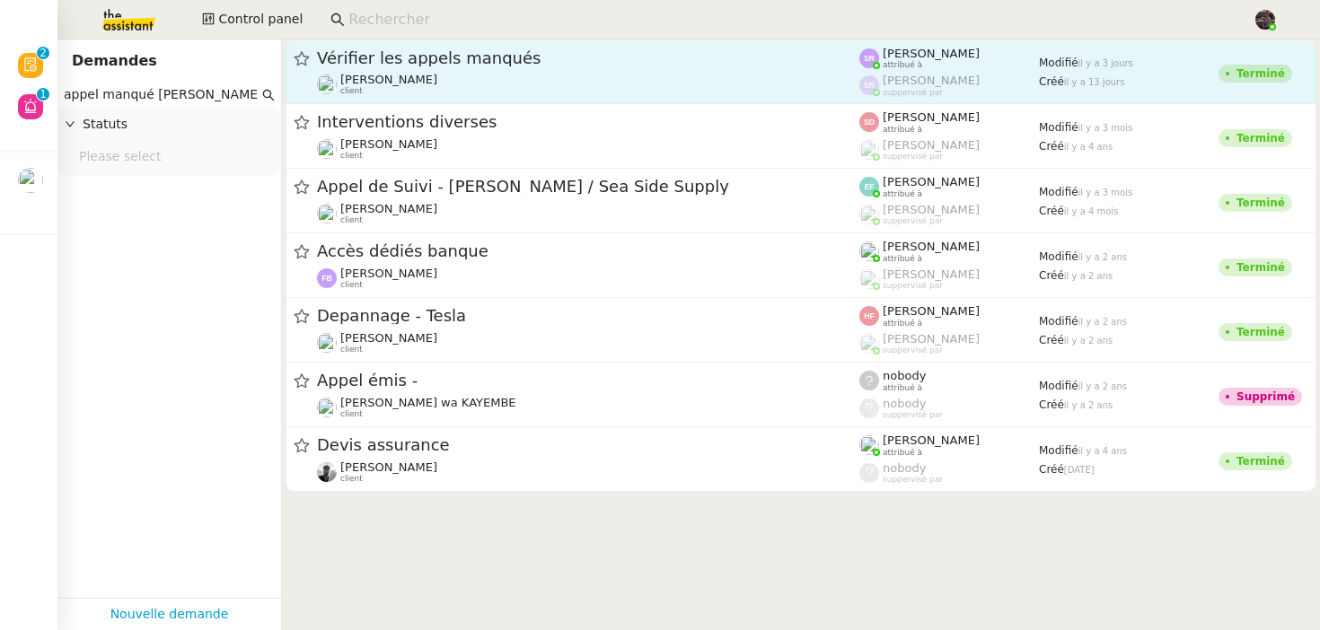
type input "appel manqué [PERSON_NAME]"
click at [410, 59] on span "Vérifier les appels manqués" at bounding box center [588, 58] width 542 height 16
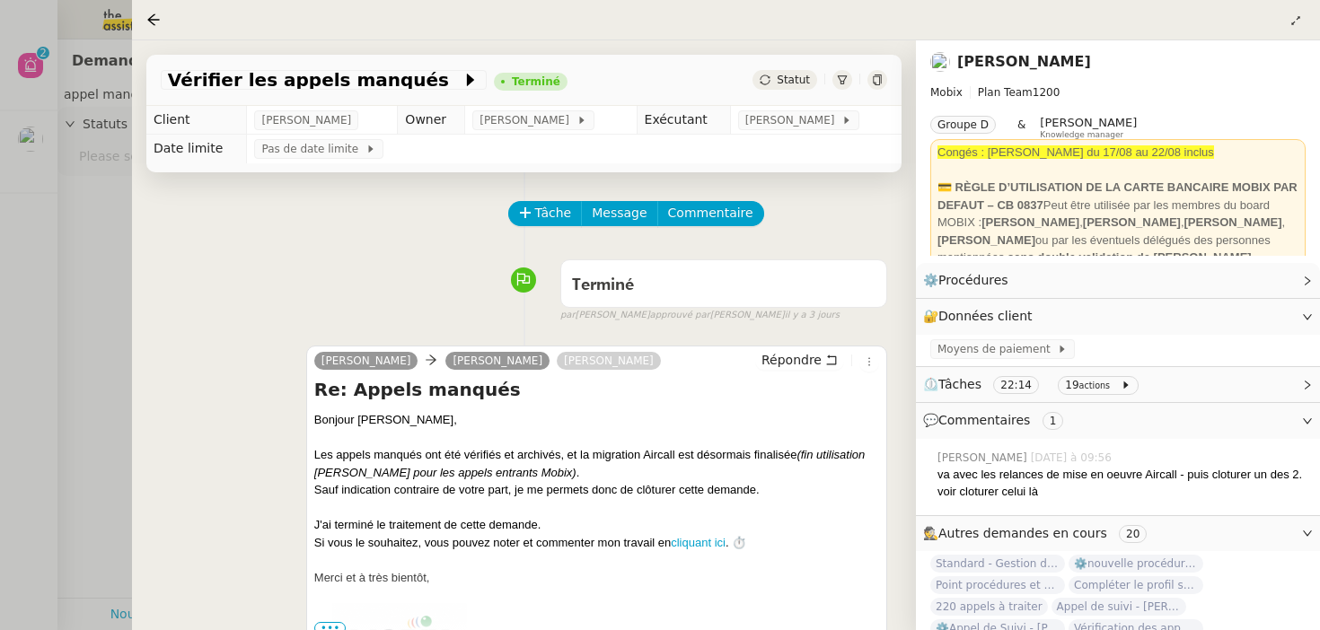
click at [61, 298] on div at bounding box center [660, 315] width 1320 height 630
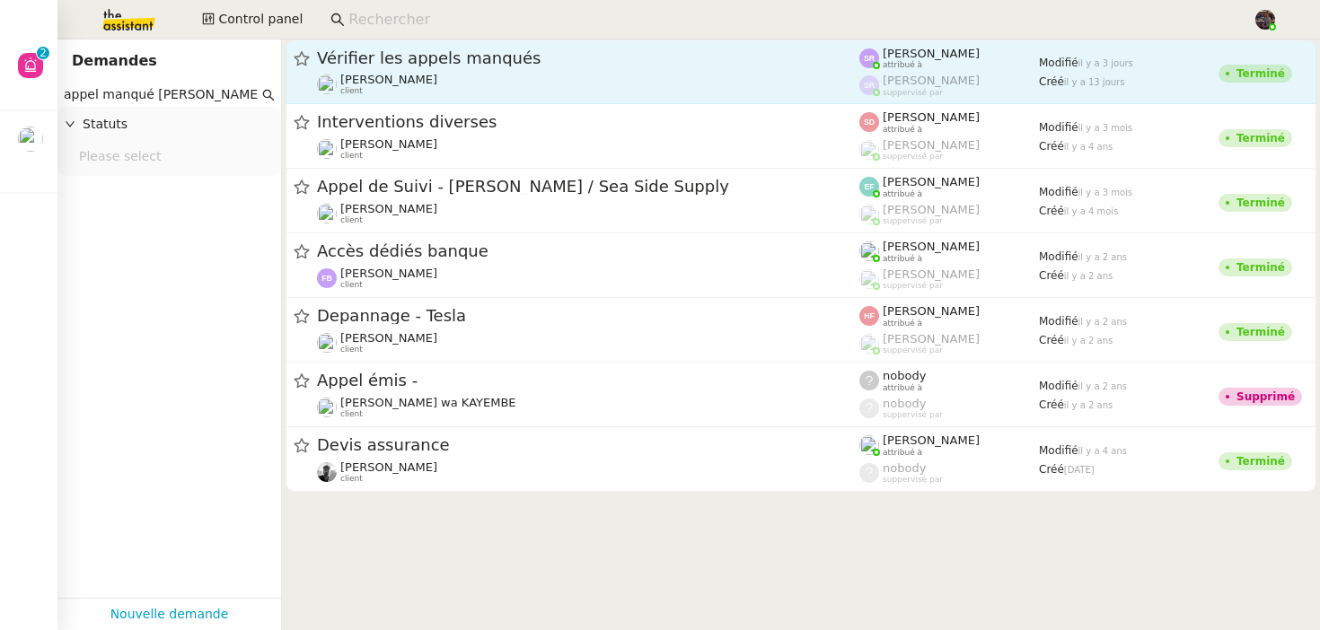
click at [420, 90] on div "[PERSON_NAME] client" at bounding box center [588, 84] width 542 height 23
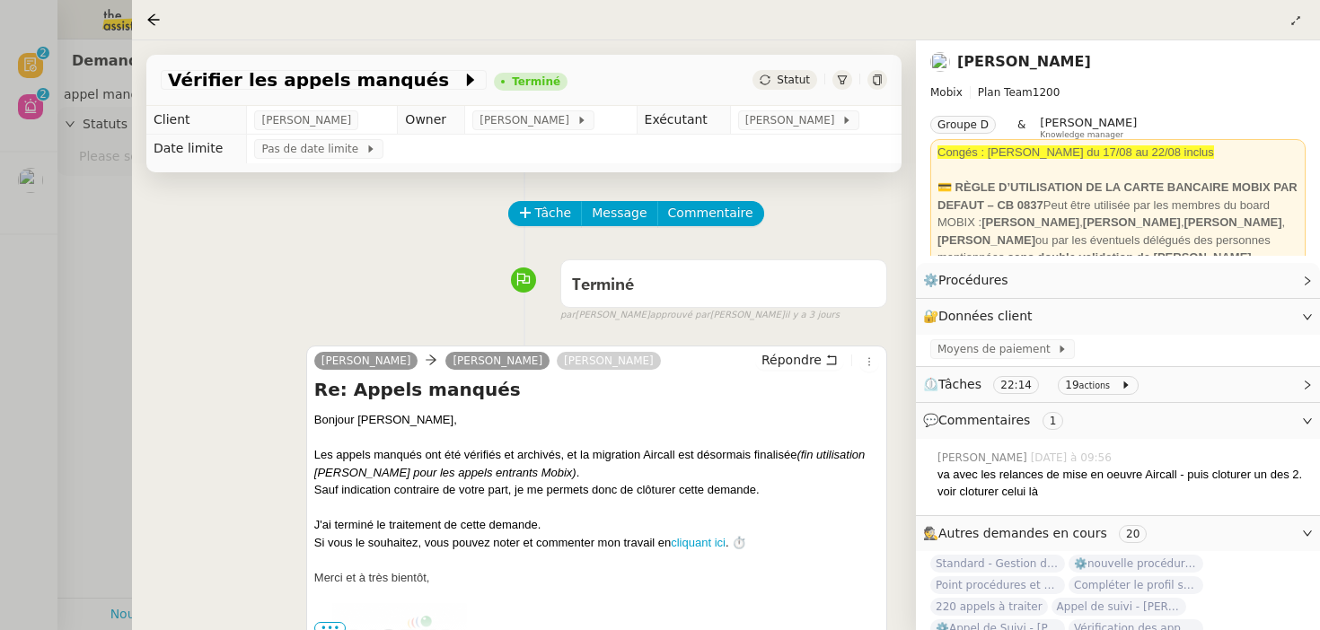
scroll to position [12, 0]
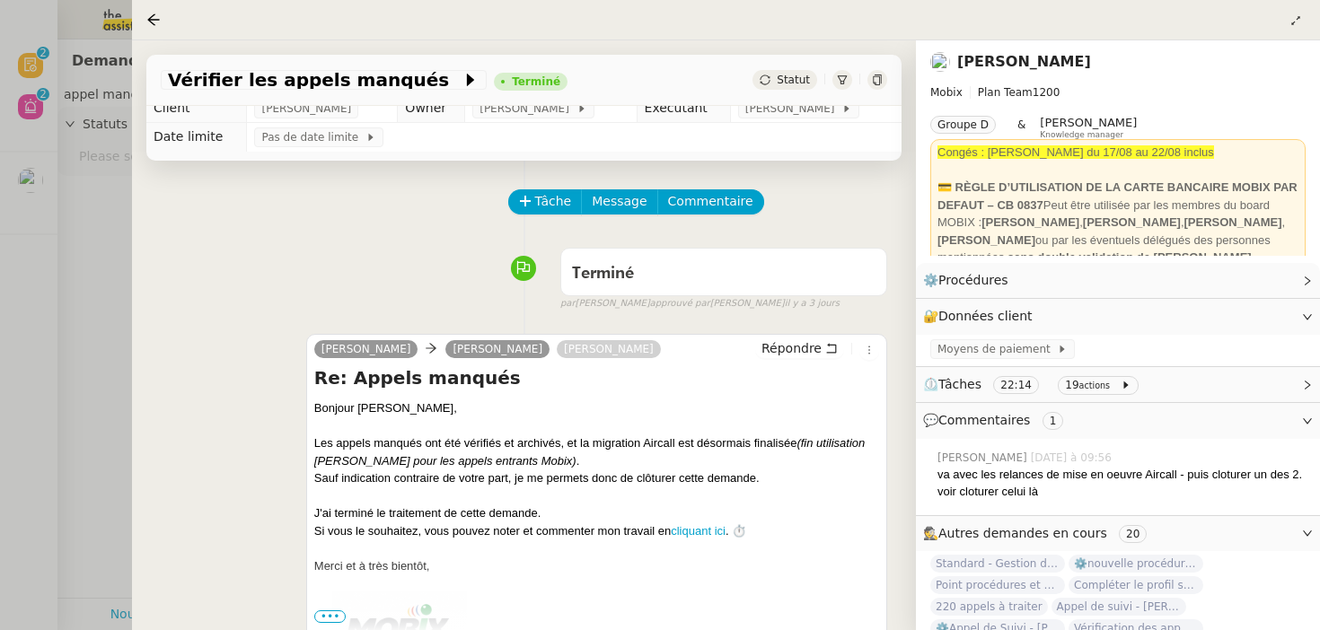
click at [183, 323] on div "[PERSON_NAME] [PERSON_NAME] [PERSON_NAME] Répondre Re: Appels manqués Bonjour […" at bounding box center [524, 486] width 727 height 337
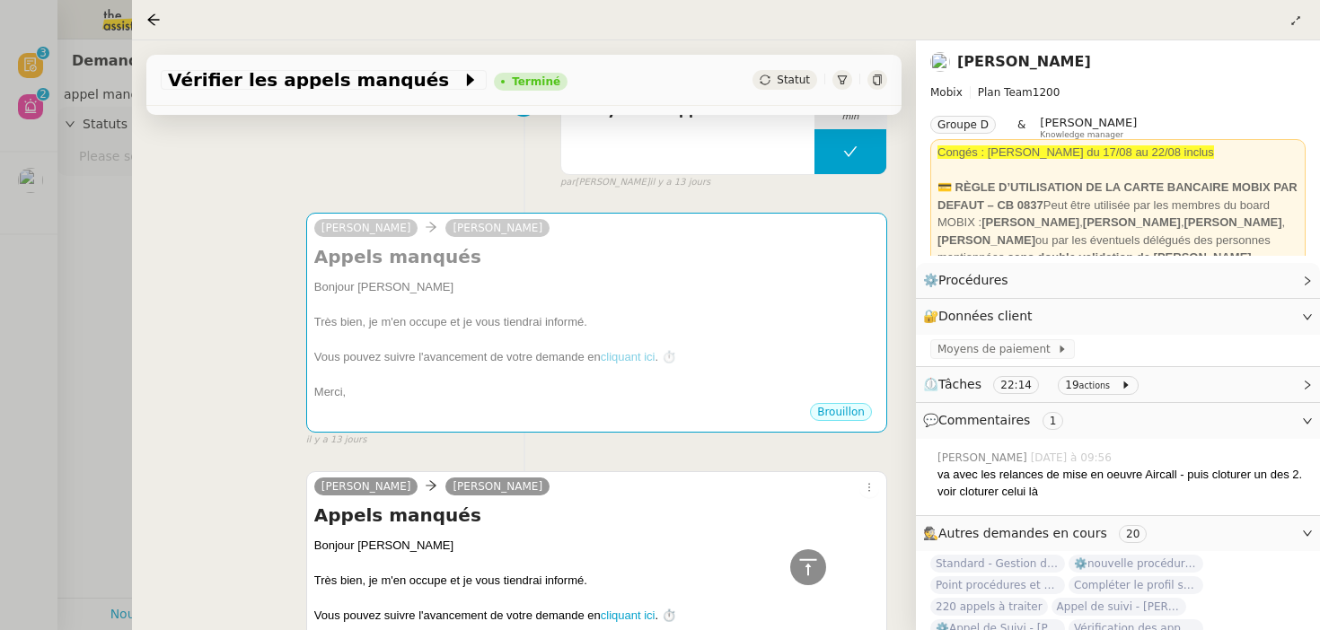
scroll to position [3253, 0]
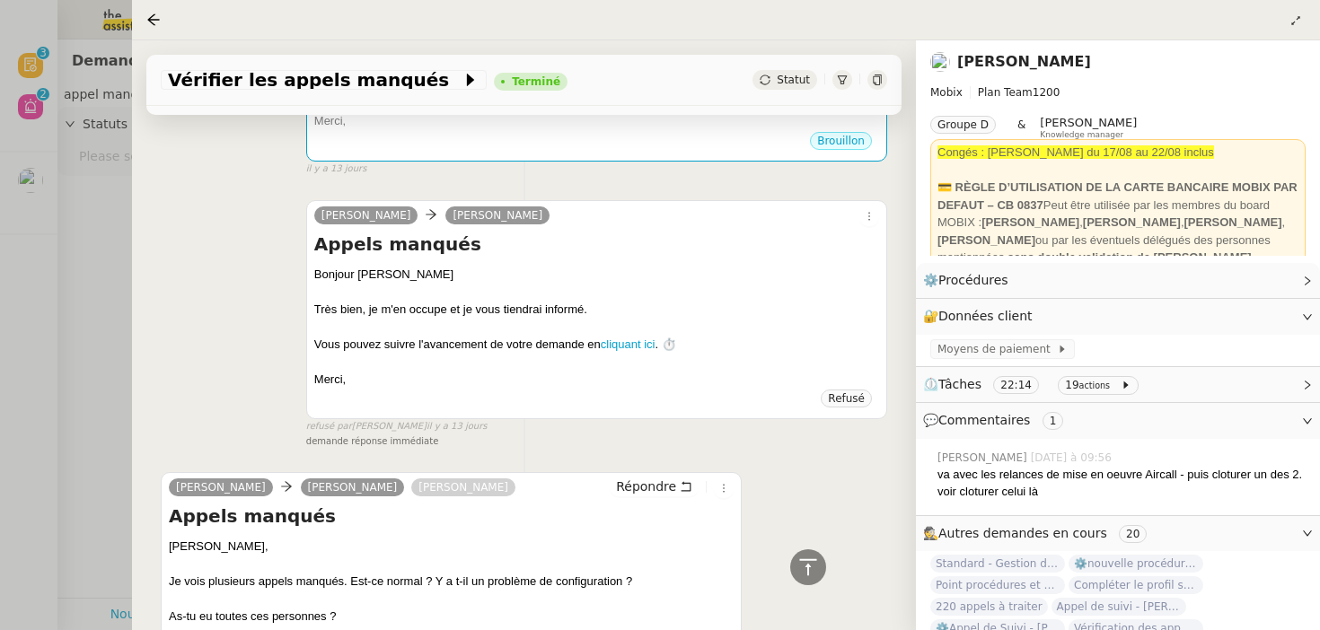
click at [225, 322] on div "[PERSON_NAME] [PERSON_NAME] Appels manqués Bonjour [PERSON_NAME] bien, je m'en …" at bounding box center [524, 317] width 727 height 266
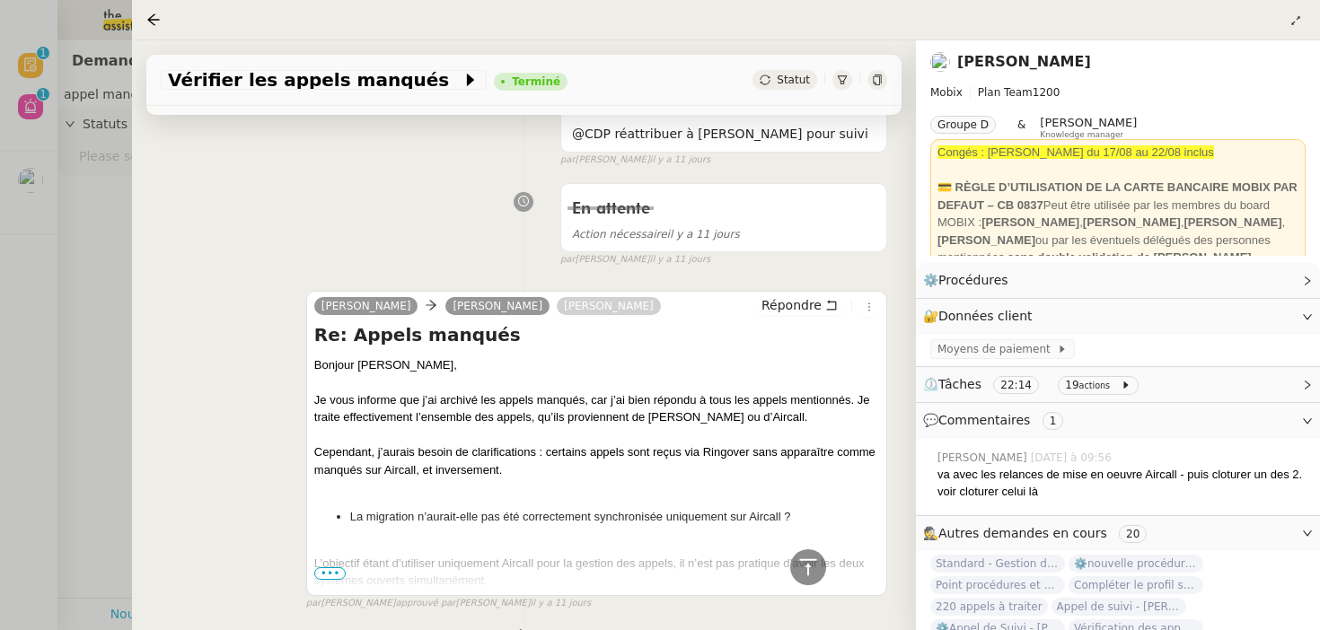
scroll to position [1019, 0]
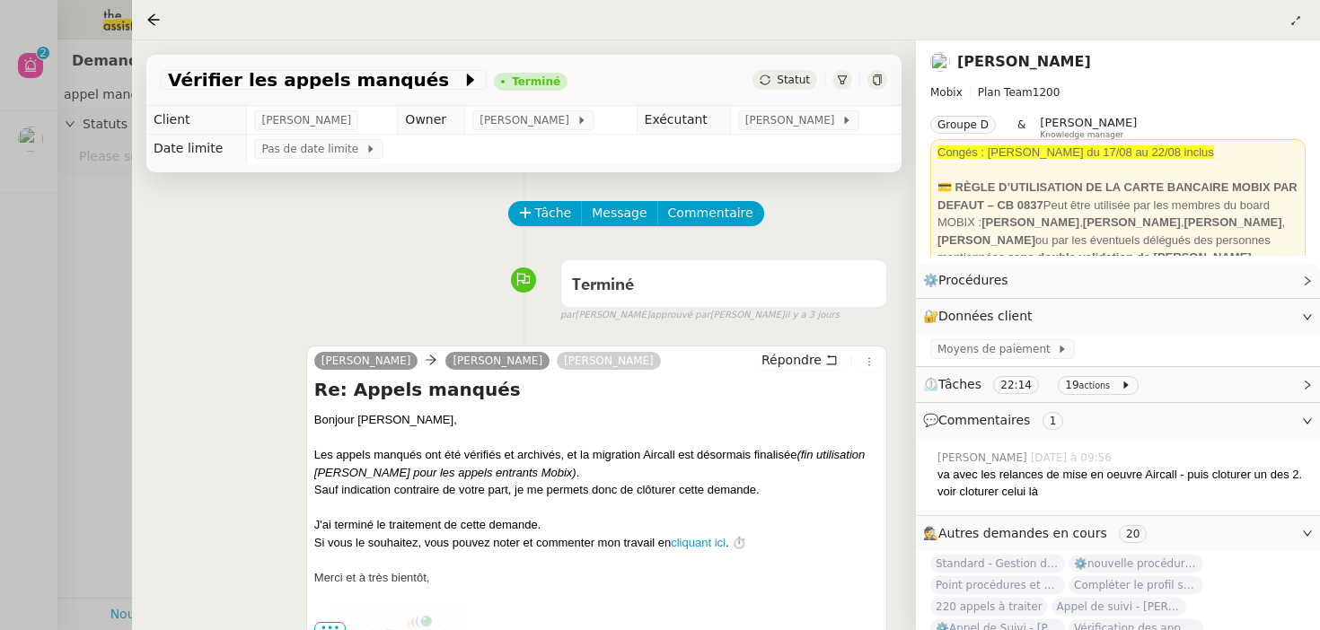
scroll to position [2, 0]
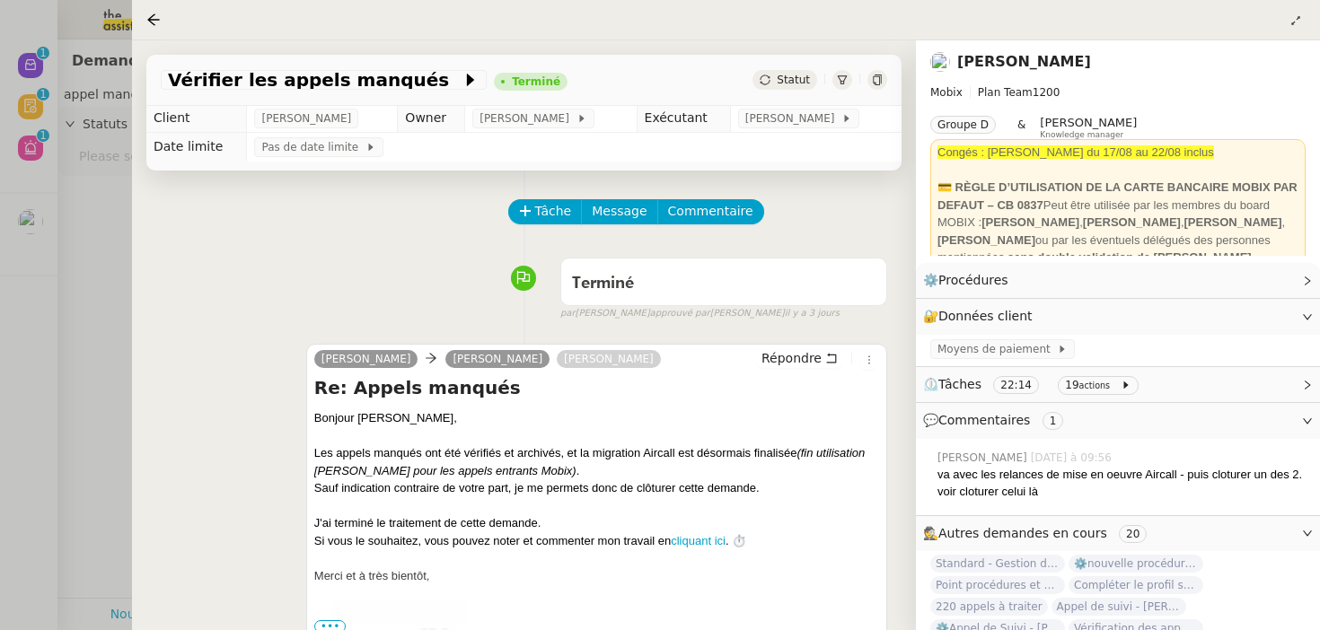
click at [85, 243] on div at bounding box center [660, 315] width 1320 height 630
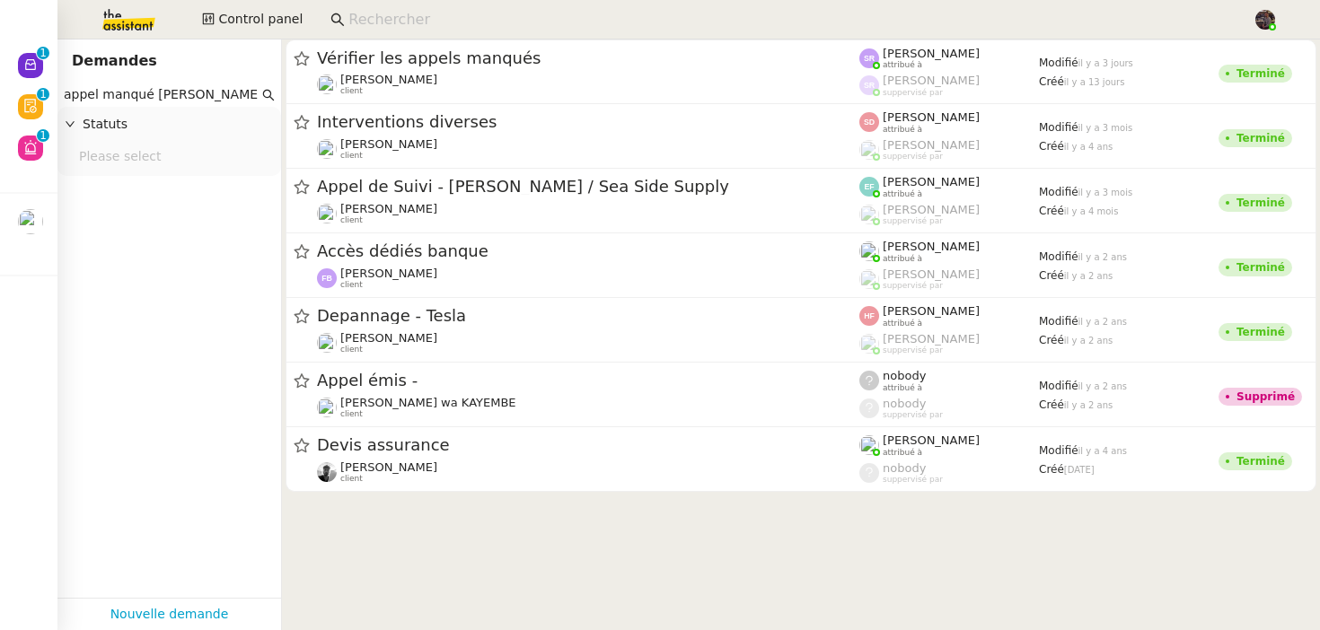
click at [250, 84] on input "appel manqué [PERSON_NAME]" at bounding box center [161, 94] width 195 height 21
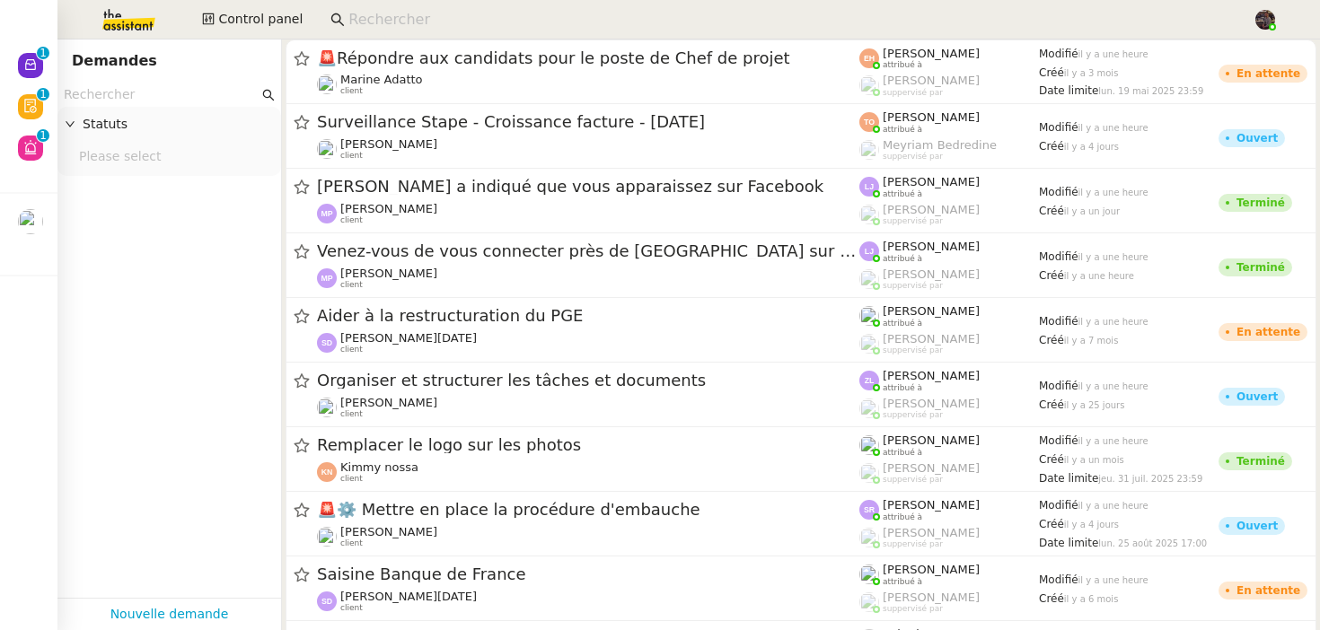
click at [119, 15] on img at bounding box center [114, 20] width 139 height 40
click at [78, 104] on input "text" at bounding box center [161, 94] width 195 height 21
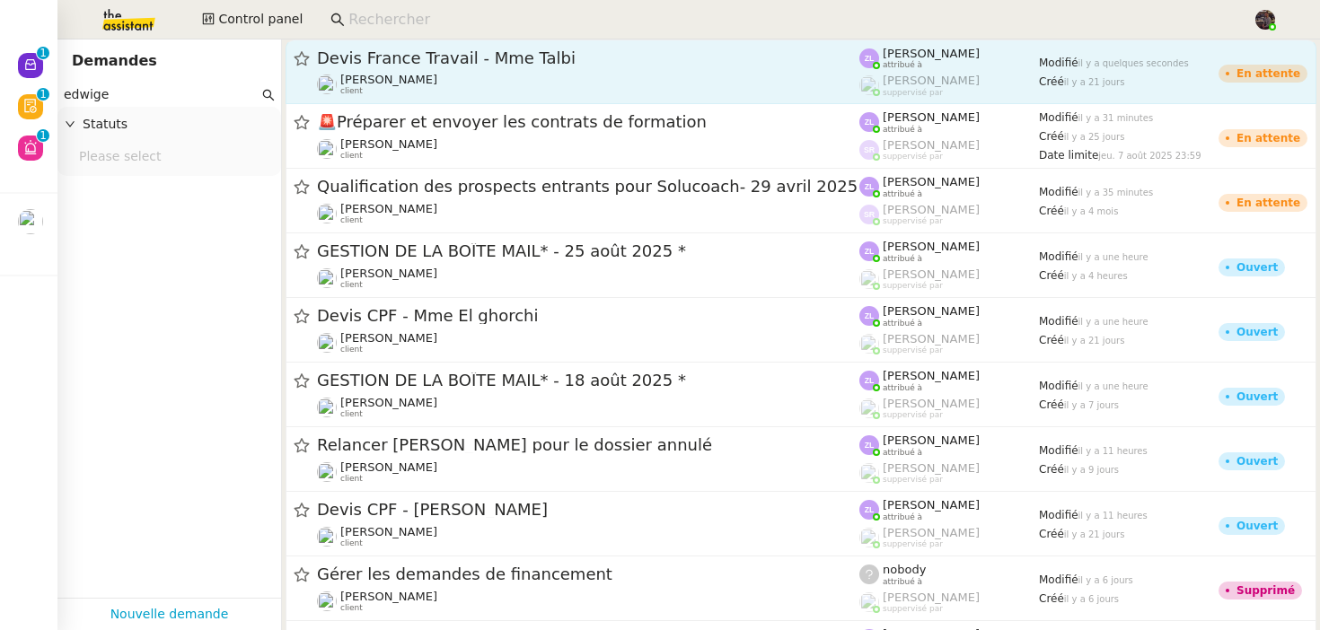
type input "edwige"
click at [442, 42] on link "Devis France Travail - Mme [PERSON_NAME] client [PERSON_NAME] attribué à [PERSO…" at bounding box center [801, 72] width 1031 height 65
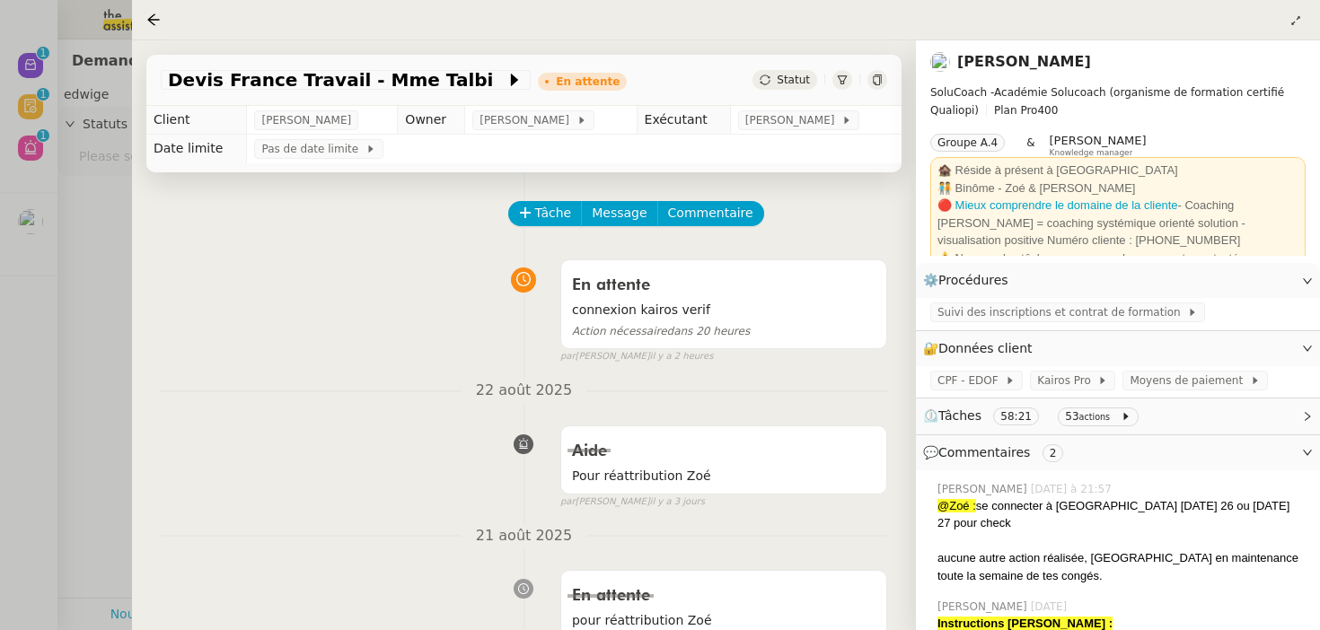
click at [1085, 65] on link "Edwige Giron-Fleckinger" at bounding box center [1024, 61] width 134 height 17
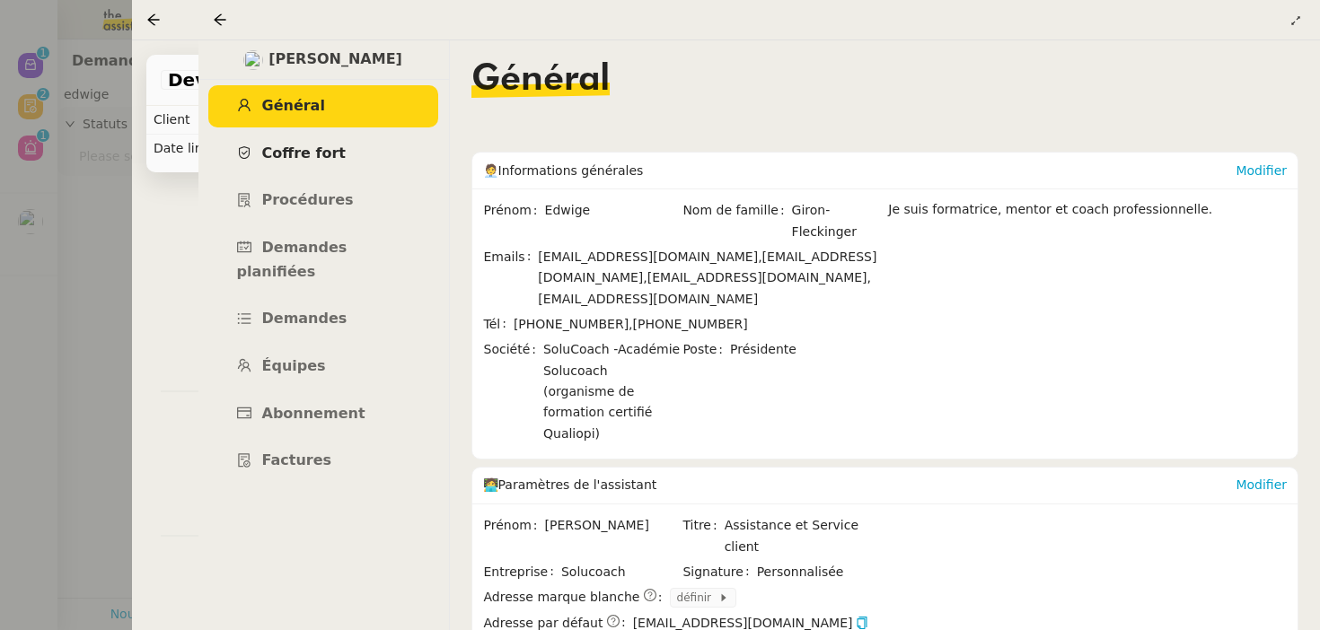
click at [355, 155] on link "Coffre fort" at bounding box center [323, 154] width 230 height 42
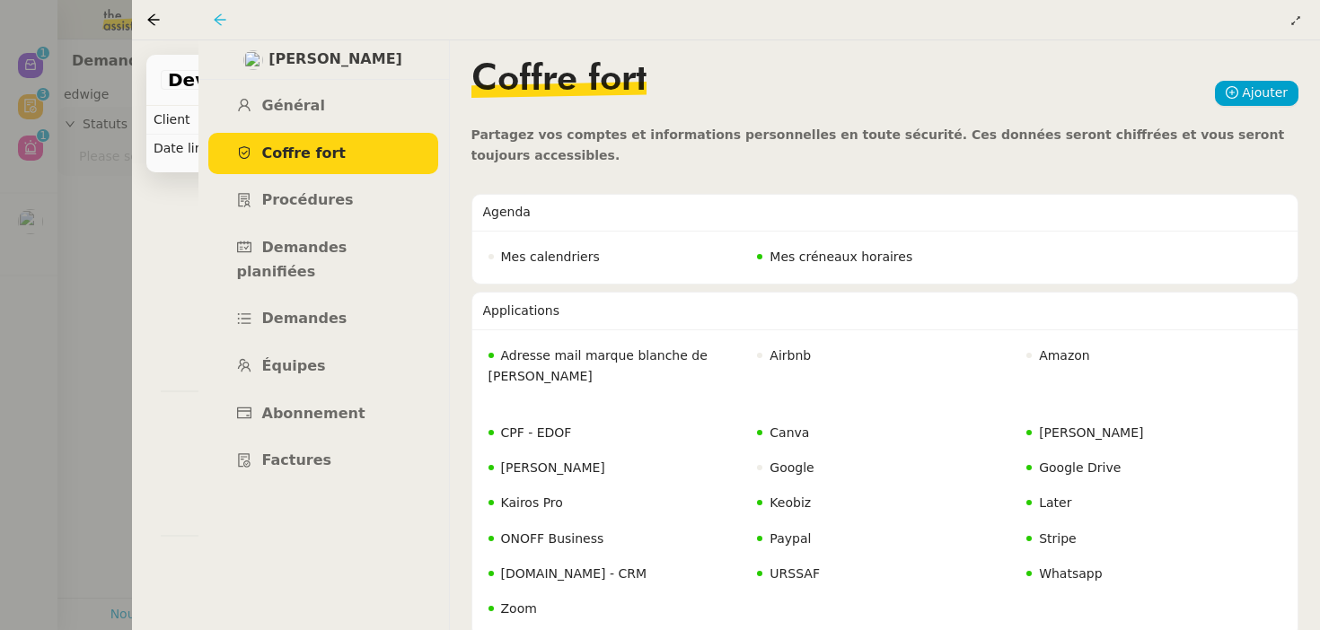
click at [223, 17] on icon at bounding box center [220, 20] width 14 height 14
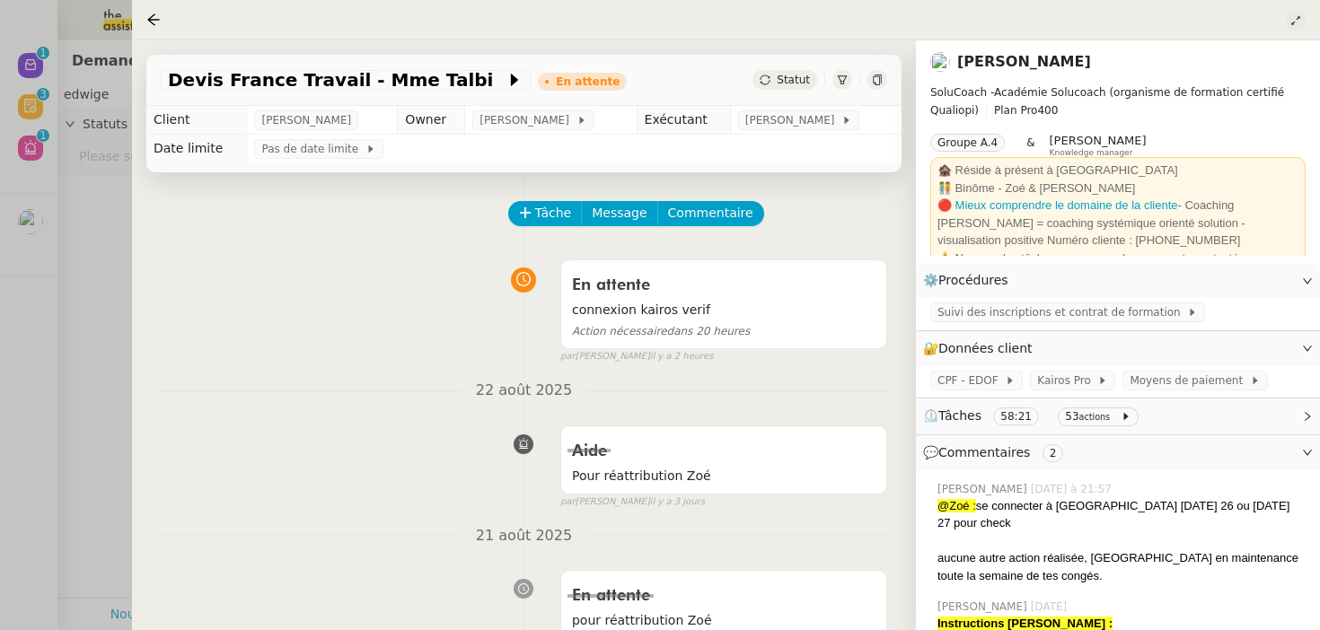
click at [1295, 19] on icon at bounding box center [1295, 20] width 11 height 11
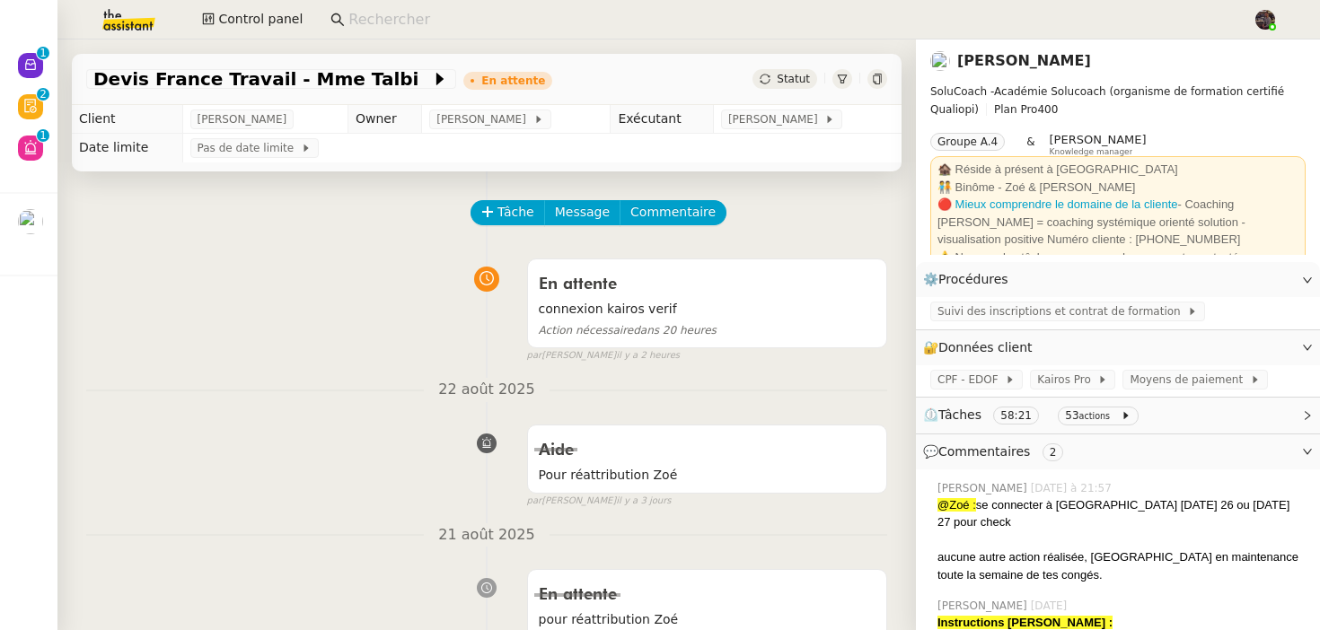
click at [1074, 66] on link "[PERSON_NAME]" at bounding box center [1024, 60] width 134 height 17
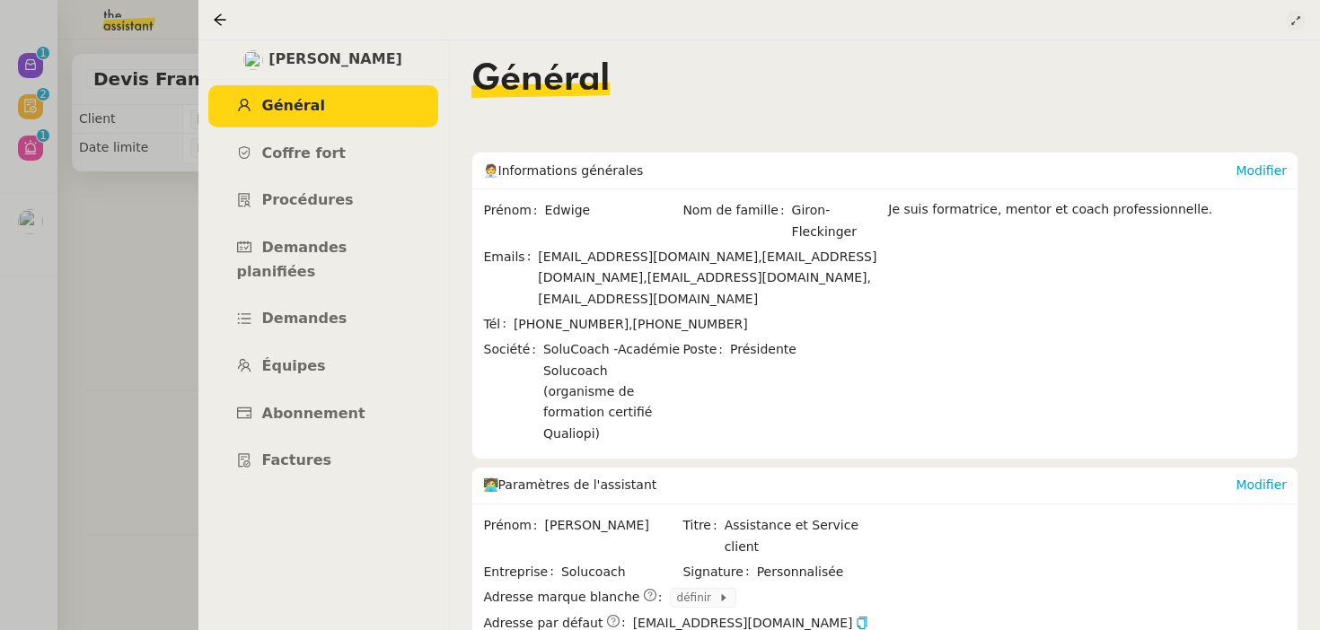
click at [1301, 27] on button at bounding box center [1296, 21] width 20 height 20
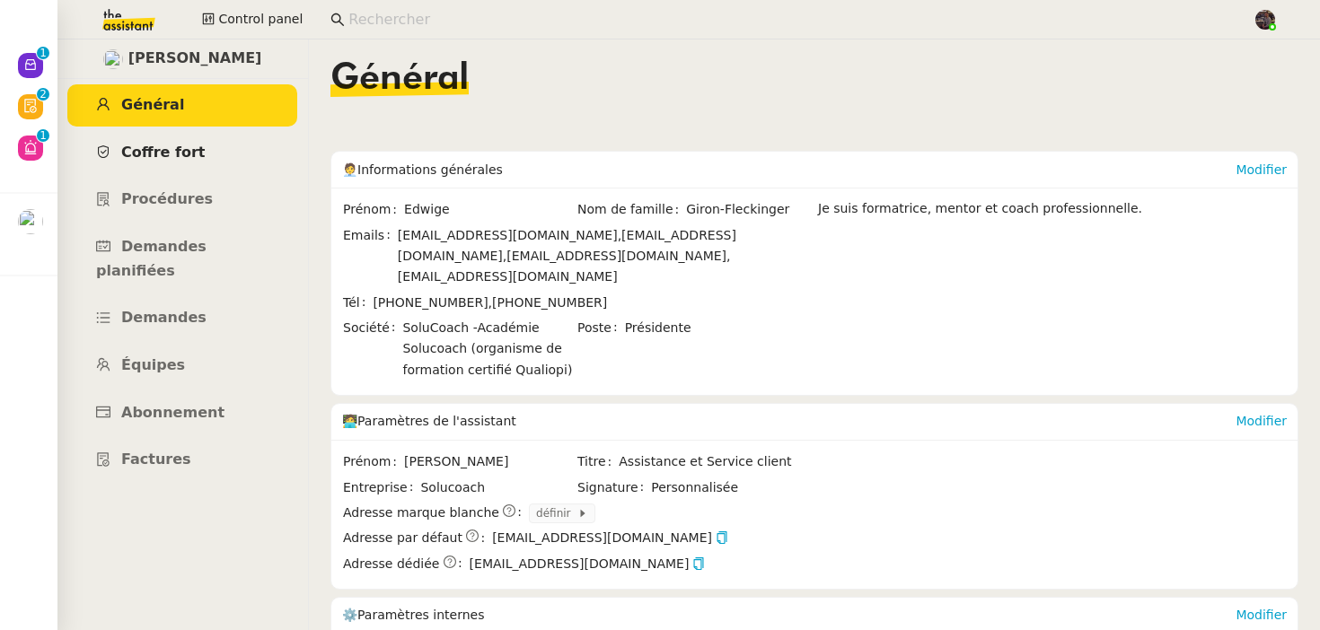
click at [188, 136] on link "Coffre fort" at bounding box center [182, 153] width 230 height 42
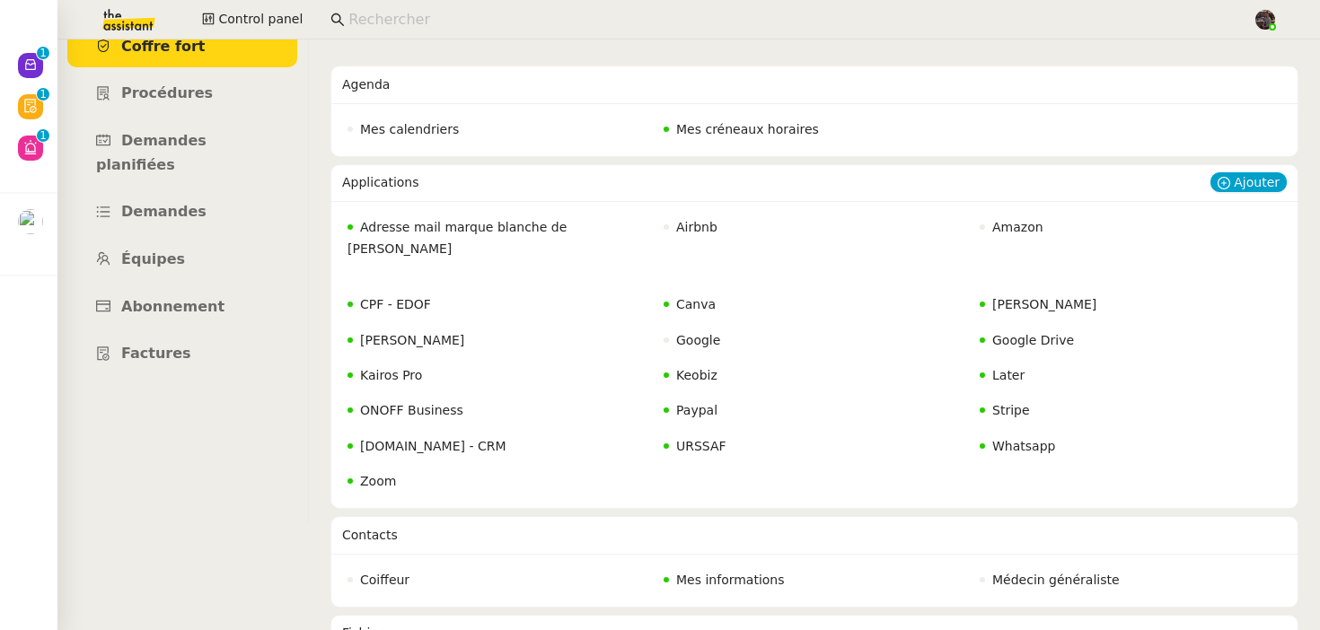
scroll to position [69, 0]
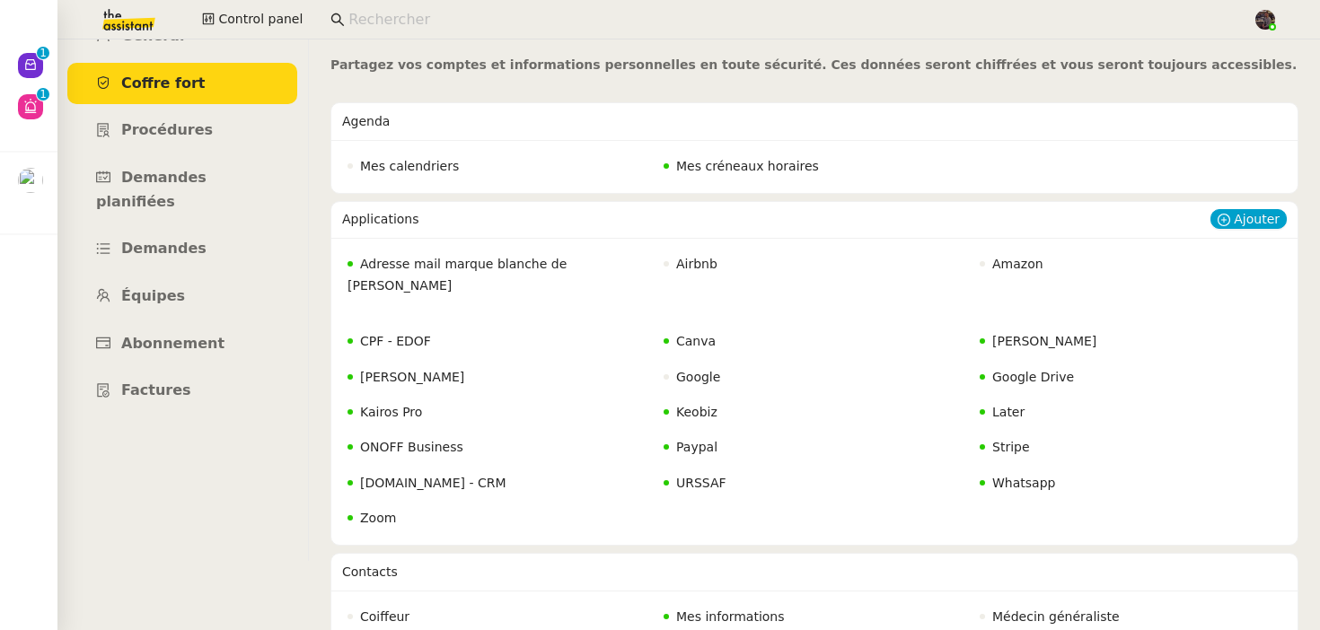
click at [439, 370] on span "Gmail Solucoach" at bounding box center [412, 377] width 104 height 14
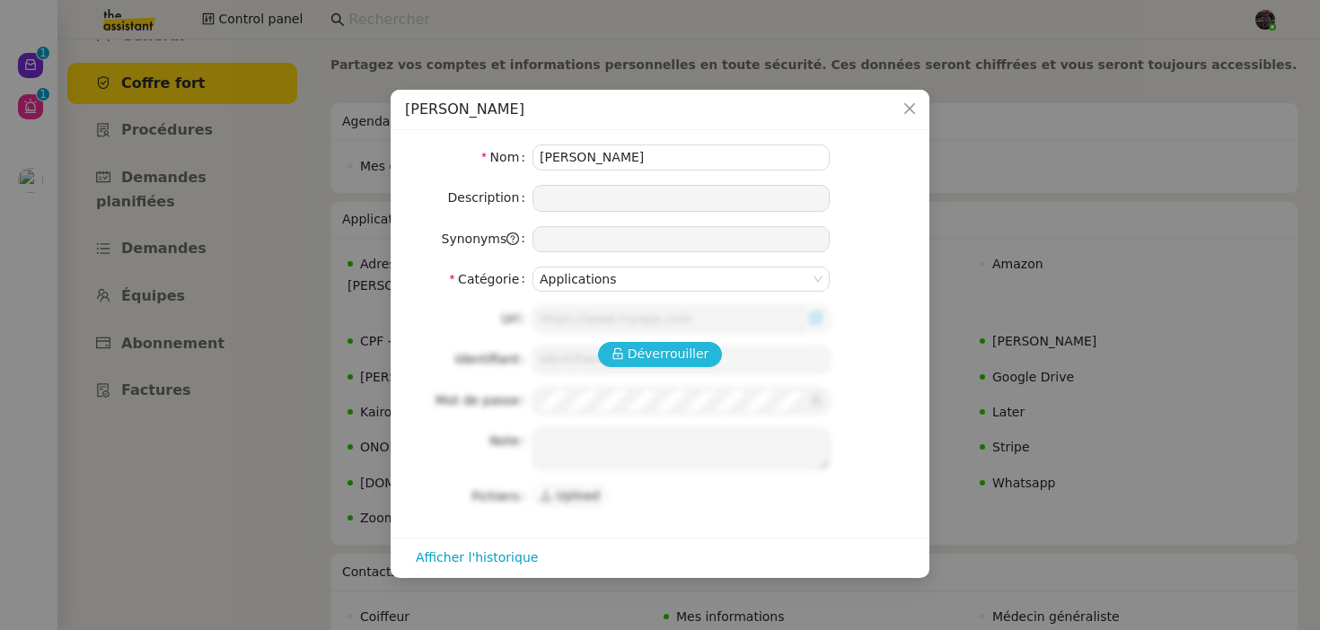
click at [682, 353] on span "Déverrouiller" at bounding box center [669, 354] width 82 height 21
type input "https://mail.google.com/mail/u/1/#inbox"
type input "edwige@solucoach.com"
type textarea "Boîte email professionnelle"
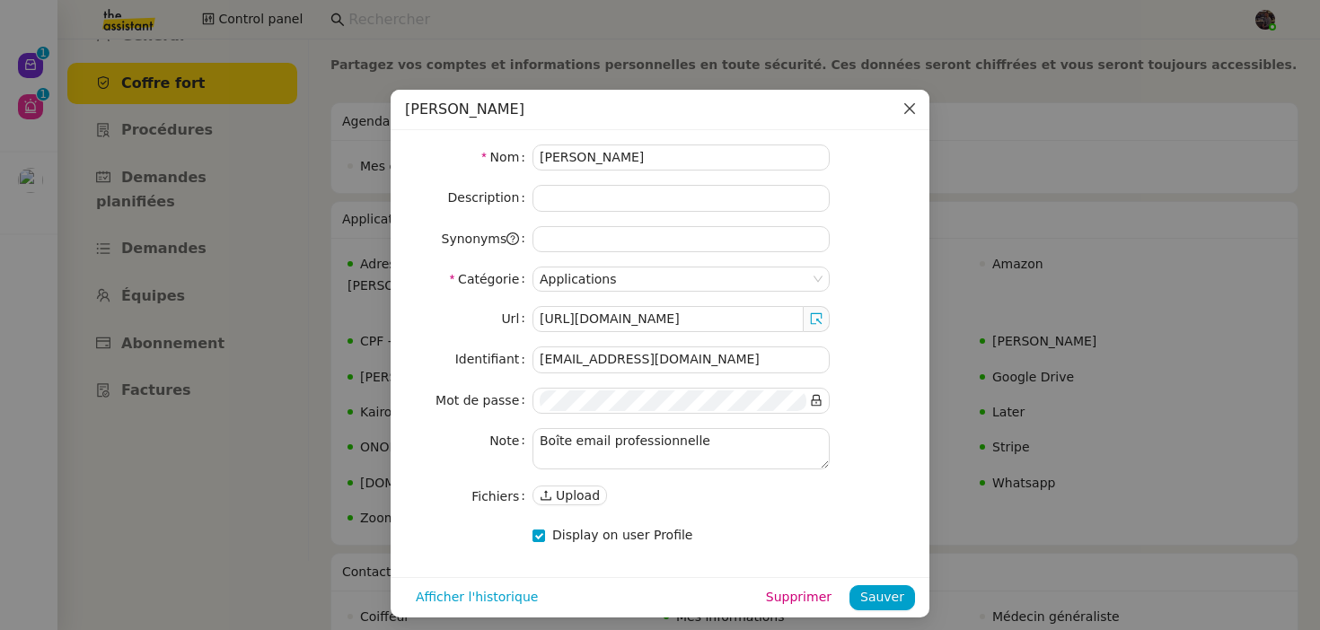
click at [916, 103] on icon "Close" at bounding box center [910, 108] width 14 height 14
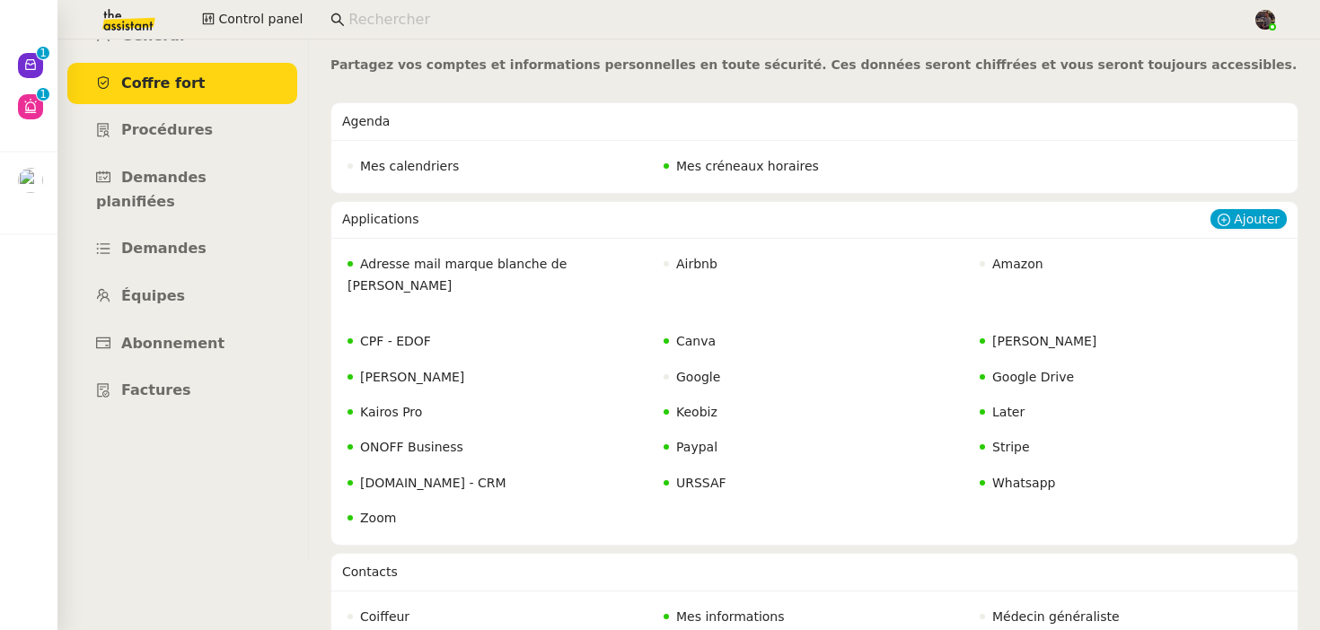
click at [514, 265] on span "Adresse mail marque blanche de Charlie" at bounding box center [457, 274] width 219 height 35
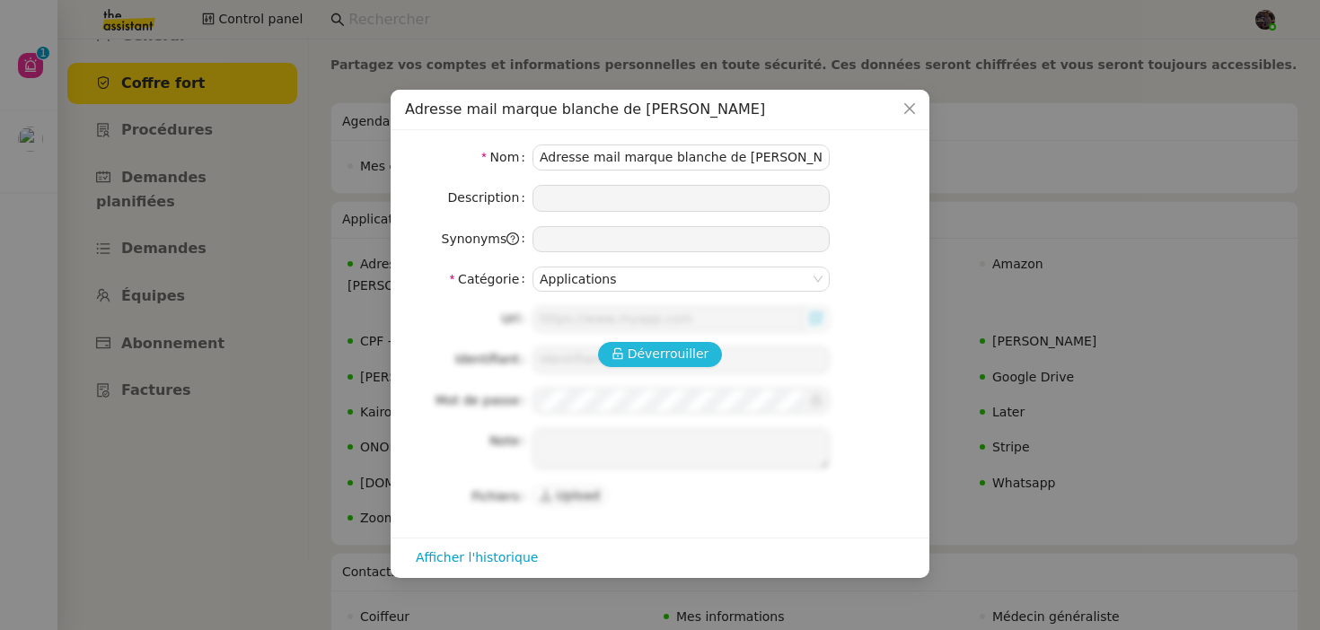
click at [637, 361] on span "Déverrouiller" at bounding box center [669, 354] width 82 height 21
type input "https://webmail.solucoach.com/"
type input "charlie@solucoach.com"
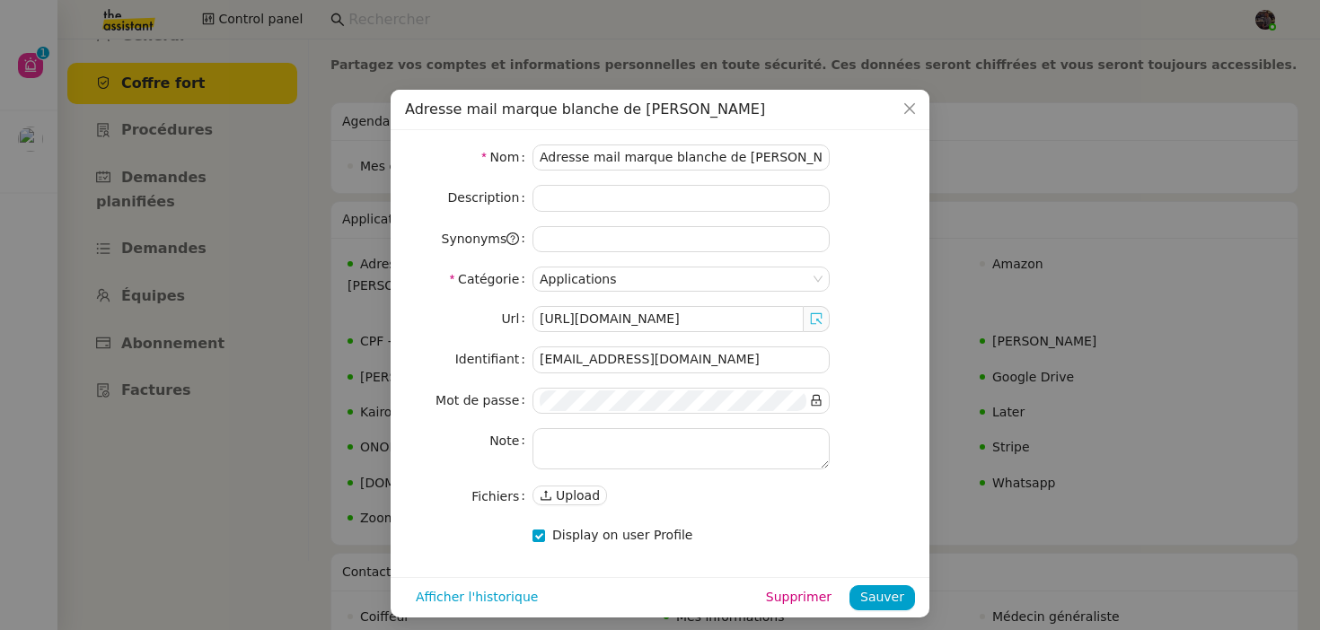
click at [813, 317] on icon at bounding box center [816, 319] width 13 height 13
click at [268, 436] on nz-modal-container "Adresse mail marque blanche de Charlie Nom Adresse mail marque blanche de Charl…" at bounding box center [660, 315] width 1320 height 630
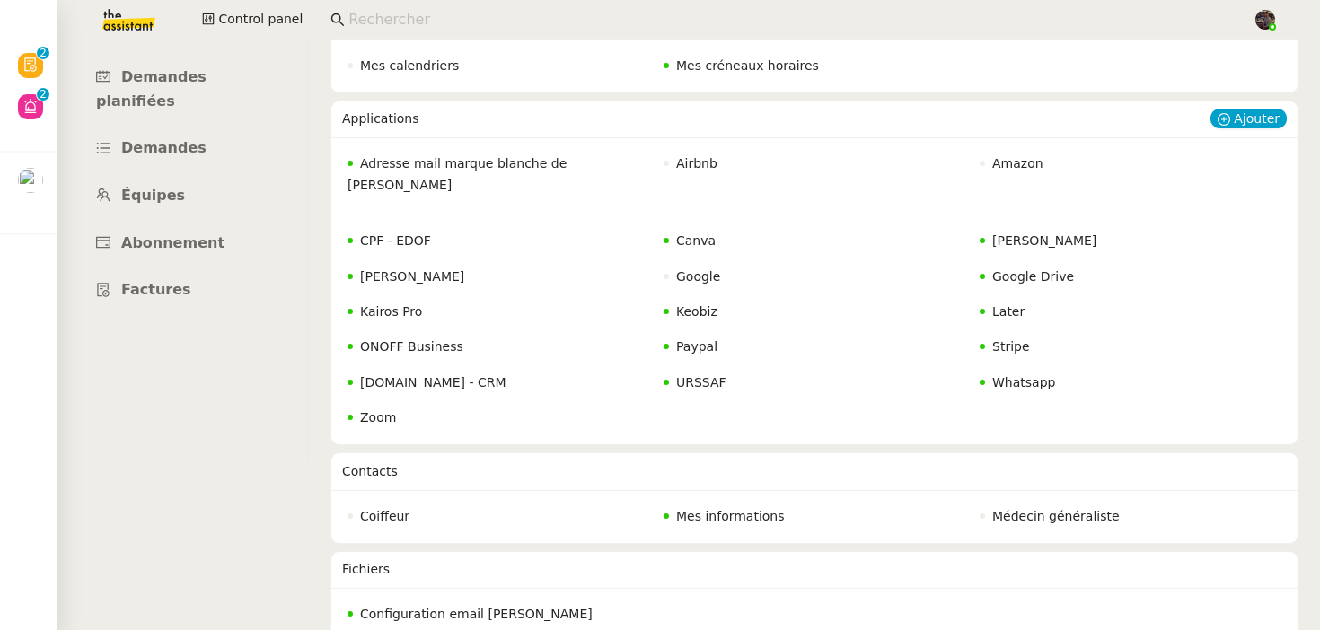
scroll to position [155, 0]
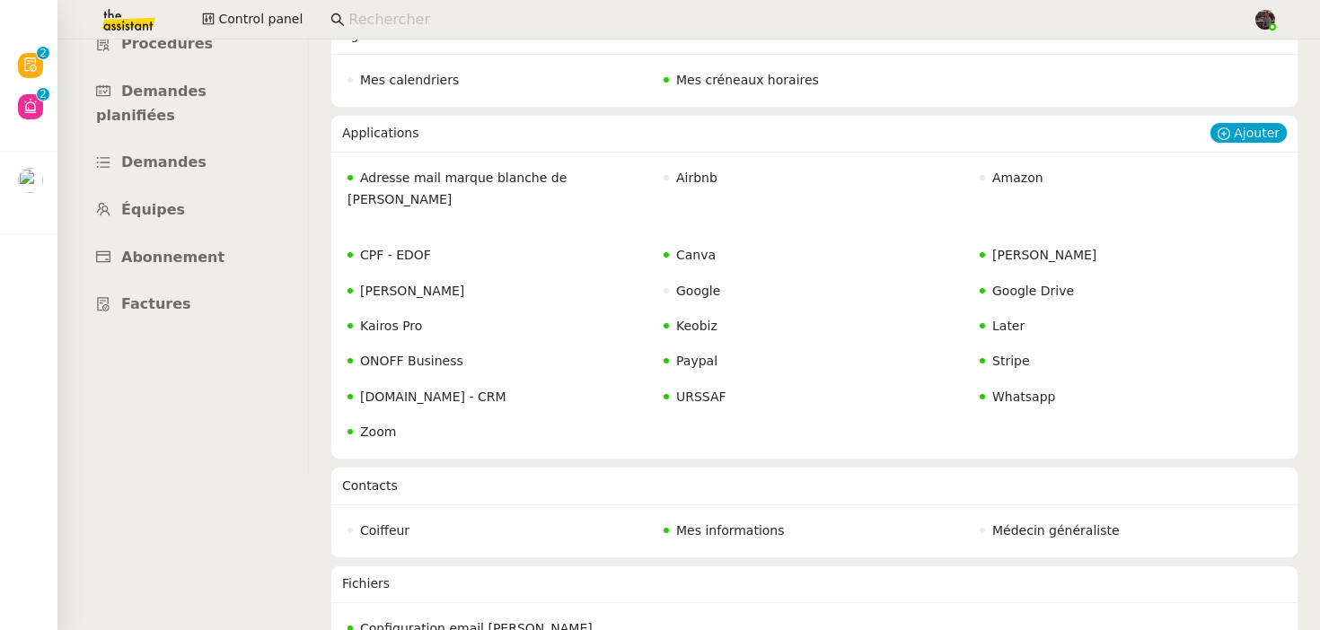
click at [476, 171] on span "Adresse mail marque blanche de Charlie" at bounding box center [457, 188] width 219 height 35
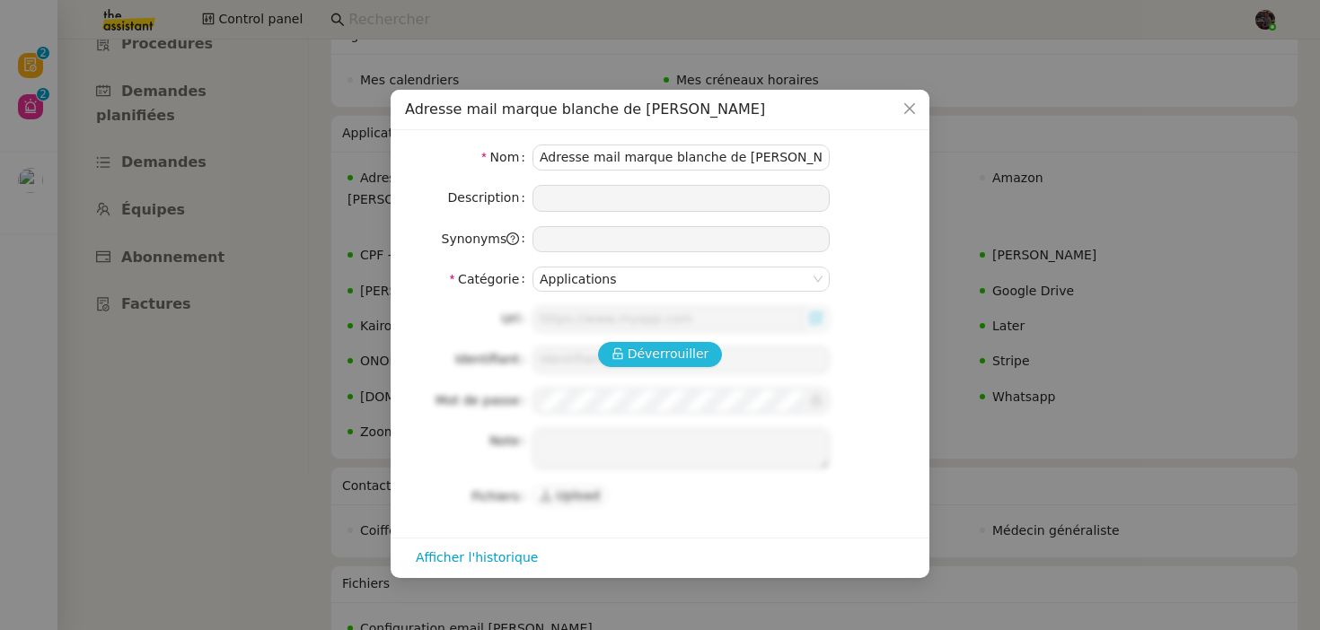
click at [697, 347] on span "Déverrouiller" at bounding box center [669, 354] width 82 height 21
type input "https://webmail.solucoach.com/"
type input "charlie@solucoach.com"
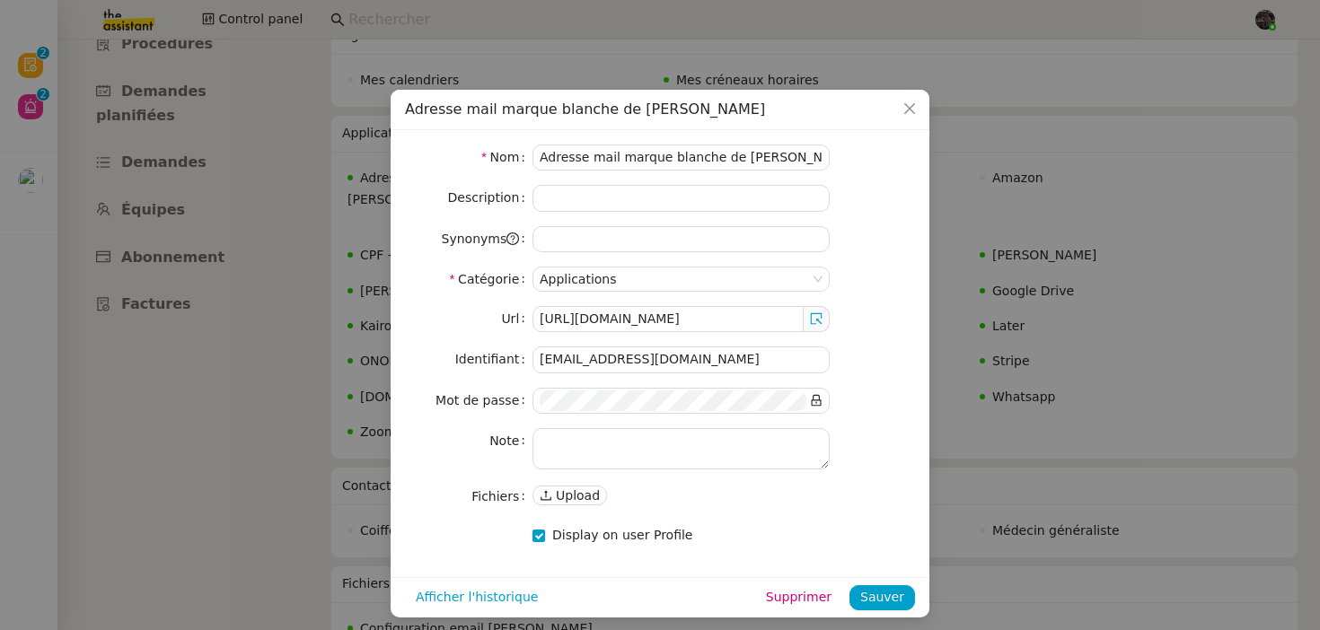
click at [995, 305] on nz-modal-container "Adresse mail marque blanche de Charlie Nom Adresse mail marque blanche de Charl…" at bounding box center [660, 315] width 1320 height 630
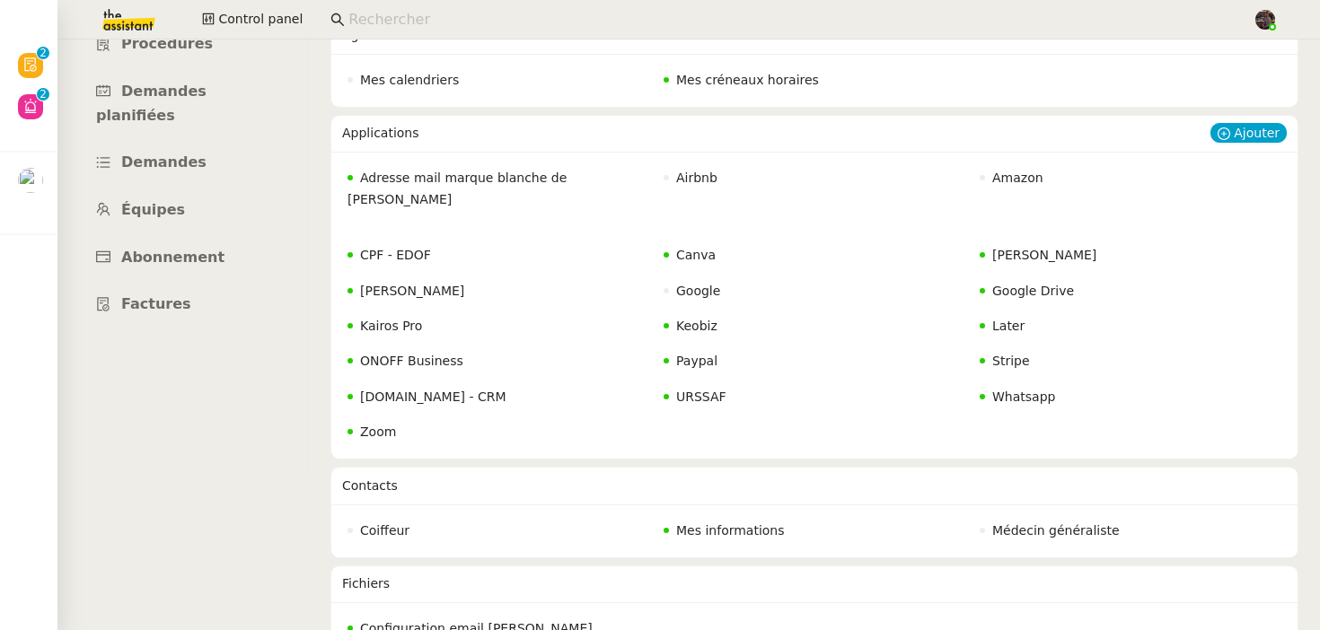
click at [392, 390] on span "Systeme.io - CRM" at bounding box center [433, 397] width 146 height 14
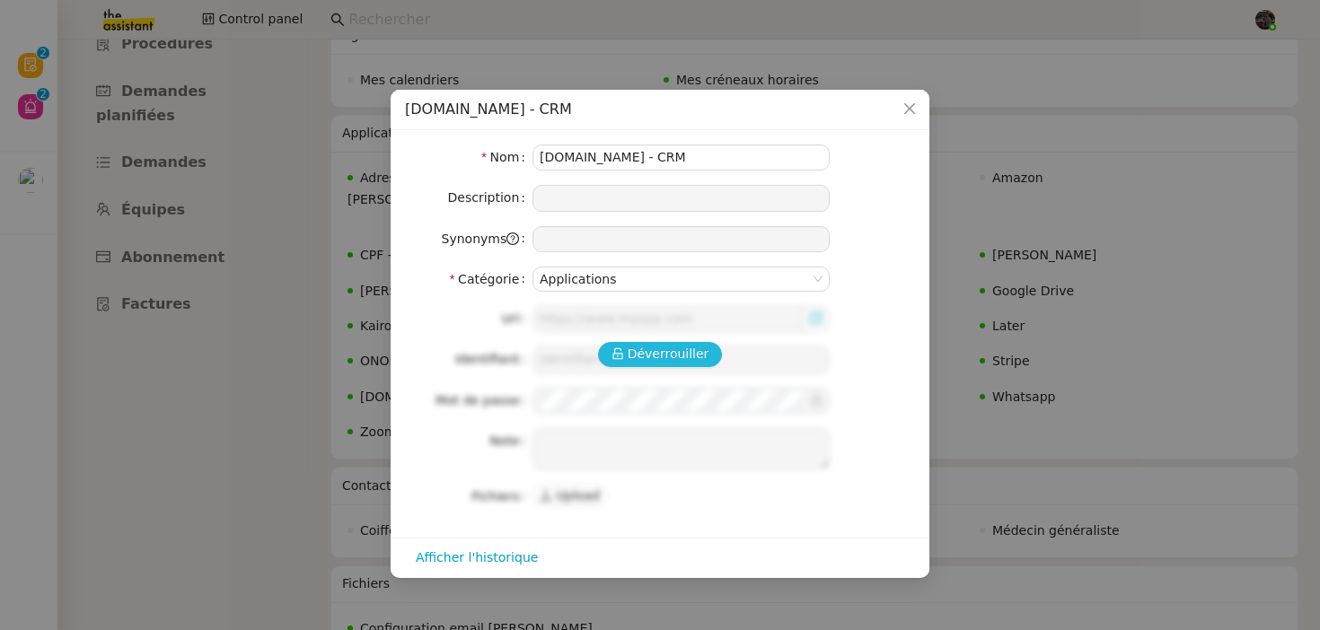
click at [641, 363] on span "Déverrouiller" at bounding box center [669, 354] width 82 height 21
type input "https://systeme.io/dashboard/funnels"
type input "charlie@solucoach.com"
type textarea "Connexion via adresse en marque blanche"
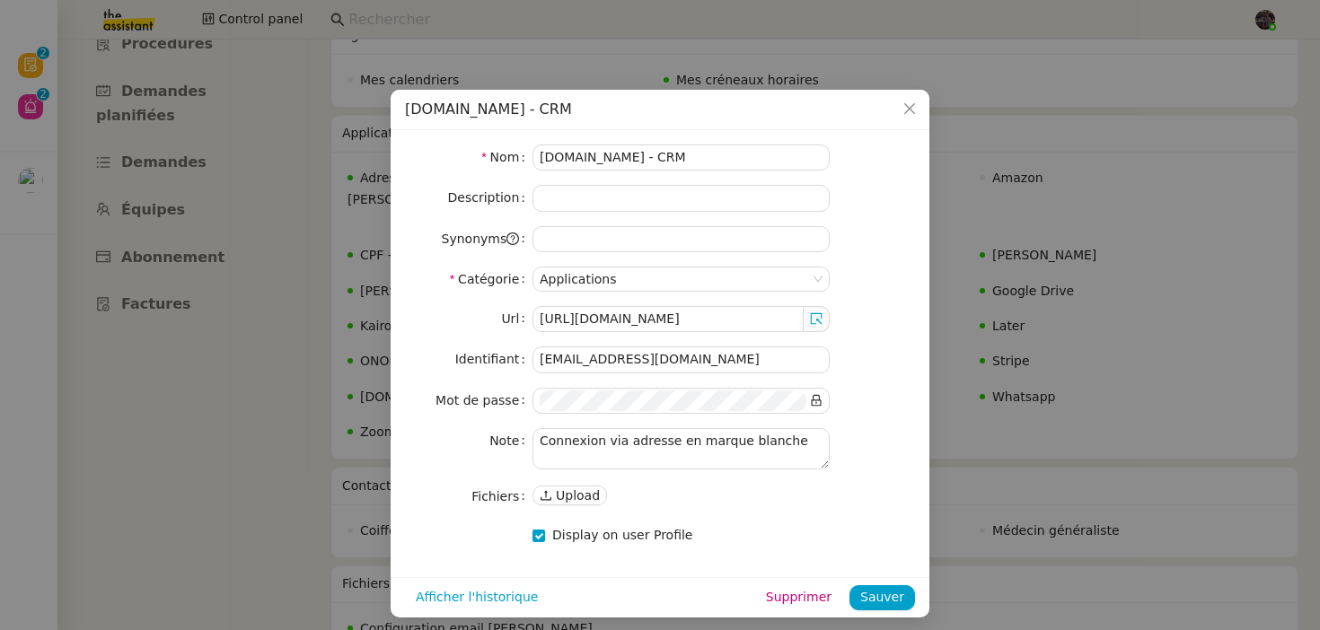
click at [1053, 344] on nz-modal-container "Systeme.io - CRM Nom Systeme.io - CRM Description Synonyms Catégorie Applicatio…" at bounding box center [660, 315] width 1320 height 630
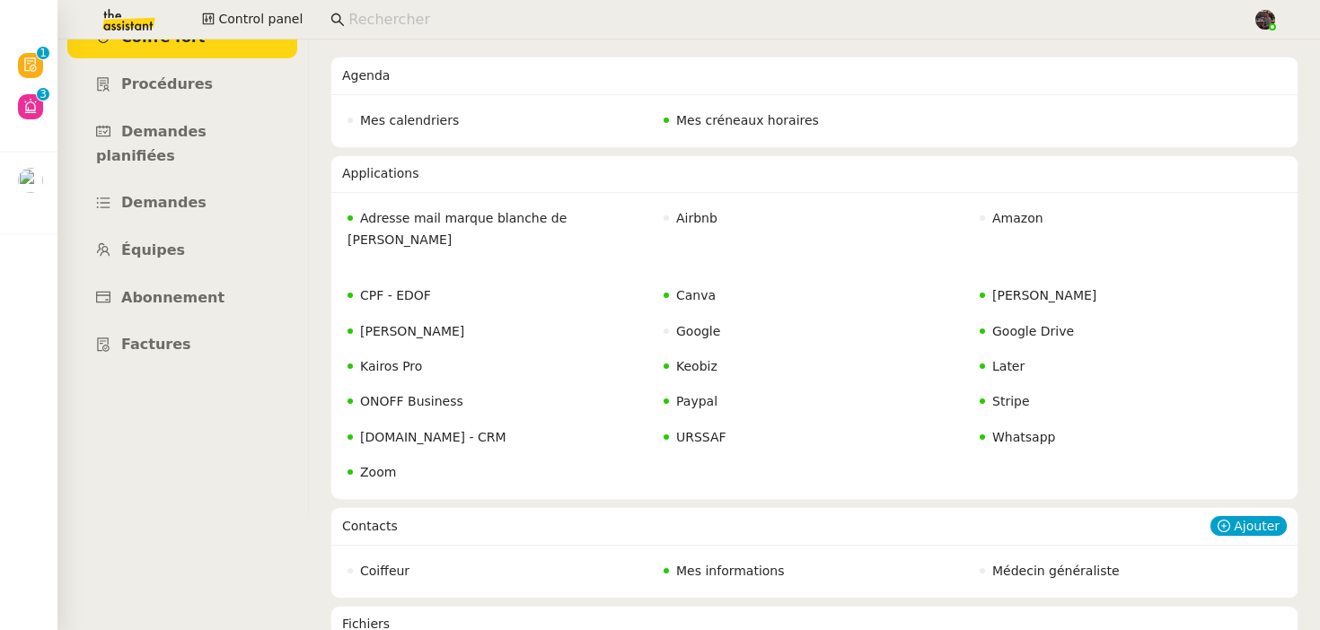
scroll to position [100, 0]
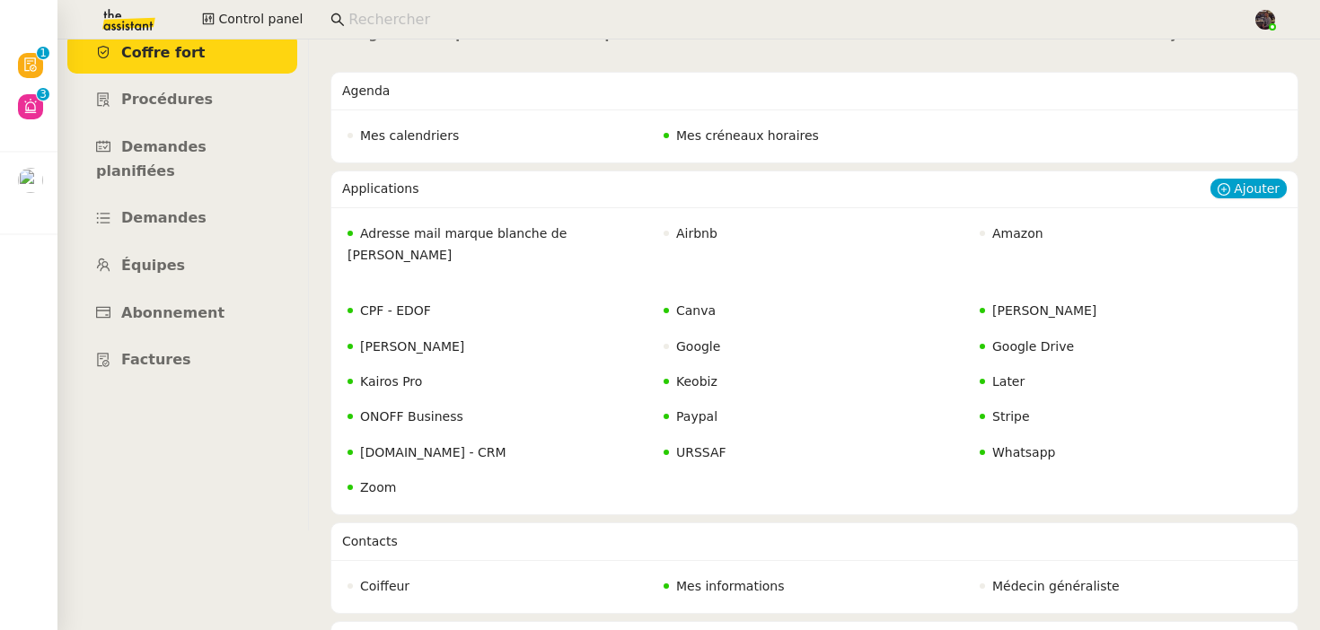
click at [1009, 304] on span "Gmail Erickson" at bounding box center [1044, 311] width 104 height 14
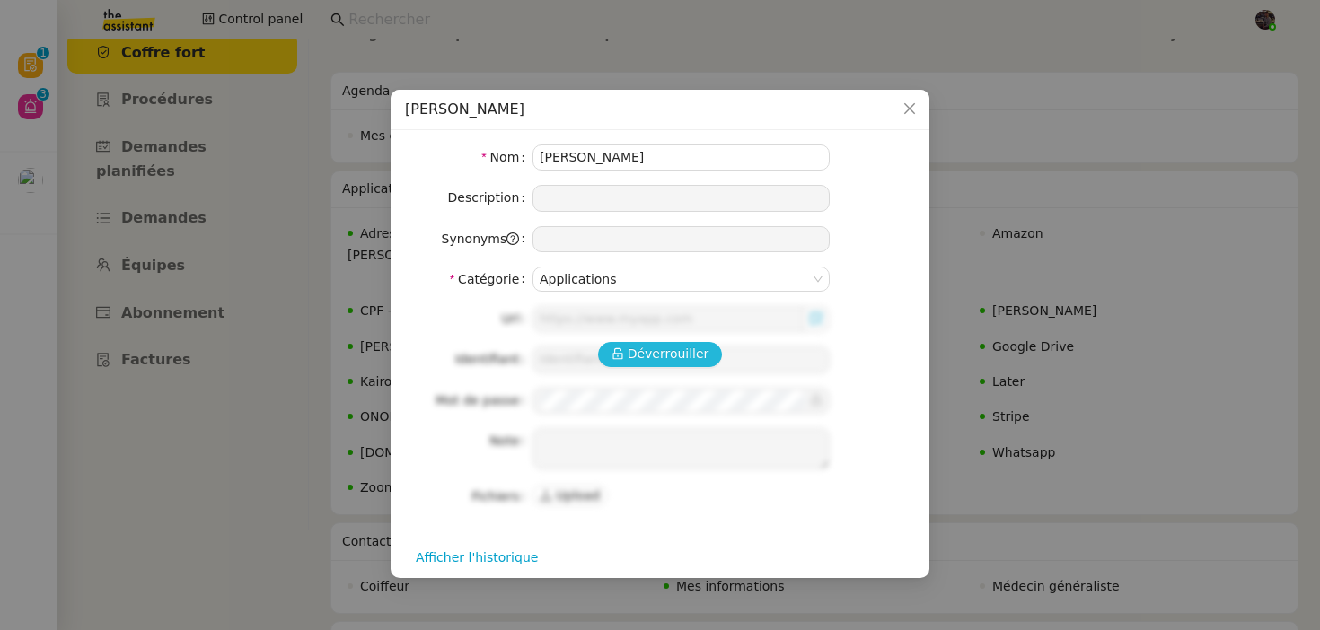
click at [696, 351] on span "Déverrouiller" at bounding box center [669, 354] width 82 height 21
type input "https://mail.google.com/mail/u/2/#inbox"
type input "edwige@erickson.edu"
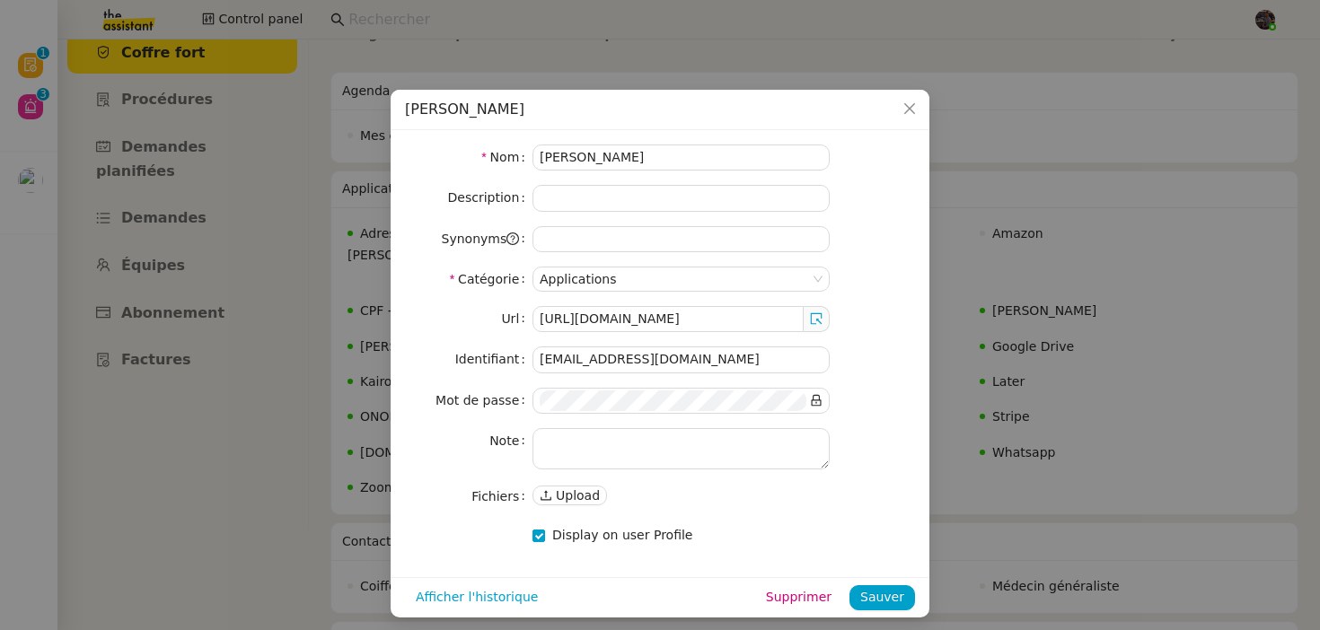
click at [1022, 342] on nz-modal-container "Gmail Erickson Nom Gmail Erickson Description Synonyms Catégorie Applications U…" at bounding box center [660, 315] width 1320 height 630
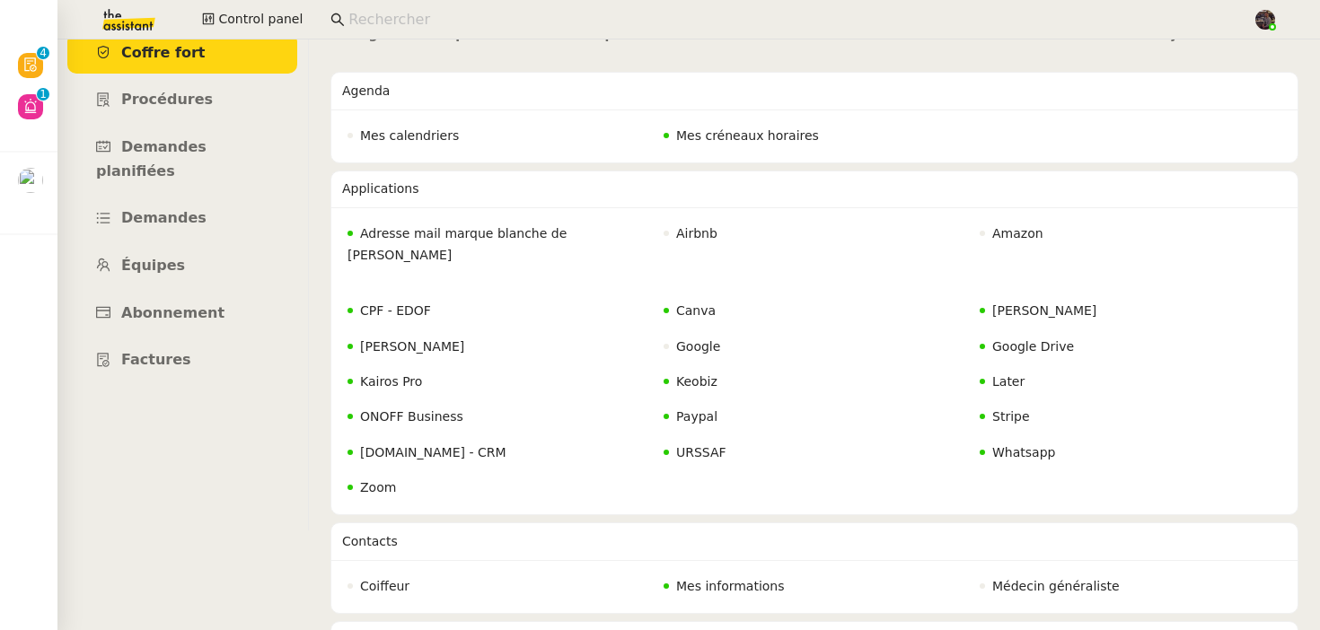
click at [141, 35] on img at bounding box center [114, 20] width 139 height 40
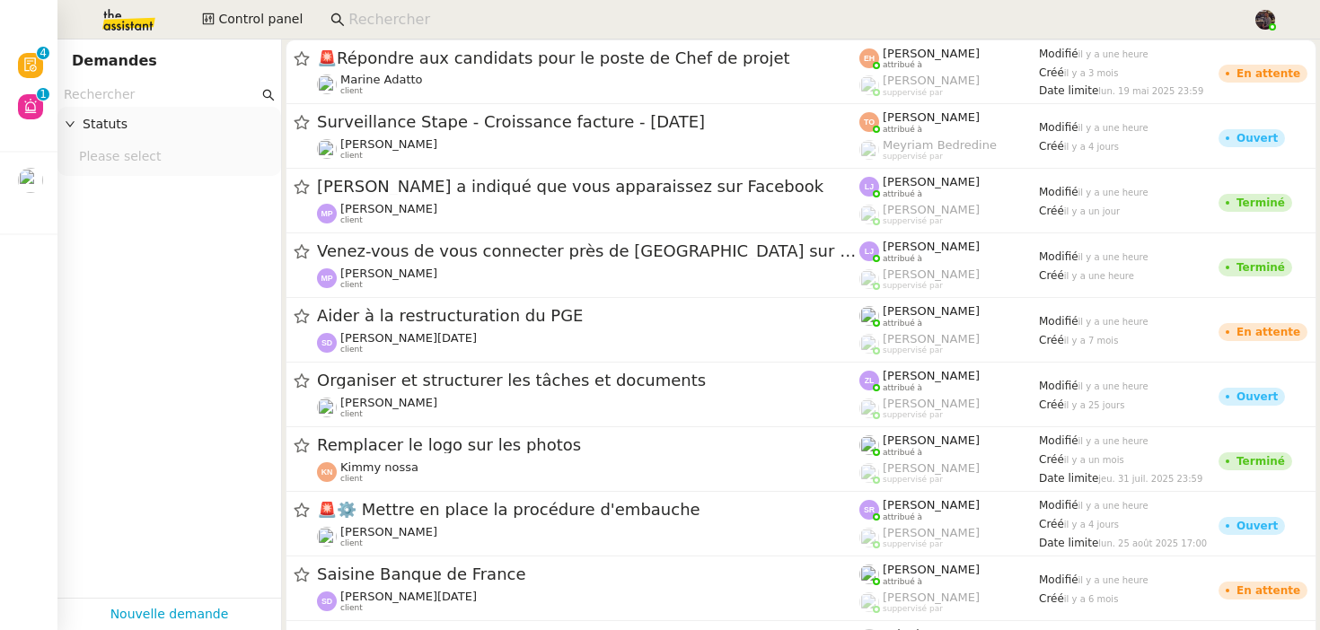
click at [145, 100] on input "text" at bounding box center [161, 94] width 195 height 21
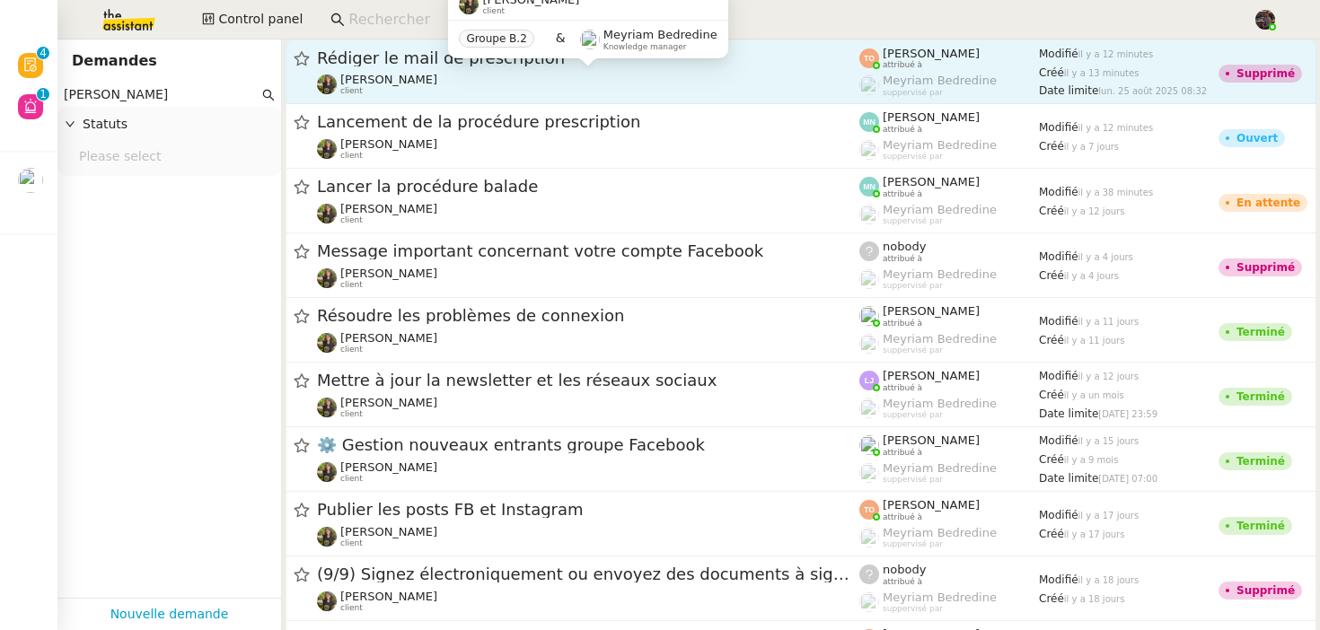
type input "enora conan"
click at [408, 84] on span "Enora Conan" at bounding box center [388, 79] width 97 height 13
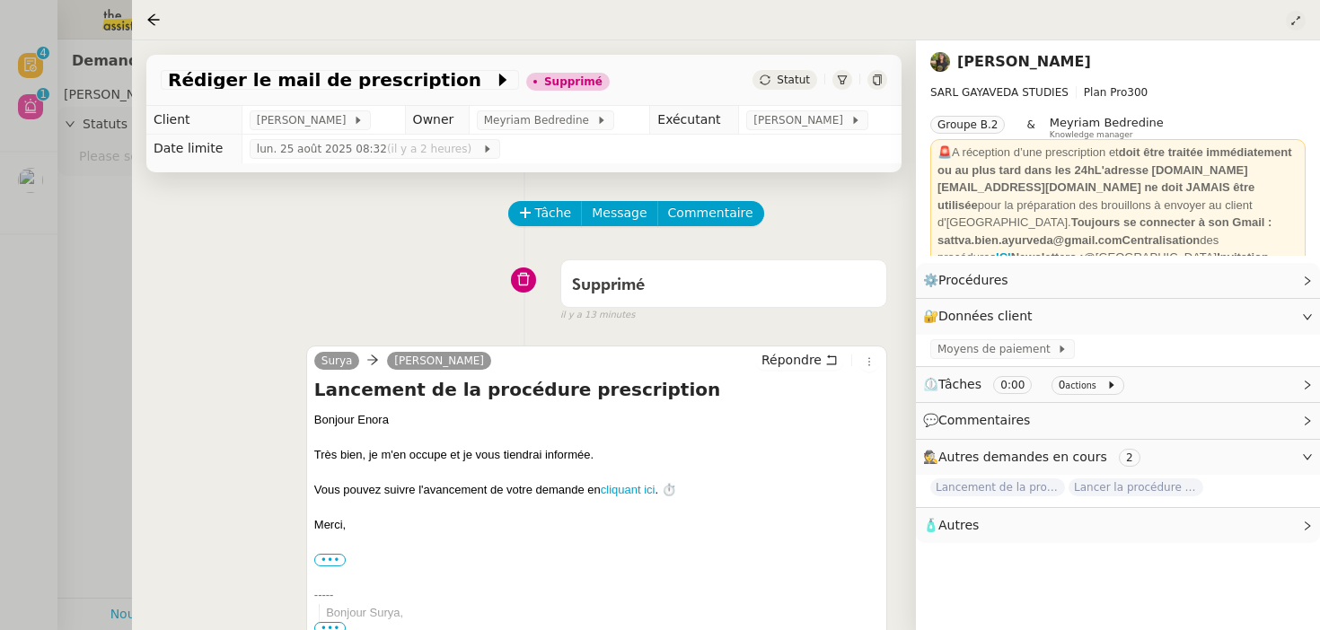
click at [1290, 22] on icon at bounding box center [1295, 20] width 11 height 11
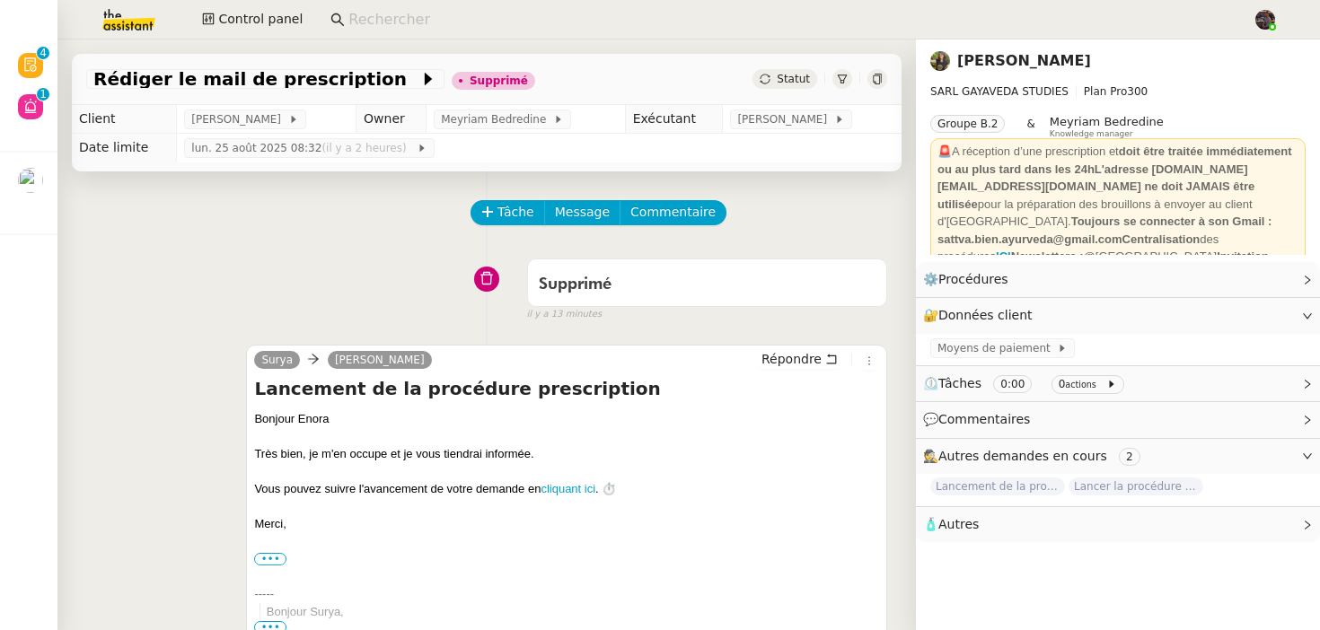
click at [982, 66] on link "Enora Conan" at bounding box center [1024, 60] width 134 height 17
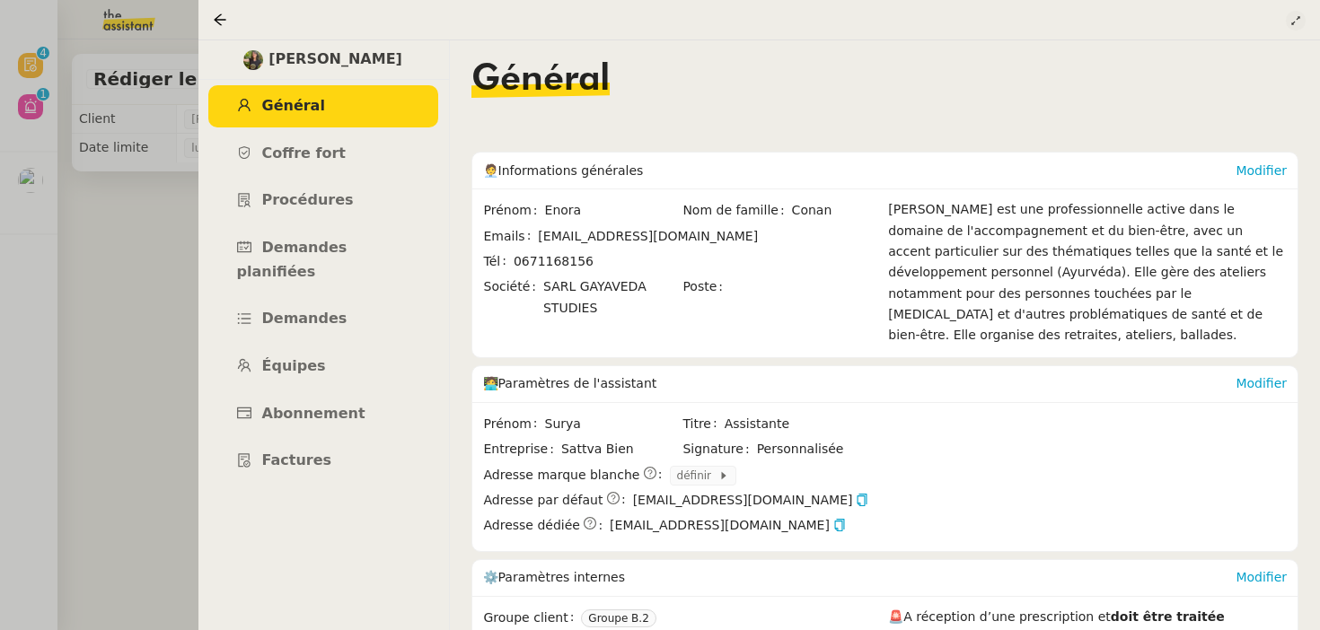
click at [1298, 15] on icon at bounding box center [1295, 20] width 11 height 11
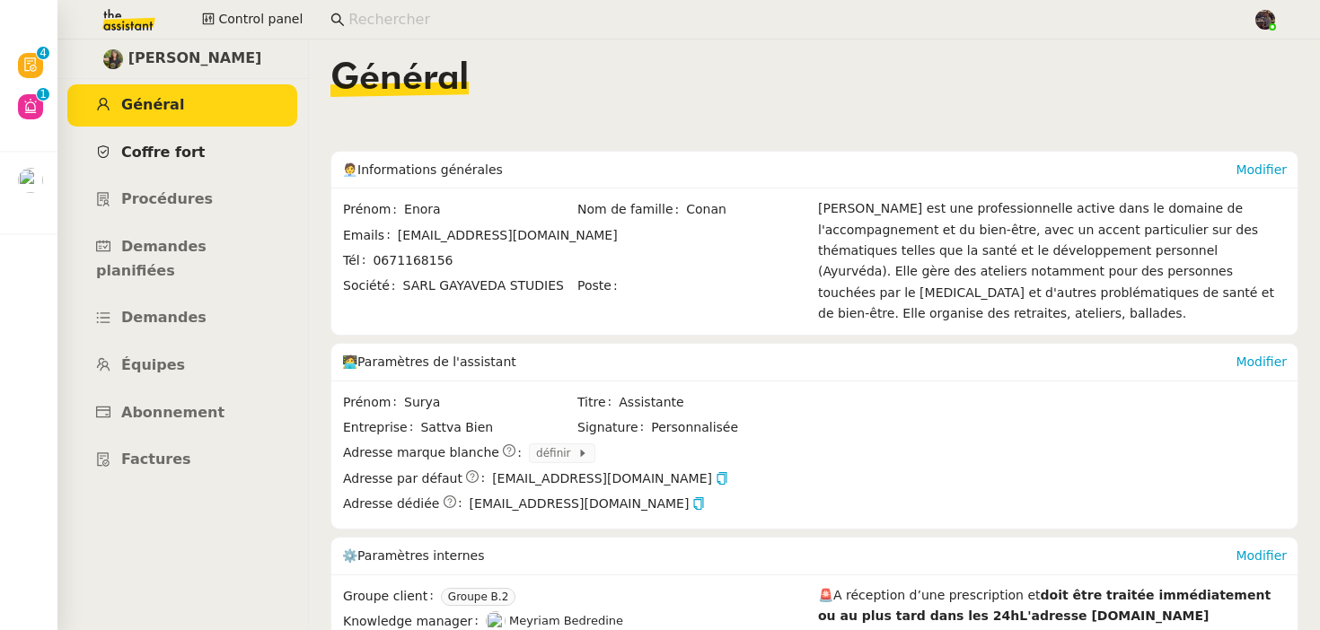
click at [263, 136] on link "Coffre fort" at bounding box center [182, 153] width 230 height 42
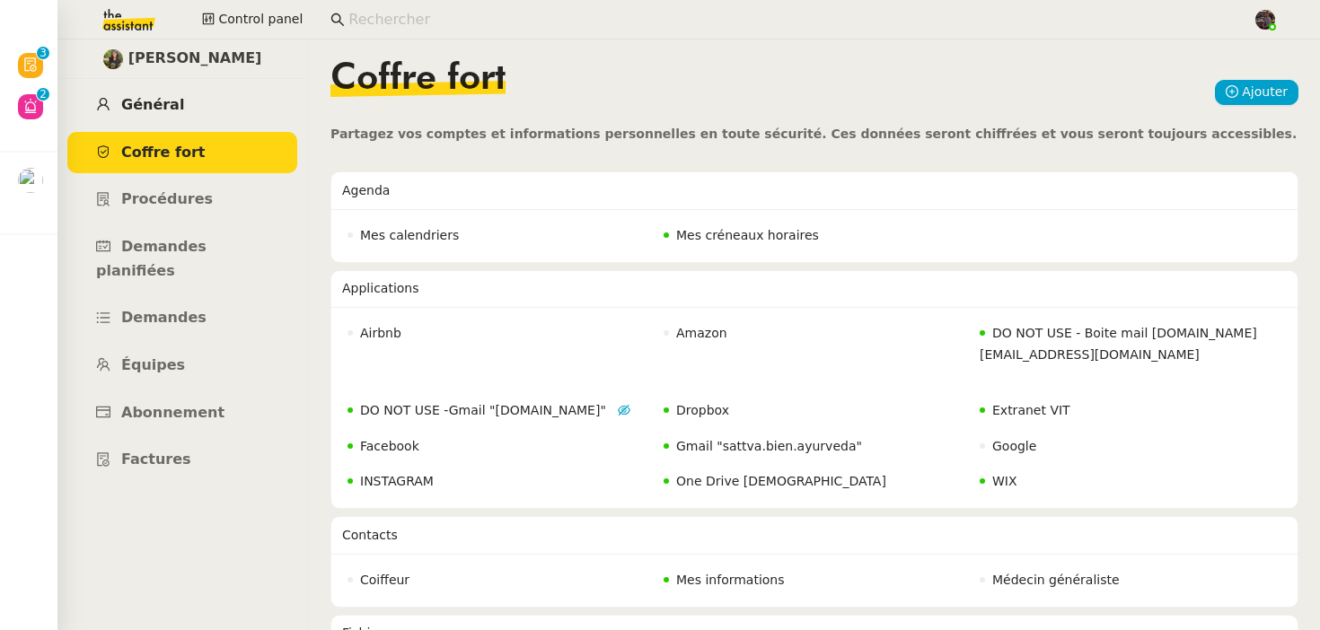
click at [186, 110] on link "Général" at bounding box center [182, 105] width 230 height 42
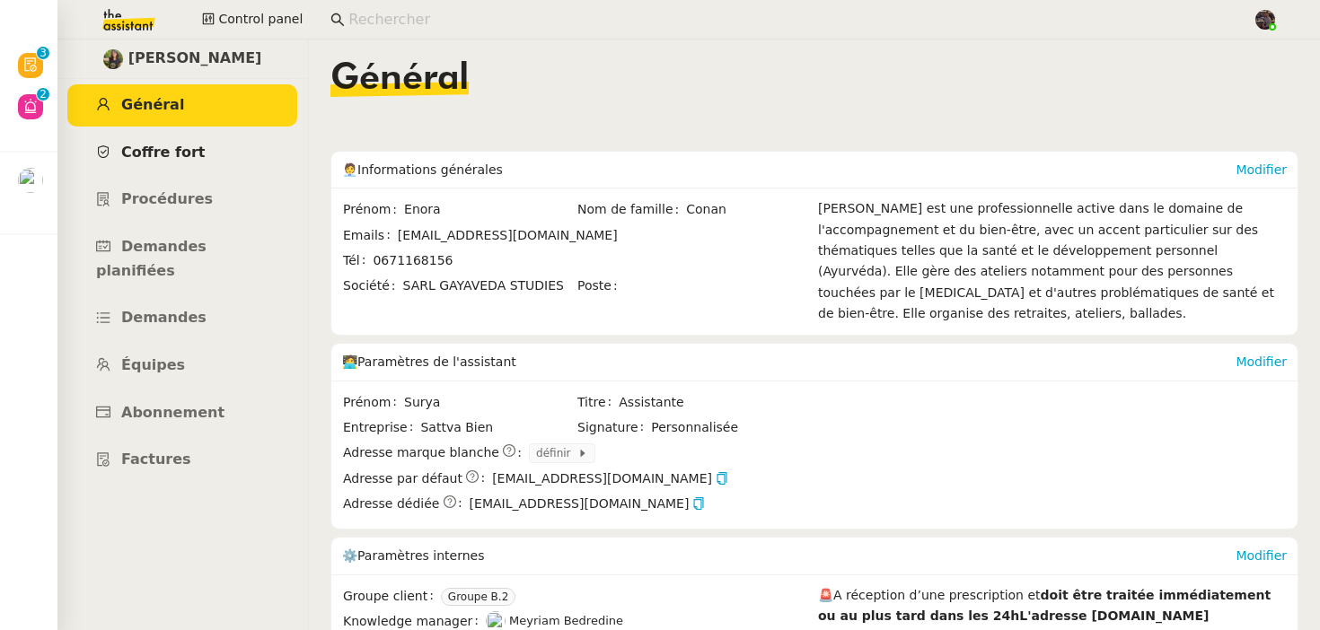
click at [188, 145] on span "Coffre fort" at bounding box center [163, 152] width 84 height 17
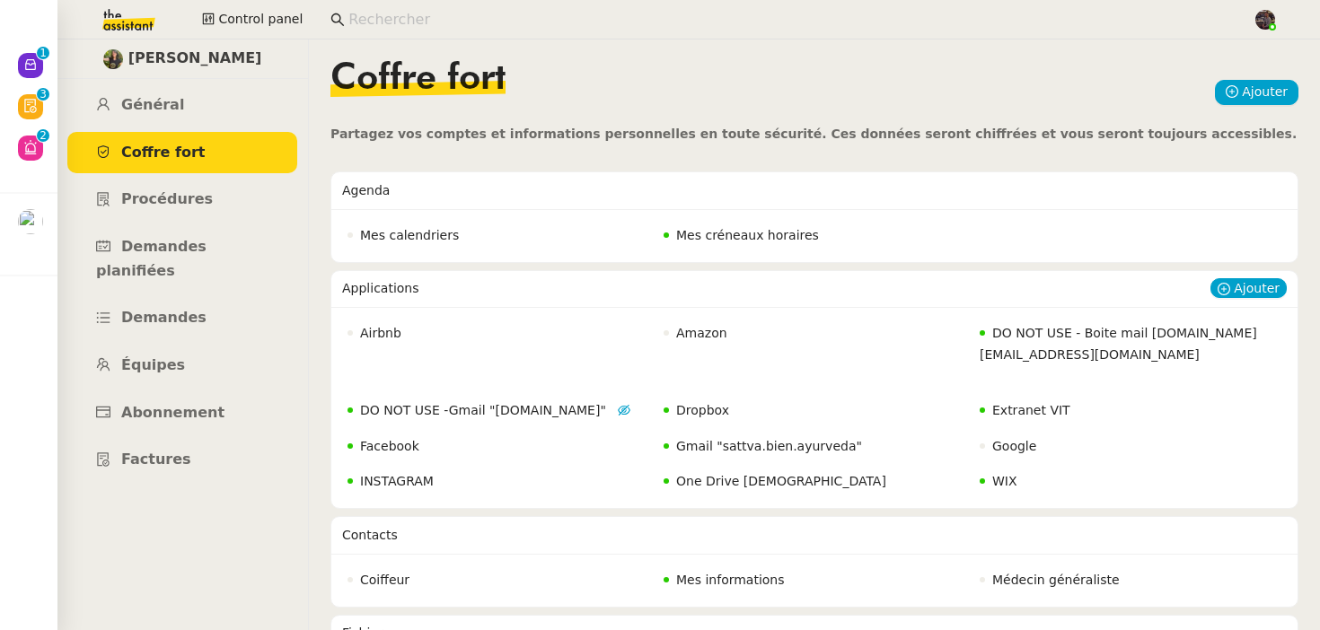
click at [823, 454] on span "Gmail "sattva.bien.ayurveda"" at bounding box center [769, 446] width 186 height 14
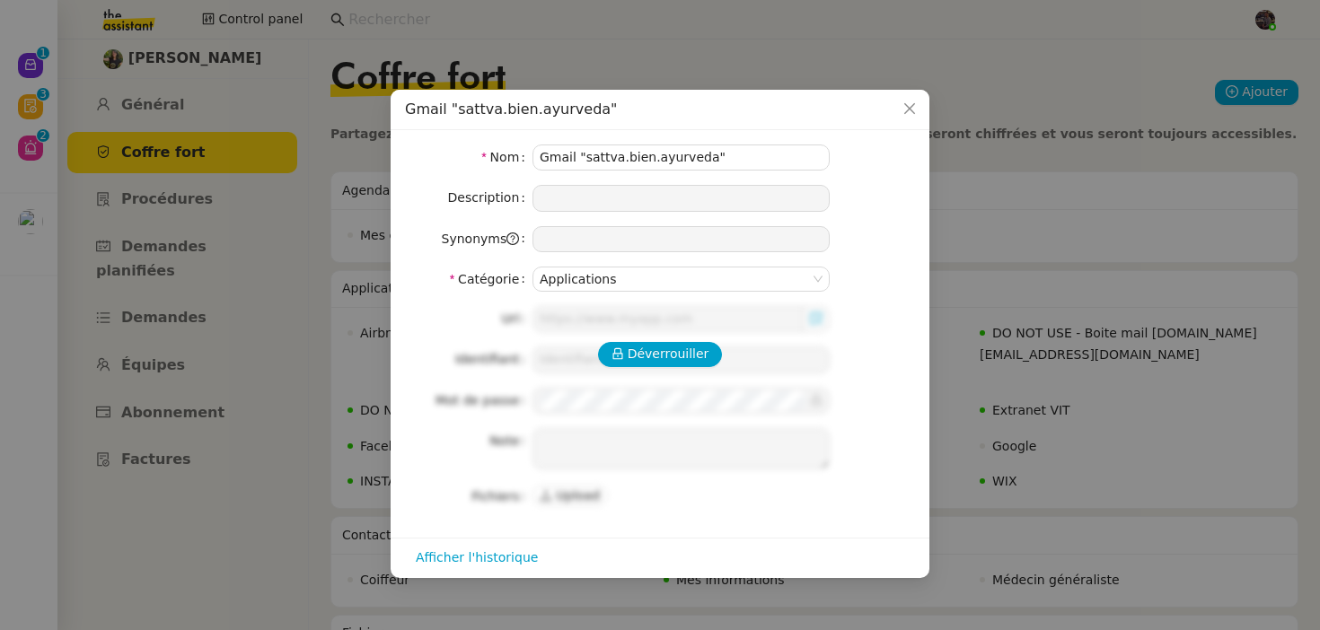
click at [1019, 331] on nz-modal-container "Gmail "sattva.bien.ayurveda" Nom Gmail "sattva.bien.ayurveda" Description Synon…" at bounding box center [660, 315] width 1320 height 630
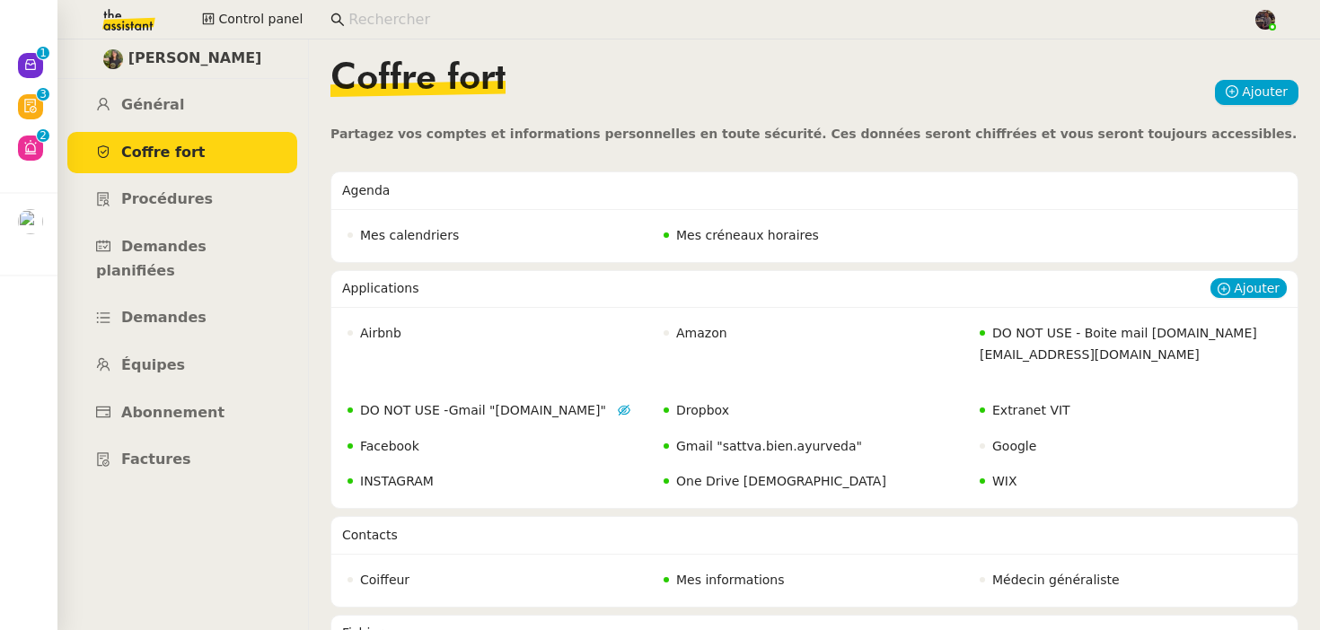
click at [717, 462] on div "Gmail "sattva.bien.ayurveda"" at bounding box center [814, 446] width 313 height 31
click at [724, 454] on span "Gmail "sattva.bien.ayurveda"" at bounding box center [769, 446] width 186 height 14
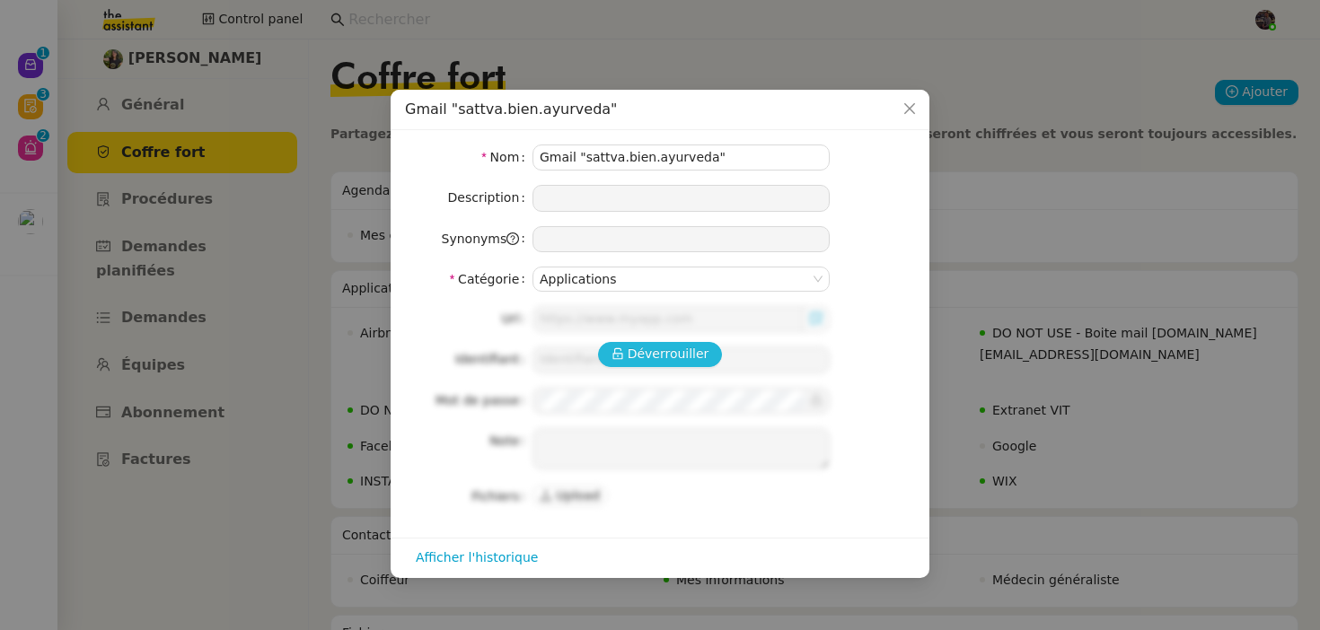
click at [653, 348] on span "Déverrouiller" at bounding box center [669, 354] width 82 height 21
type input "https://www.google.com/intl/fr/account/about/"
type input "sattva.bien.ayurveda@gmail.com"
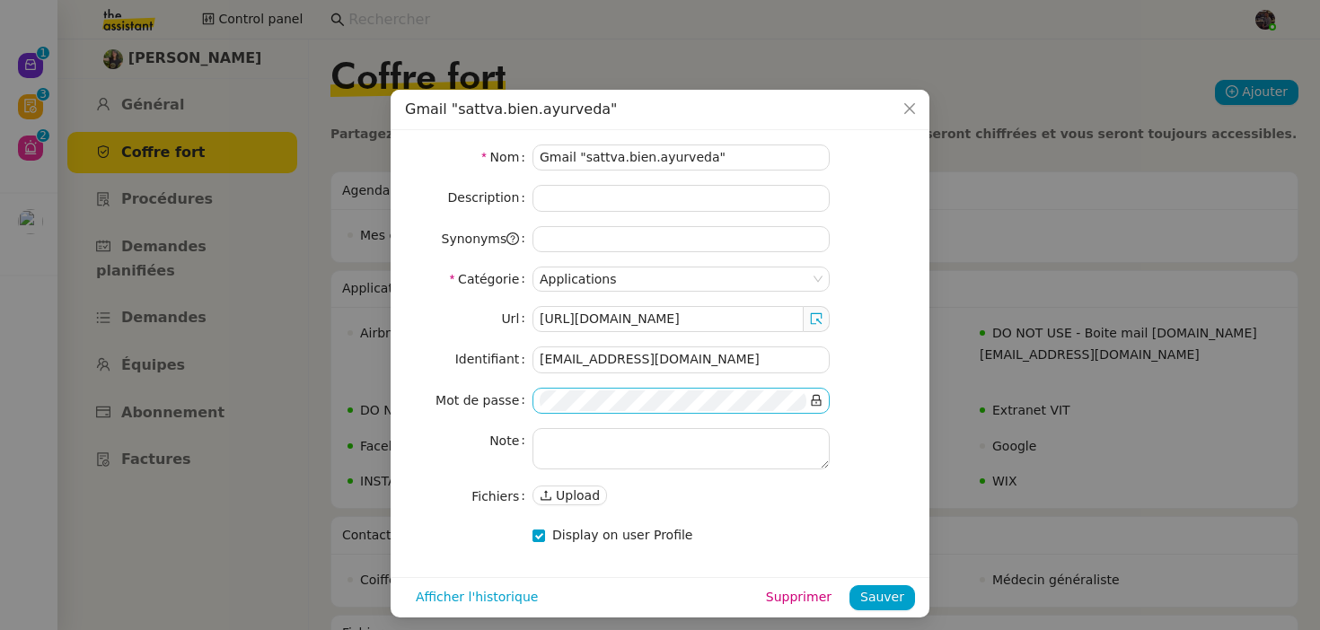
click at [820, 399] on icon at bounding box center [816, 400] width 13 height 13
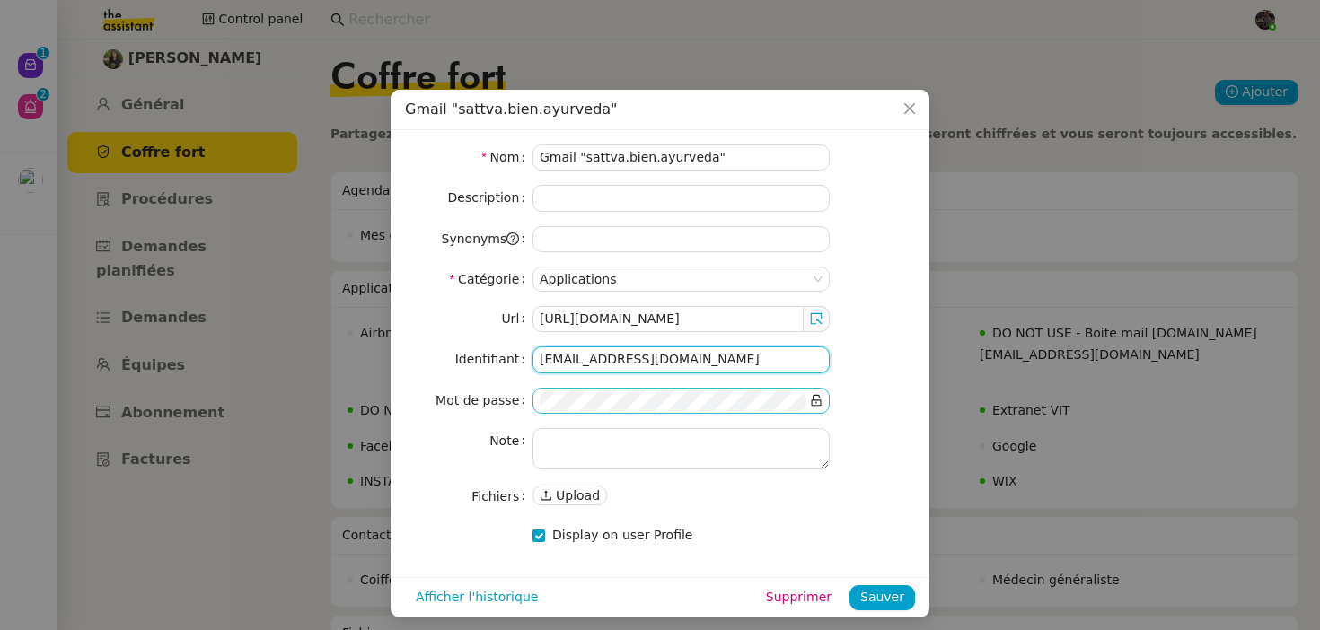
click at [633, 357] on input "sattva.bien.ayurveda@gmail.com" at bounding box center [681, 360] width 297 height 26
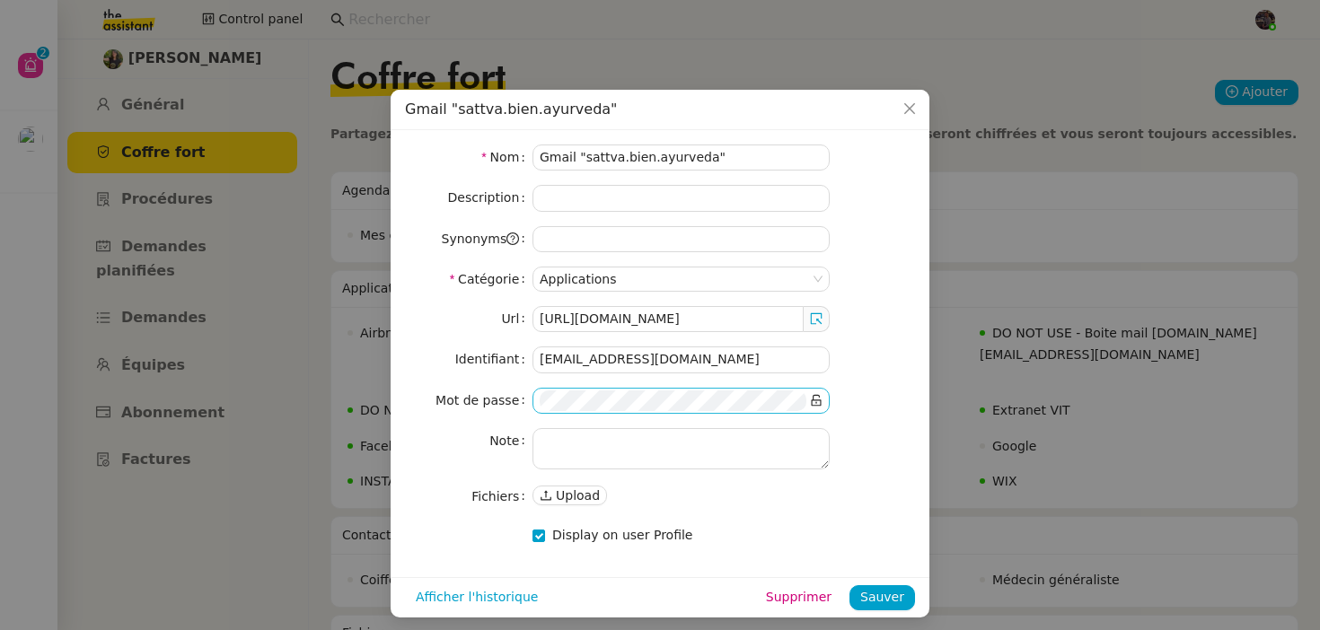
click at [308, 190] on nz-modal-container "Gmail "sattva.bien.ayurveda" Nom Gmail "sattva.bien.ayurveda" Description Synon…" at bounding box center [660, 315] width 1320 height 630
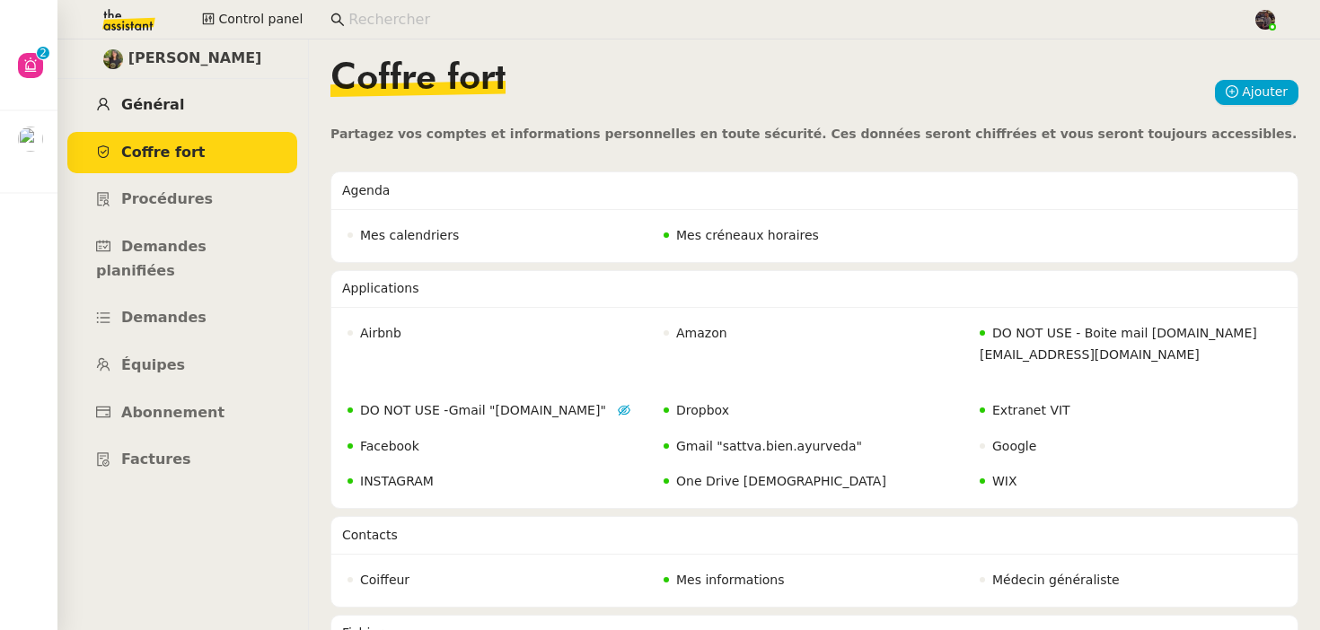
click at [216, 102] on link "Général" at bounding box center [182, 105] width 230 height 42
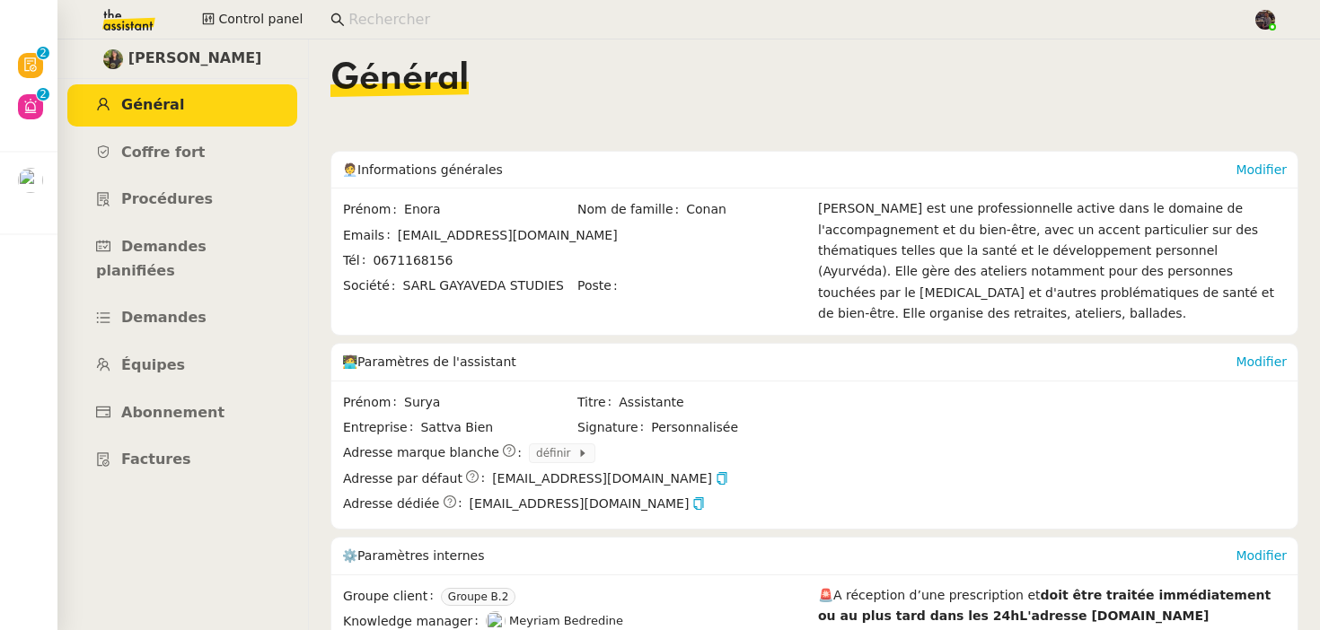
click at [393, 260] on span "0671168156" at bounding box center [413, 260] width 80 height 14
copy span "0671168156"
click at [466, 231] on span "enora.conan@gmail.com" at bounding box center [508, 235] width 220 height 14
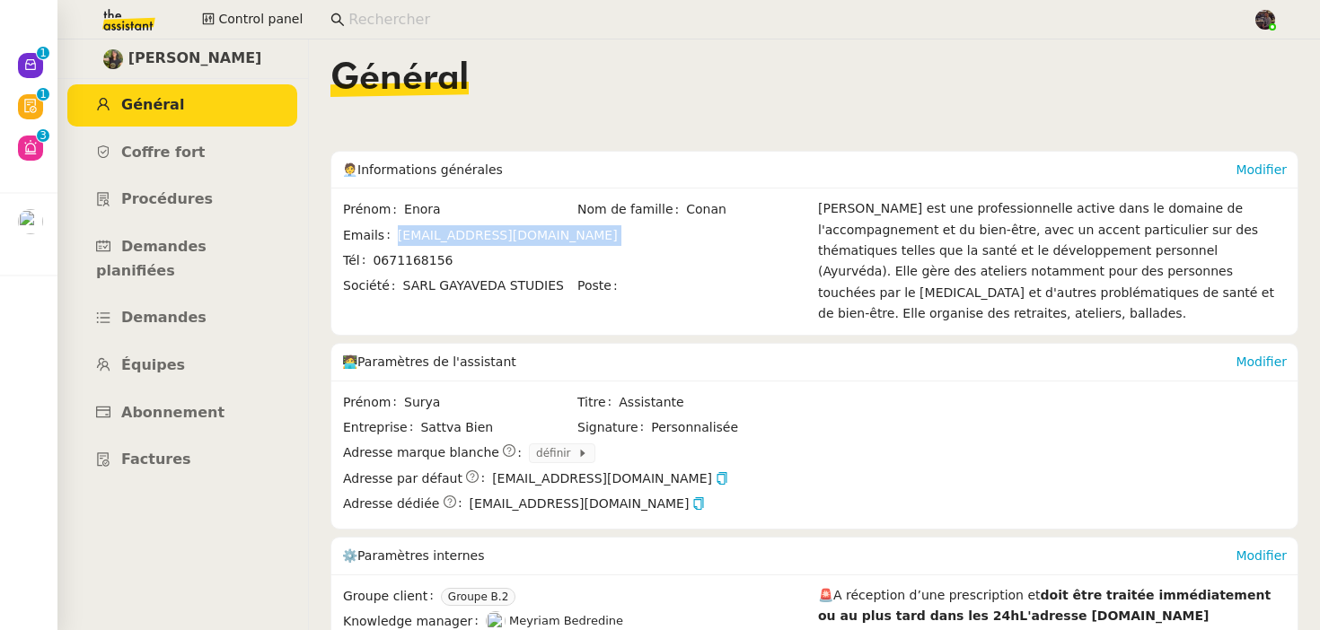
click at [466, 231] on span "enora.conan@gmail.com" at bounding box center [508, 235] width 220 height 14
copy span "enora.conan@gmail.com"
click at [172, 154] on span "Coffre fort" at bounding box center [163, 152] width 84 height 17
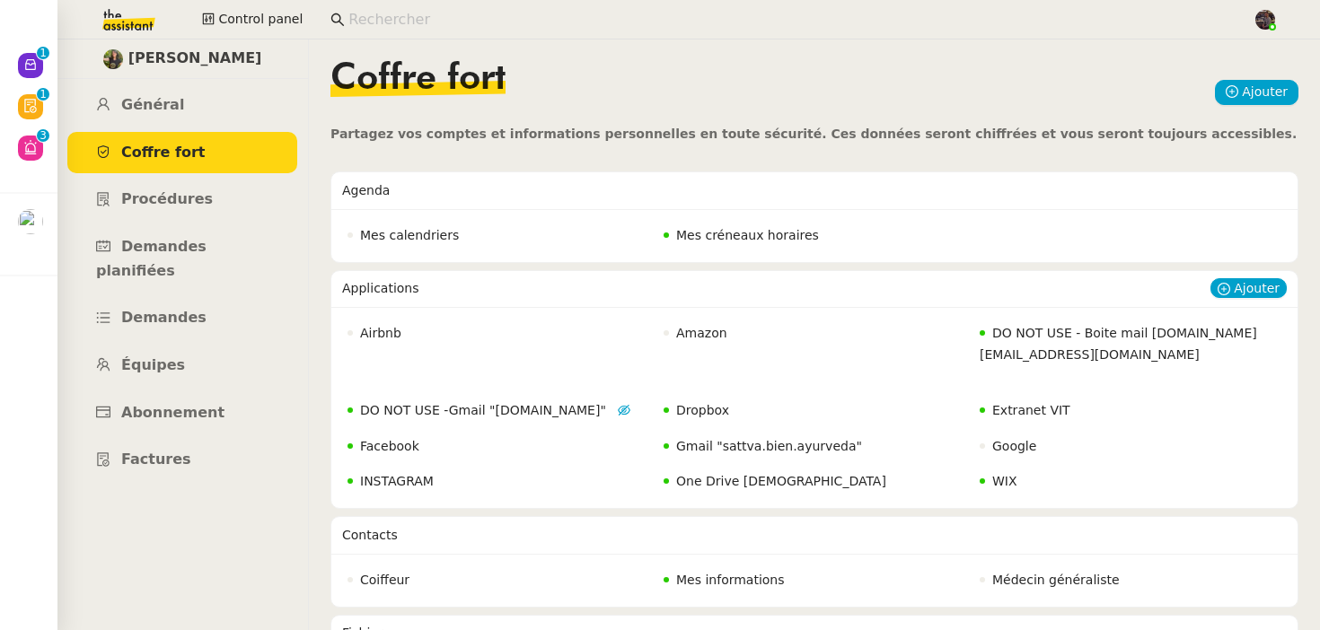
click at [748, 457] on nz-badge "Gmail "sattva.bien.ayurveda"" at bounding box center [763, 446] width 198 height 21
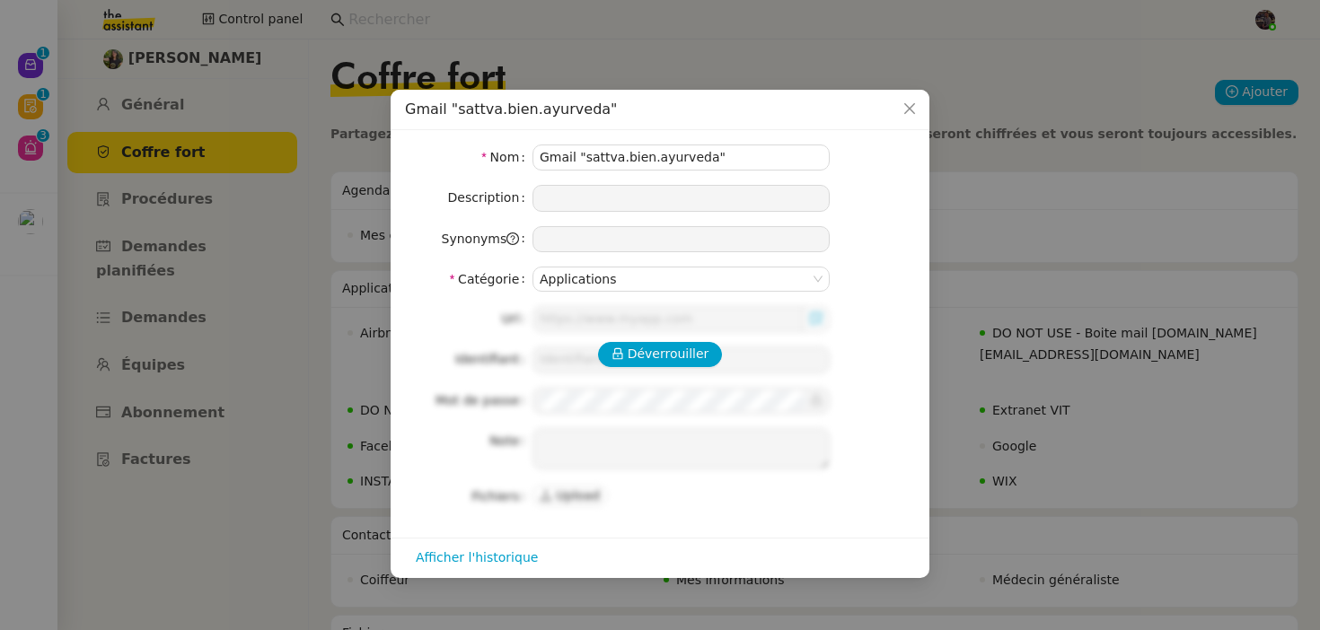
click at [630, 341] on div "Déverrouiller Url Identifiant Mot de passe Note Fichiers Upload" at bounding box center [660, 407] width 510 height 203
click at [631, 345] on span "Déverrouiller" at bounding box center [669, 354] width 82 height 21
type input "https://www.google.com/intl/fr/account/about/"
type input "sattva.bien.ayurveda@gmail.com"
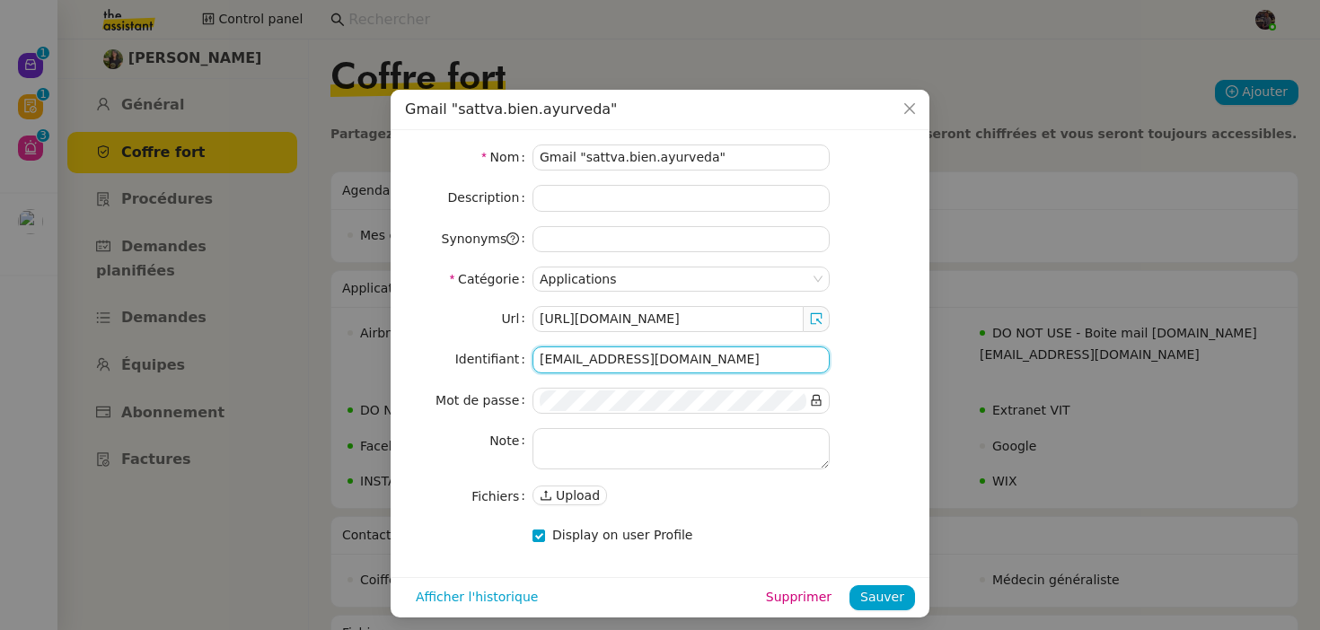
click at [637, 364] on input "sattva.bien.ayurveda@gmail.com" at bounding box center [681, 360] width 297 height 26
click at [816, 400] on icon at bounding box center [816, 400] width 13 height 13
click at [641, 357] on input "sattva.bien.ayurveda@gmail.com" at bounding box center [681, 360] width 297 height 26
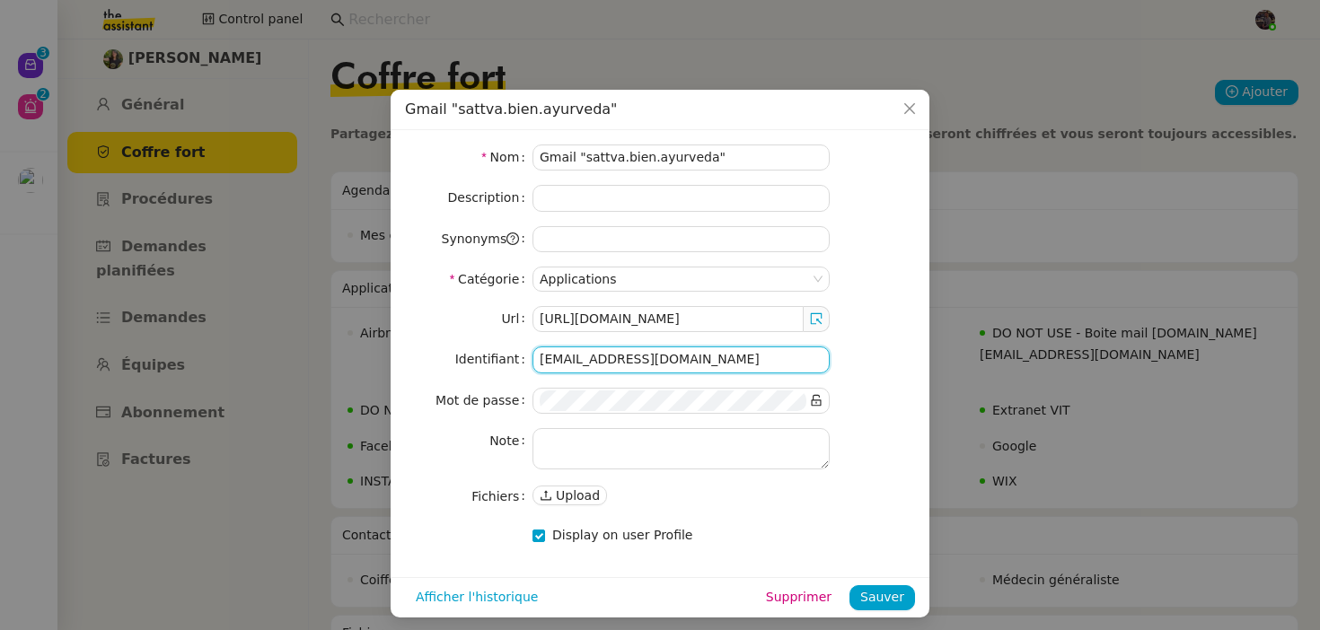
click at [641, 357] on input "sattva.bien.ayurveda@gmail.com" at bounding box center [681, 360] width 297 height 26
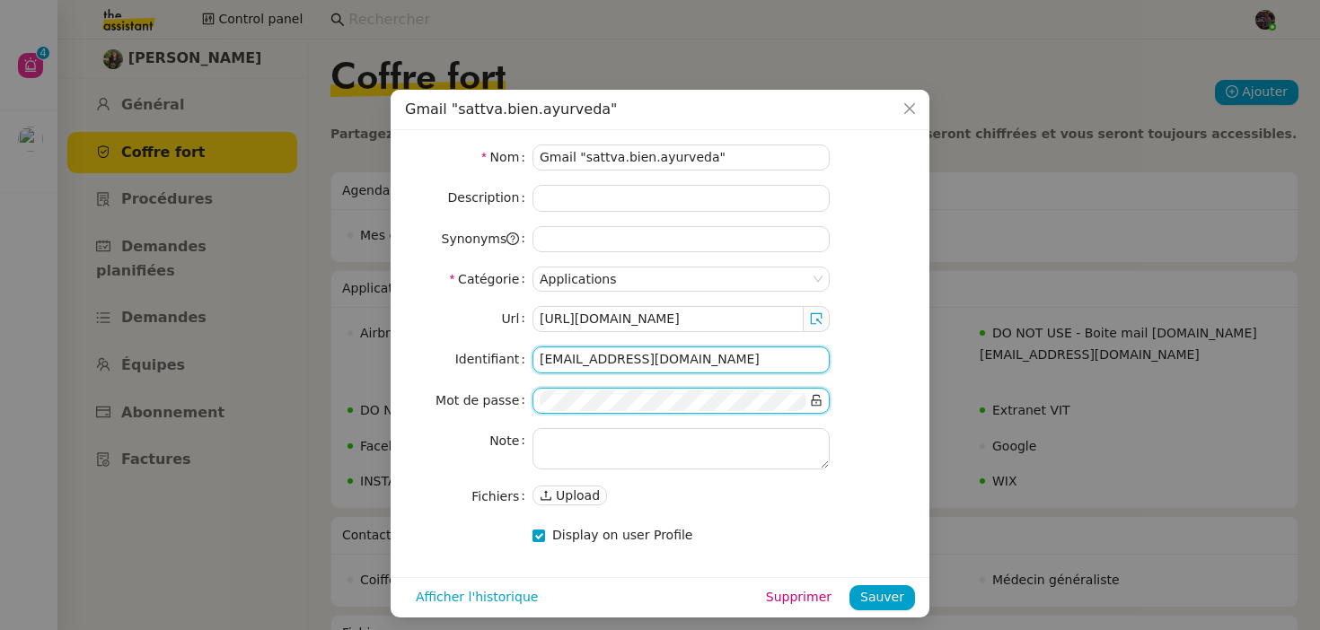
click at [570, 354] on input "sattva.bien.ayurveda@gmail.com" at bounding box center [681, 360] width 297 height 26
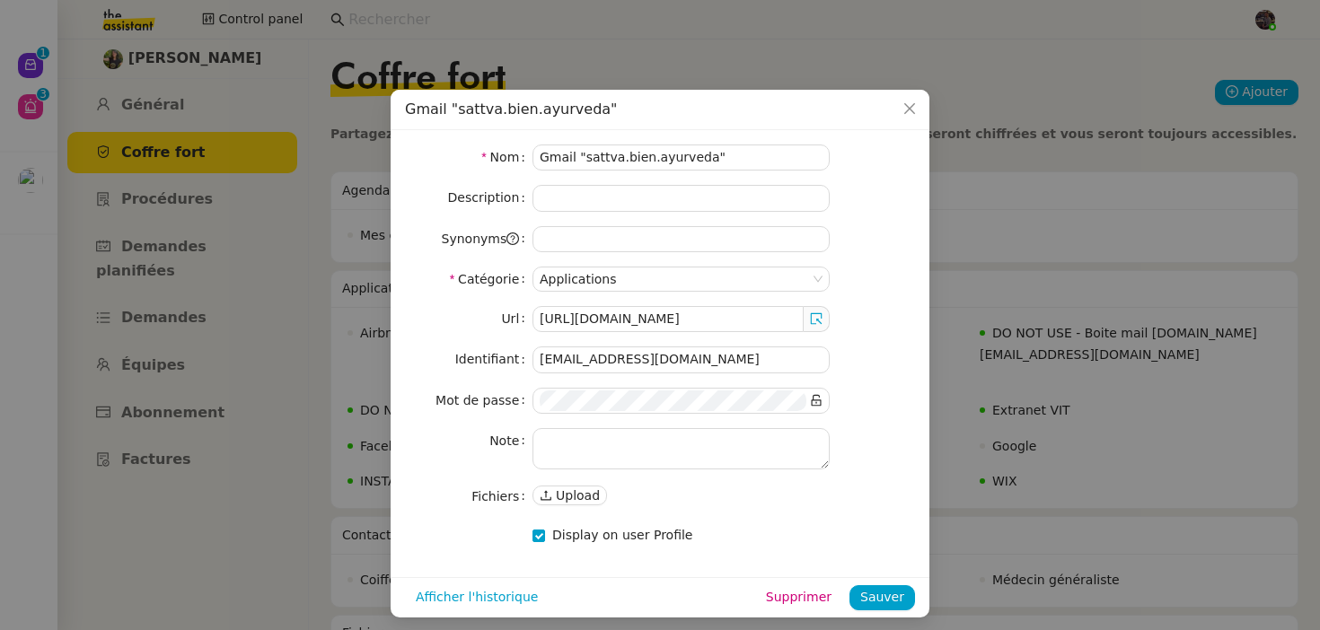
click at [13, 42] on nz-modal-container "Gmail "sattva.bien.ayurveda" Nom Gmail "sattva.bien.ayurveda" Description Synon…" at bounding box center [660, 315] width 1320 height 630
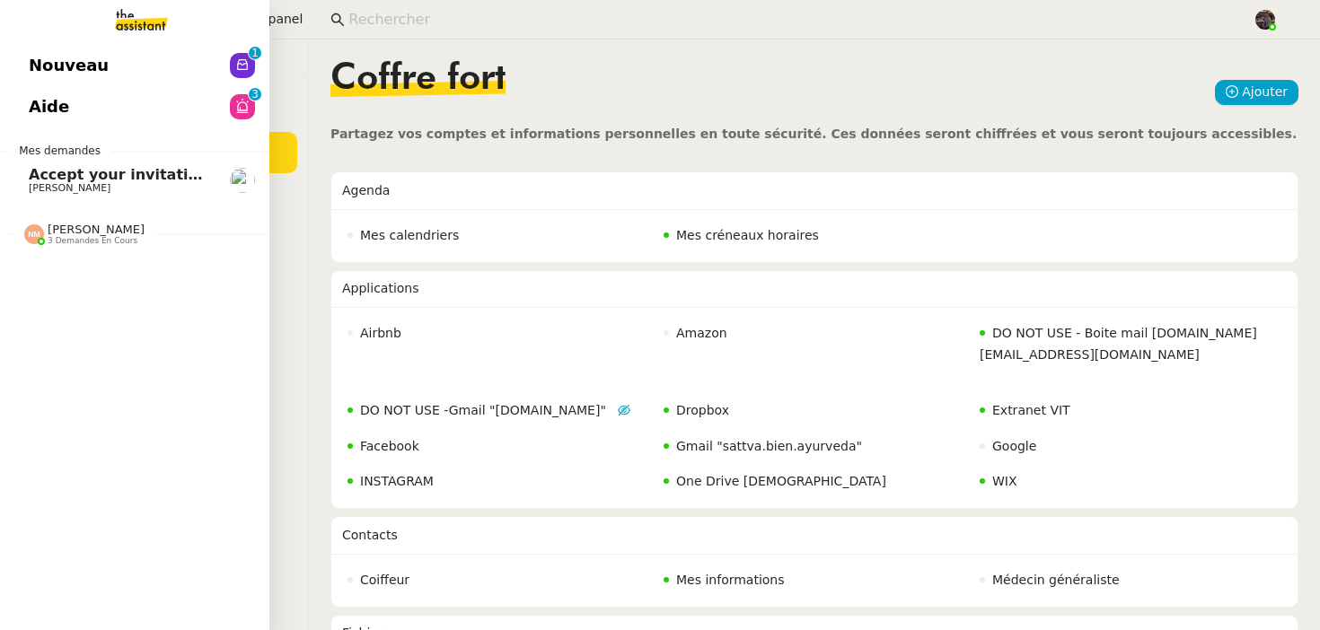
click at [46, 60] on span "Nouveau" at bounding box center [69, 65] width 80 height 27
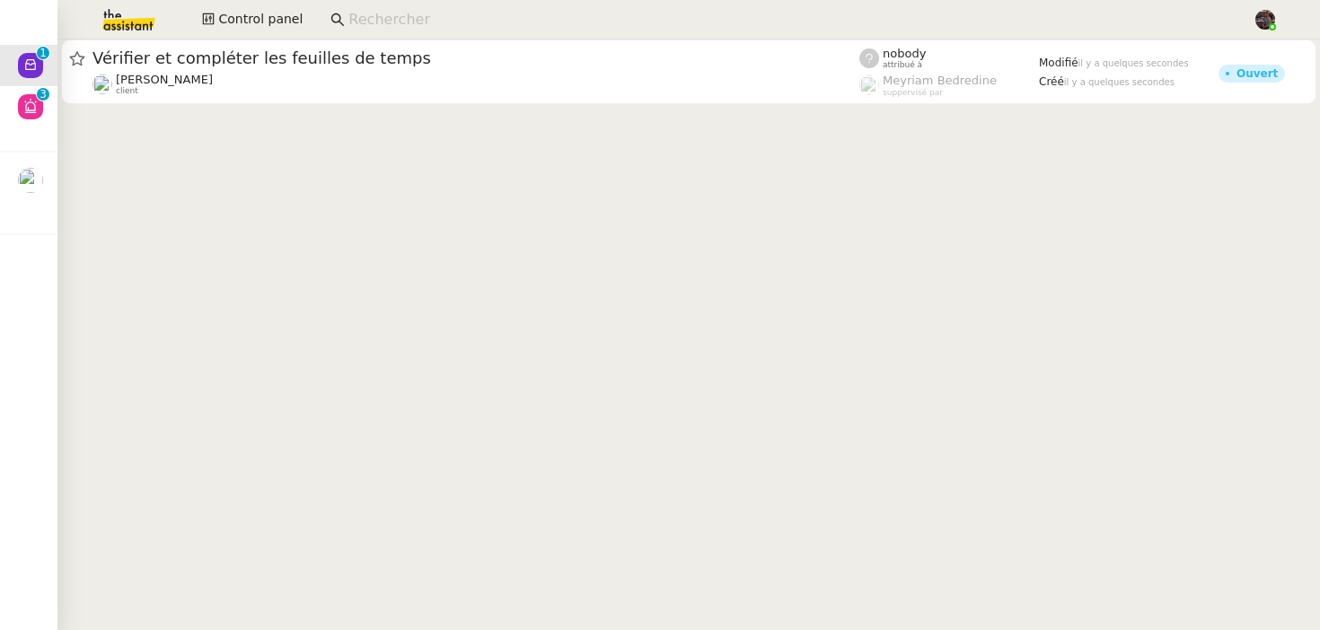
click at [305, 331] on cdk-virtual-scroll-viewport "Vérifier et compléter les feuilles de temps Laurence de Nervaux client nobody a…" at bounding box center [688, 335] width 1263 height 591
click at [392, 31] on nz-input-group at bounding box center [785, 19] width 928 height 27
click at [390, 14] on input at bounding box center [791, 20] width 886 height 24
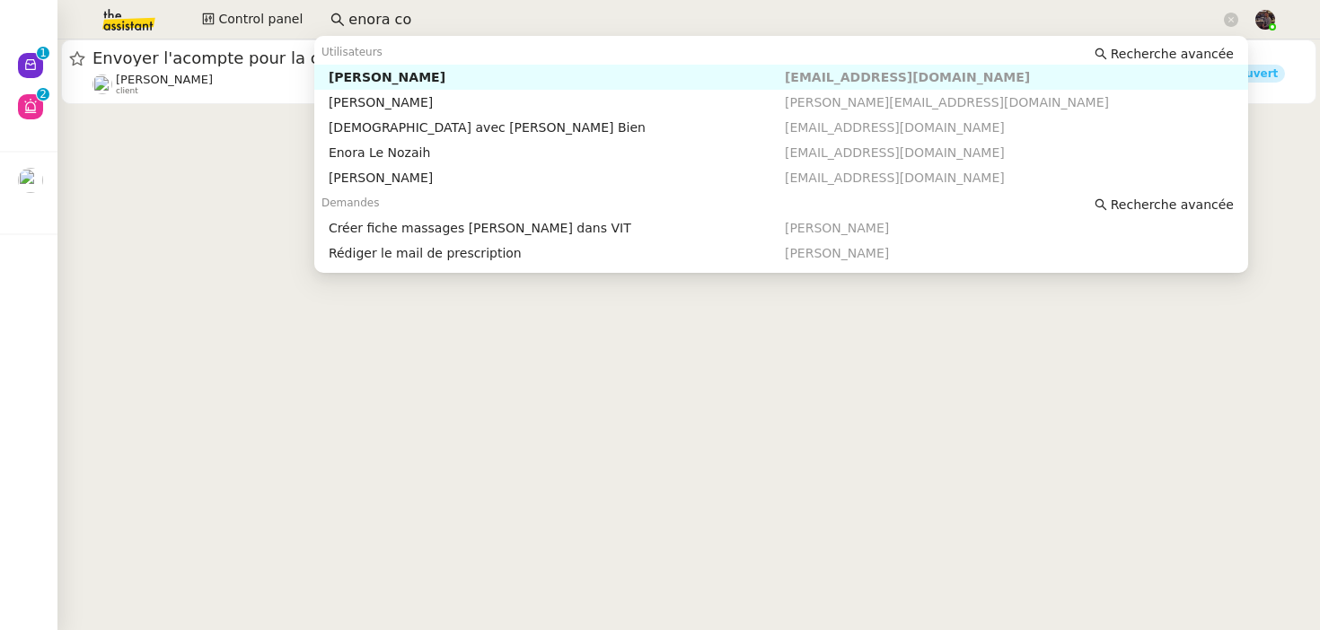
click at [340, 79] on div "Enora Conan" at bounding box center [557, 77] width 456 height 16
type input "enora co"
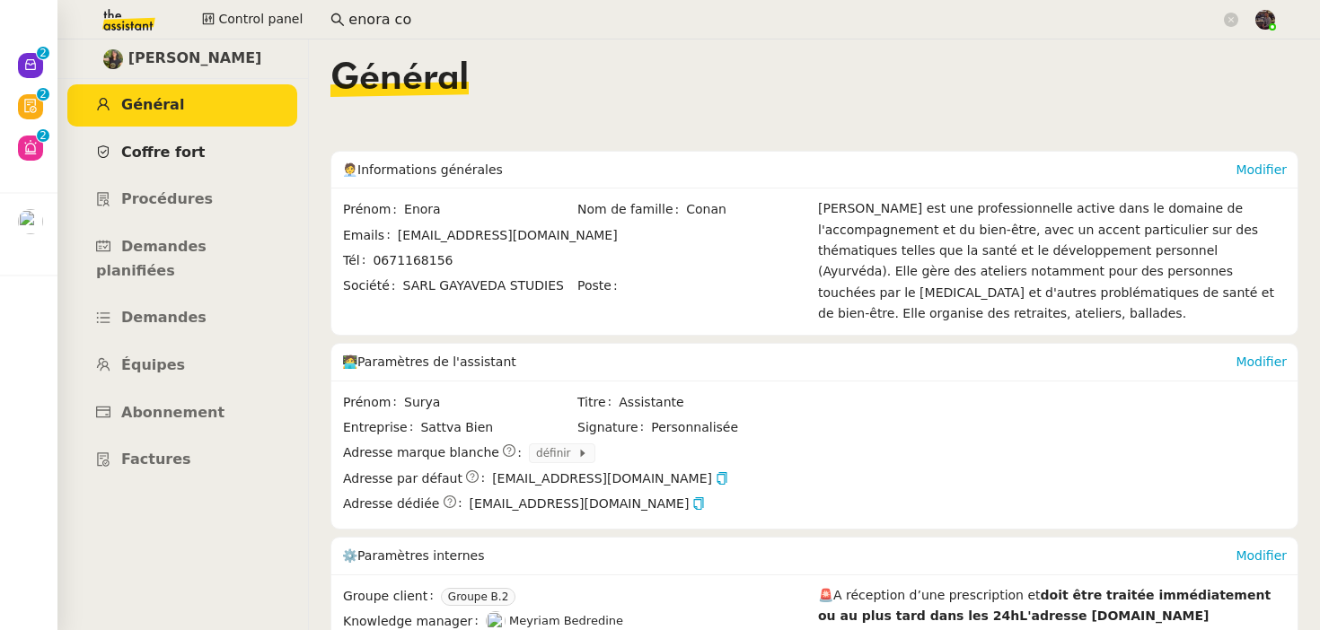
click at [198, 160] on link "Coffre fort" at bounding box center [182, 153] width 230 height 42
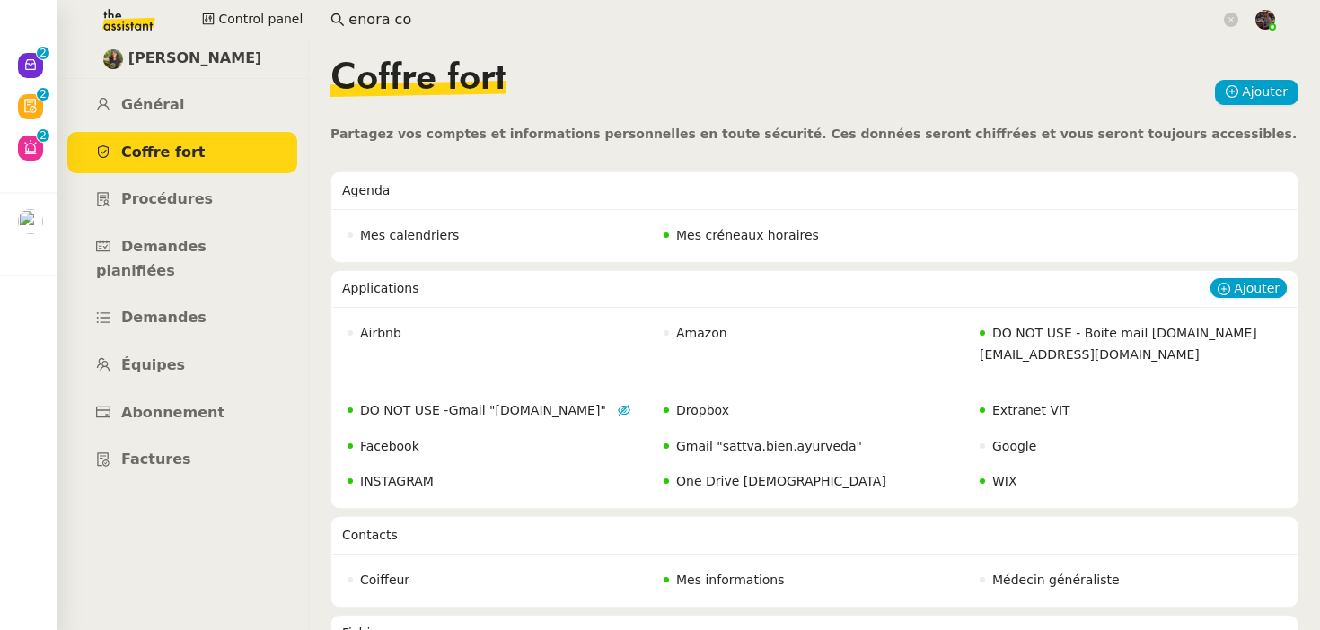
click at [732, 462] on div "Gmail "sattva.bien.ayurveda"" at bounding box center [814, 446] width 313 height 31
click at [727, 498] on div "One Drive Ayurveda" at bounding box center [814, 481] width 313 height 31
click at [727, 454] on span "Gmail "sattva.bien.ayurveda"" at bounding box center [769, 446] width 186 height 14
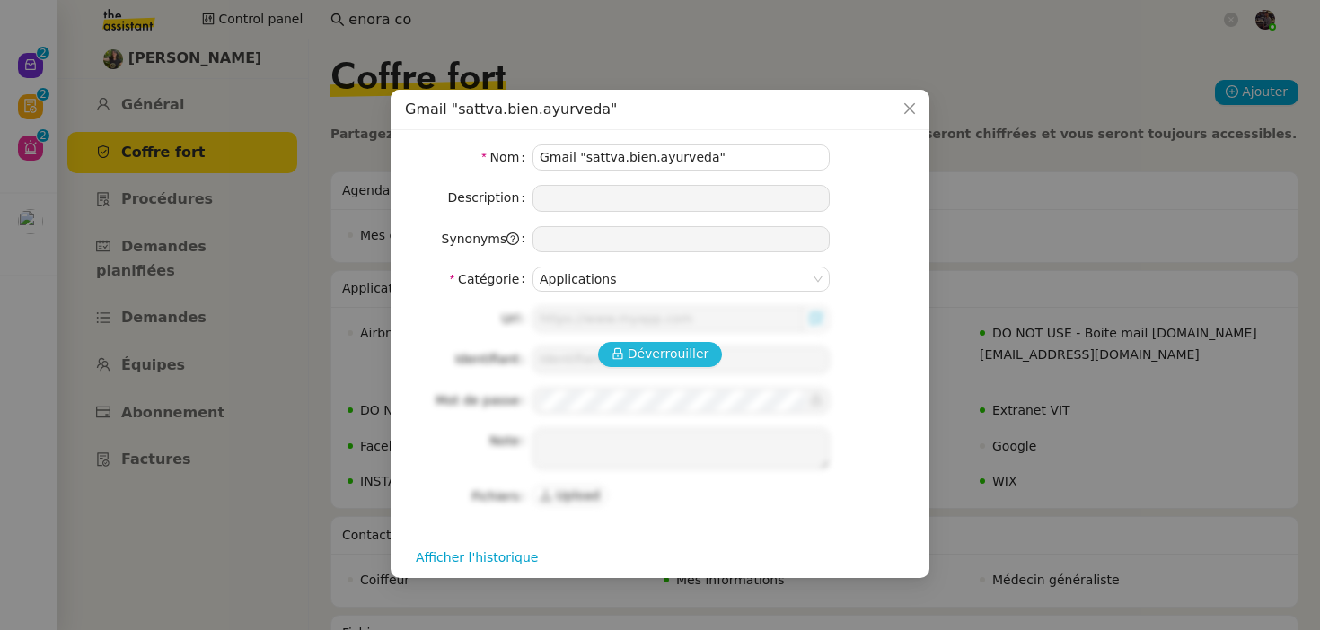
click at [668, 364] on span "Déverrouiller" at bounding box center [669, 354] width 82 height 21
type input "https://www.google.com/intl/fr/account/about/"
type input "sattva.bien.ayurveda@gmail.com"
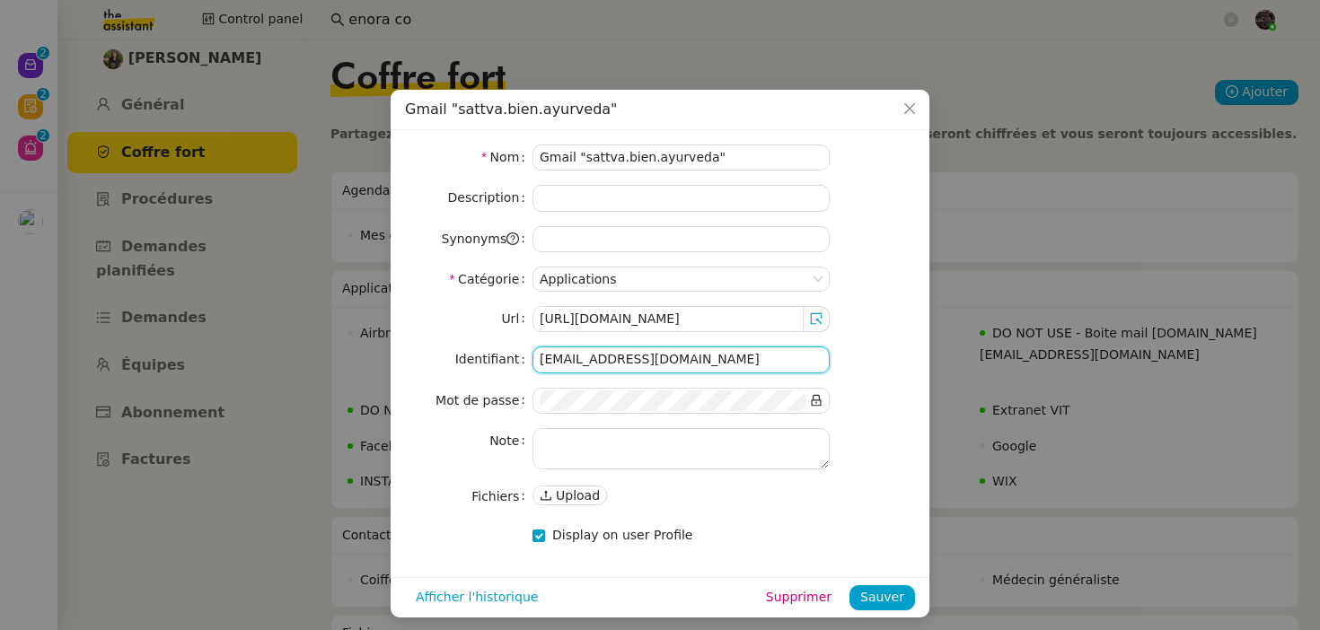
click at [616, 361] on input "sattva.bien.ayurveda@gmail.com" at bounding box center [681, 360] width 297 height 26
click at [818, 393] on span at bounding box center [816, 401] width 13 height 21
click at [819, 400] on icon at bounding box center [817, 401] width 10 height 12
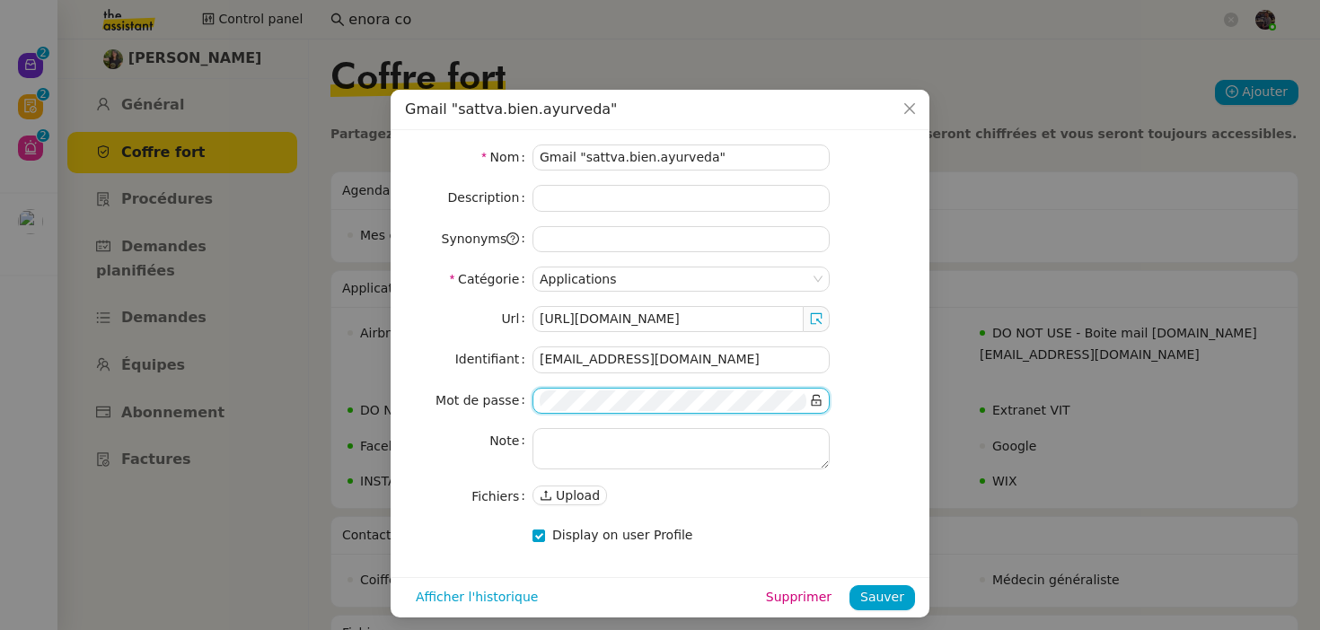
click at [1001, 508] on nz-modal-container "Gmail "sattva.bien.ayurveda" Nom Gmail "sattva.bien.ayurveda" Description Synon…" at bounding box center [660, 315] width 1320 height 630
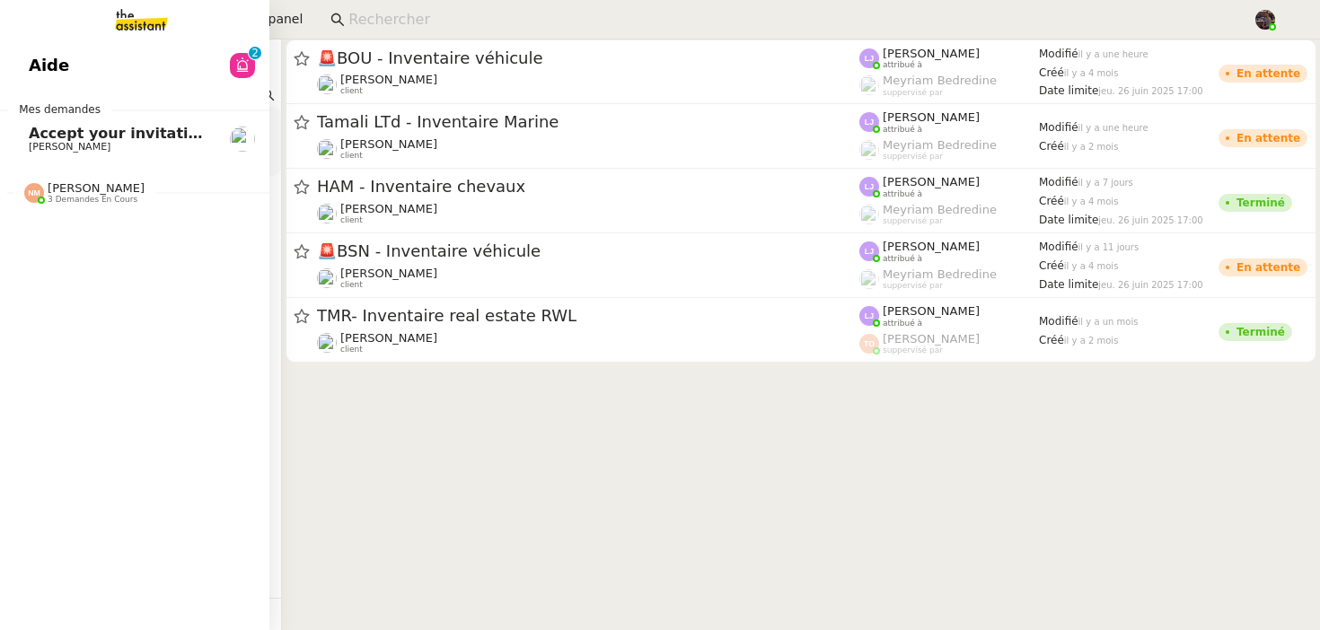
click at [43, 59] on span "Aide" at bounding box center [49, 65] width 40 height 27
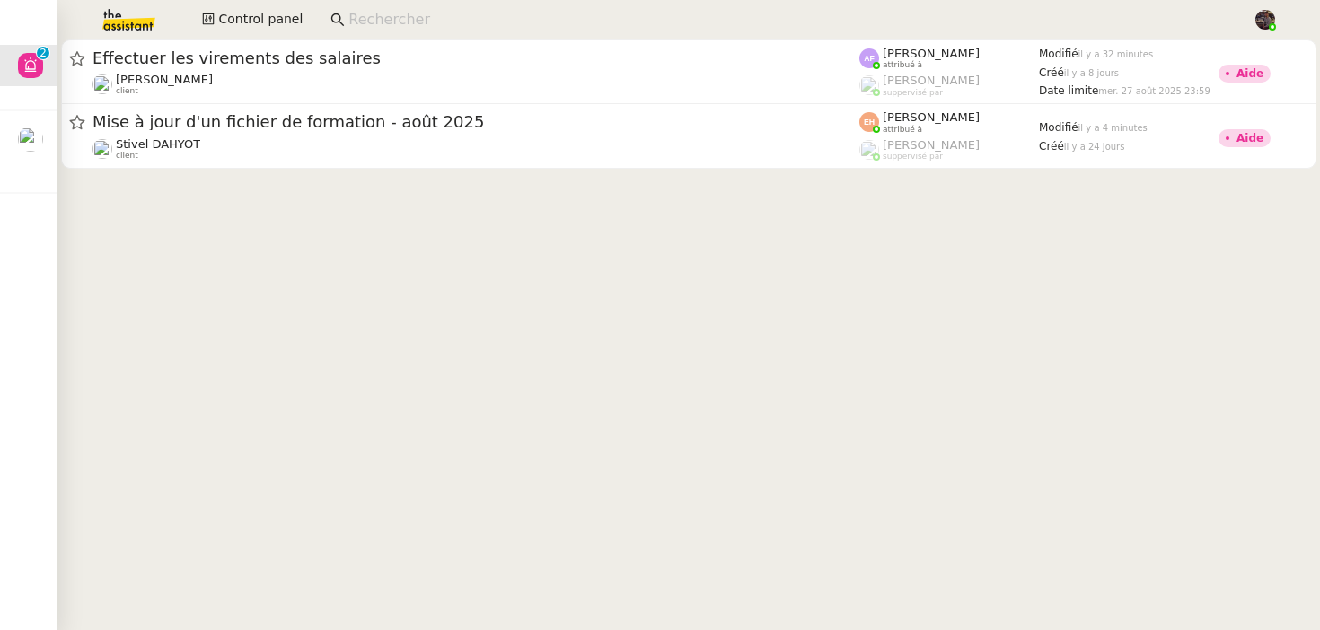
click at [124, 16] on img at bounding box center [114, 20] width 139 height 40
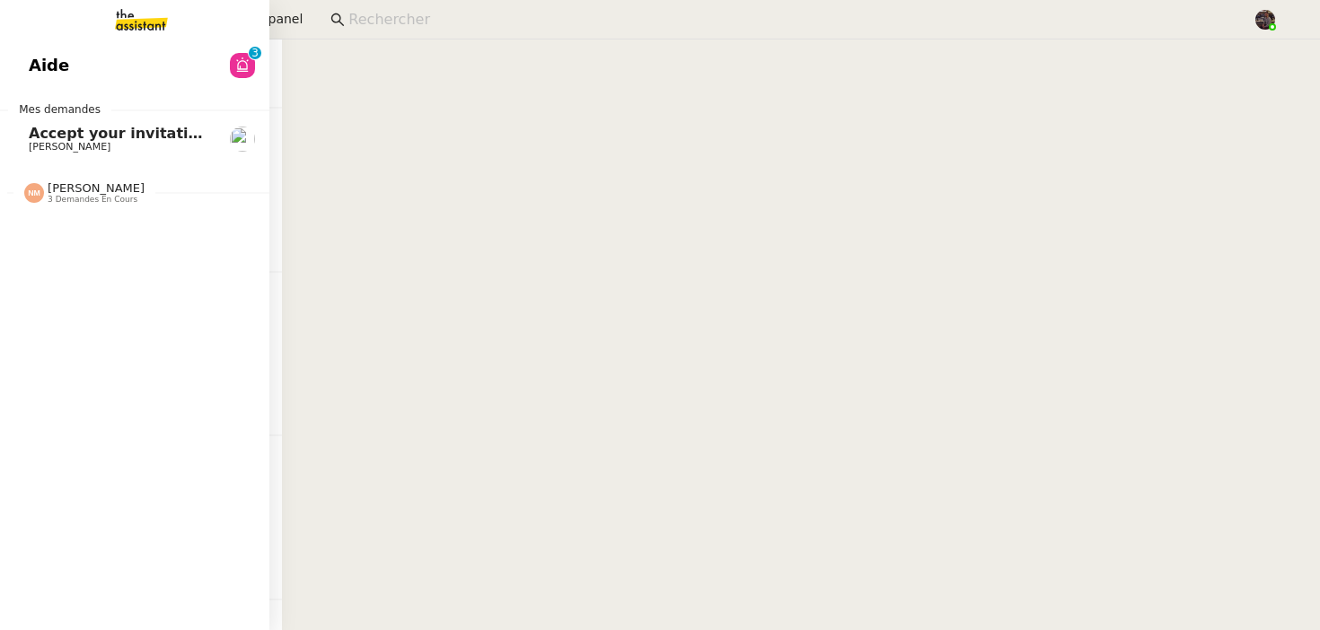
click at [92, 42] on div "Aide 0 1 2 3 4 5 6 7 8 9 Mes demandes Accept your invitation to join shared cal…" at bounding box center [134, 335] width 269 height 591
click at [102, 73] on link "Aide 0 1 2 3 4 5 6 7 8 9" at bounding box center [134, 65] width 269 height 41
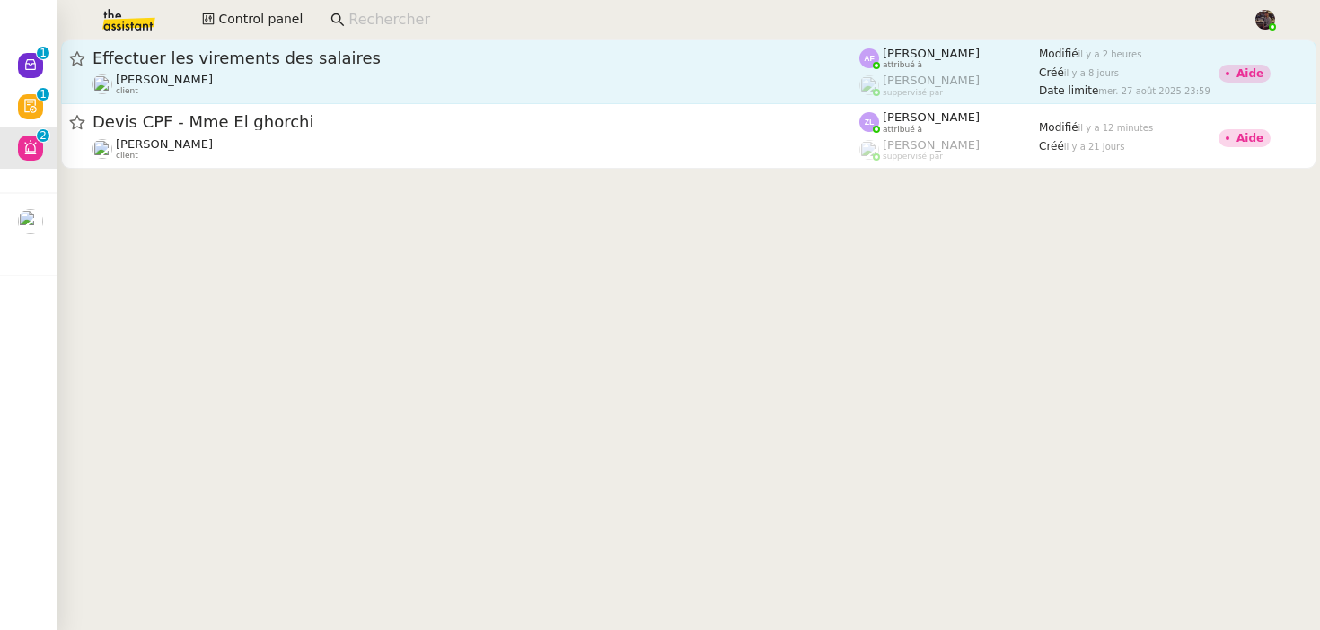
click at [487, 66] on div "Effectuer les virements des salaires" at bounding box center [475, 59] width 767 height 22
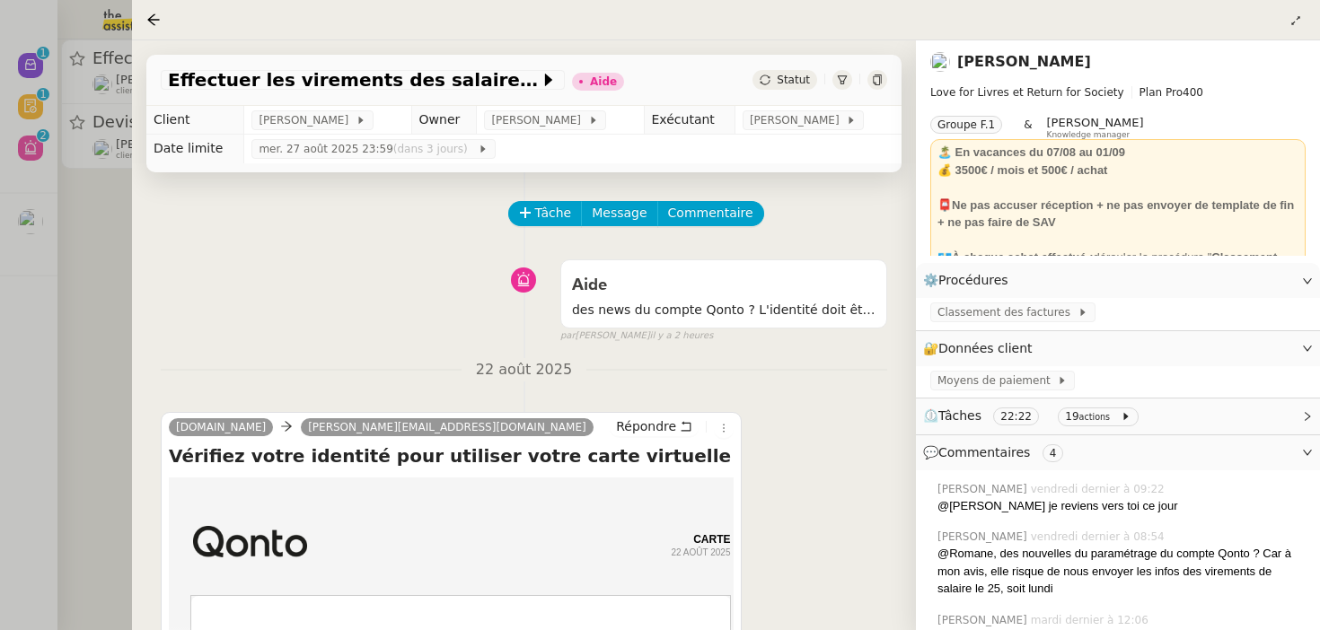
click at [985, 67] on link "[PERSON_NAME]" at bounding box center [1024, 61] width 134 height 17
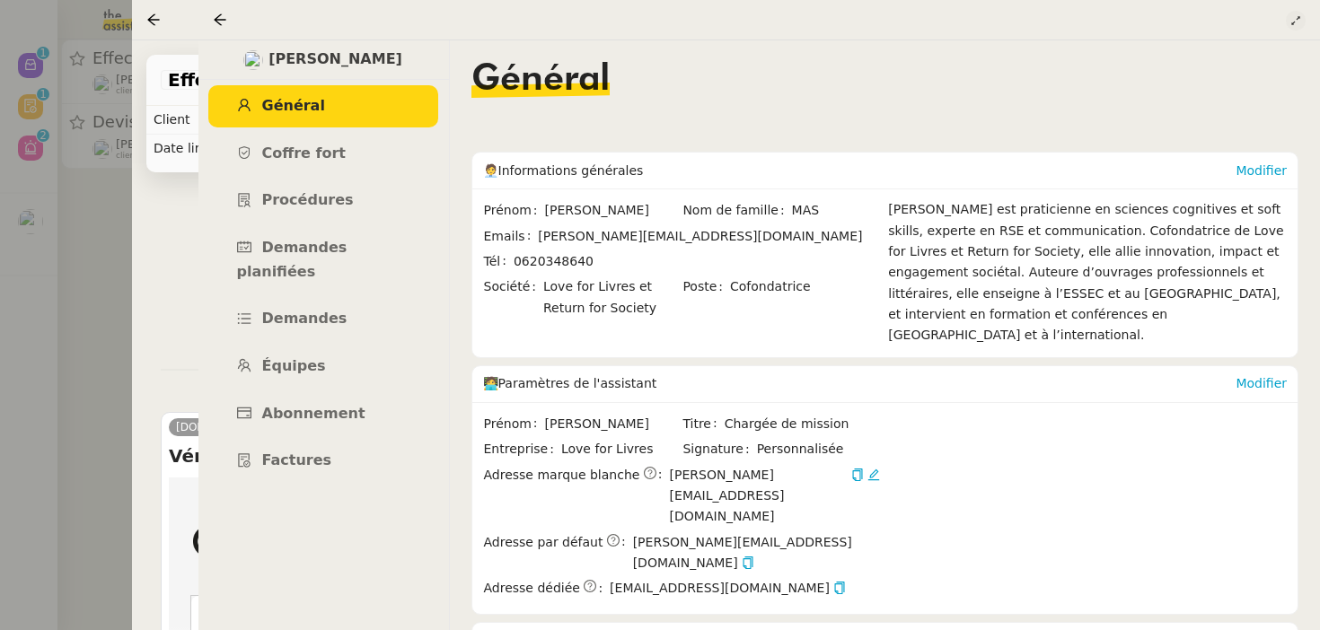
click at [1299, 17] on icon at bounding box center [1295, 20] width 11 height 11
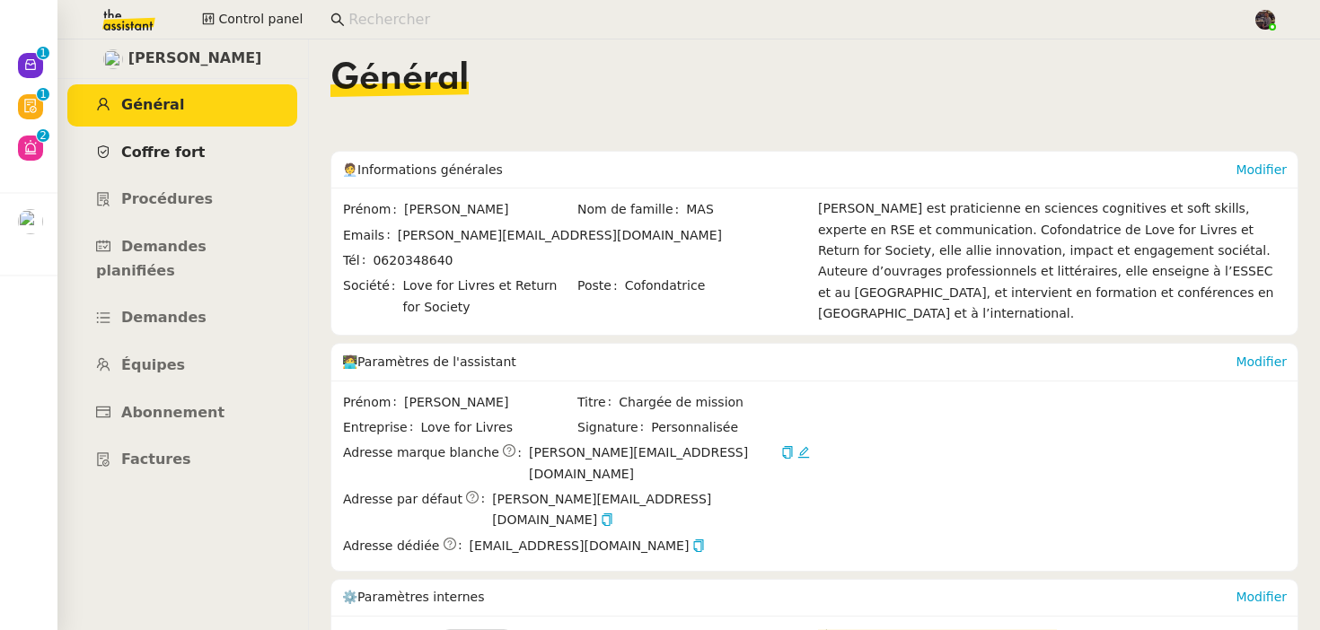
click at [194, 159] on span "Coffre fort" at bounding box center [163, 152] width 84 height 17
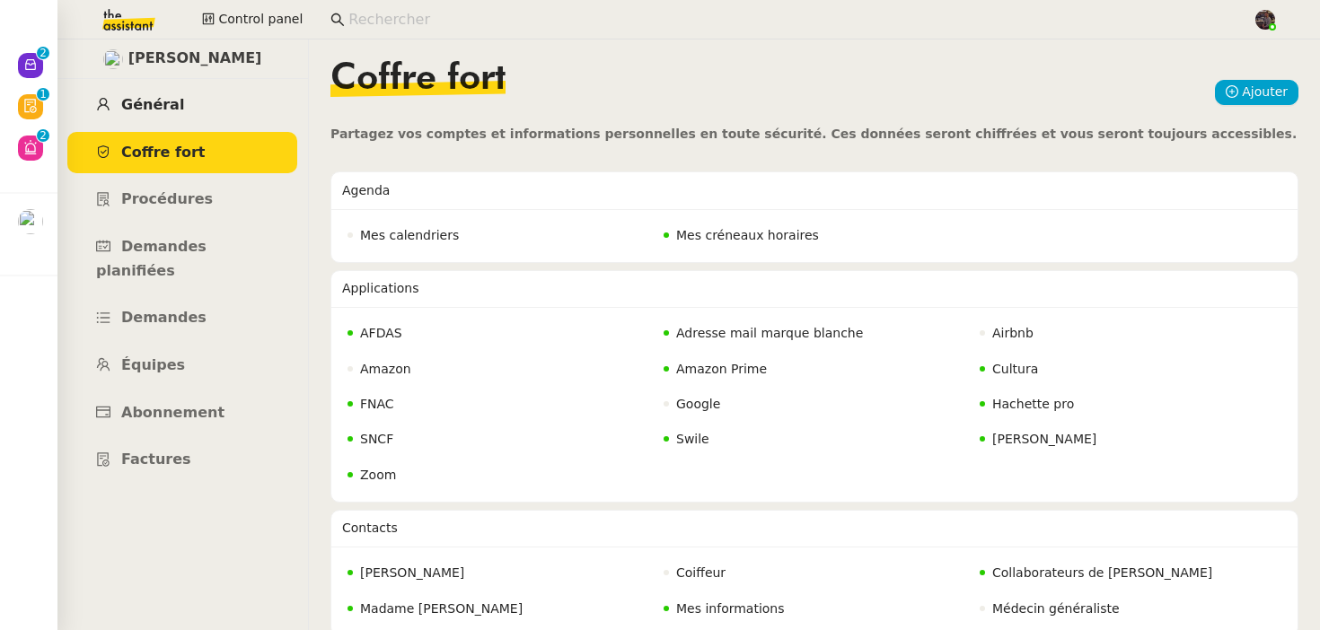
click at [210, 119] on link "Général" at bounding box center [182, 105] width 230 height 42
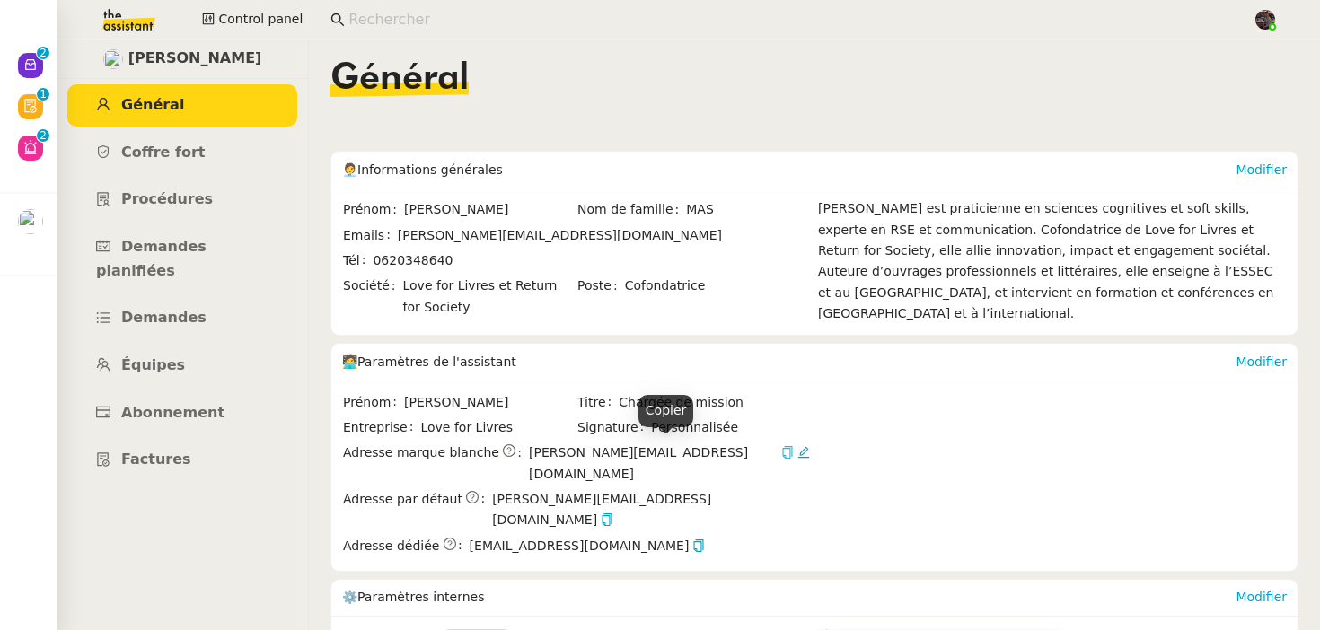
click at [783, 453] on icon "button" at bounding box center [788, 452] width 10 height 13
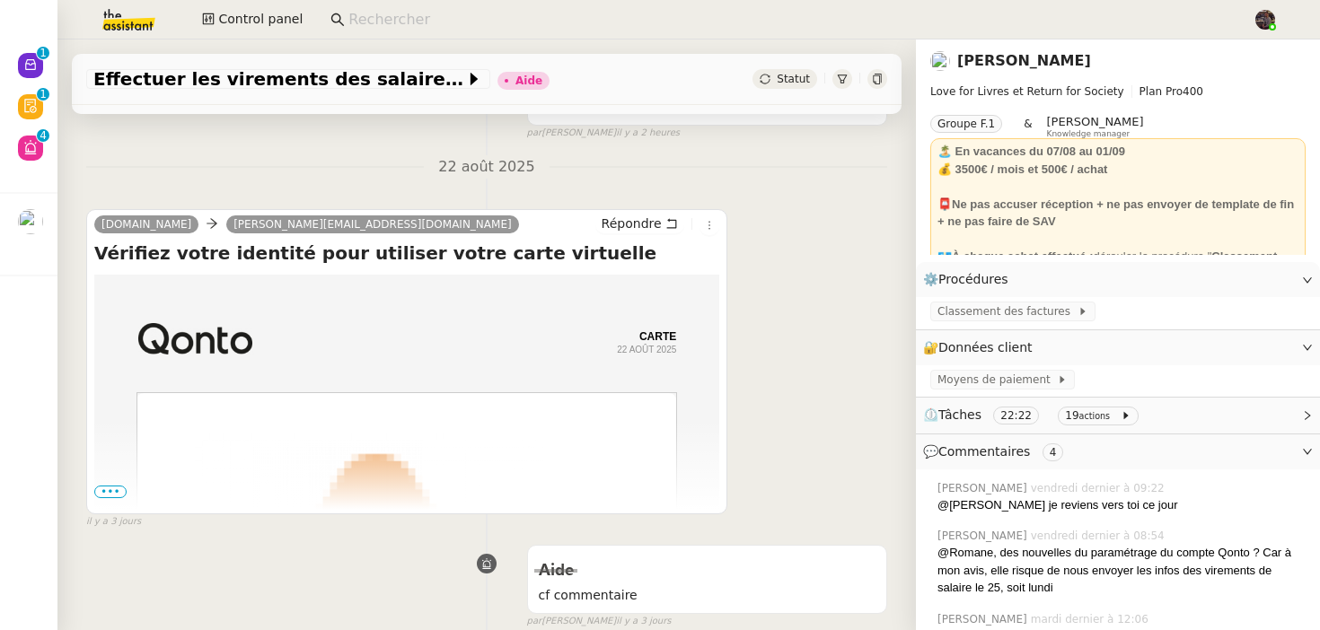
scroll to position [237, 0]
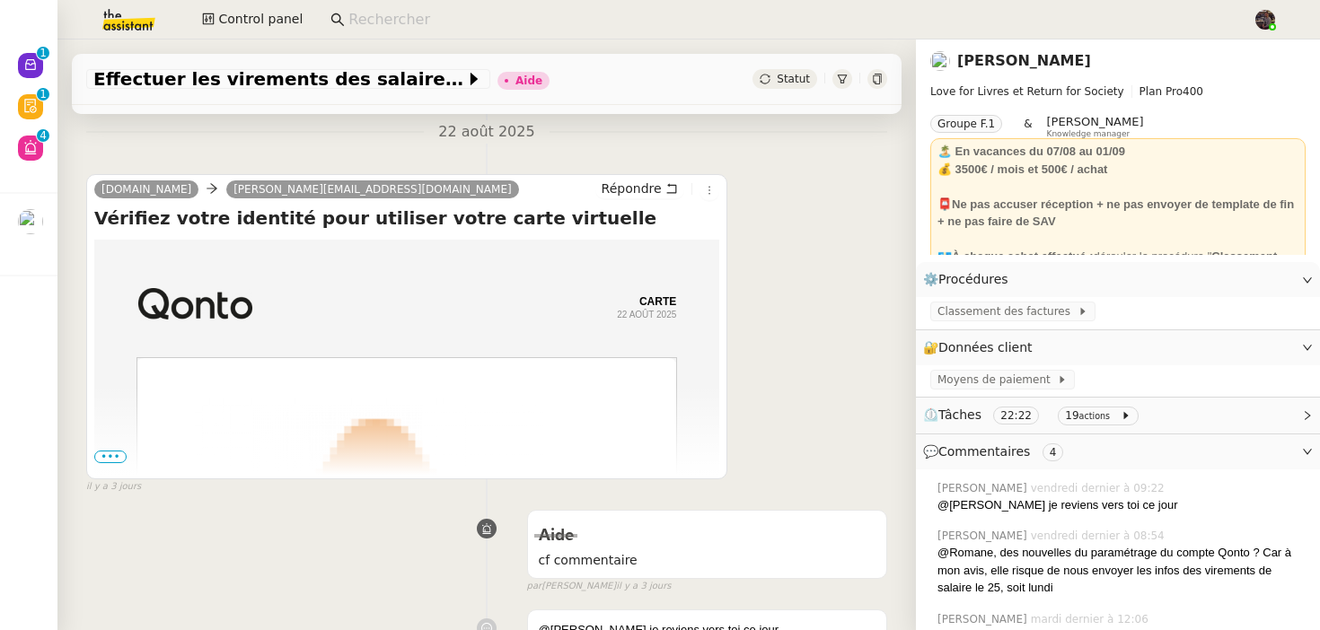
click at [112, 462] on span "•••" at bounding box center [110, 457] width 32 height 13
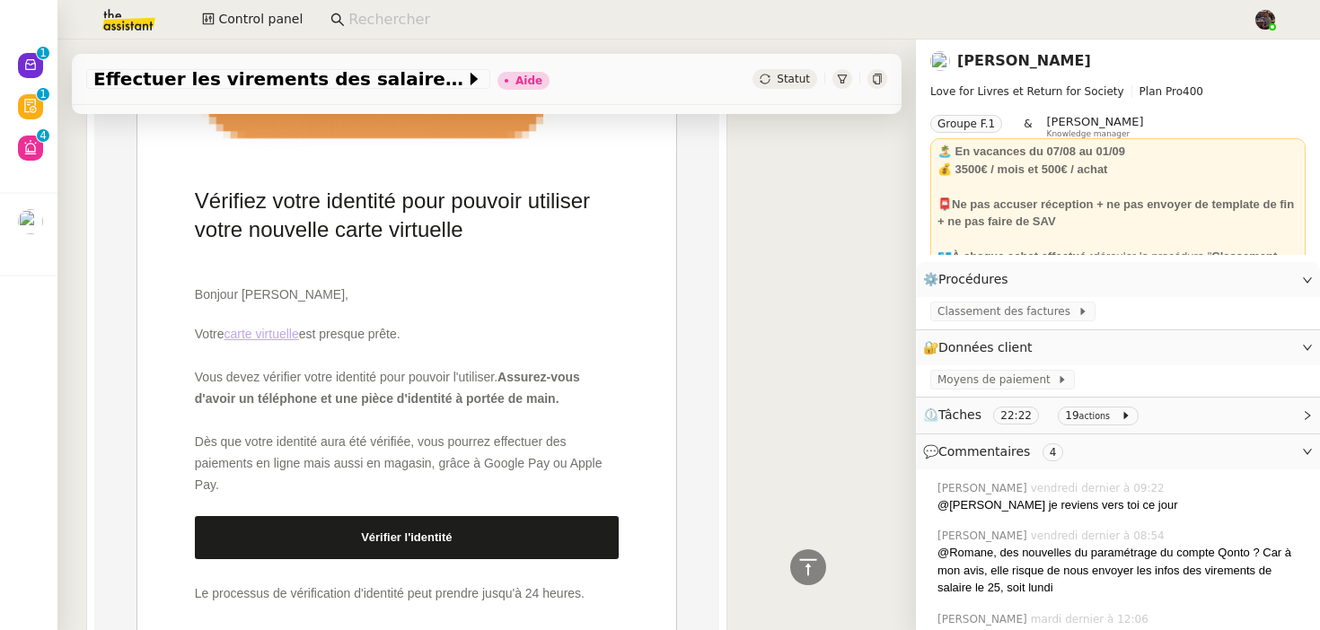
scroll to position [2238, 0]
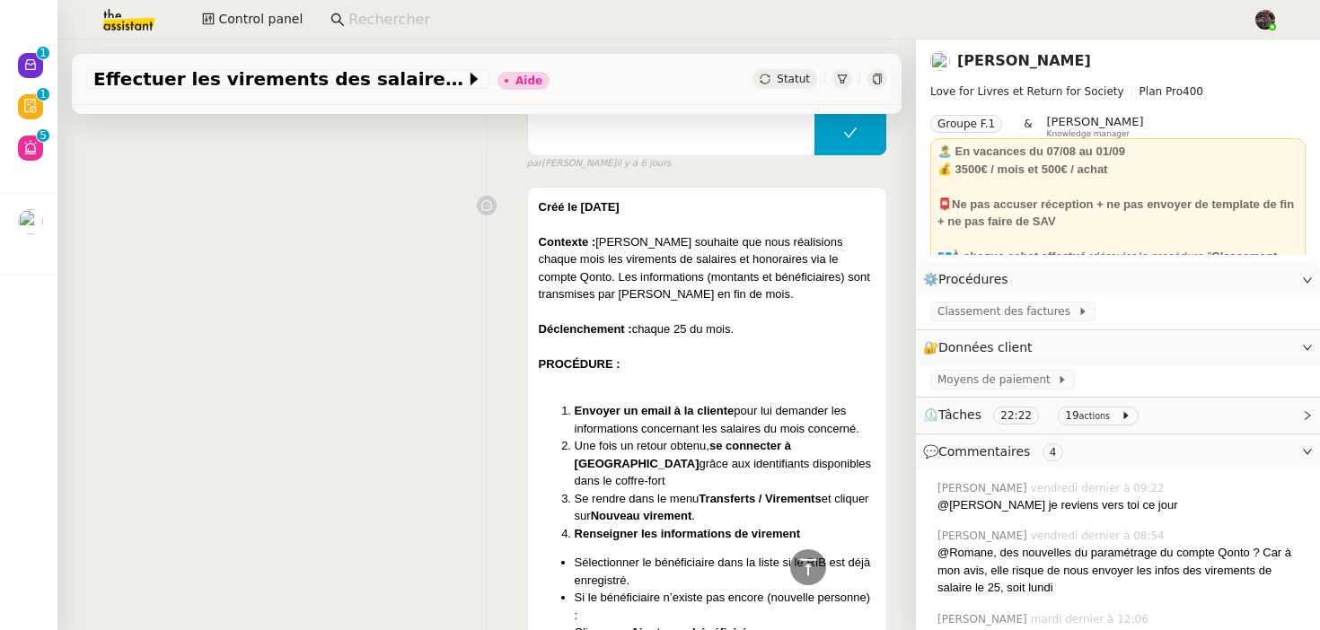
click at [1018, 48] on nz-page-header-title "[PERSON_NAME]" at bounding box center [1024, 60] width 134 height 25
click at [1013, 54] on link "[PERSON_NAME]" at bounding box center [1024, 60] width 134 height 17
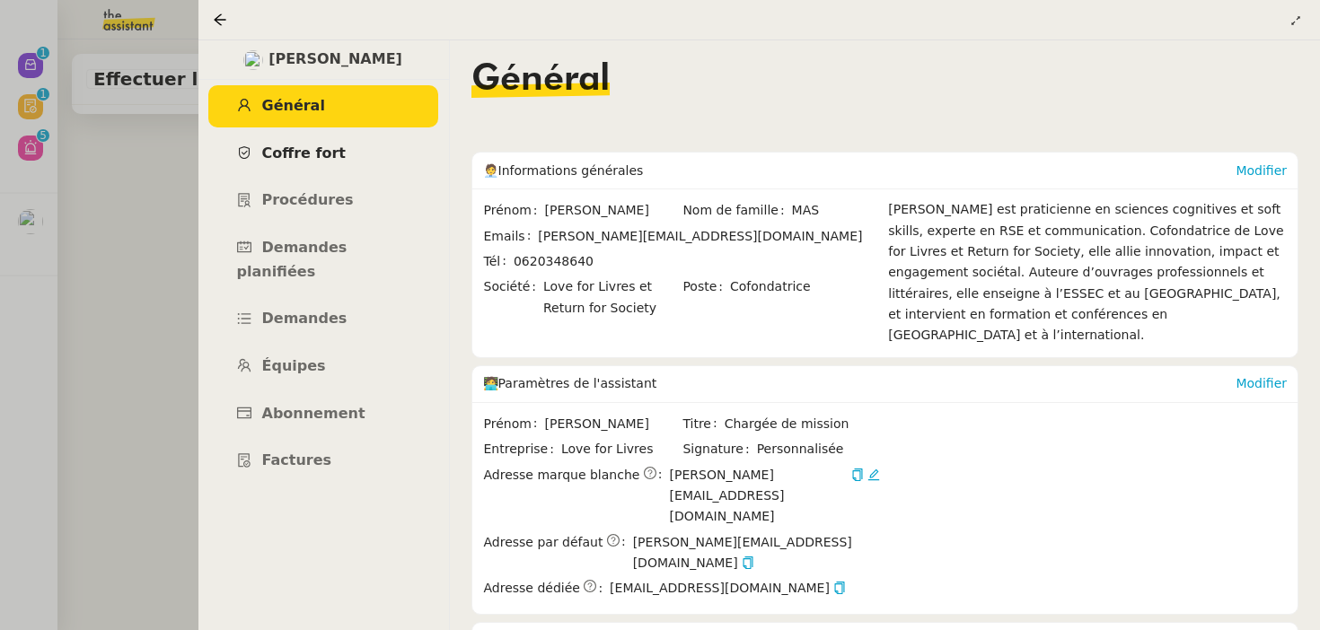
click at [336, 145] on link "Coffre fort" at bounding box center [323, 154] width 230 height 42
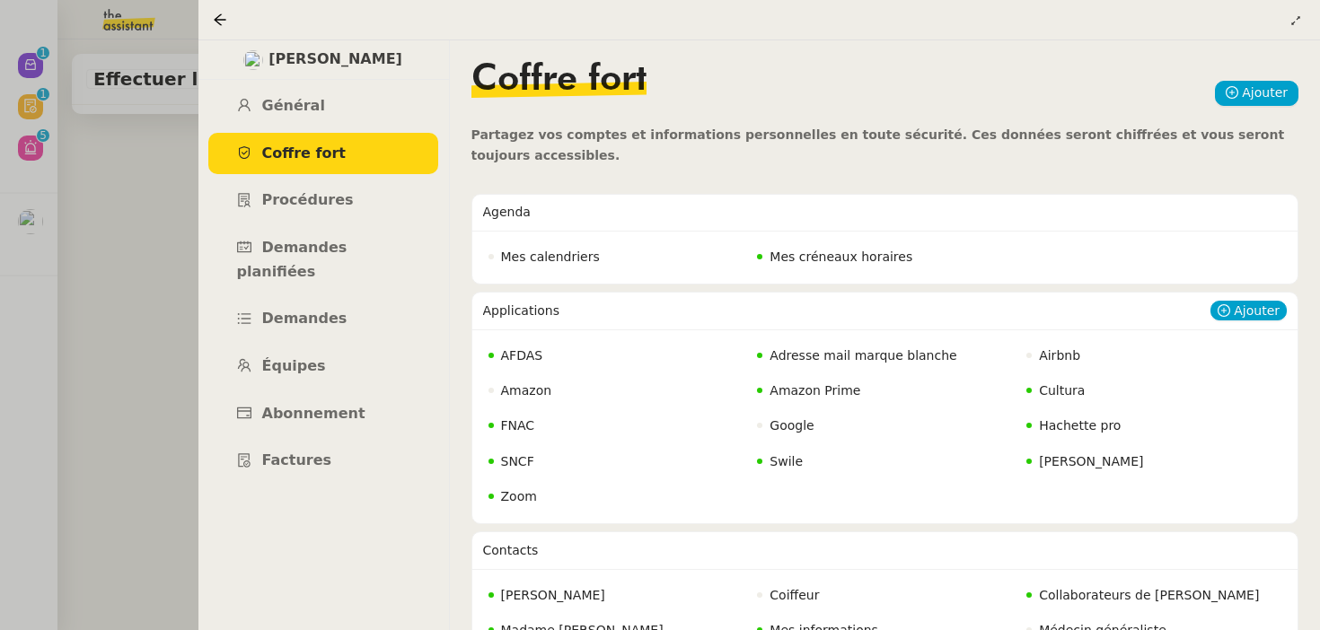
click at [855, 359] on span "Adresse mail marque blanche" at bounding box center [863, 355] width 187 height 14
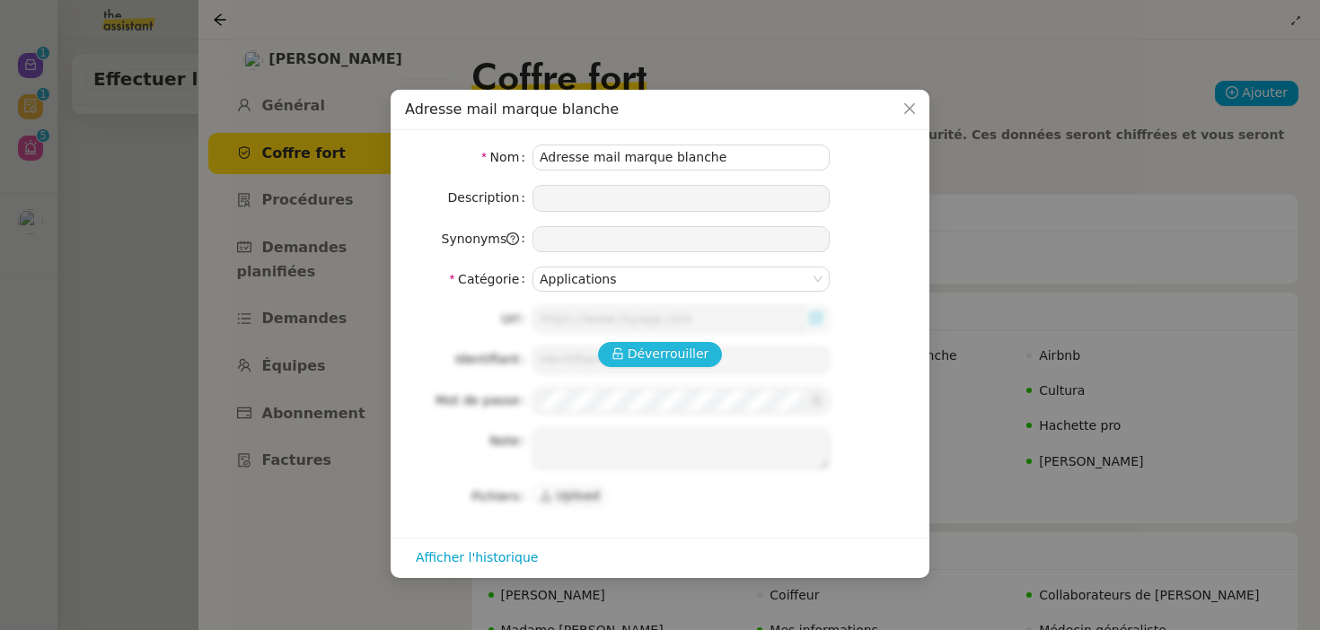
click at [654, 365] on button "Déverrouiller" at bounding box center [660, 354] width 125 height 25
type input "[URL][DOMAIN_NAME][DOMAIN_NAME]"
type input "[PERSON_NAME][EMAIL_ADDRESS][DOMAIN_NAME]"
type textarea "Double authentification adresse marque blanche = numéro client partner out 07 5…"
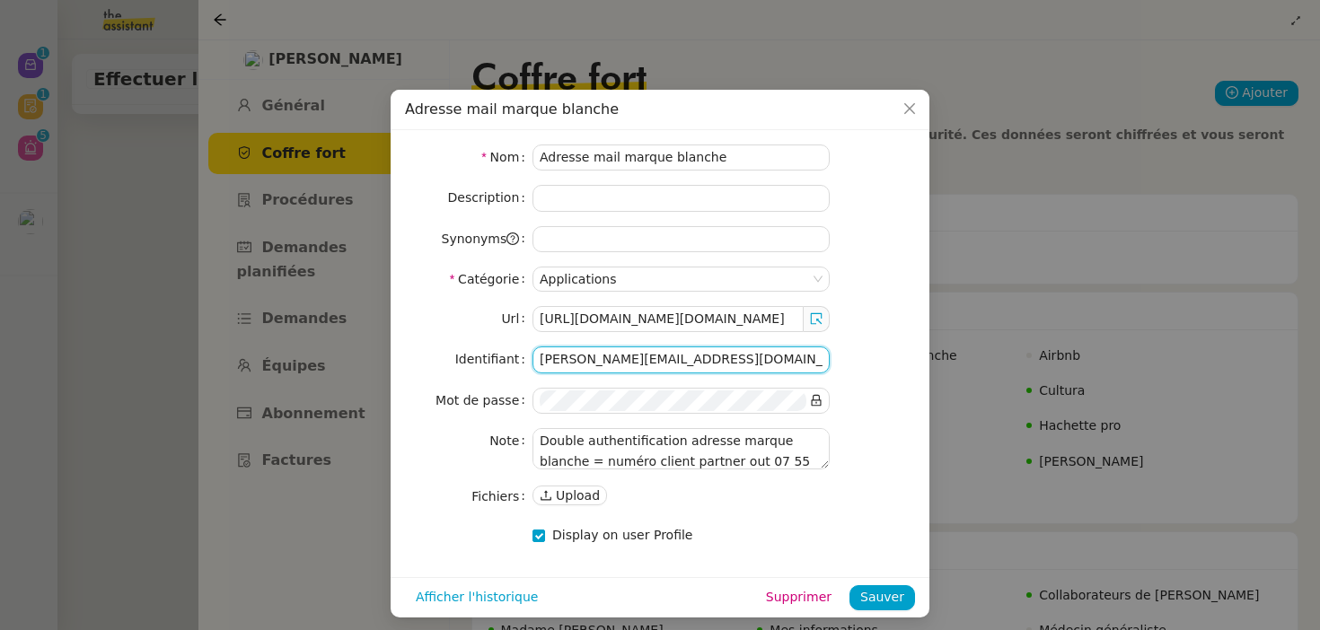
click at [685, 355] on input "[PERSON_NAME][EMAIL_ADDRESS][DOMAIN_NAME]" at bounding box center [681, 360] width 297 height 26
click at [821, 401] on icon at bounding box center [817, 401] width 10 height 12
